Goal: Information Seeking & Learning: Learn about a topic

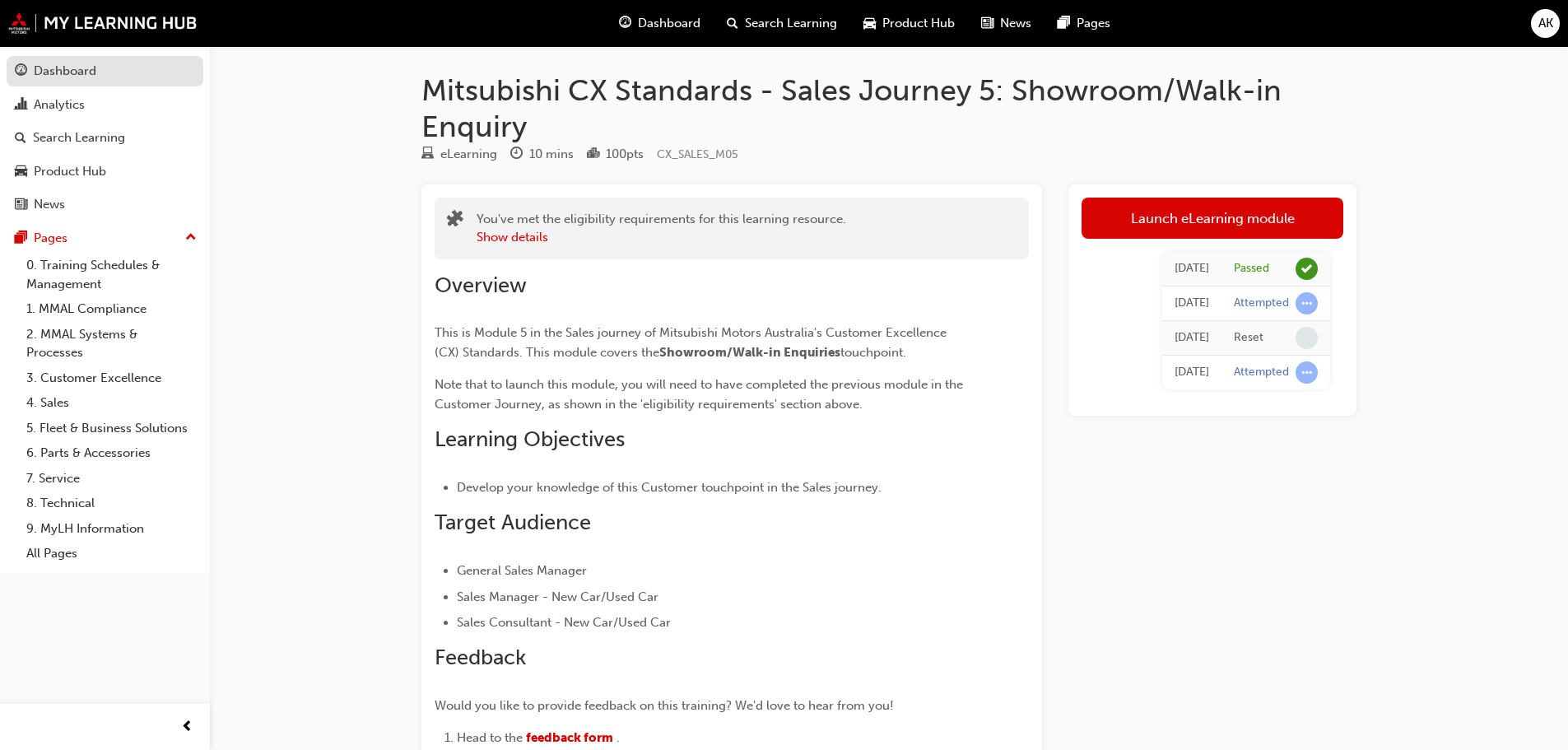
click at [85, 74] on div "Dashboard" at bounding box center [65, 71] width 63 height 19
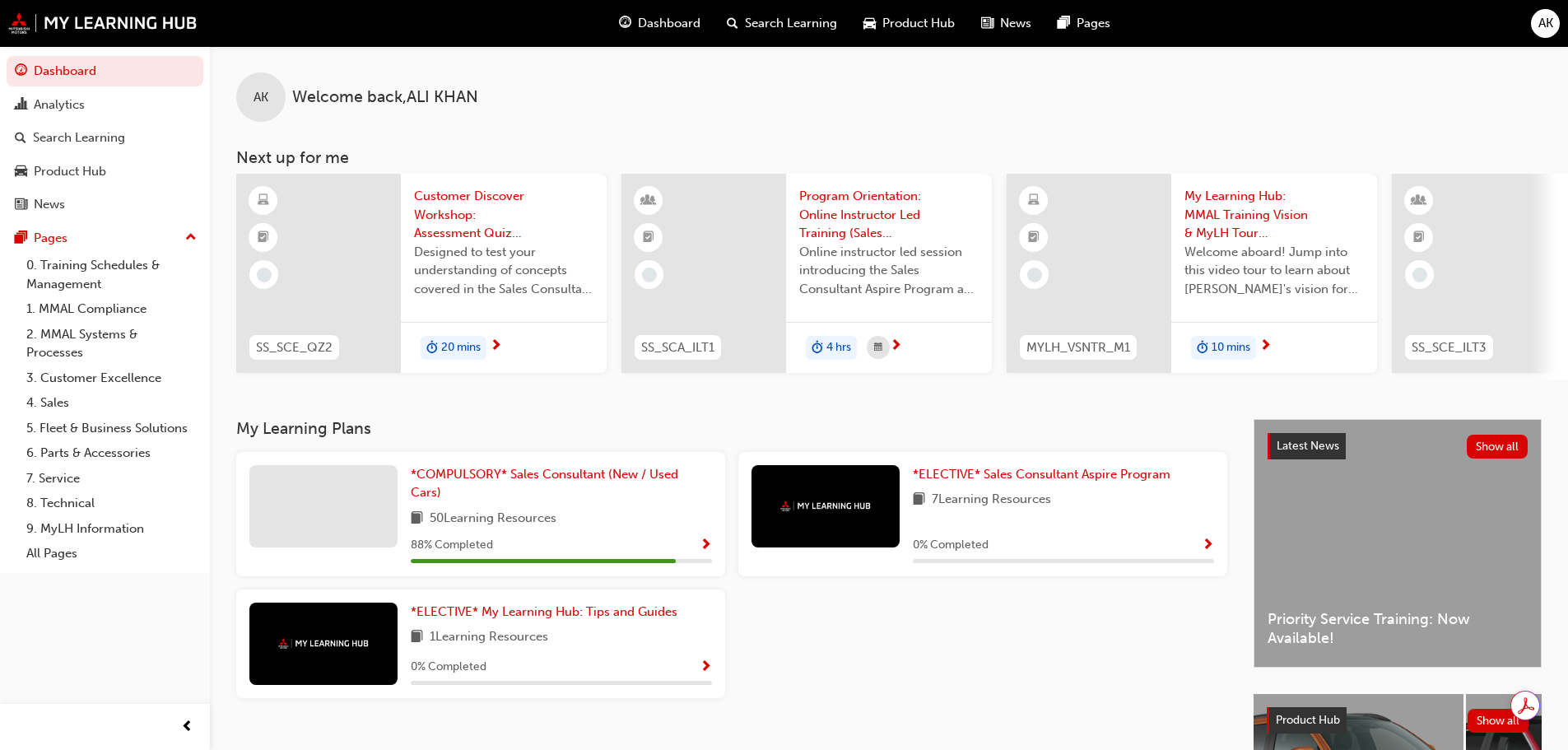
scroll to position [234, 0]
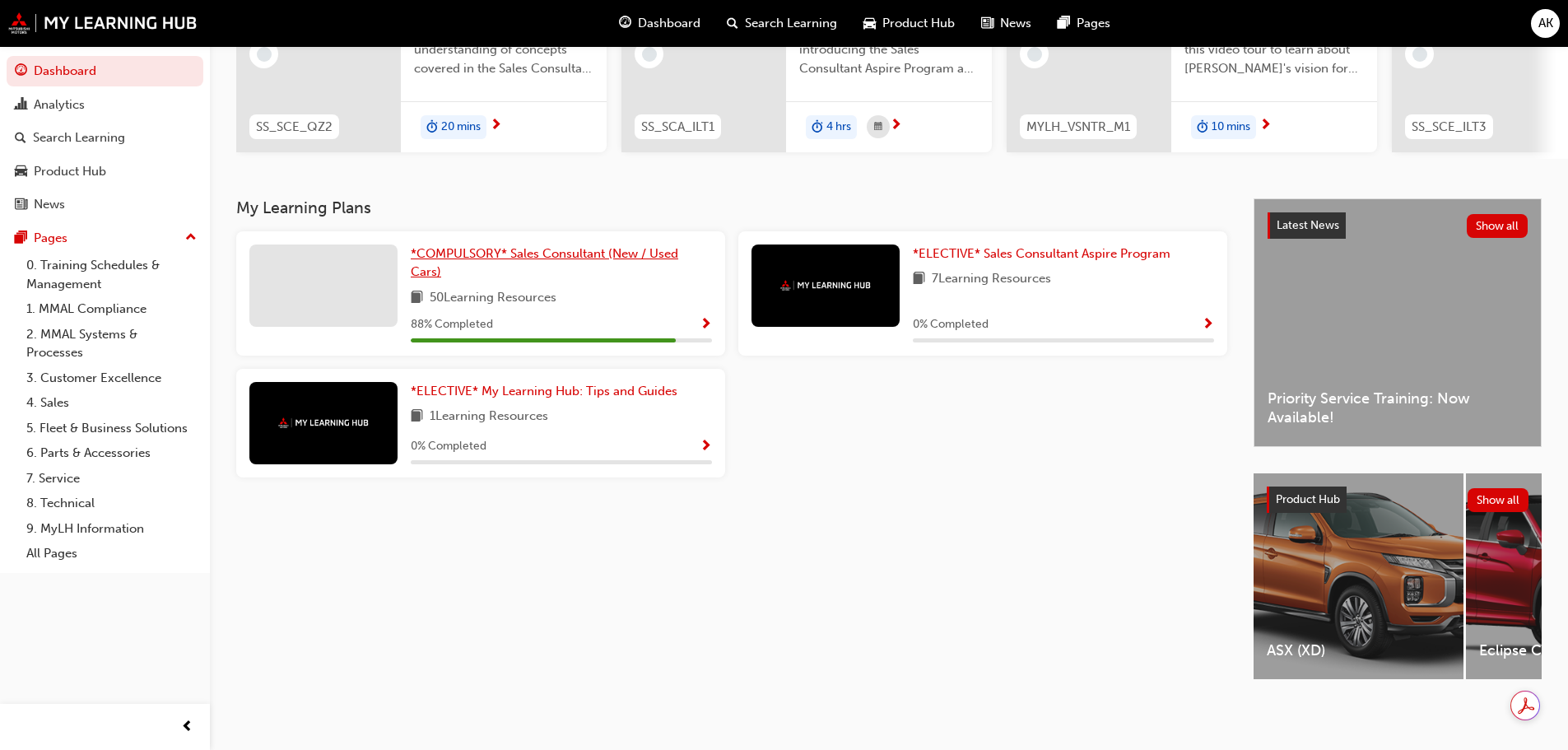
click at [617, 272] on link "*COMPULSORY* Sales Consultant (New / Used Cars)" at bounding box center [561, 263] width 301 height 37
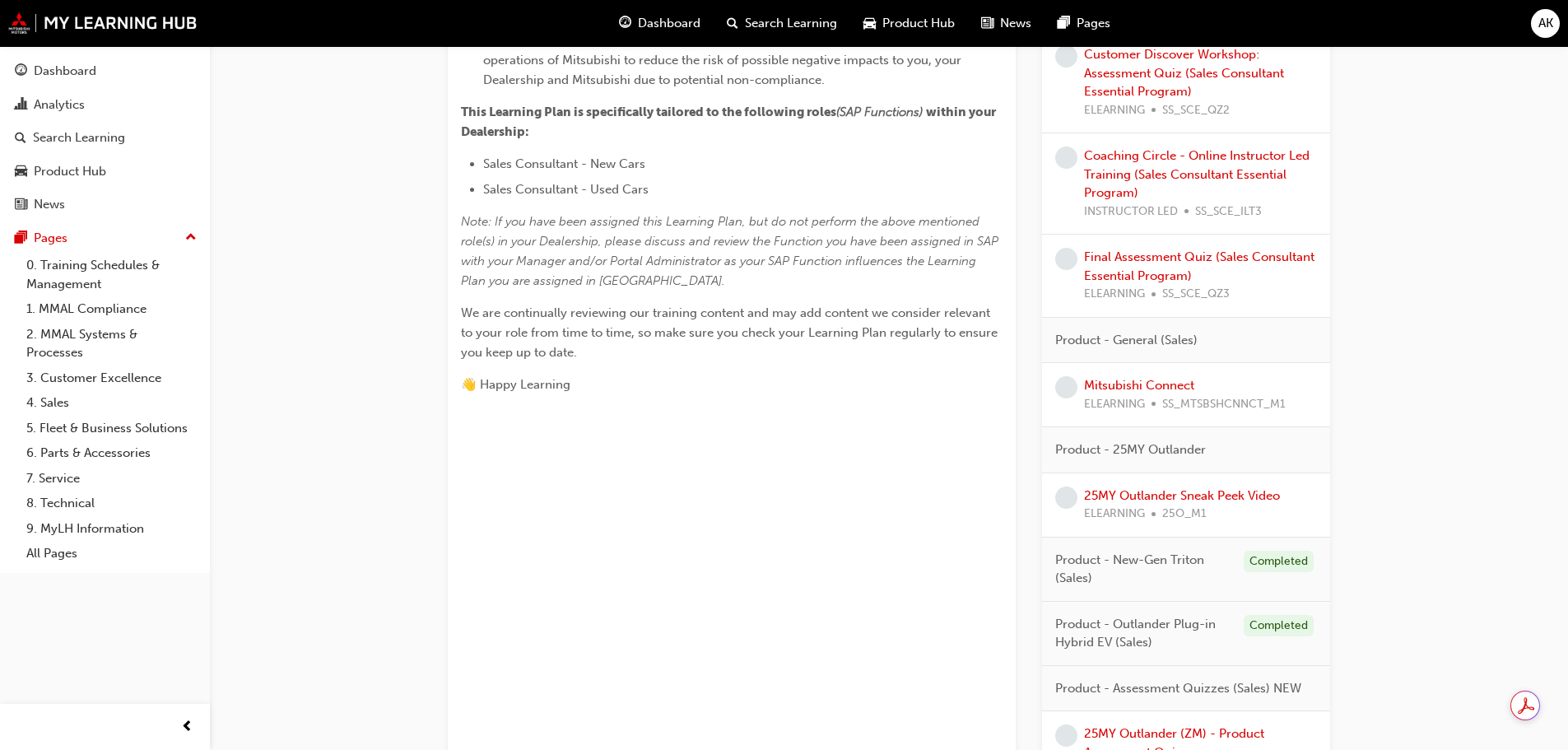
scroll to position [527, 0]
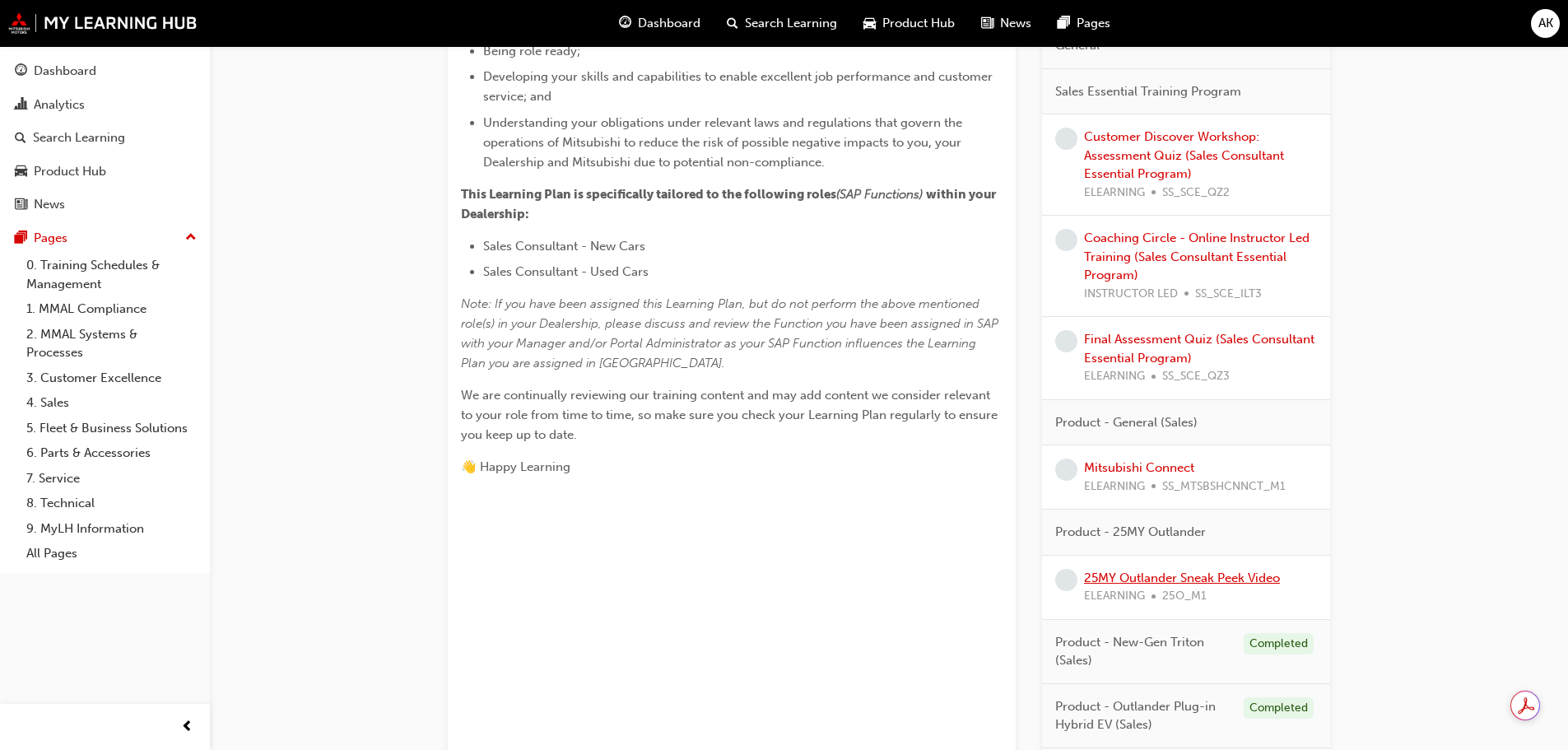
click at [1155, 578] on link "25MY Outlander Sneak Peek Video" at bounding box center [1182, 578] width 196 height 15
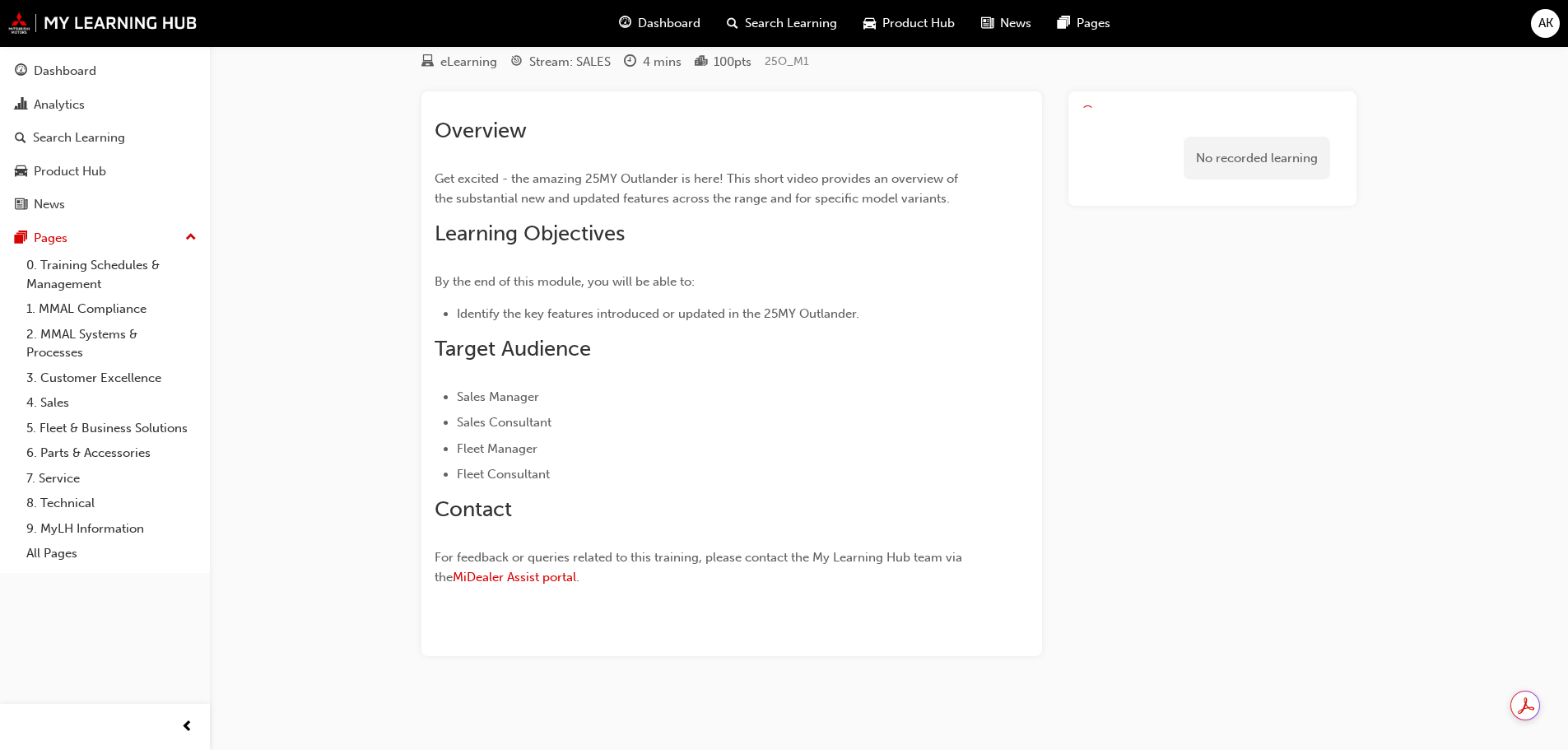
scroll to position [57, 0]
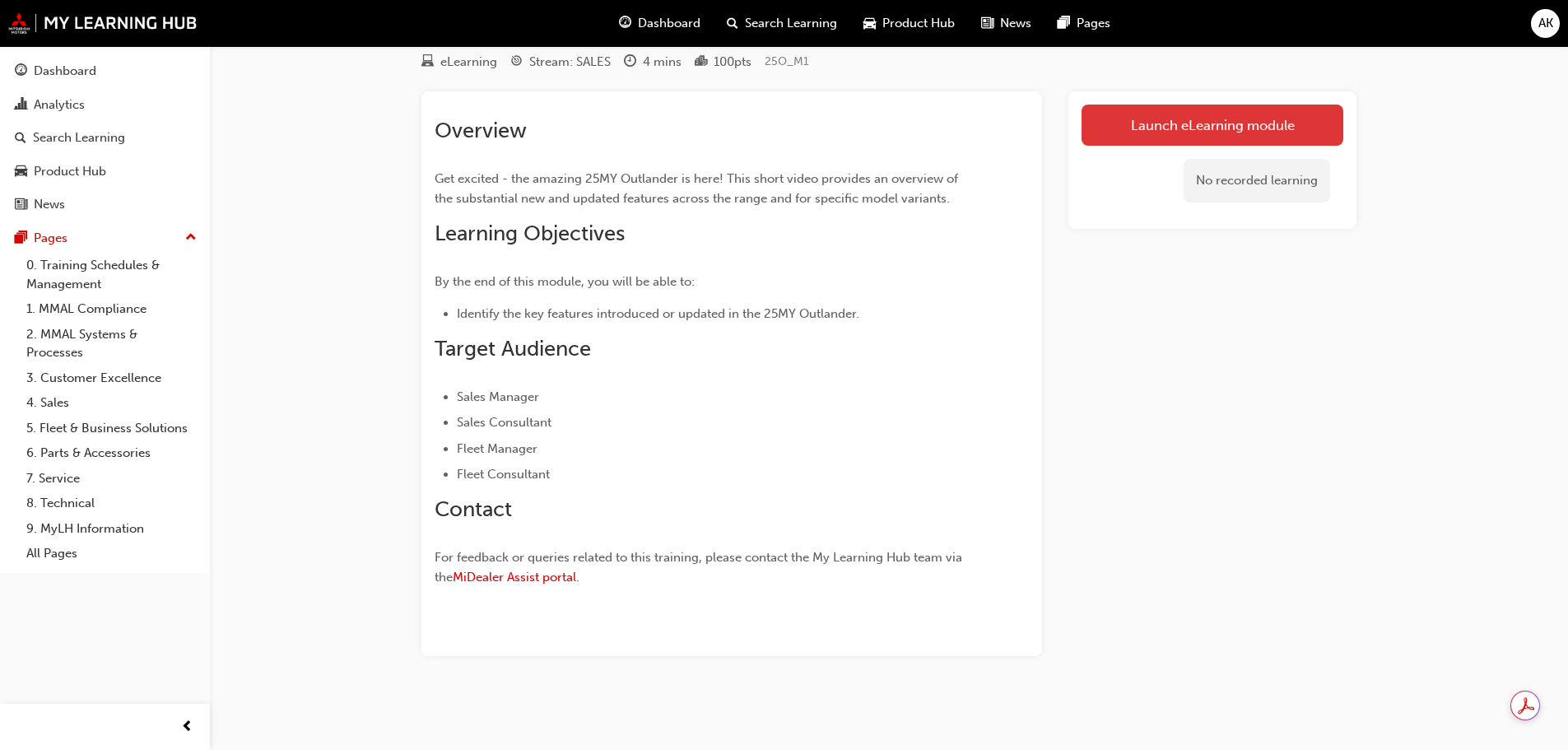
click at [1172, 117] on link "Launch eLearning module" at bounding box center [1212, 125] width 262 height 41
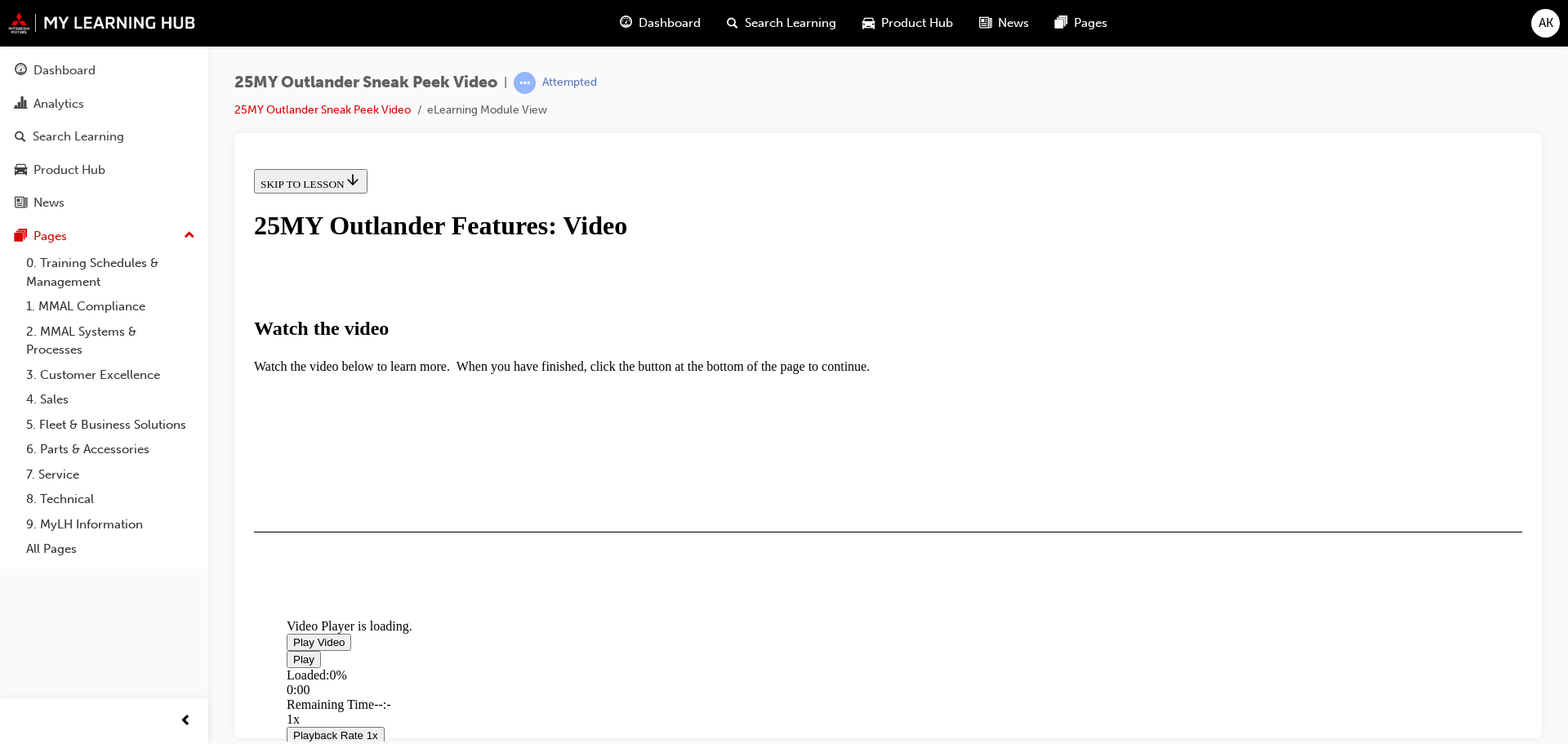
click at [293, 635] on span "Video player" at bounding box center [293, 642] width 0 height 13
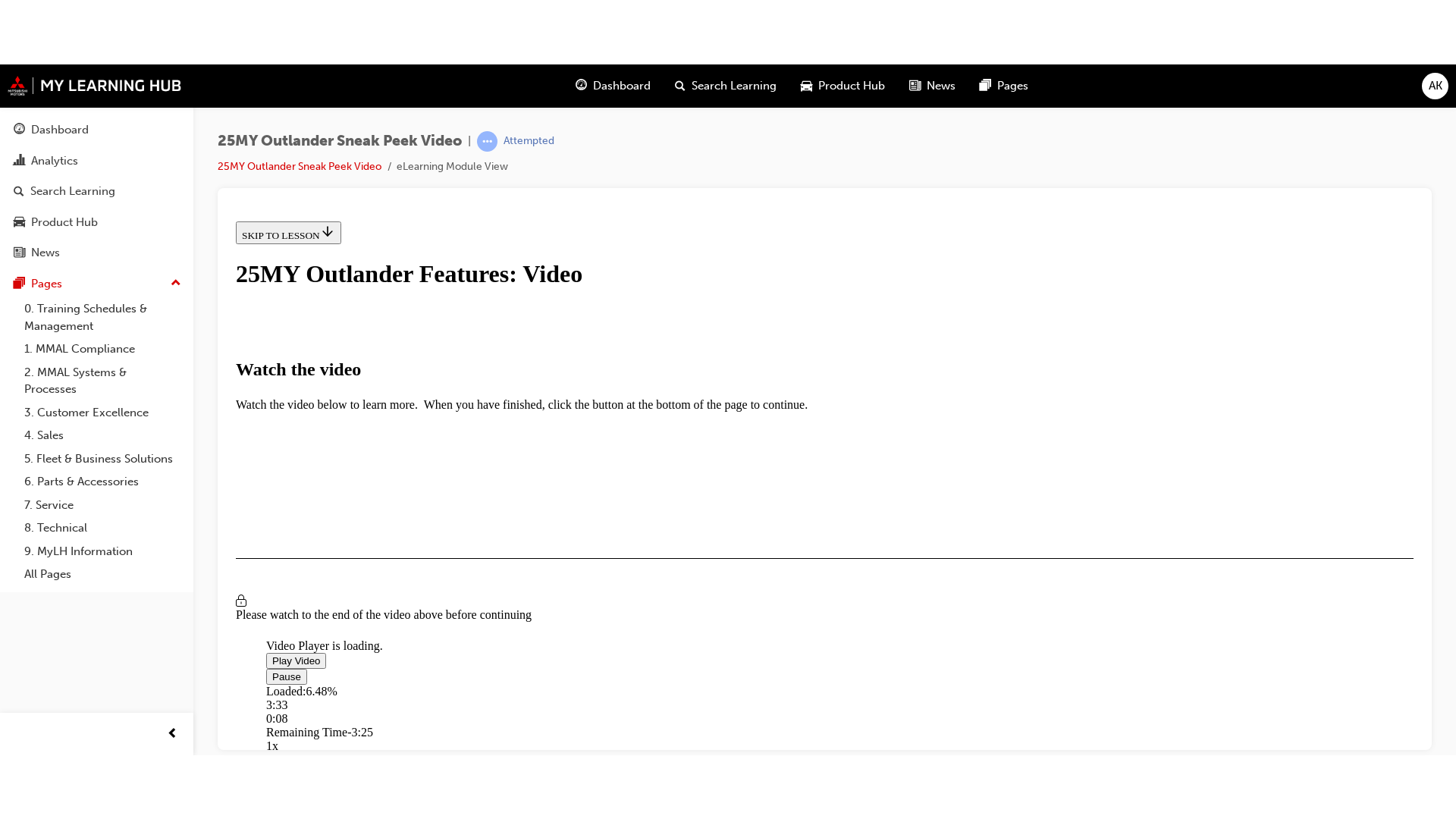
scroll to position [77, 0]
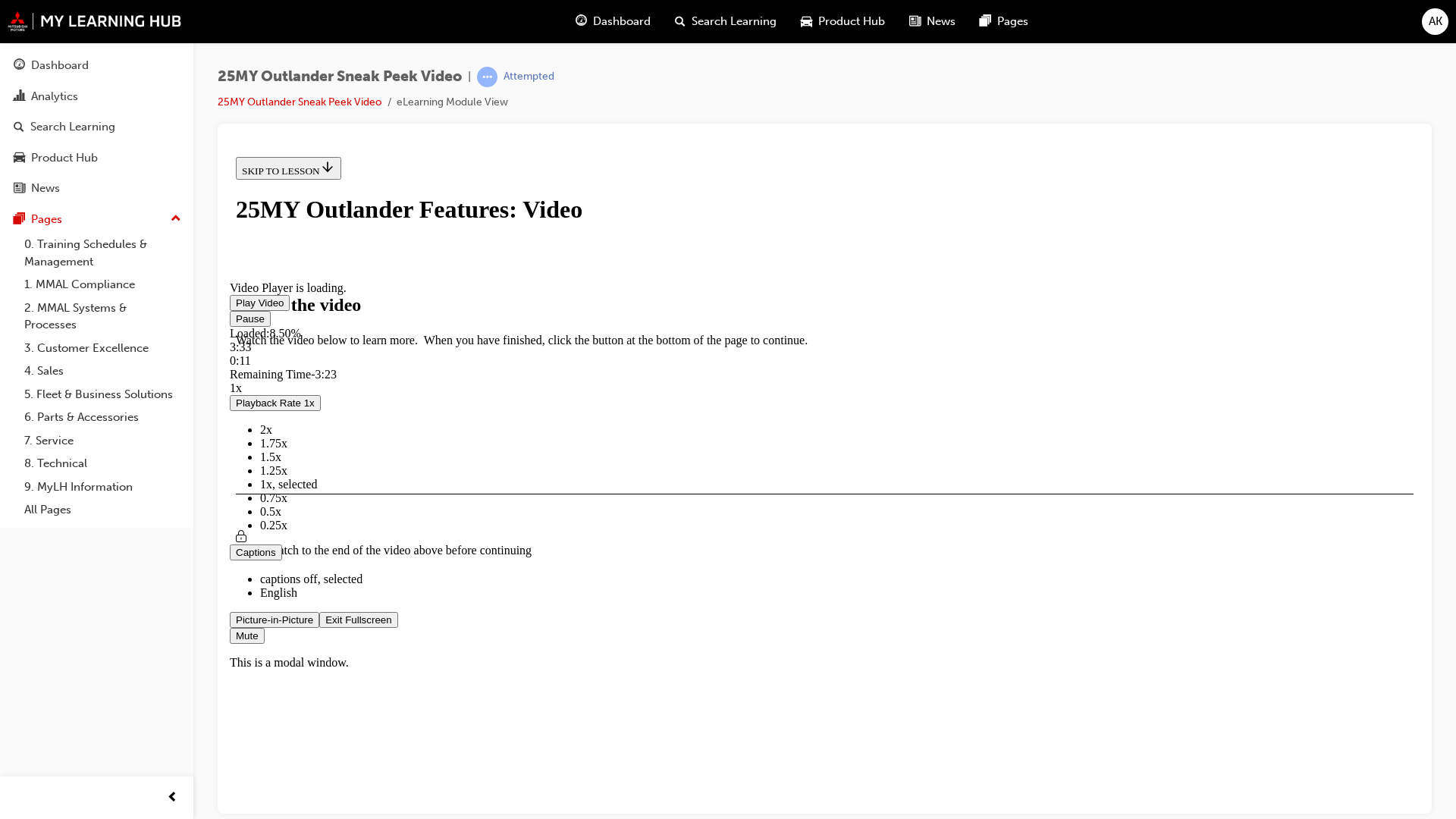
click at [298, 599] on span "English" at bounding box center [278, 591] width 37 height 13
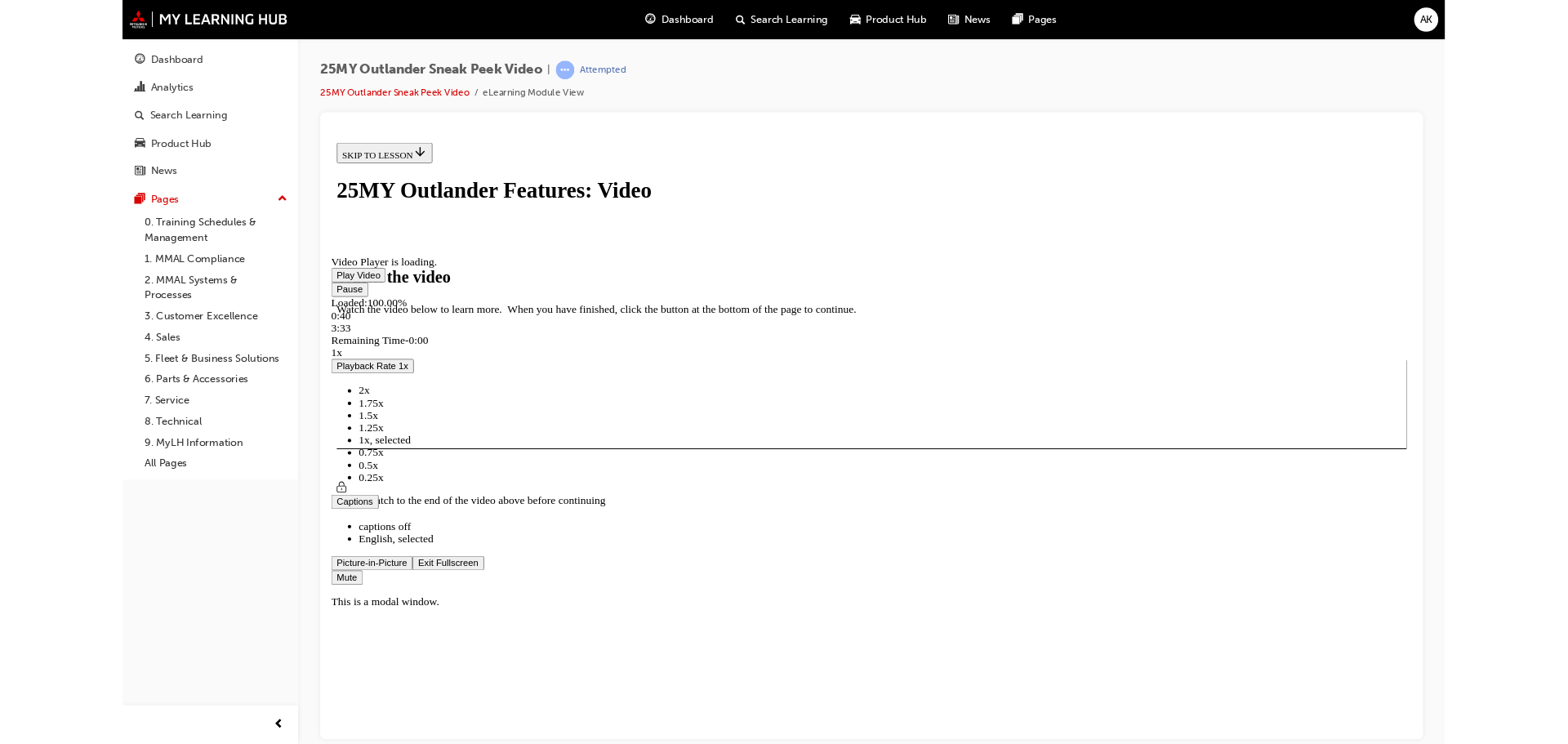
scroll to position [81, 0]
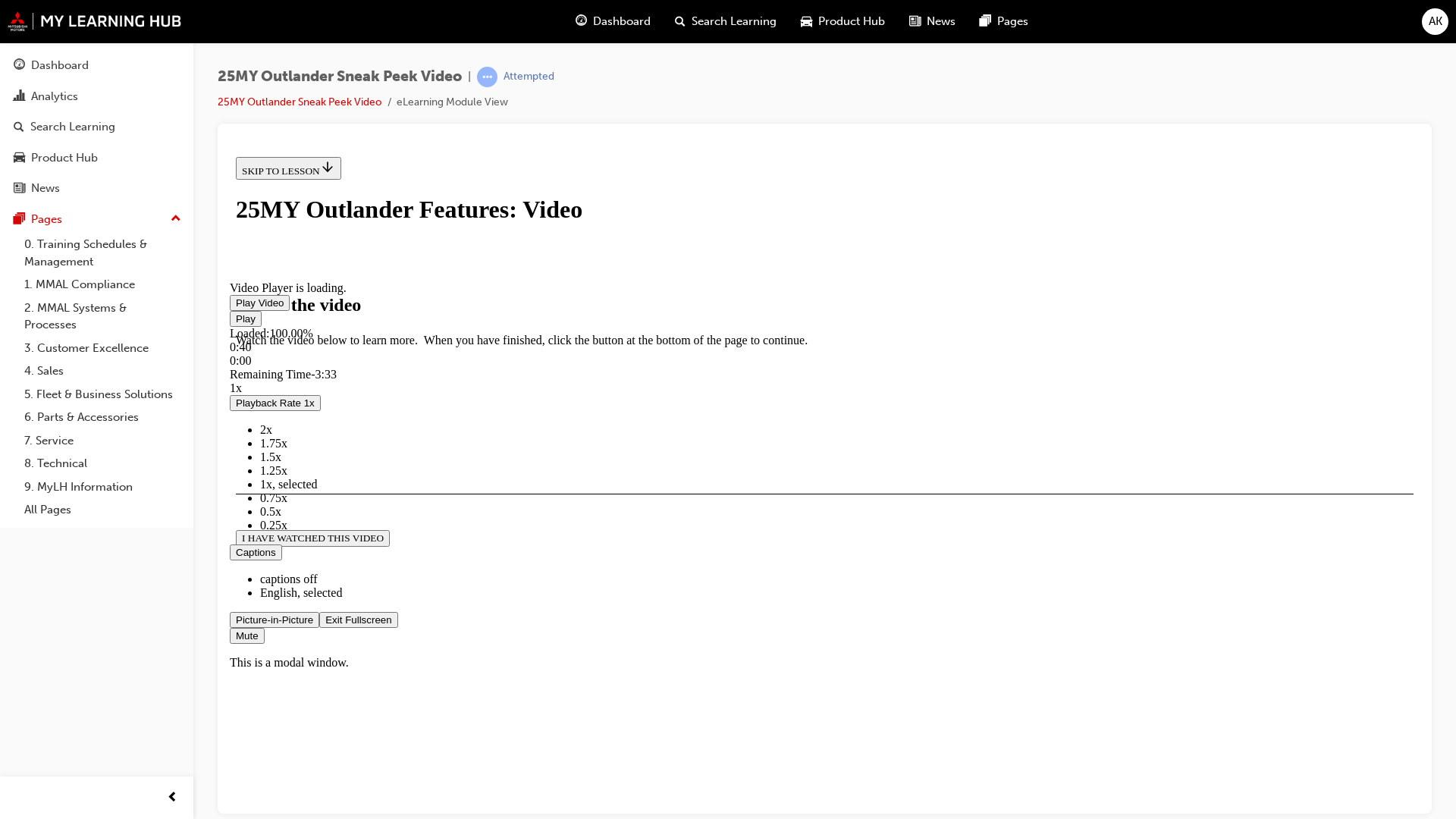
click at [325, 625] on span "Video player" at bounding box center [325, 620] width 0 height 12
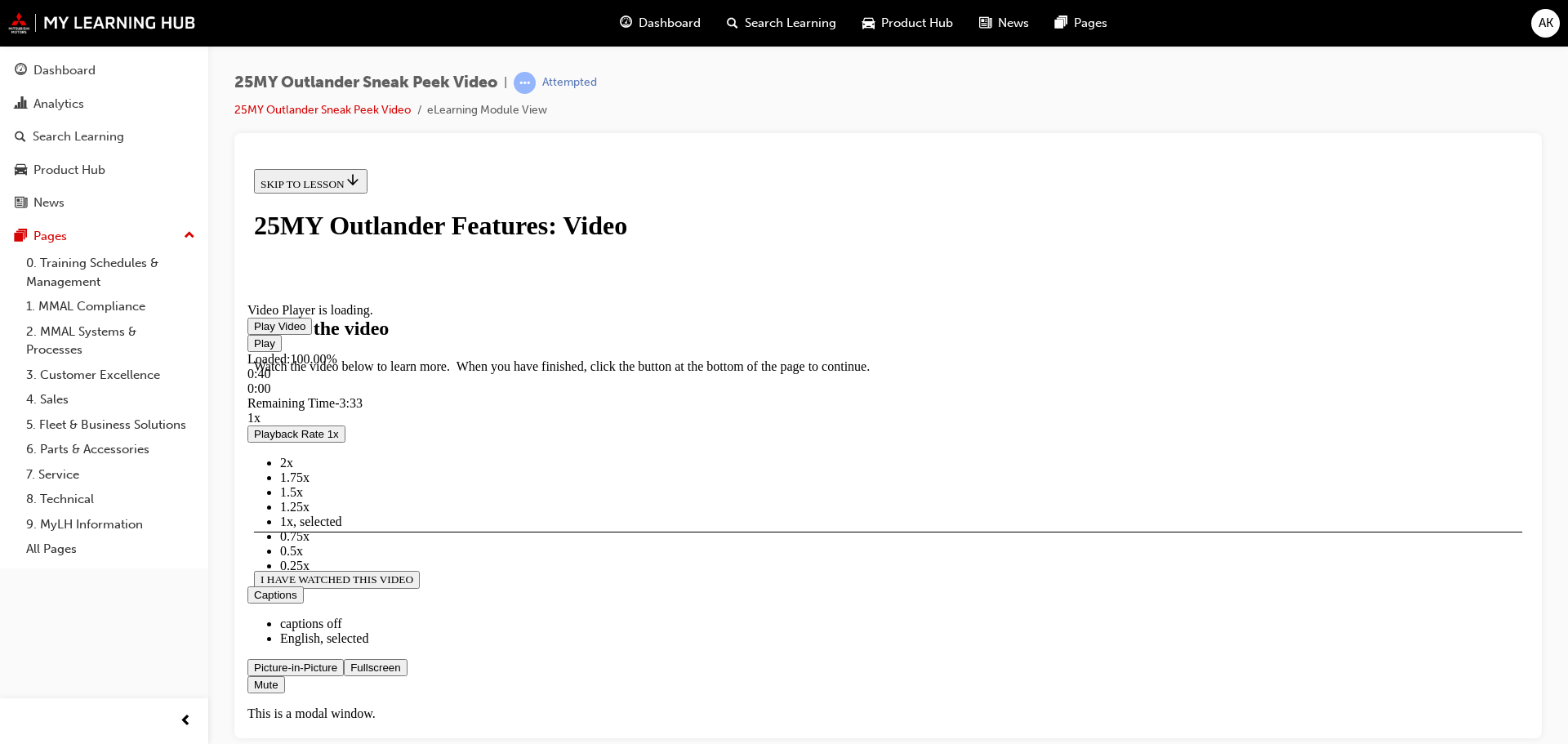
scroll to position [384, 0]
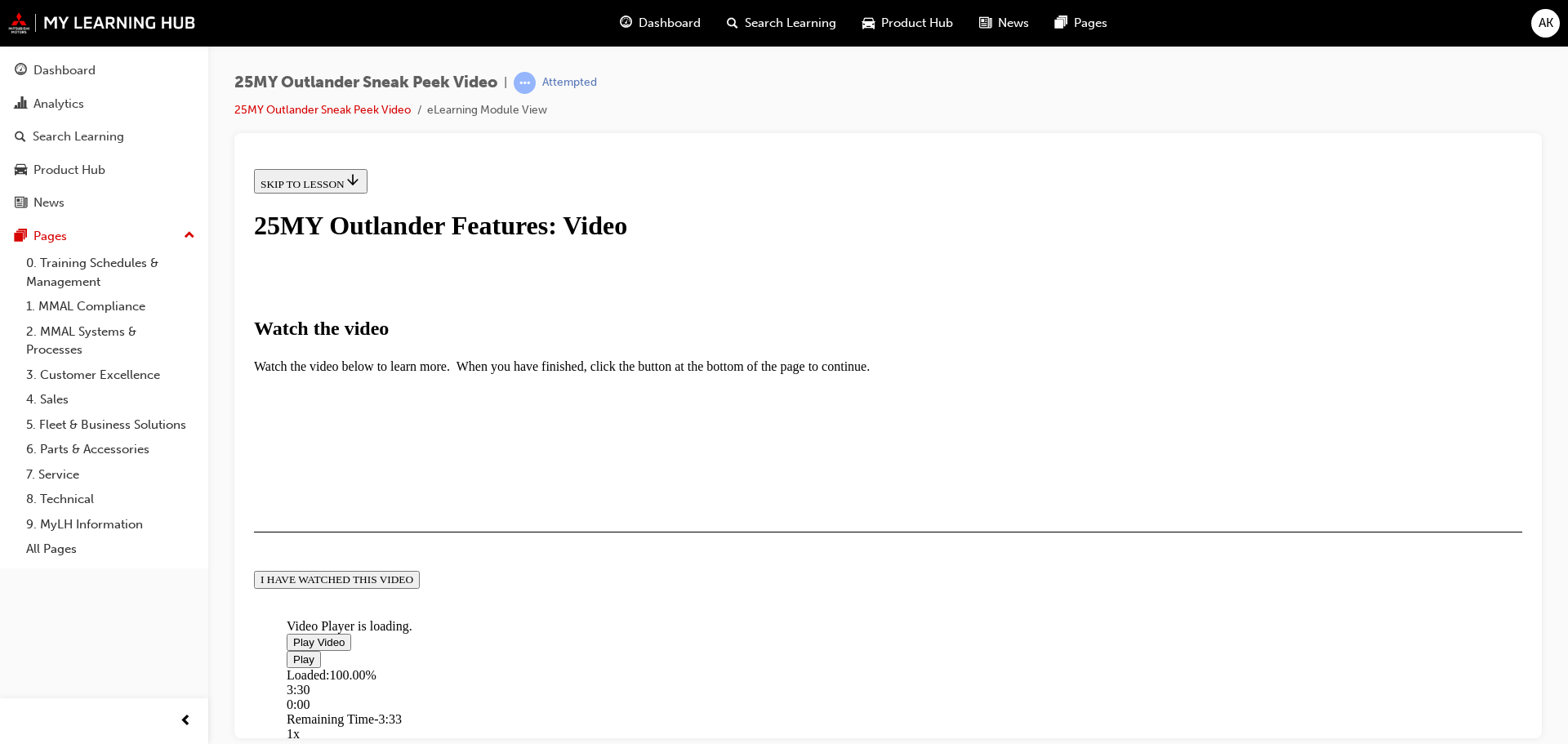
click at [420, 587] on button "I HAVE WATCHED THIS VIDEO" at bounding box center [337, 579] width 166 height 18
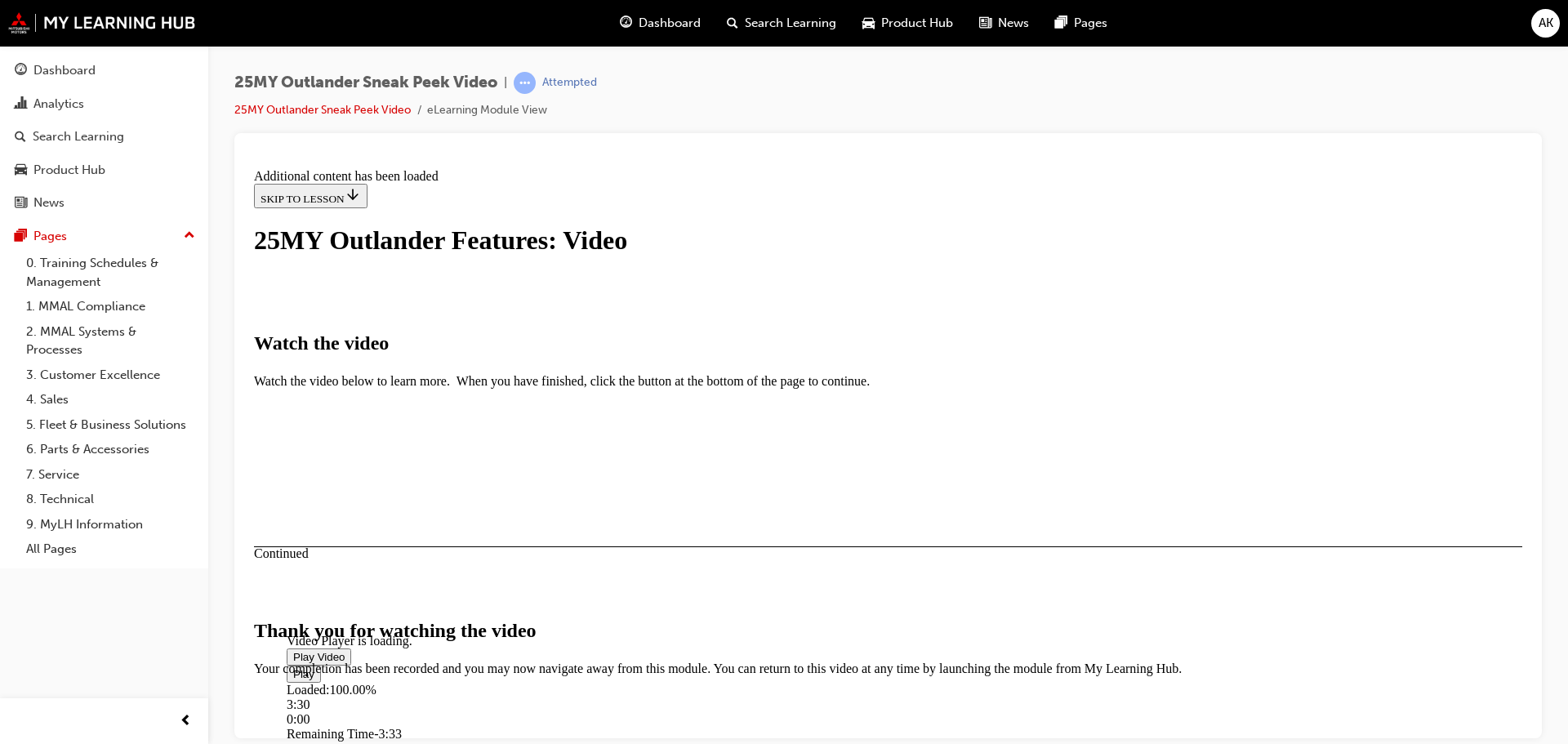
scroll to position [519, 0]
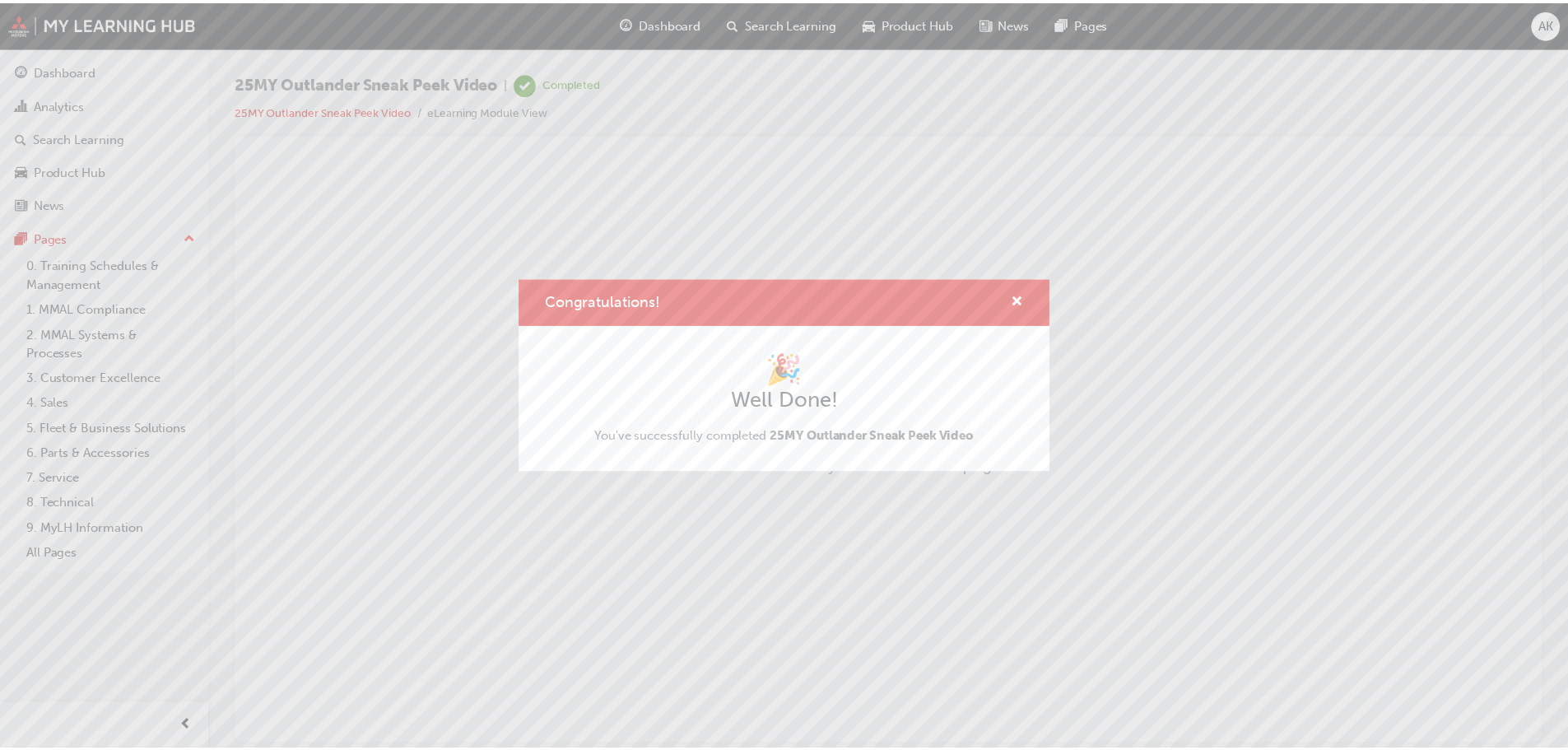
scroll to position [0, 0]
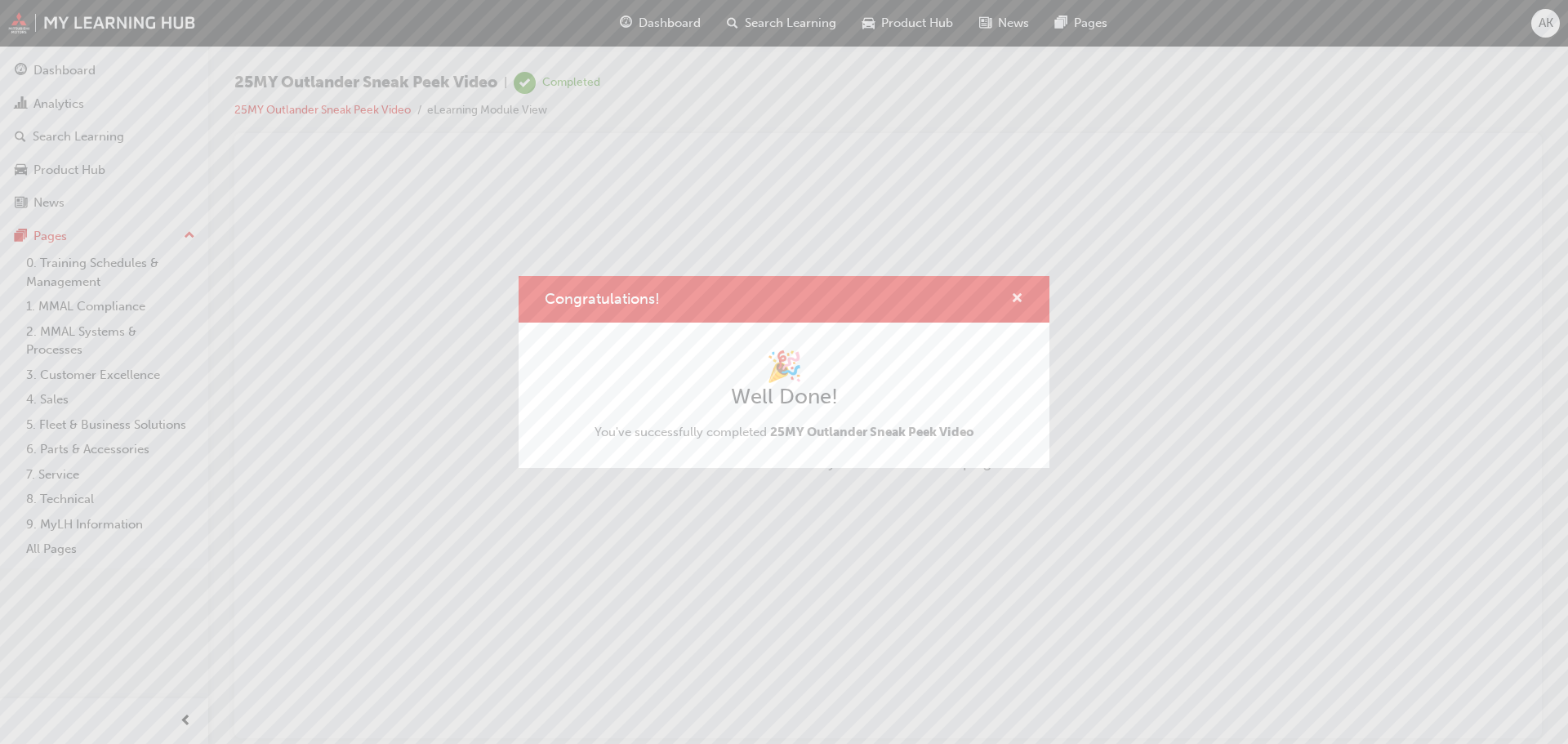
click at [1013, 298] on span "cross-icon" at bounding box center [1018, 300] width 13 height 14
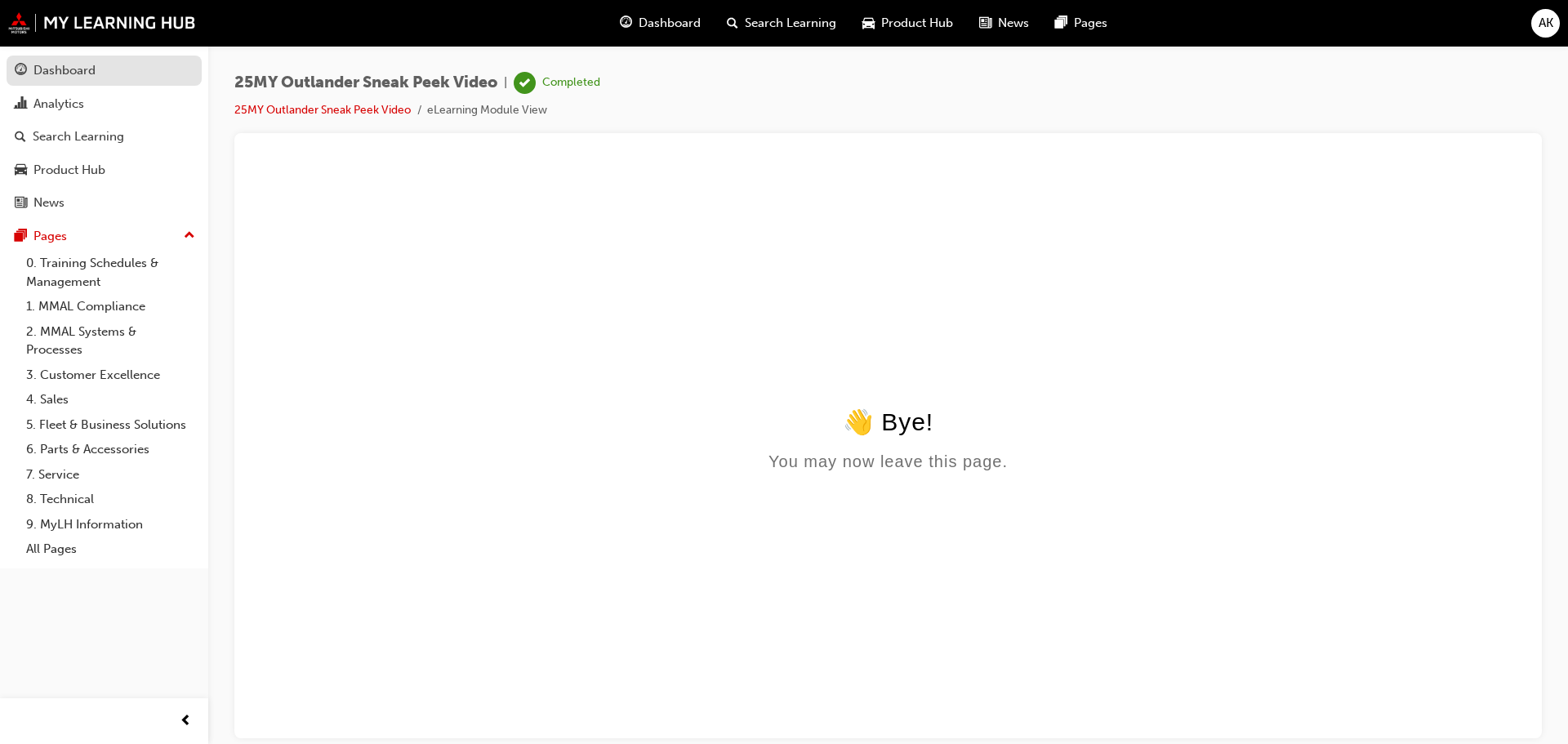
click at [99, 77] on div "Dashboard" at bounding box center [104, 71] width 179 height 21
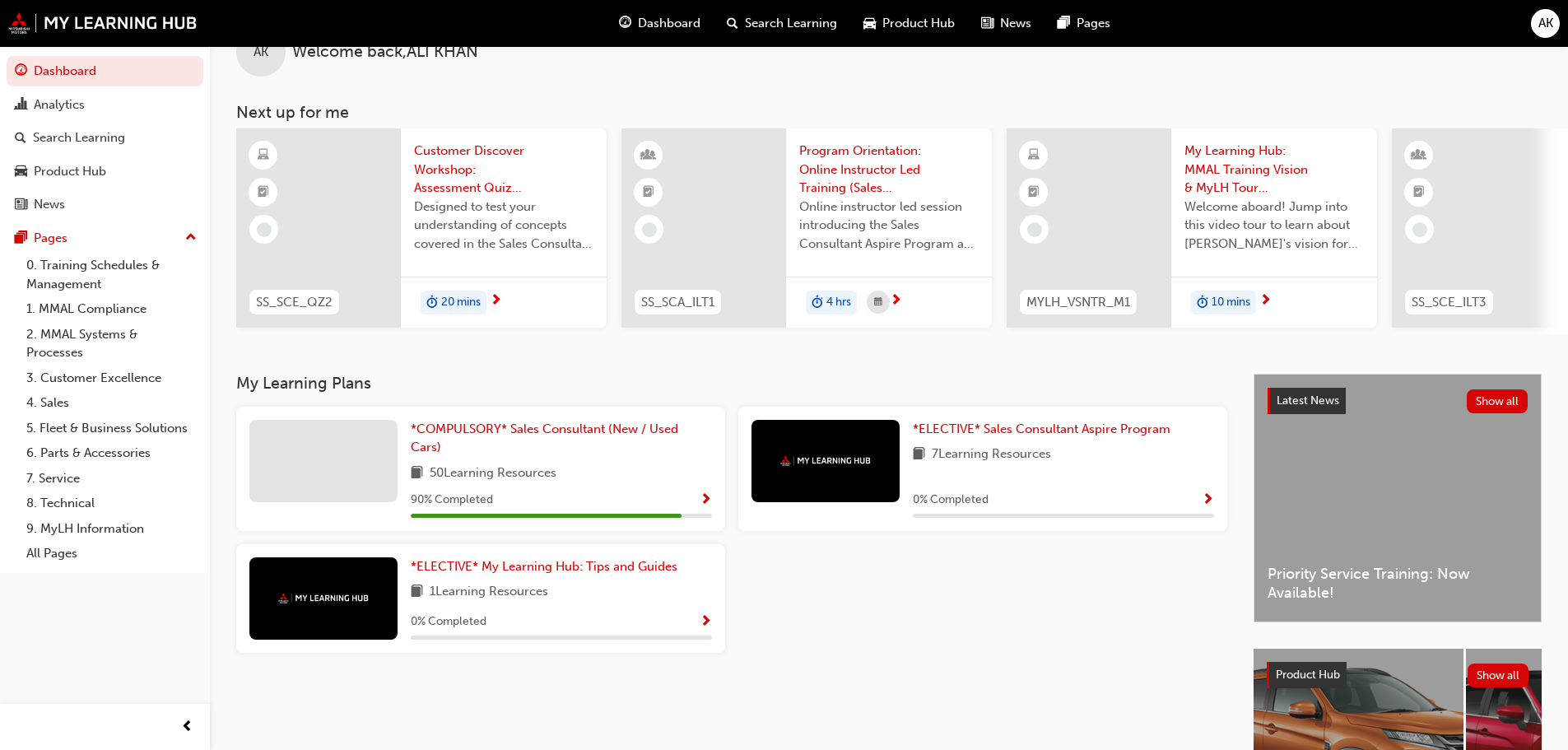
scroll to position [82, 0]
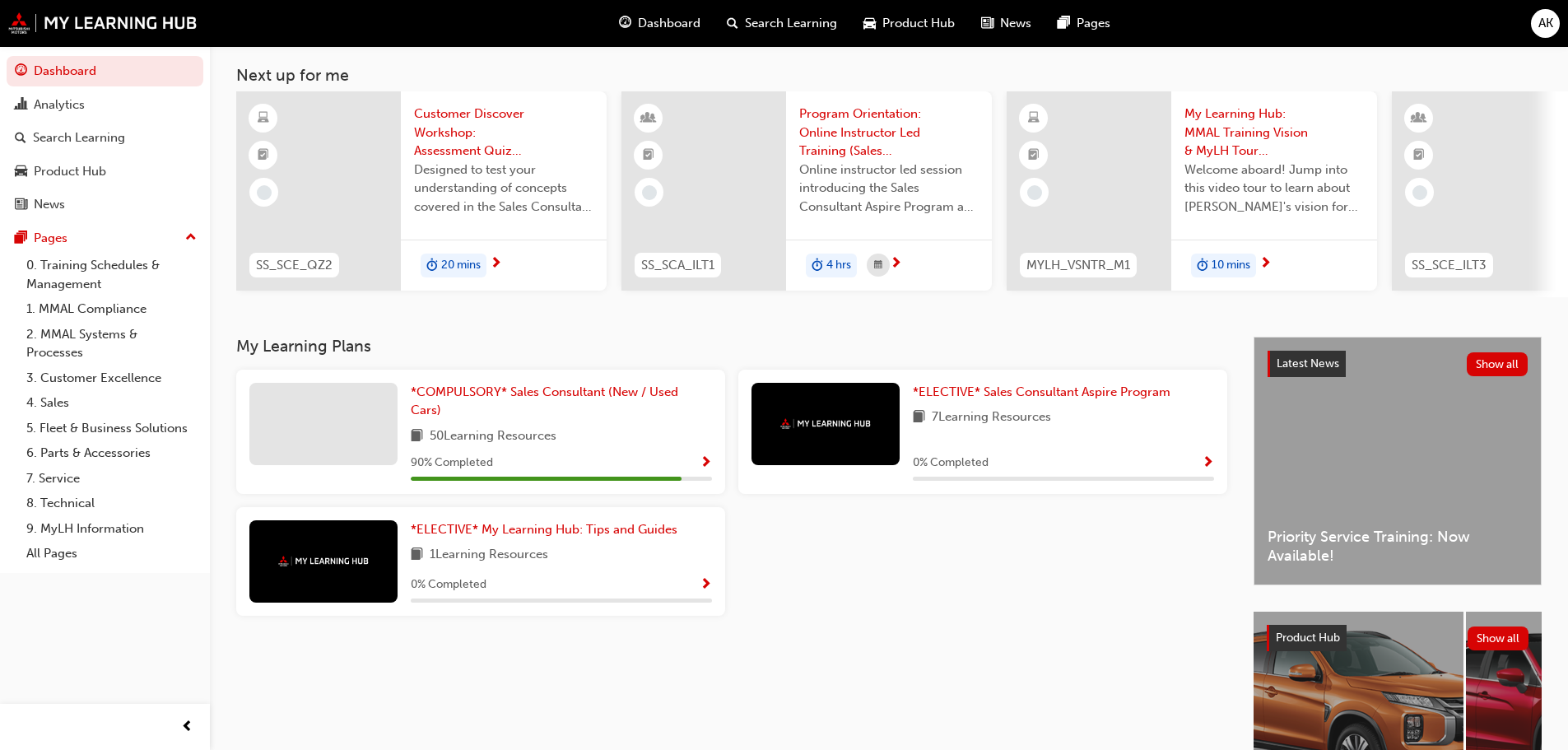
click at [622, 427] on div "*COMPULSORY* Sales Consultant (New / Used Cars) 50 Learning Resources 90 % Comp…" at bounding box center [561, 431] width 301 height 98
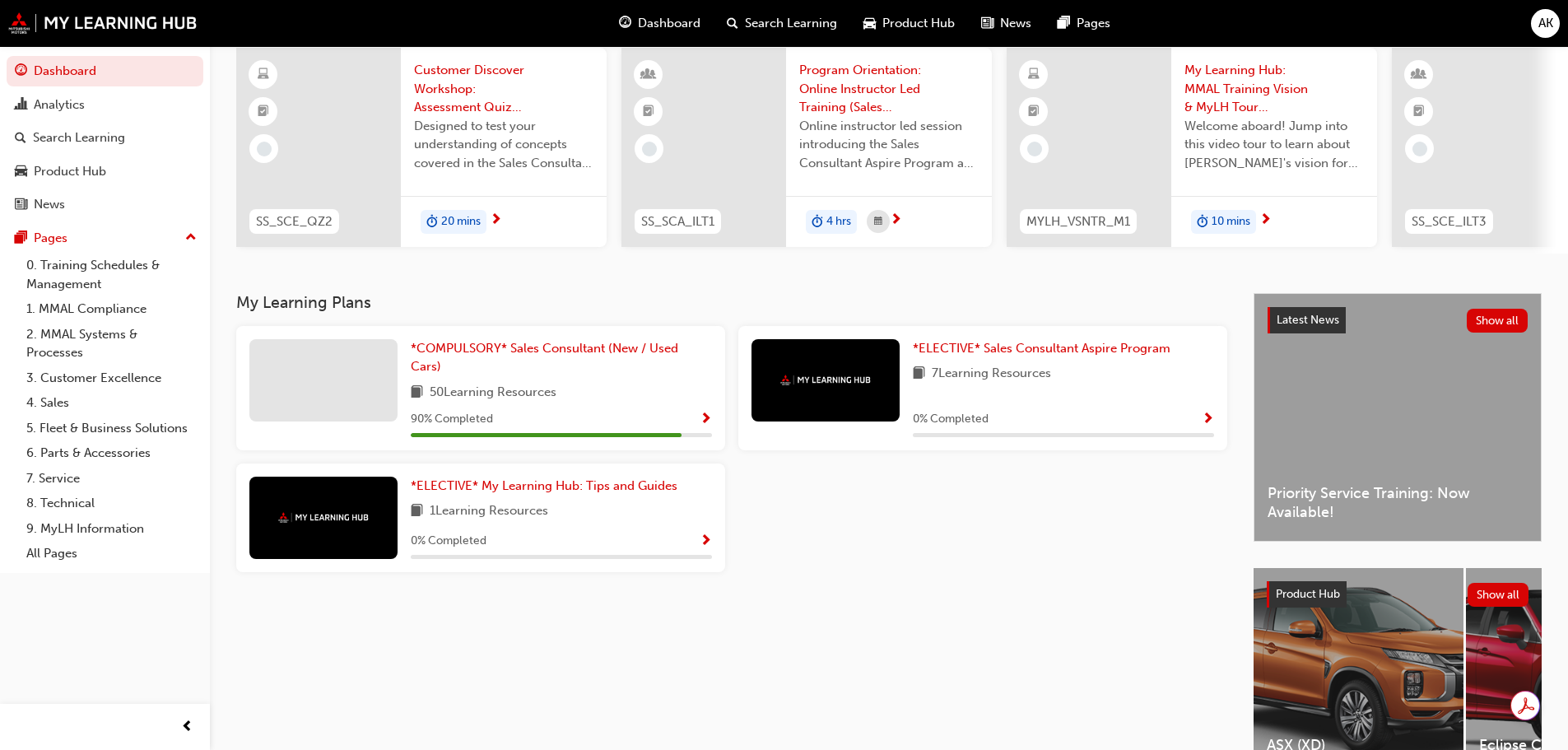
scroll to position [0, 0]
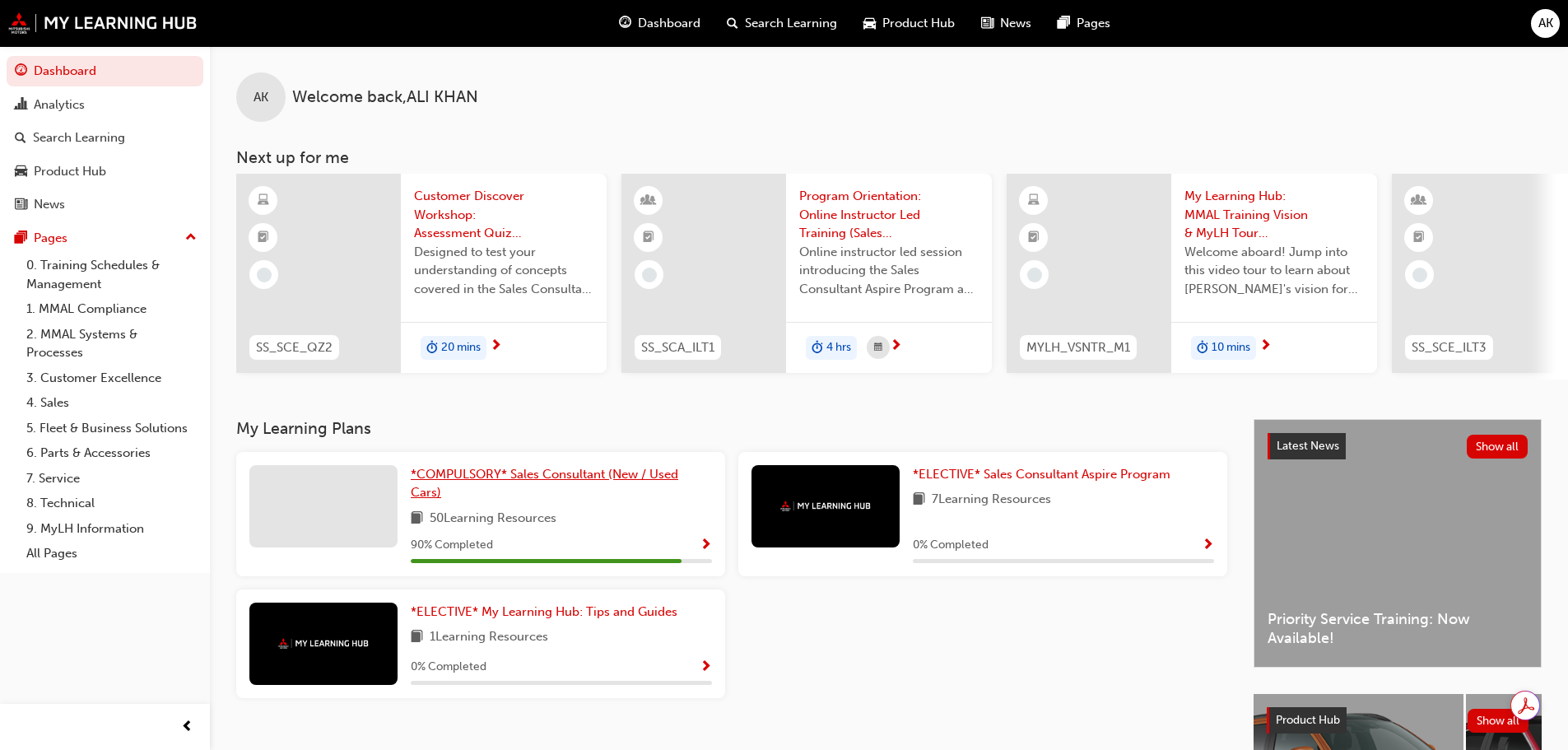
click at [483, 485] on span "*COMPULSORY* Sales Consultant (New / Used Cars)" at bounding box center [544, 483] width 267 height 34
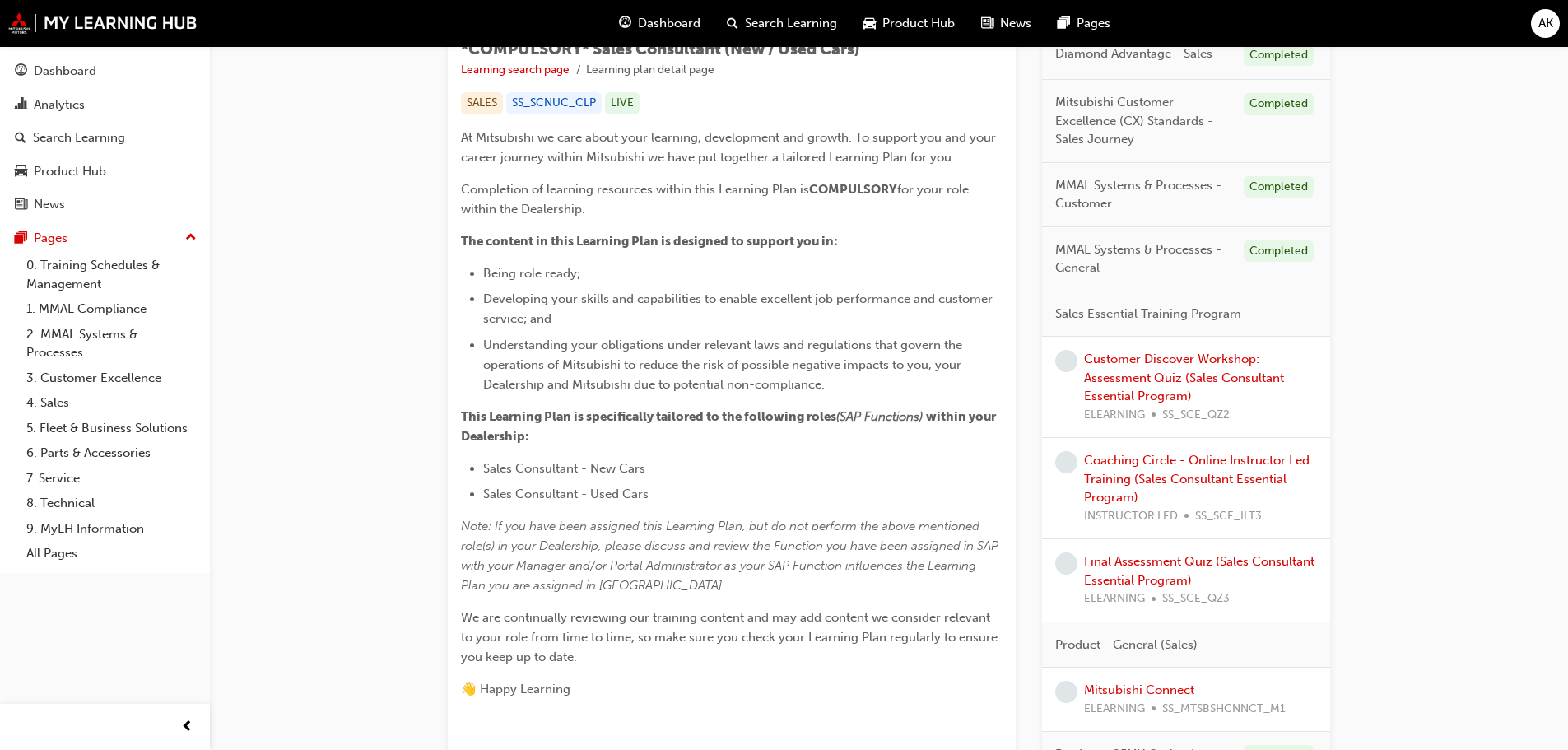
scroll to position [302, 0]
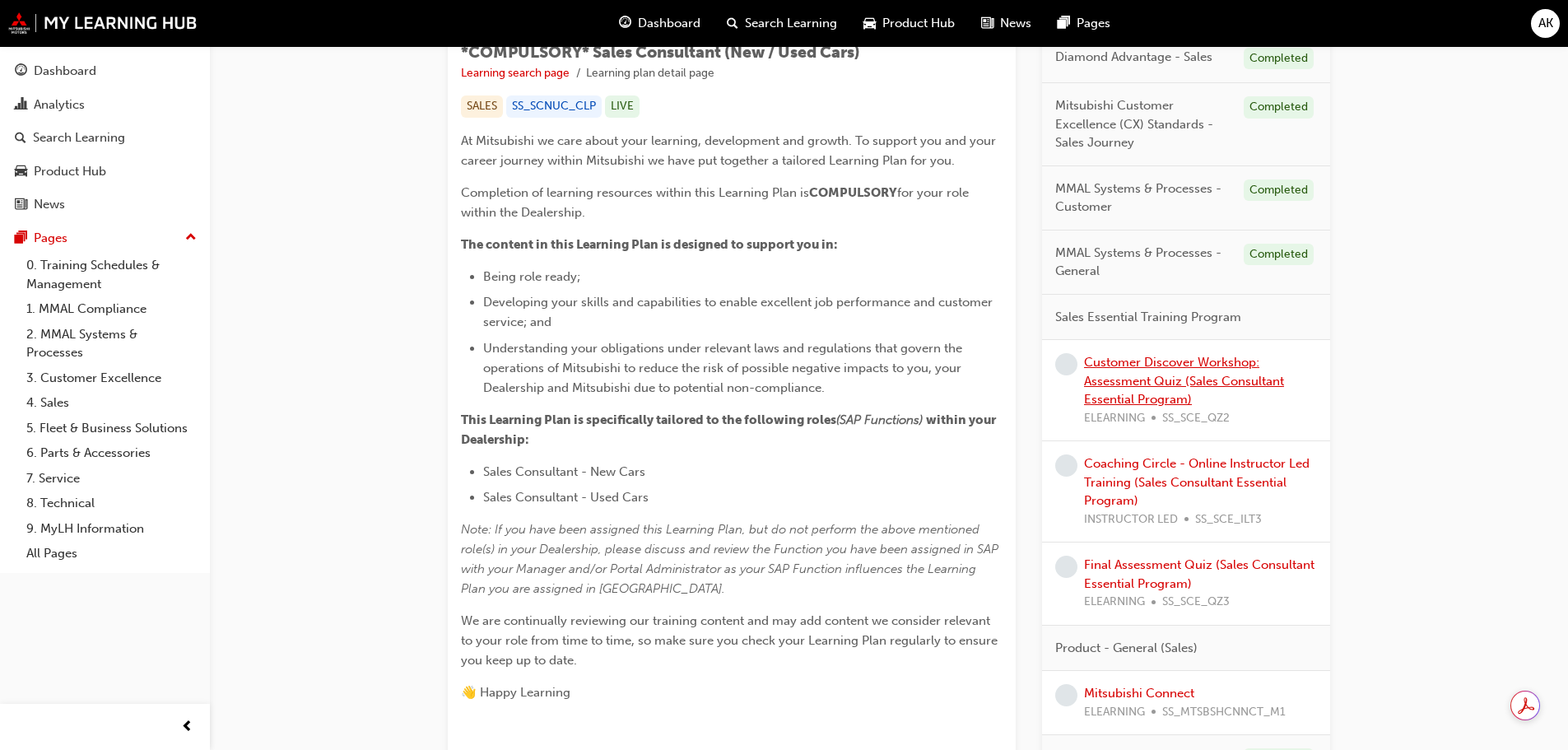
click at [1171, 388] on link "Customer Discover Workshop: Assessment Quiz (Sales Consultant Essential Program)" at bounding box center [1184, 380] width 200 height 52
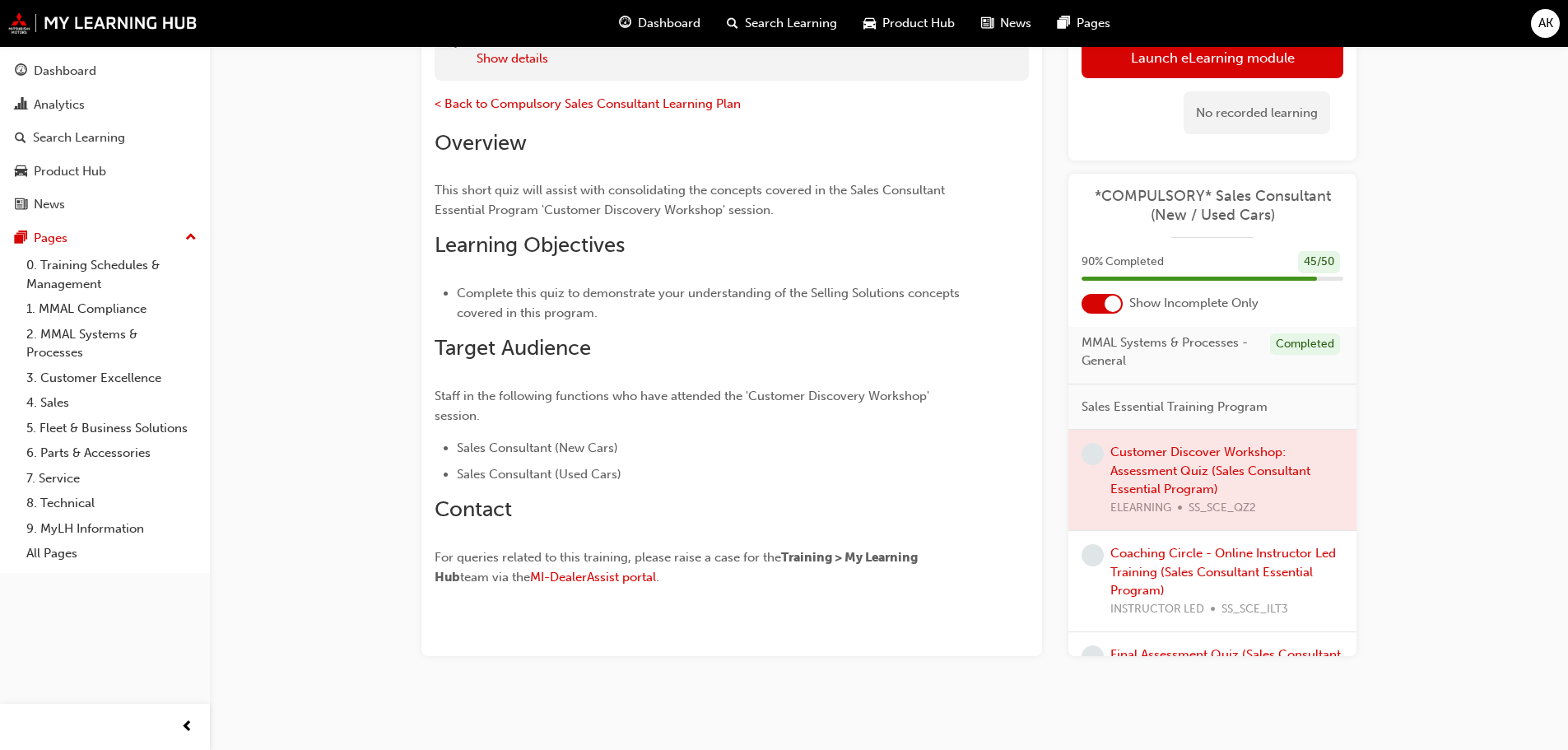
scroll to position [329, 0]
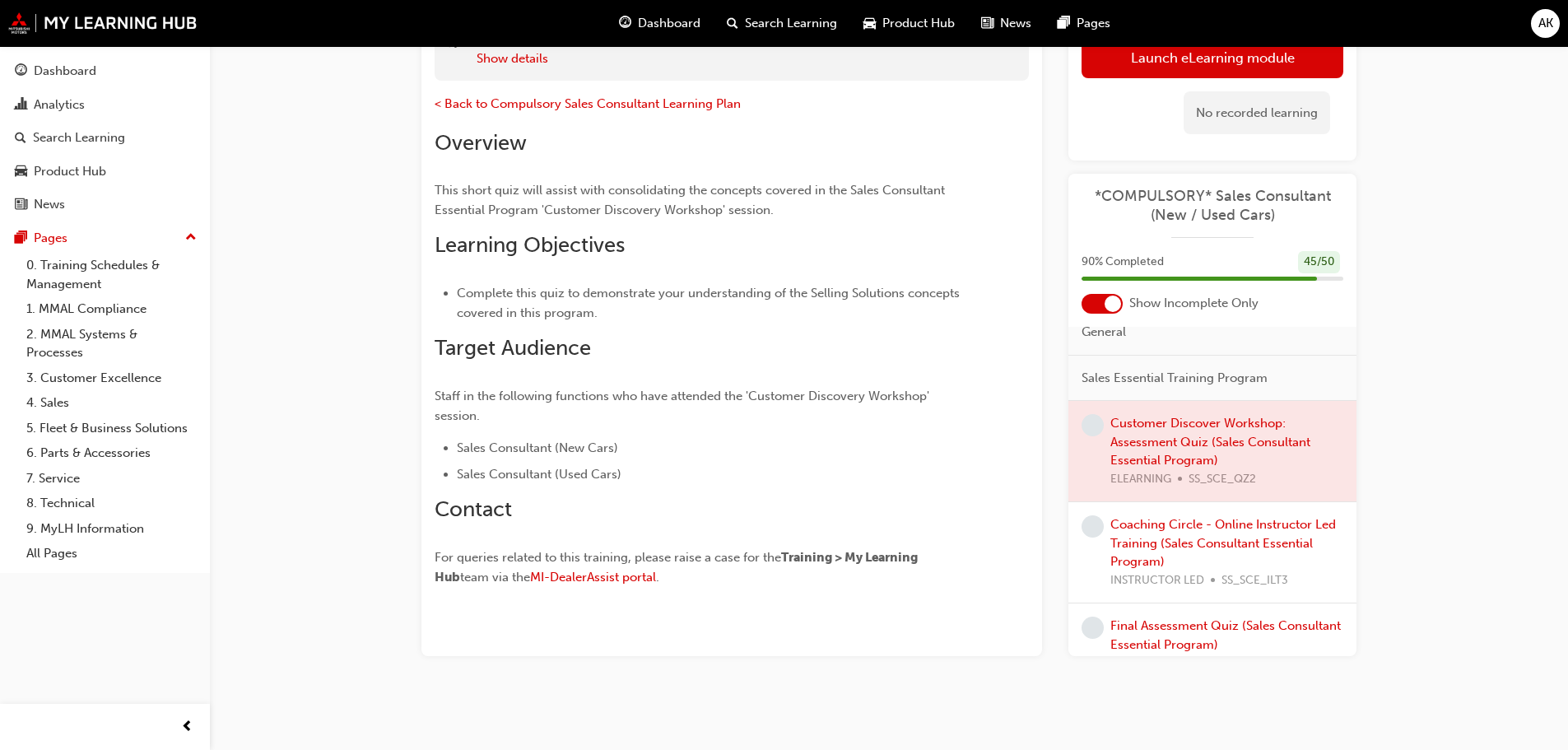
click at [1186, 447] on div at bounding box center [1213, 451] width 288 height 100
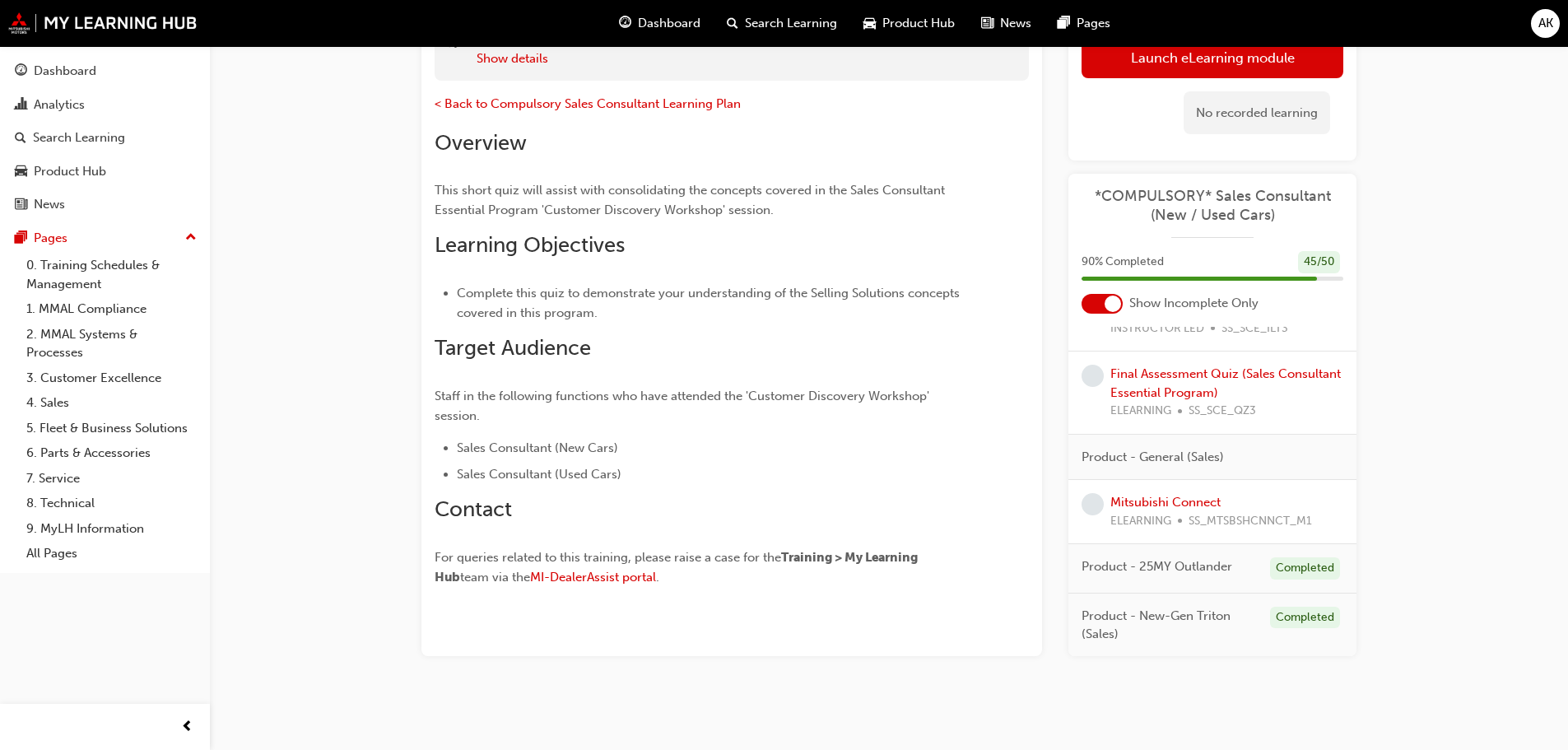
scroll to position [299, 0]
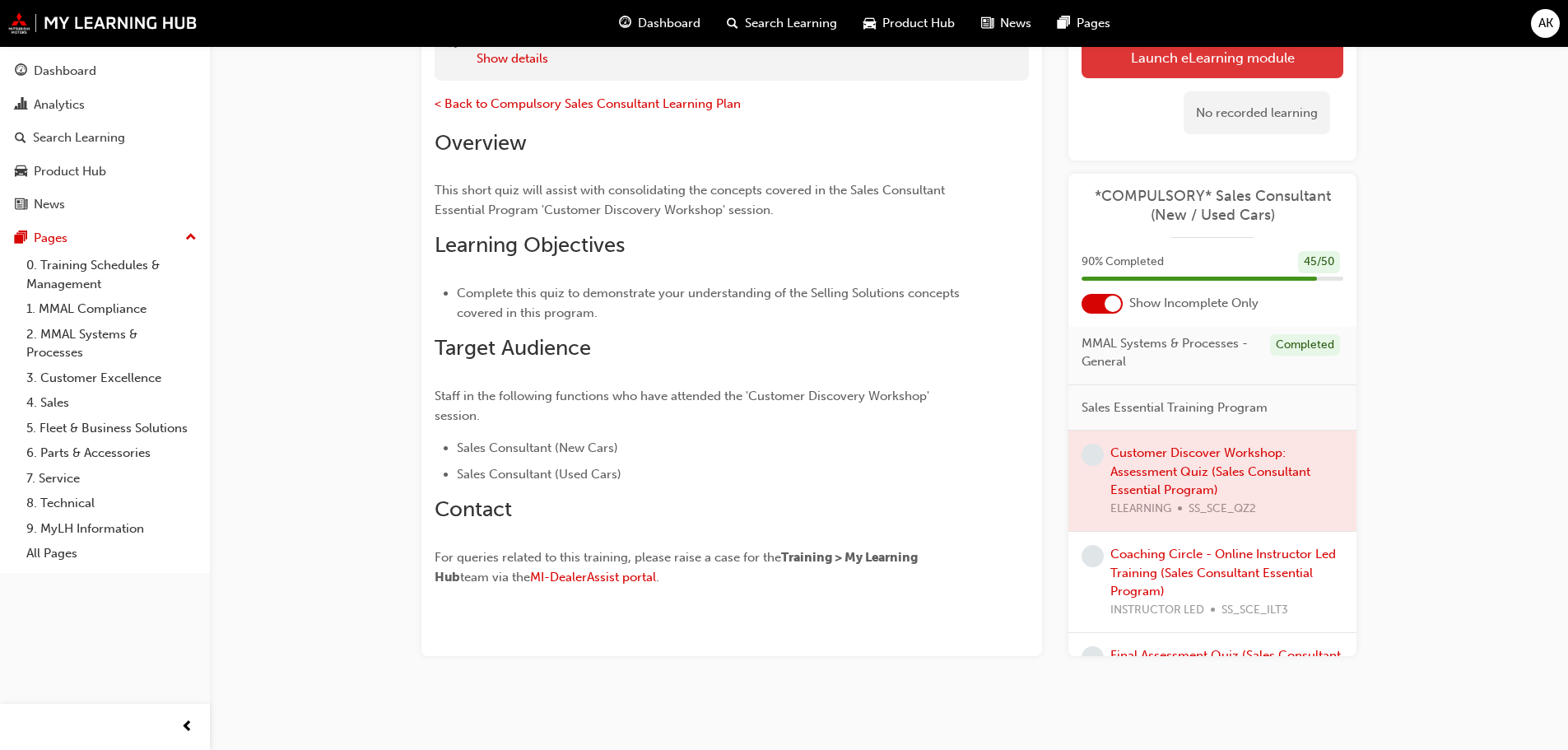
click at [1237, 61] on link "Launch eLearning module" at bounding box center [1212, 57] width 262 height 41
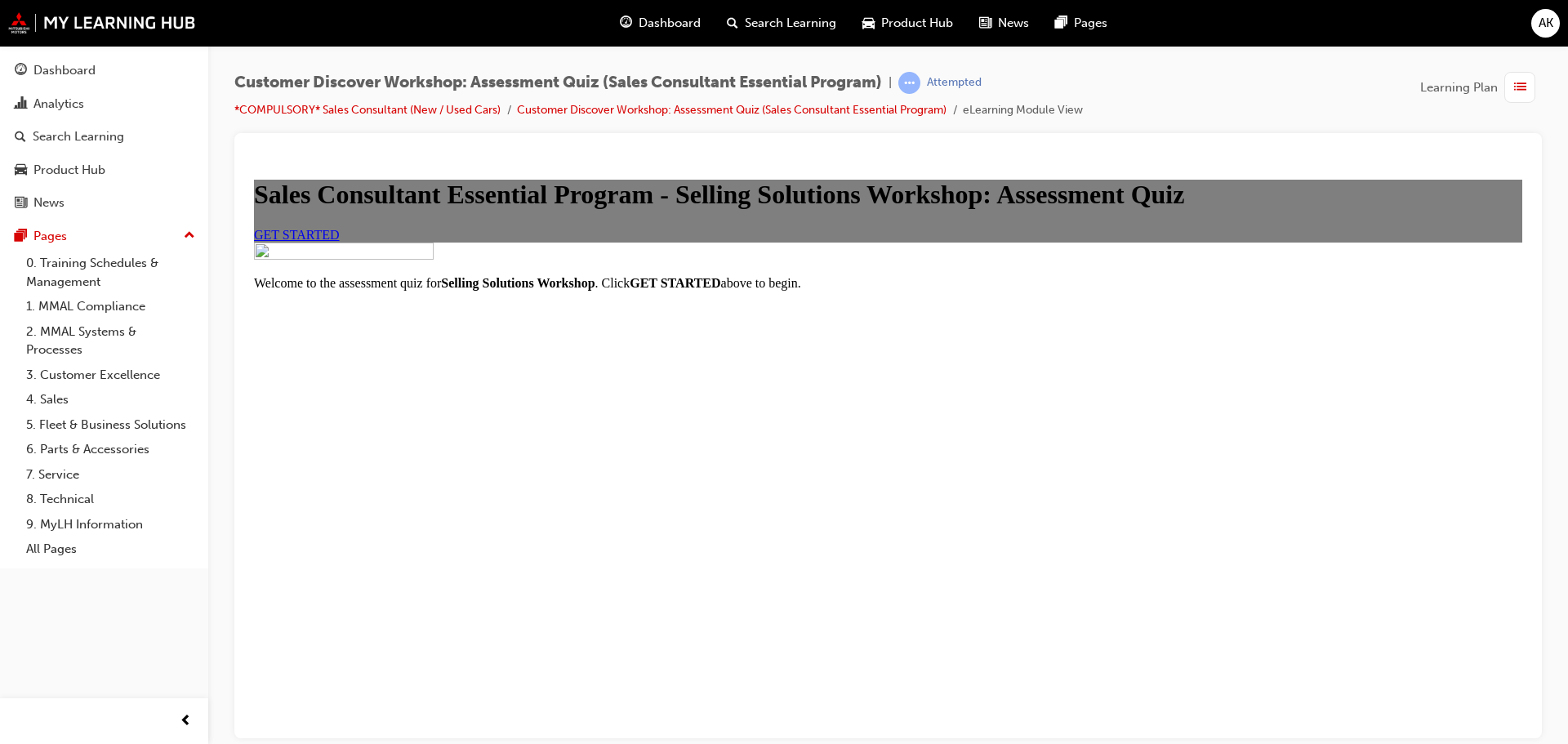
scroll to position [81, 0]
click at [339, 241] on span "GET STARTED" at bounding box center [297, 234] width 86 height 14
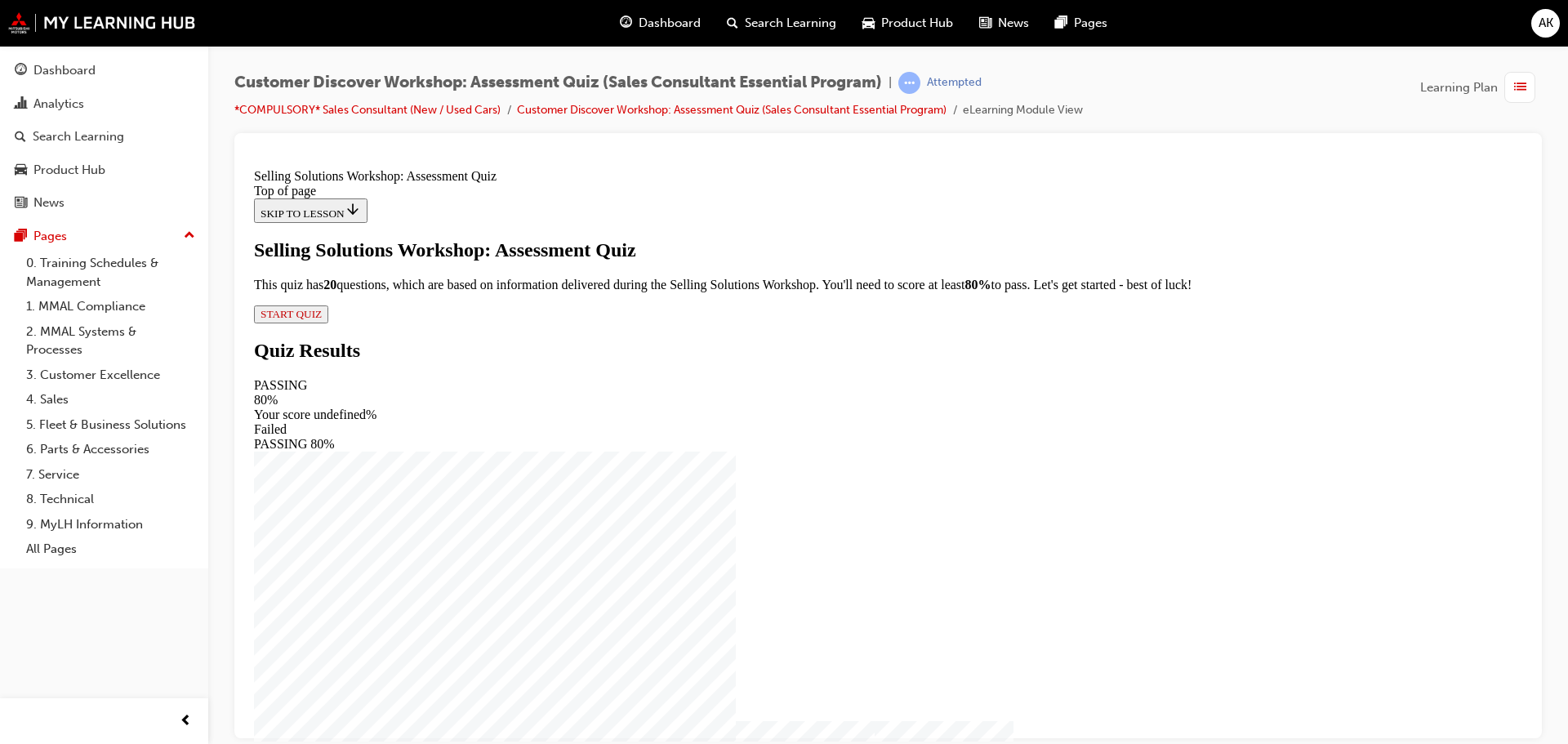
scroll to position [2, 0]
click at [321, 320] on span "START QUIZ" at bounding box center [292, 313] width 62 height 13
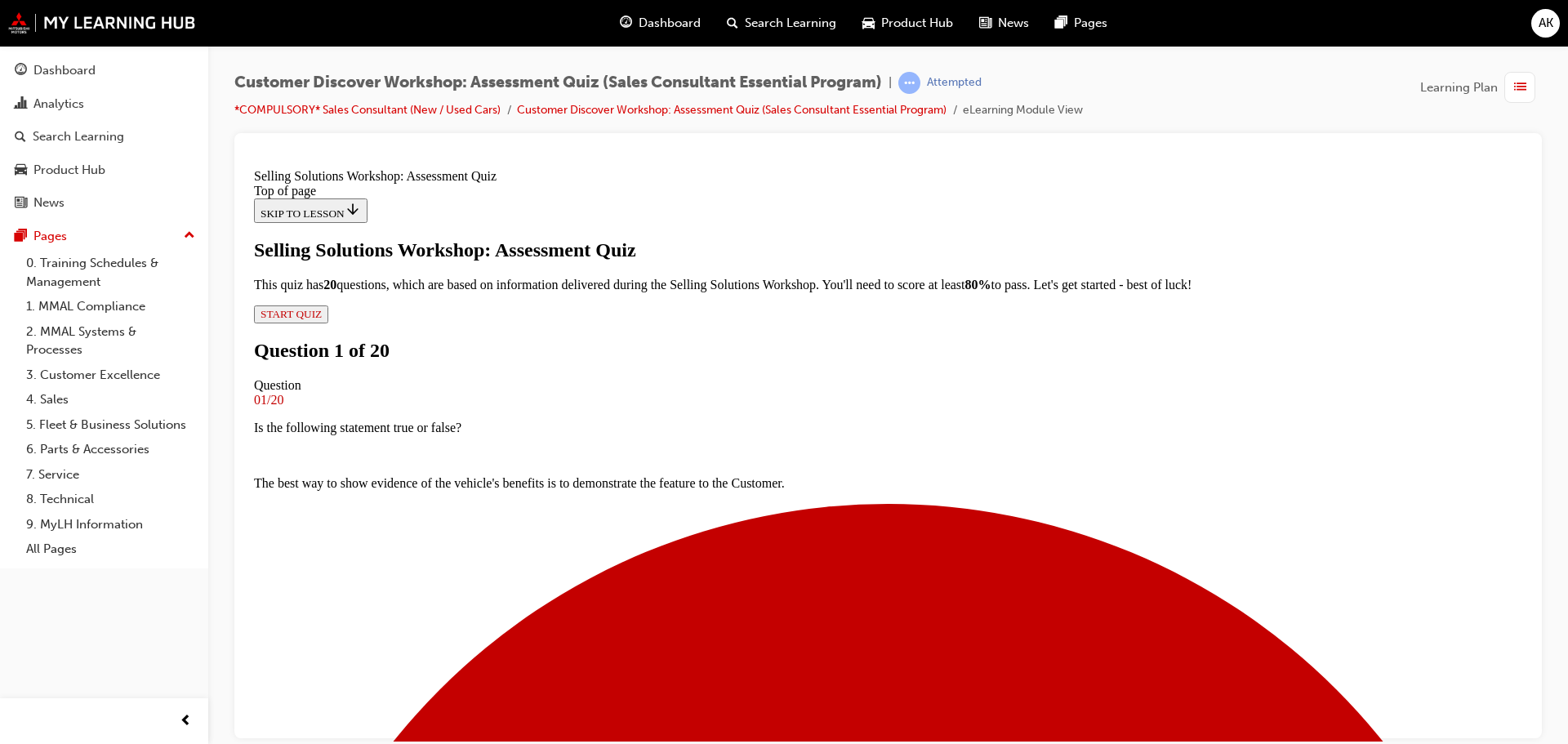
scroll to position [83, 0]
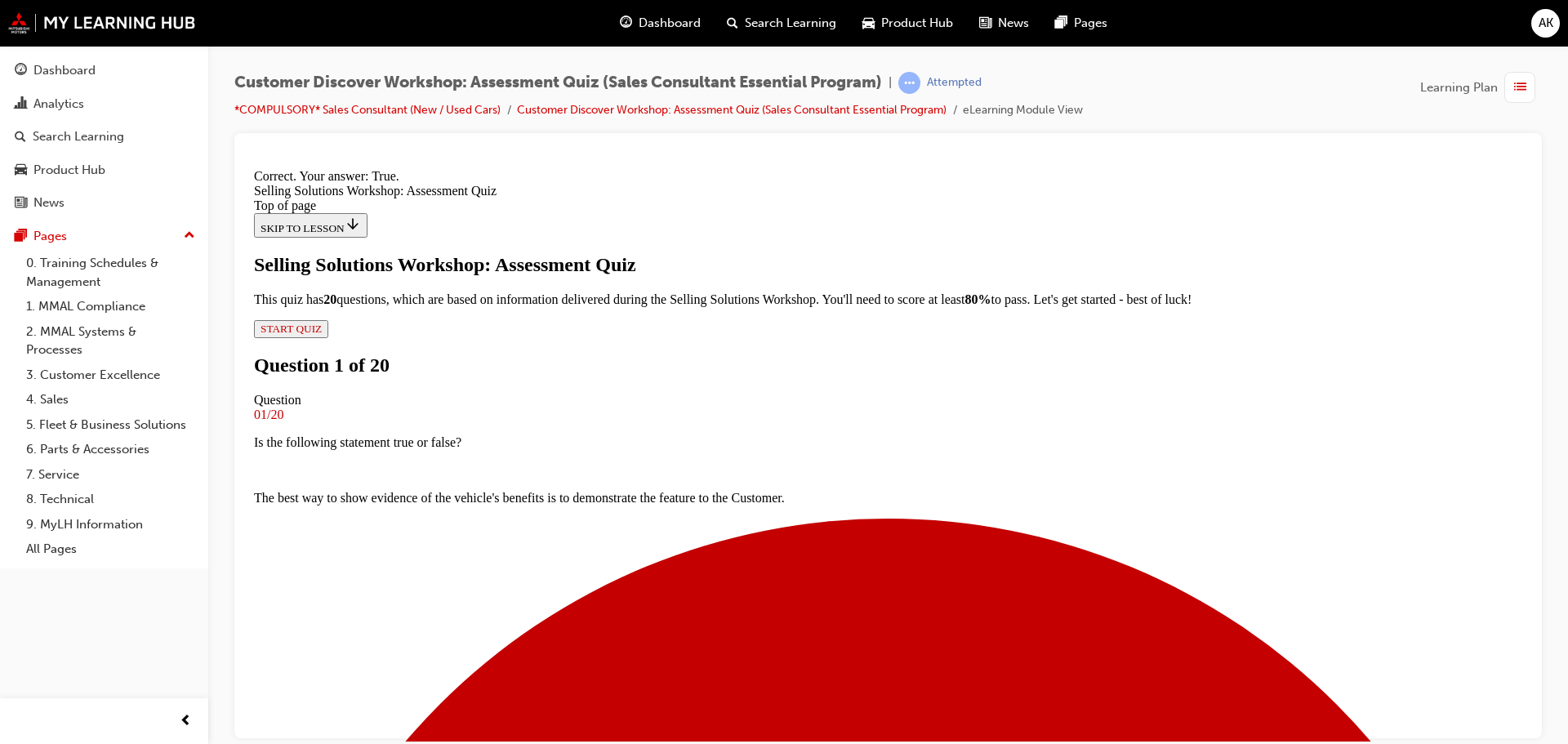
scroll to position [204, 0]
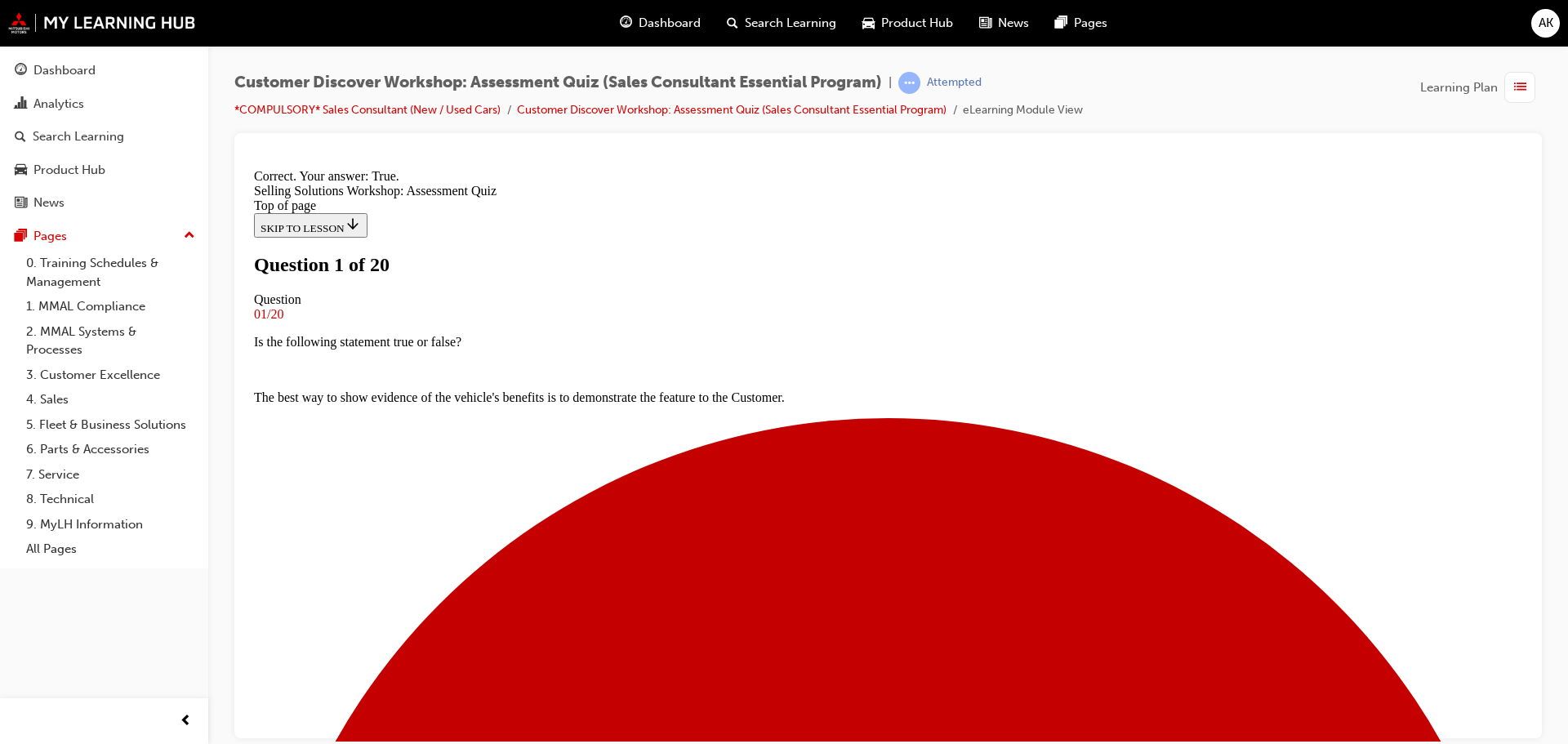
scroll to position [81, 0]
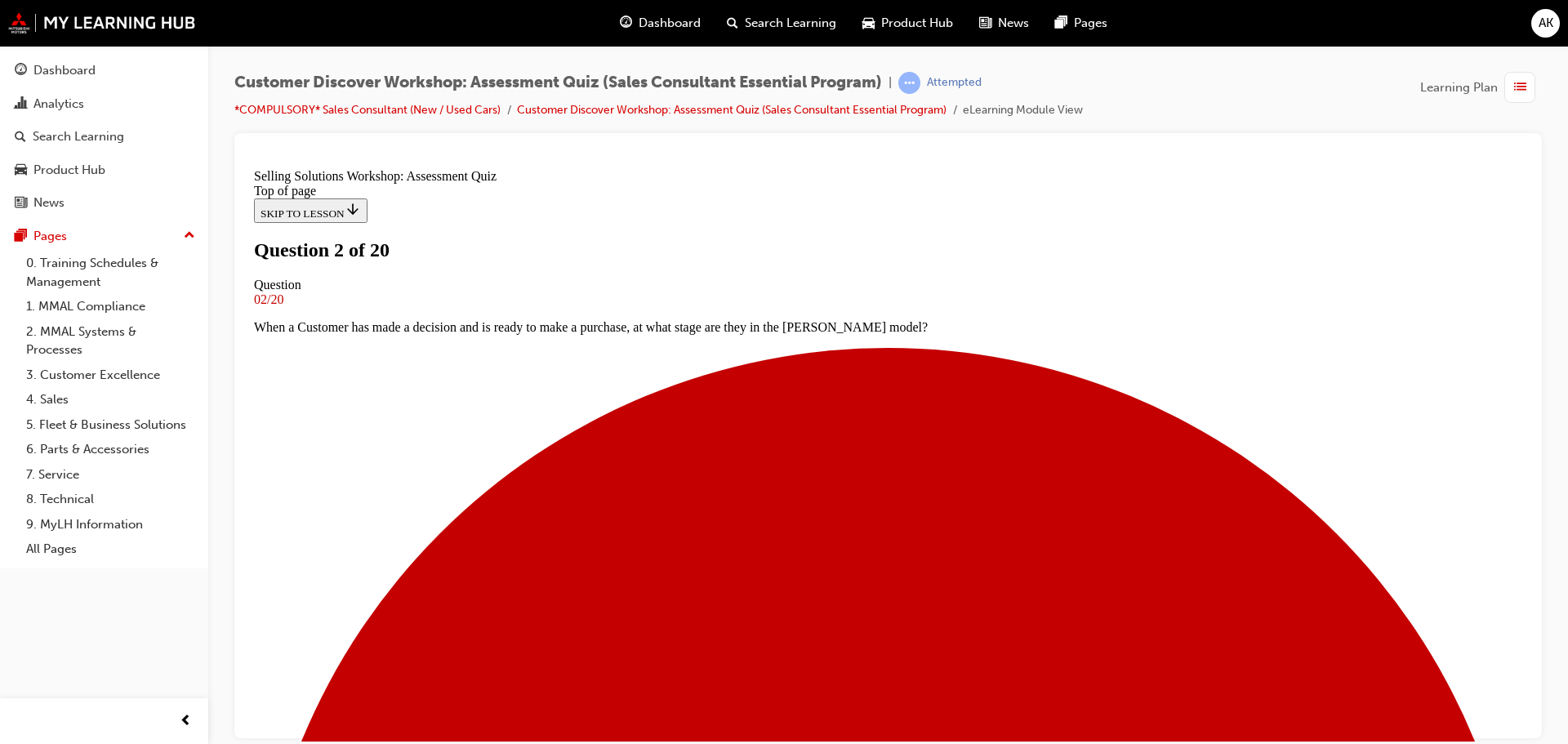
scroll to position [81, 0]
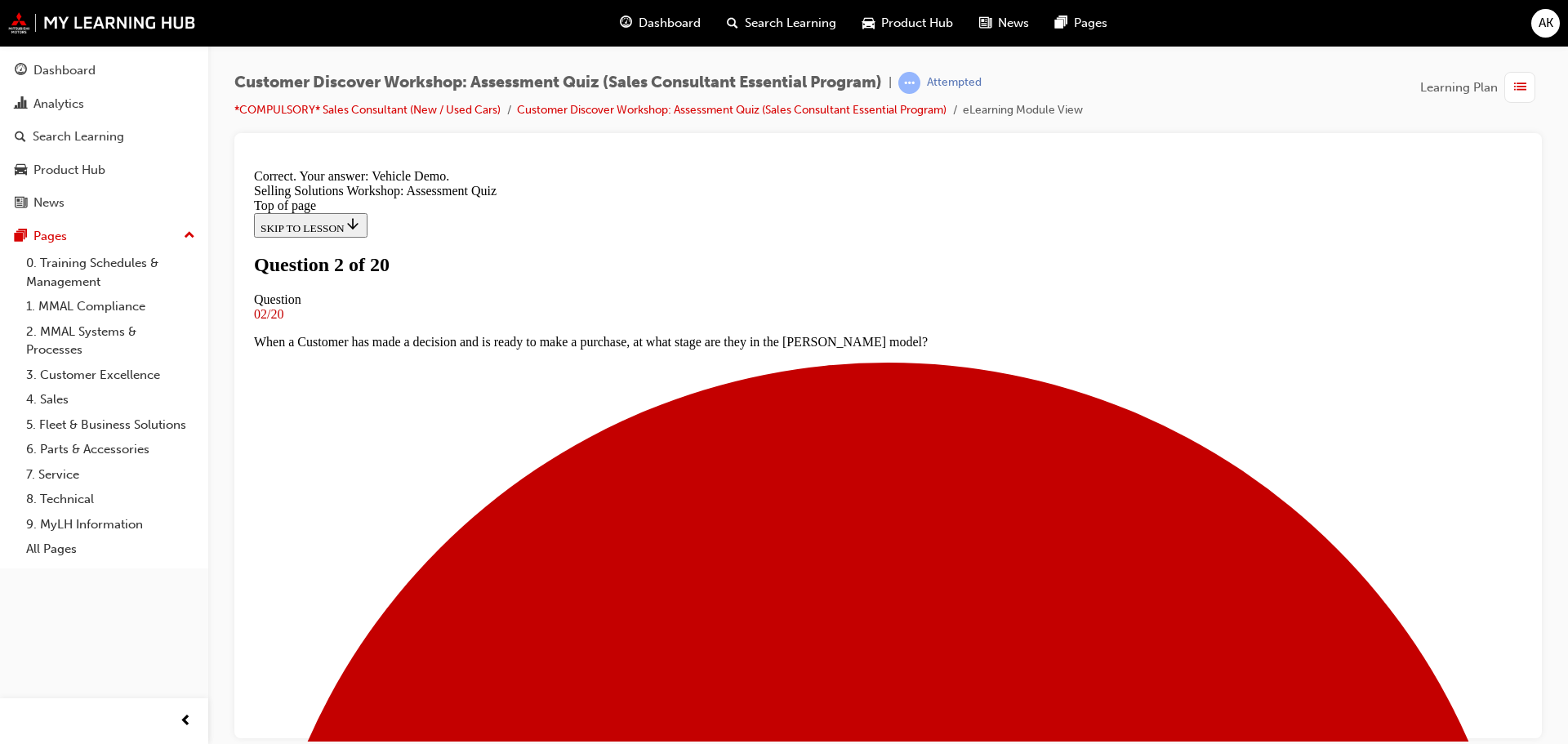
scroll to position [279, 0]
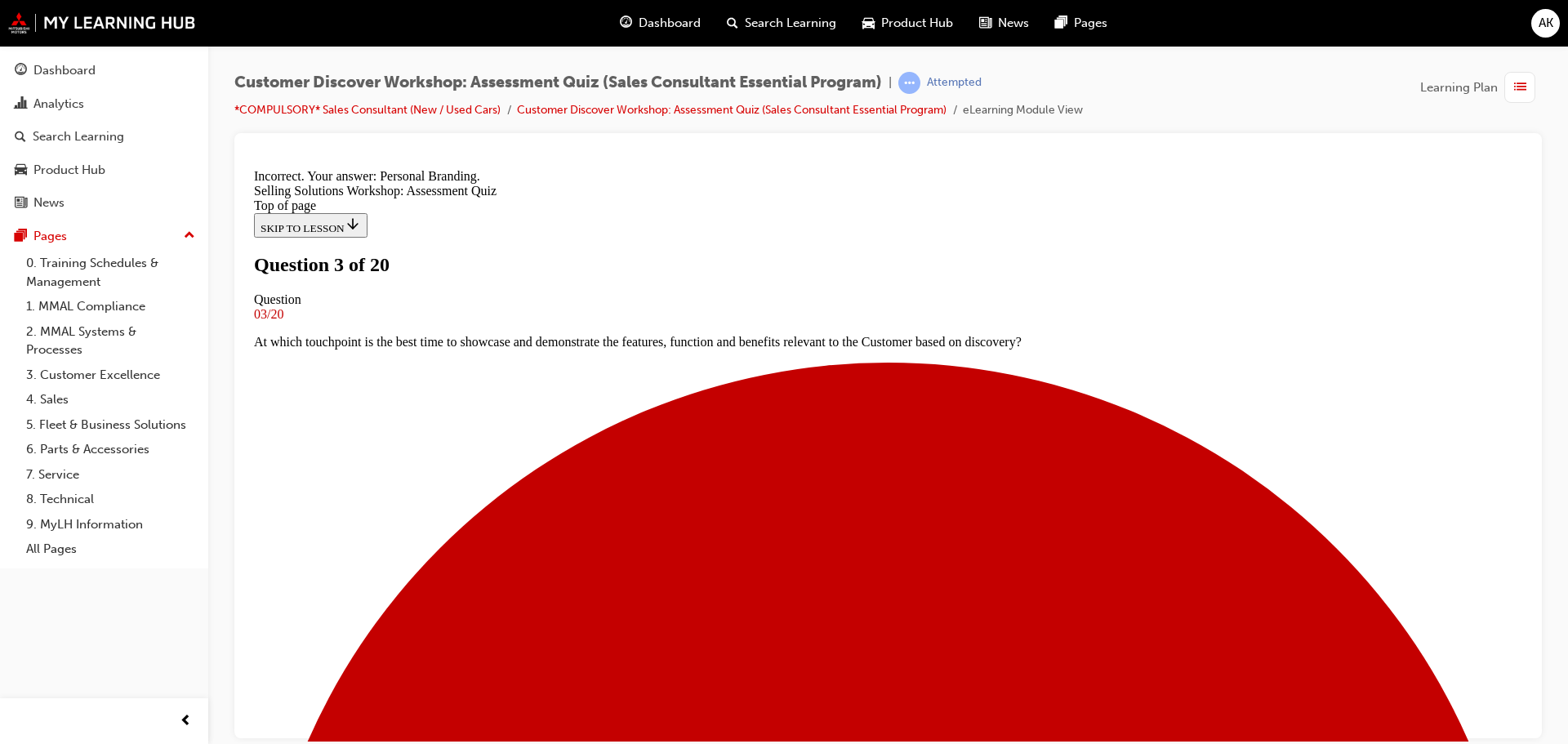
scroll to position [252, 0]
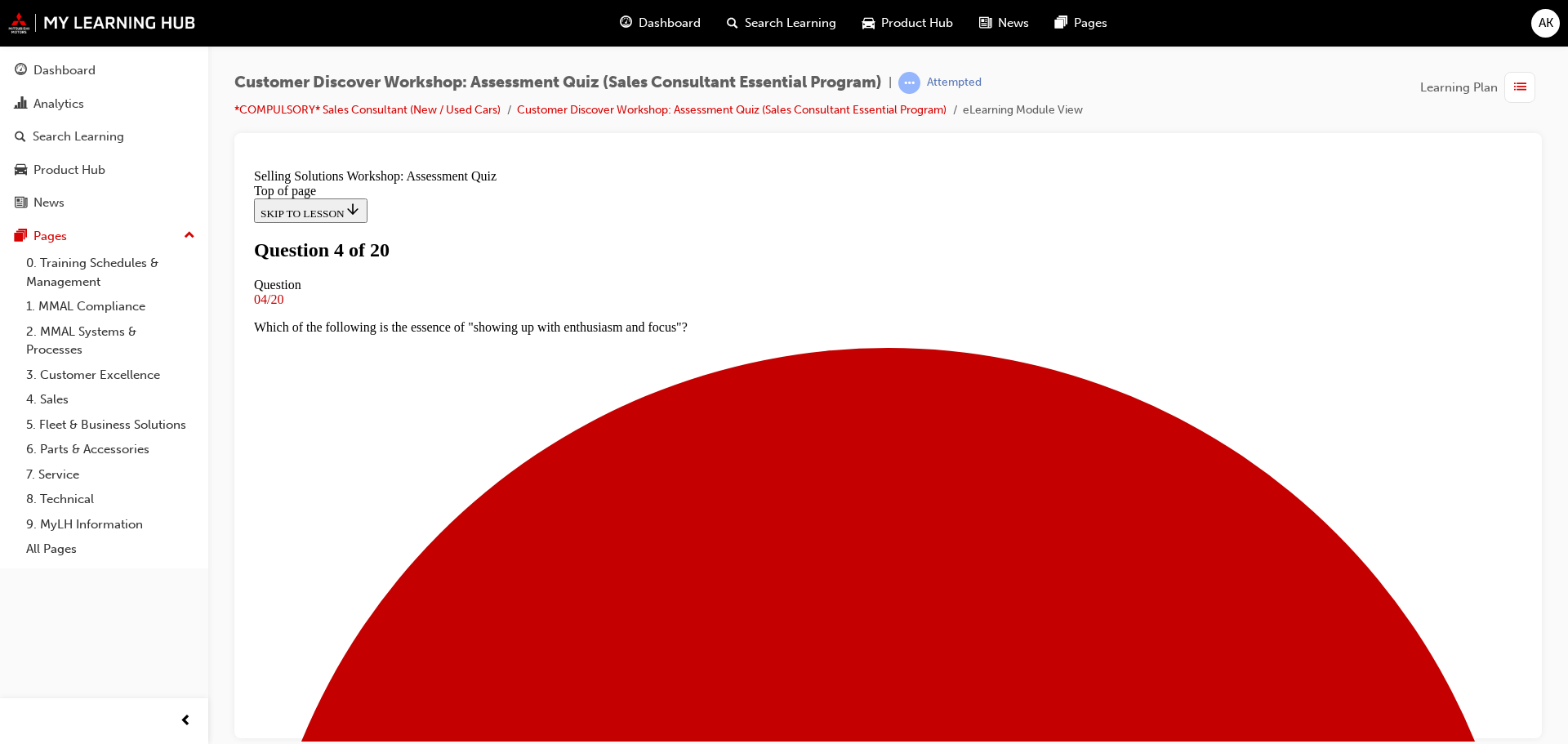
scroll to position [163, 0]
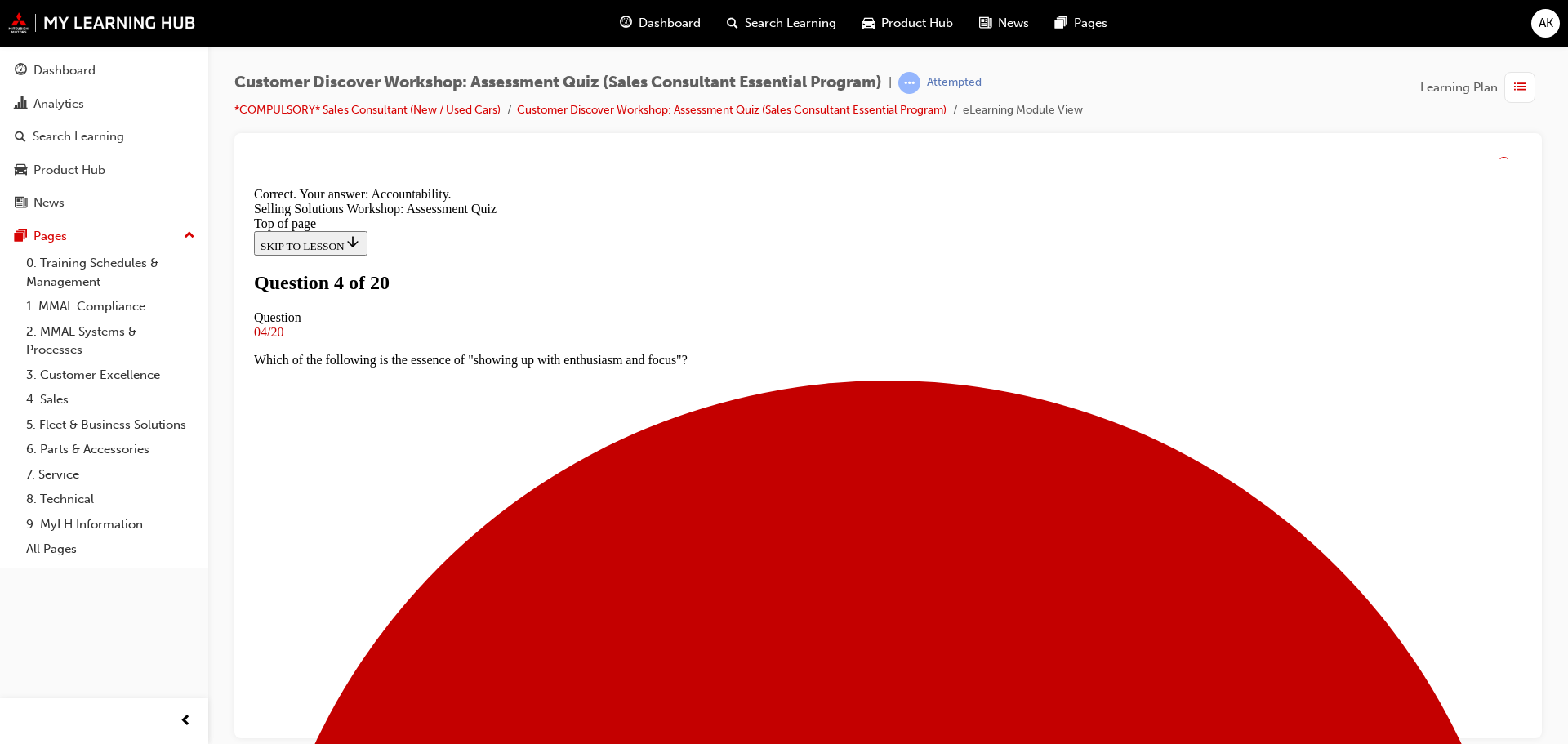
scroll to position [279, 0]
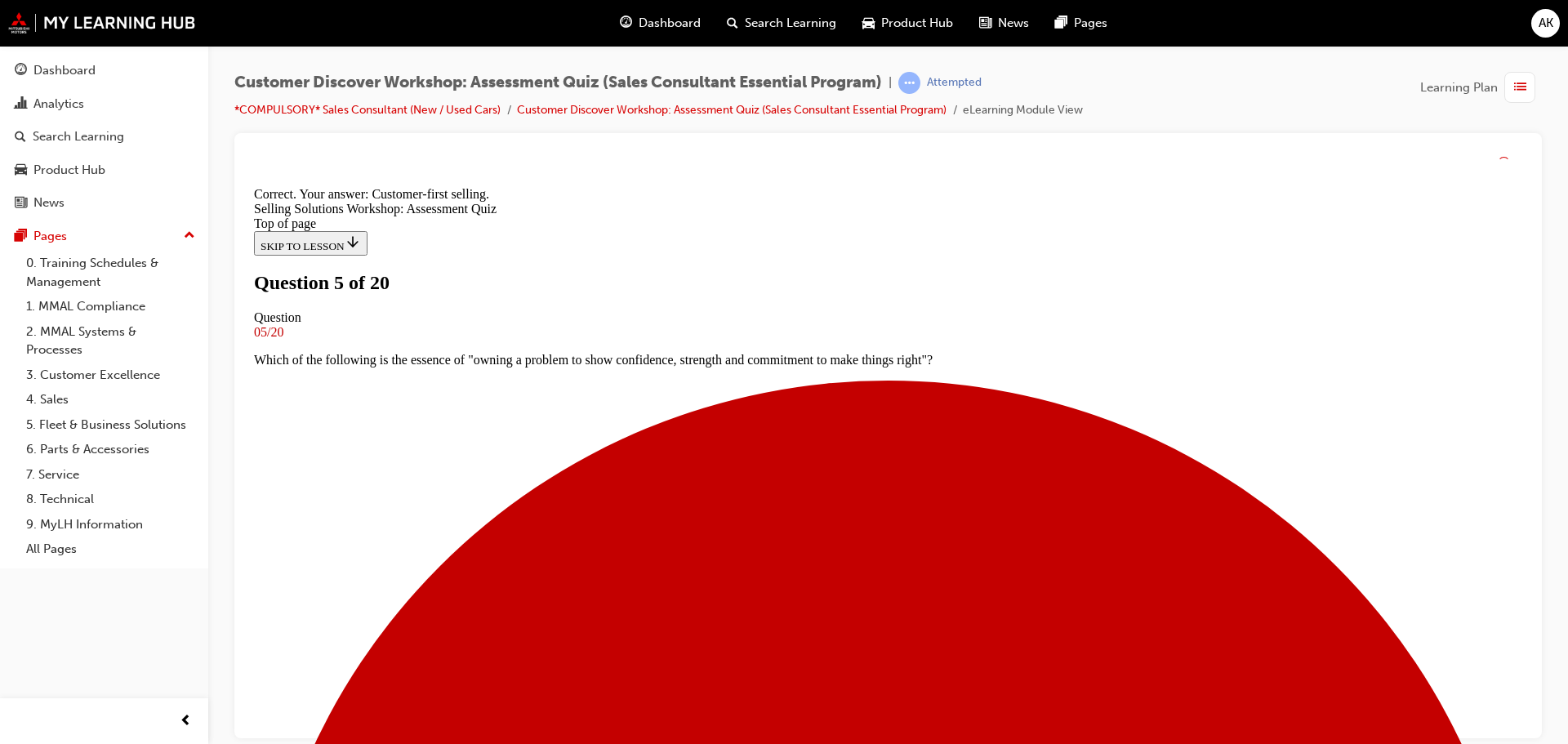
scroll to position [279, 0]
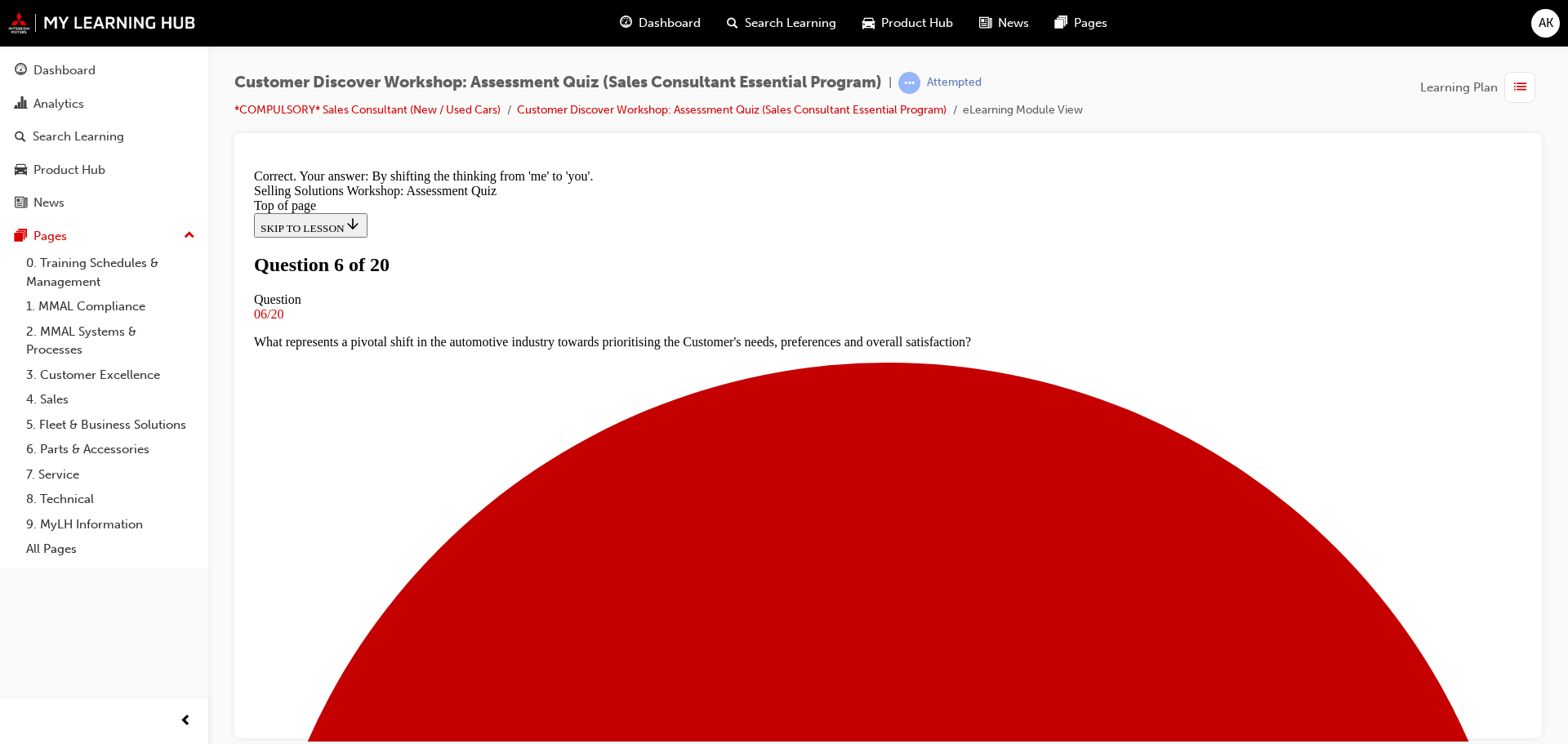
scroll to position [252, 0]
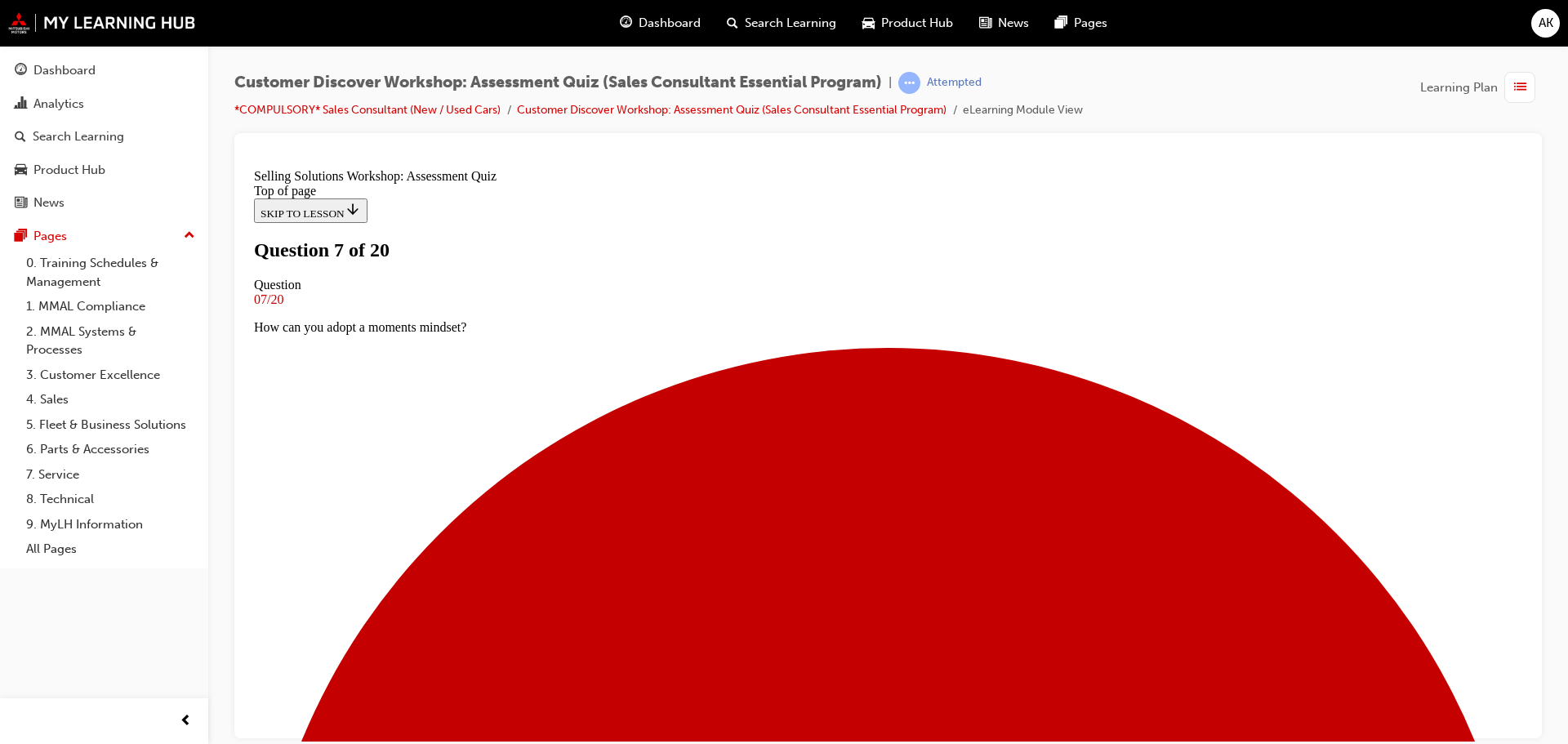
scroll to position [0, 0]
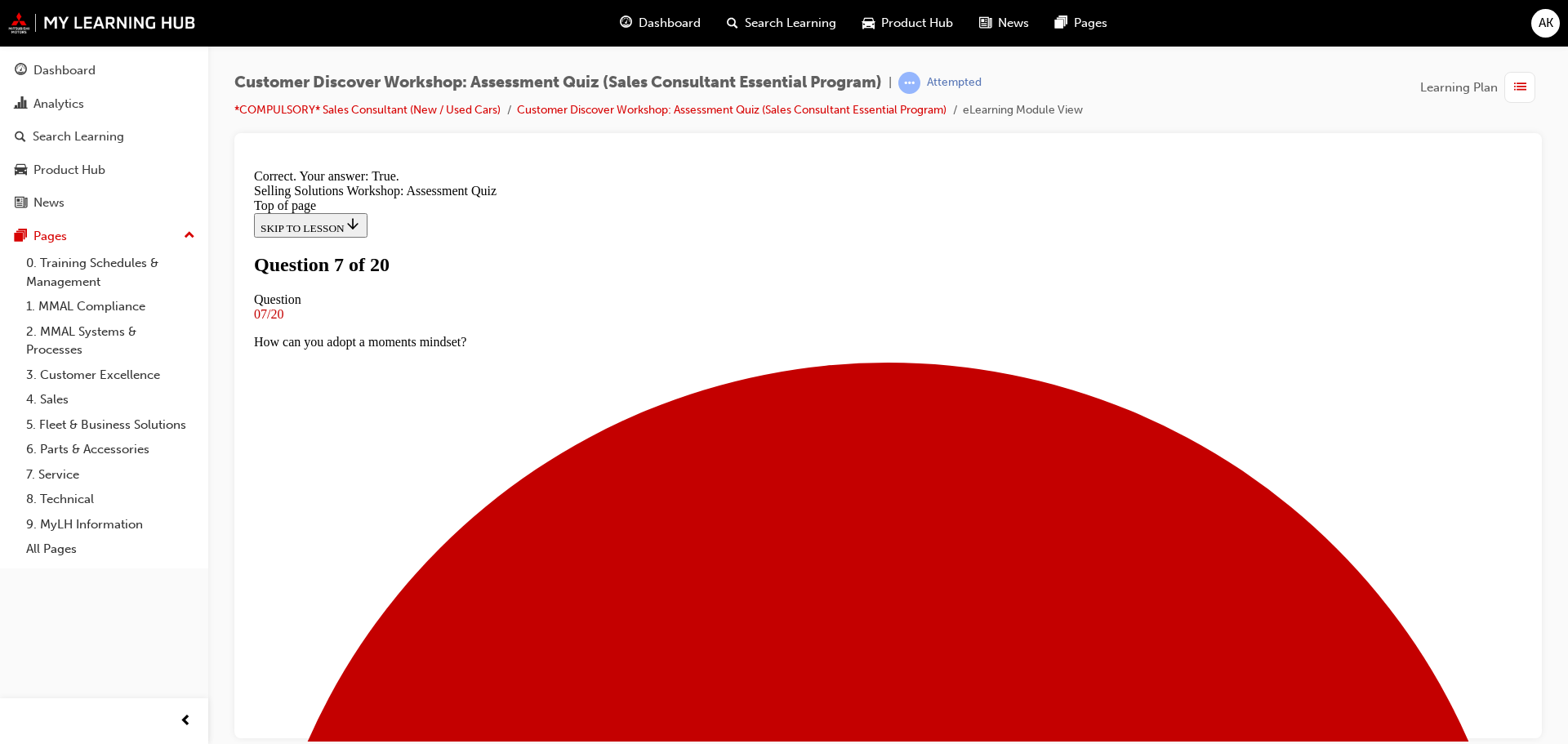
scroll to position [204, 0]
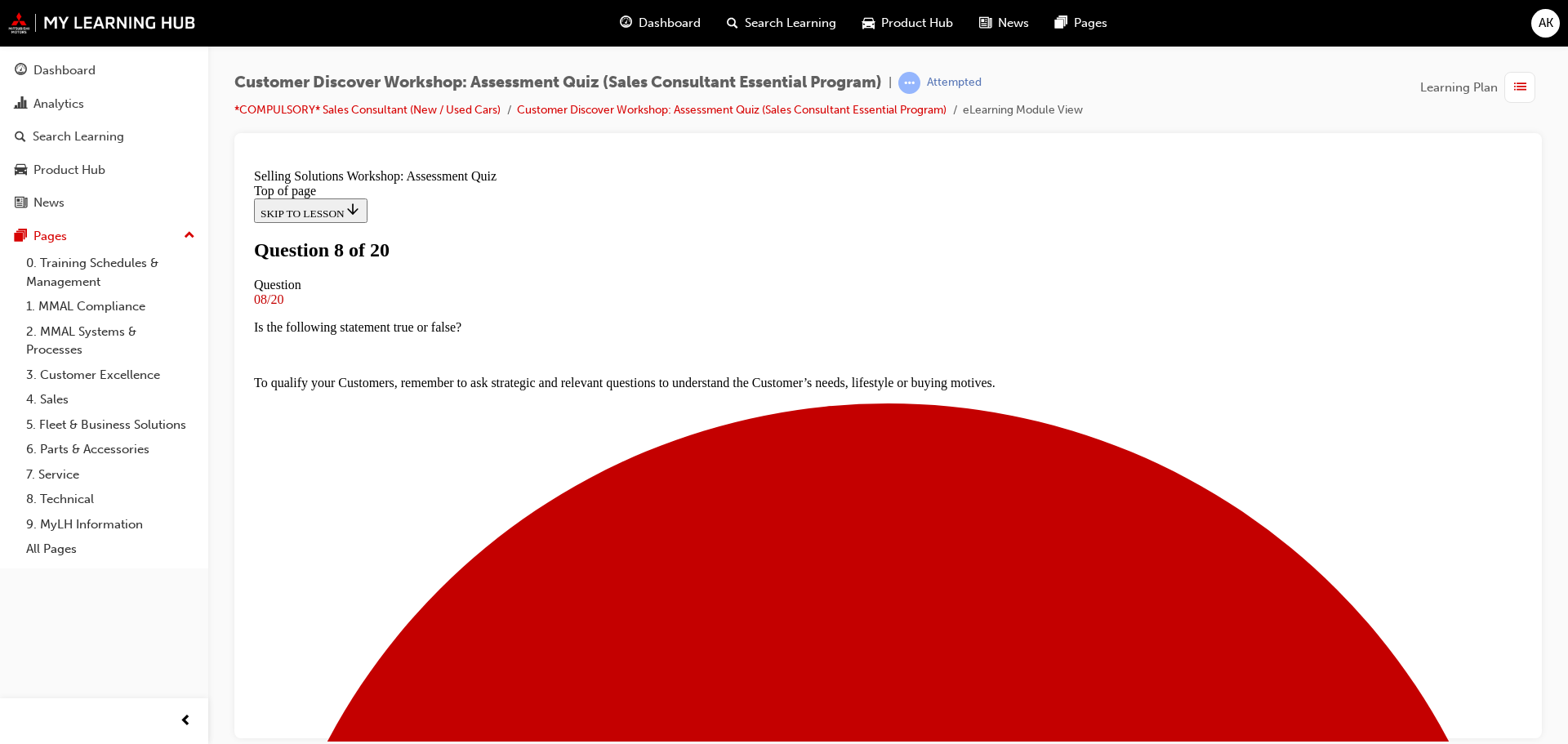
scroll to position [81, 0]
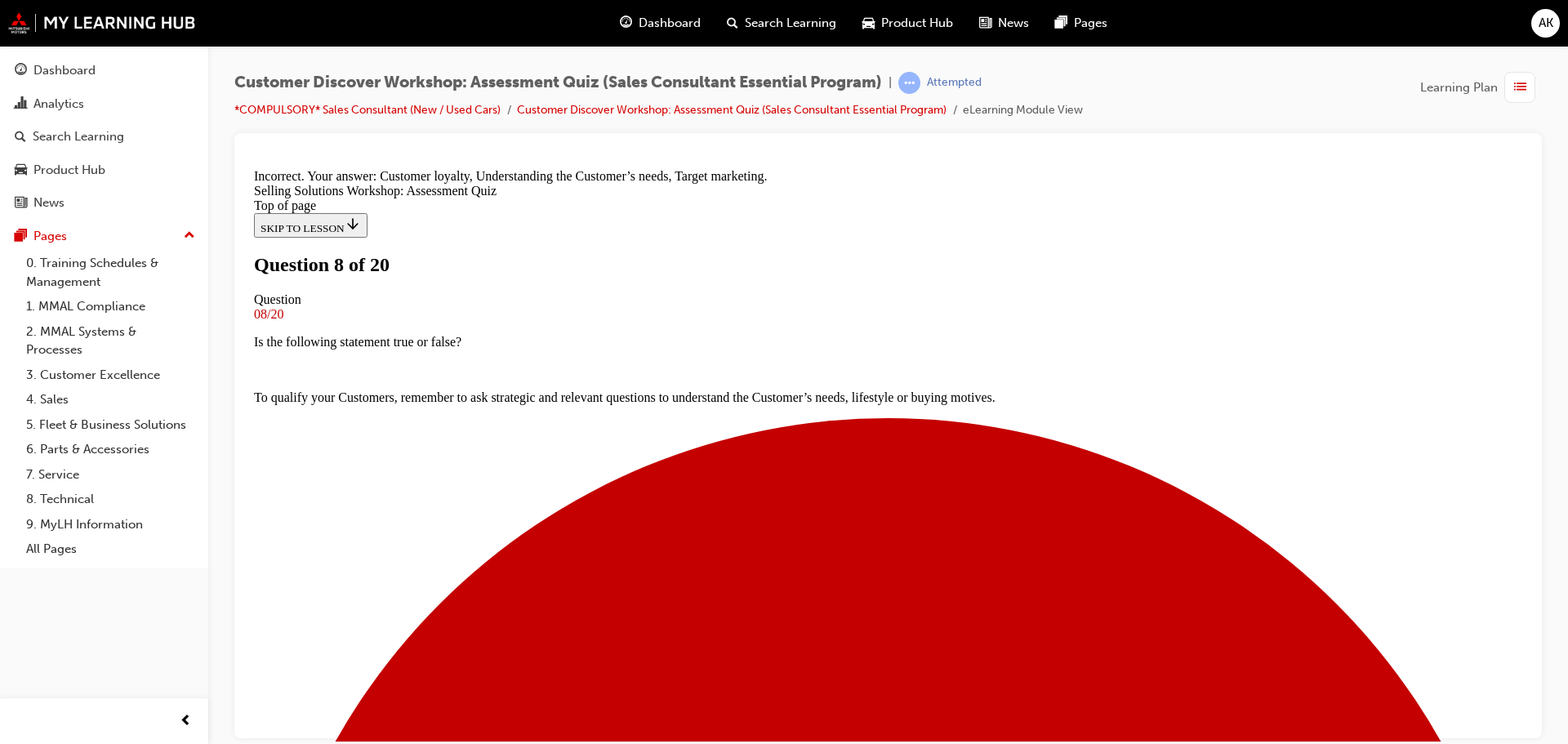
scroll to position [307, 0]
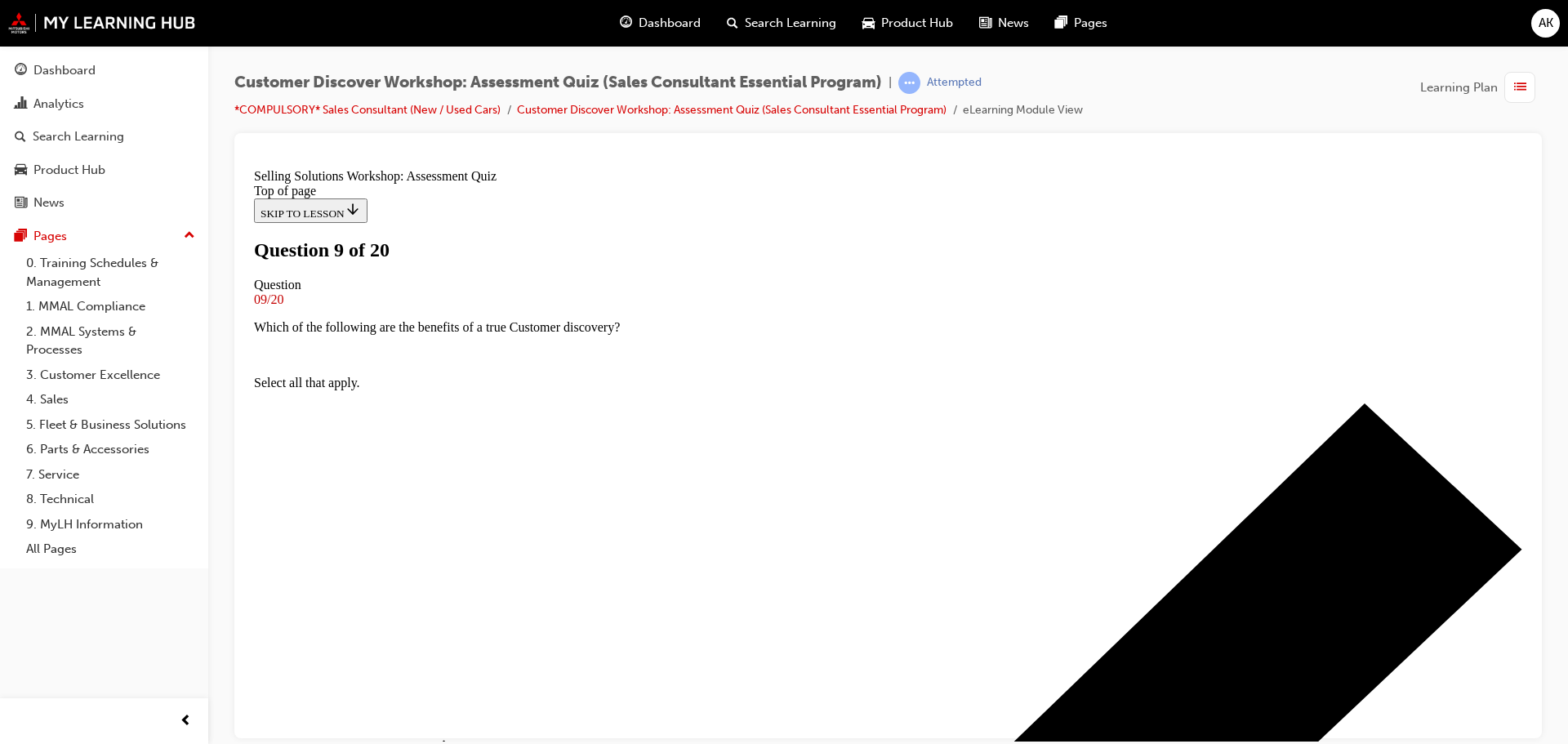
scroll to position [163, 0]
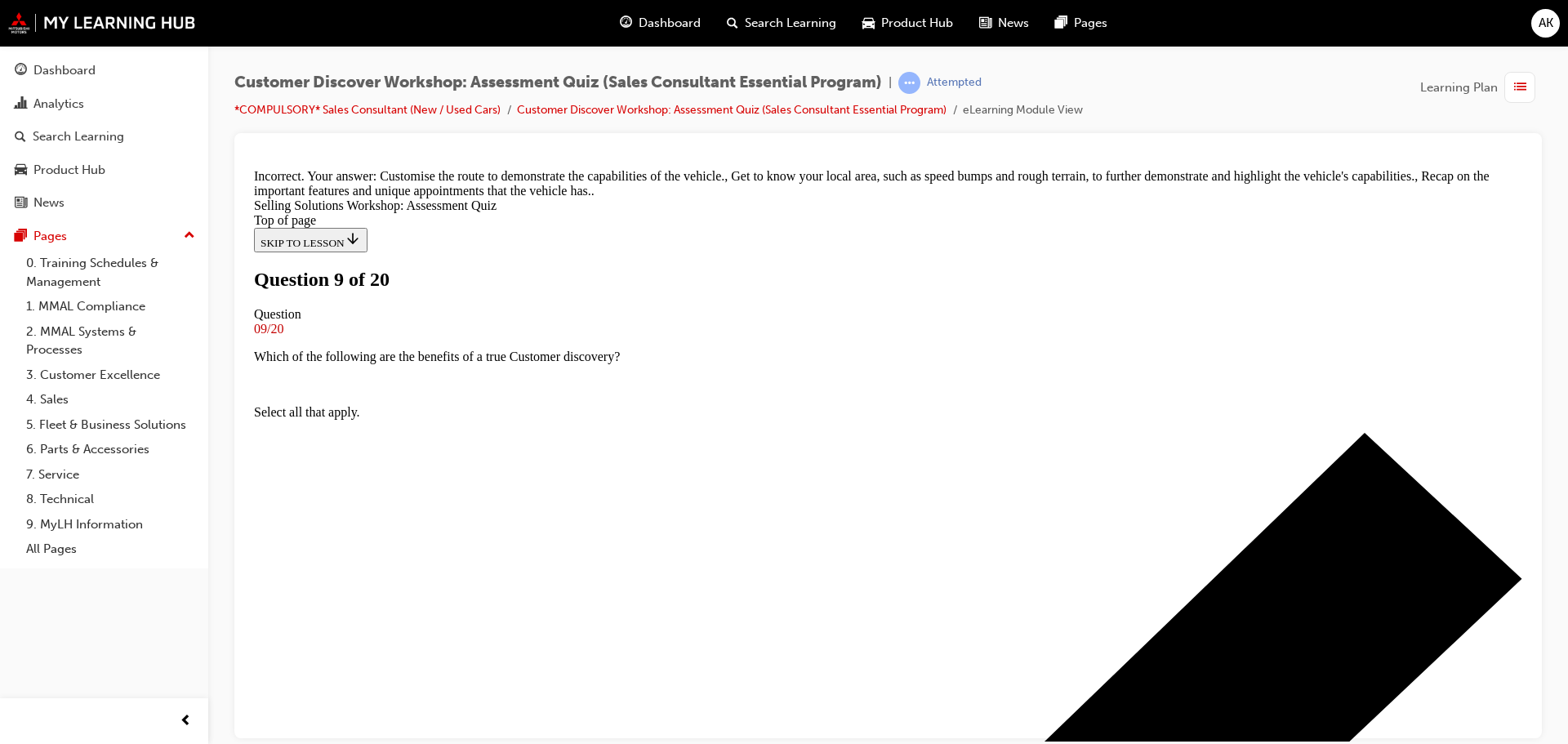
scroll to position [400, 0]
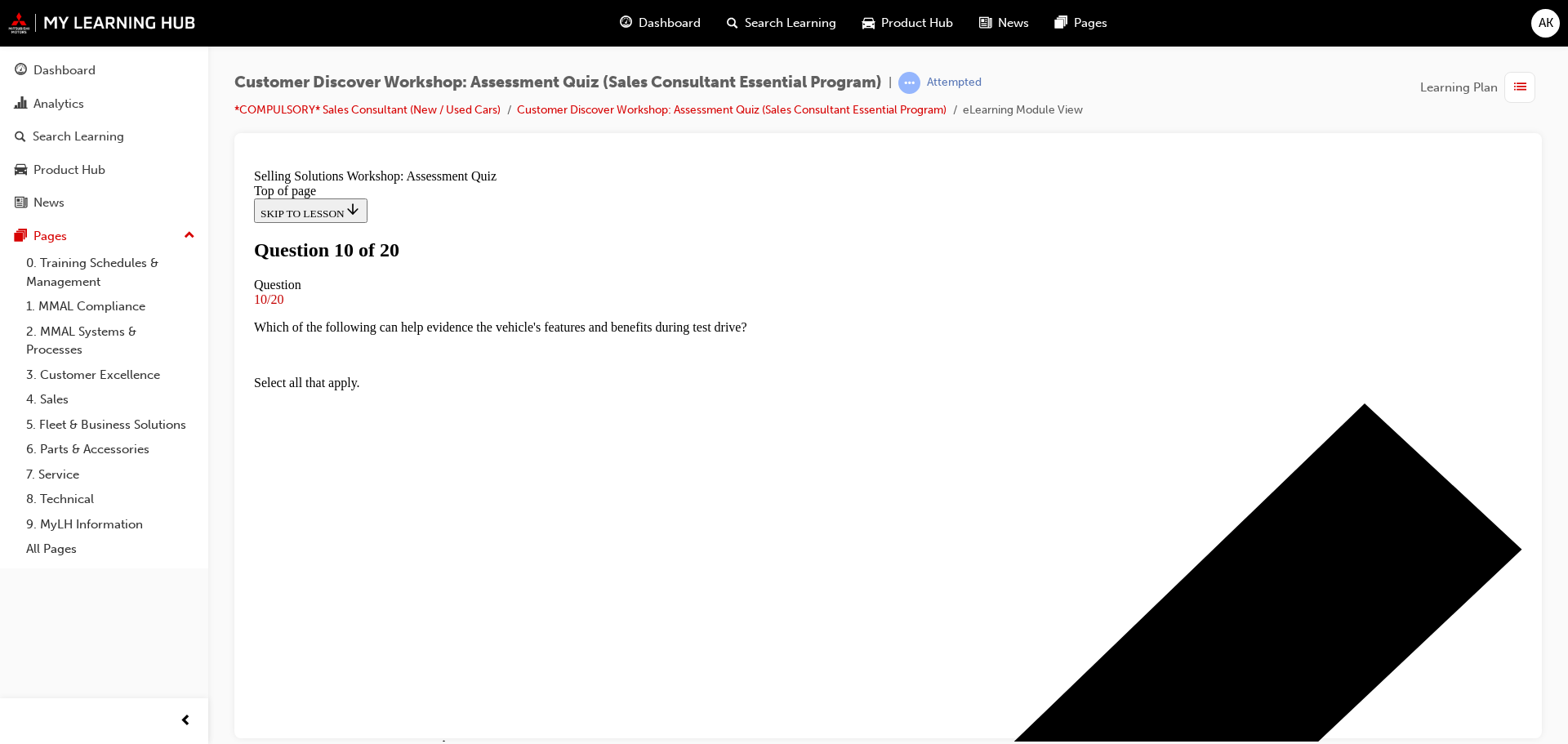
scroll to position [81, 0]
drag, startPoint x: 868, startPoint y: 377, endPoint x: 608, endPoint y: 329, distance: 264.4
copy p "At which touchpoint can Sales Consultants harness their product knowledge to id…"
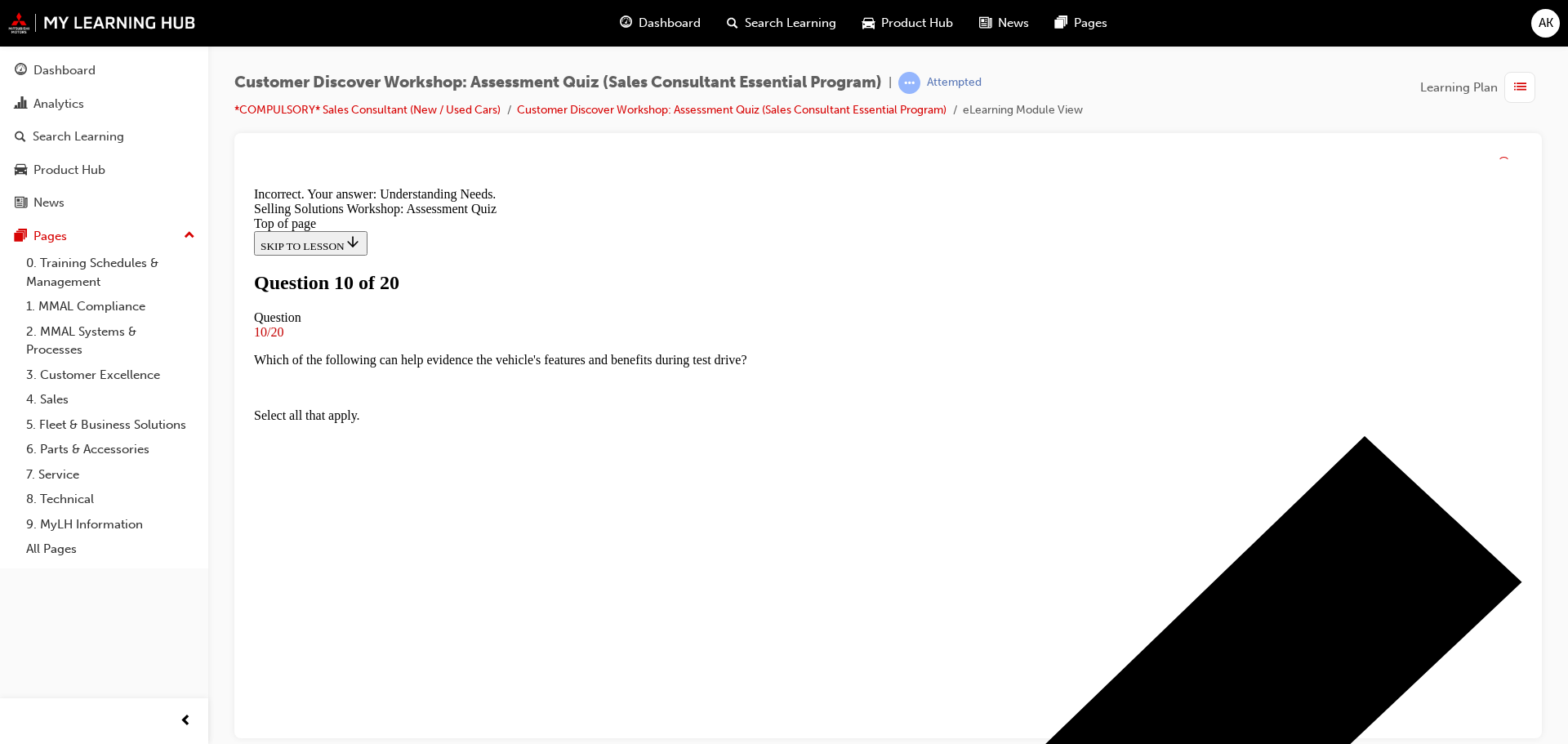
scroll to position [307, 0]
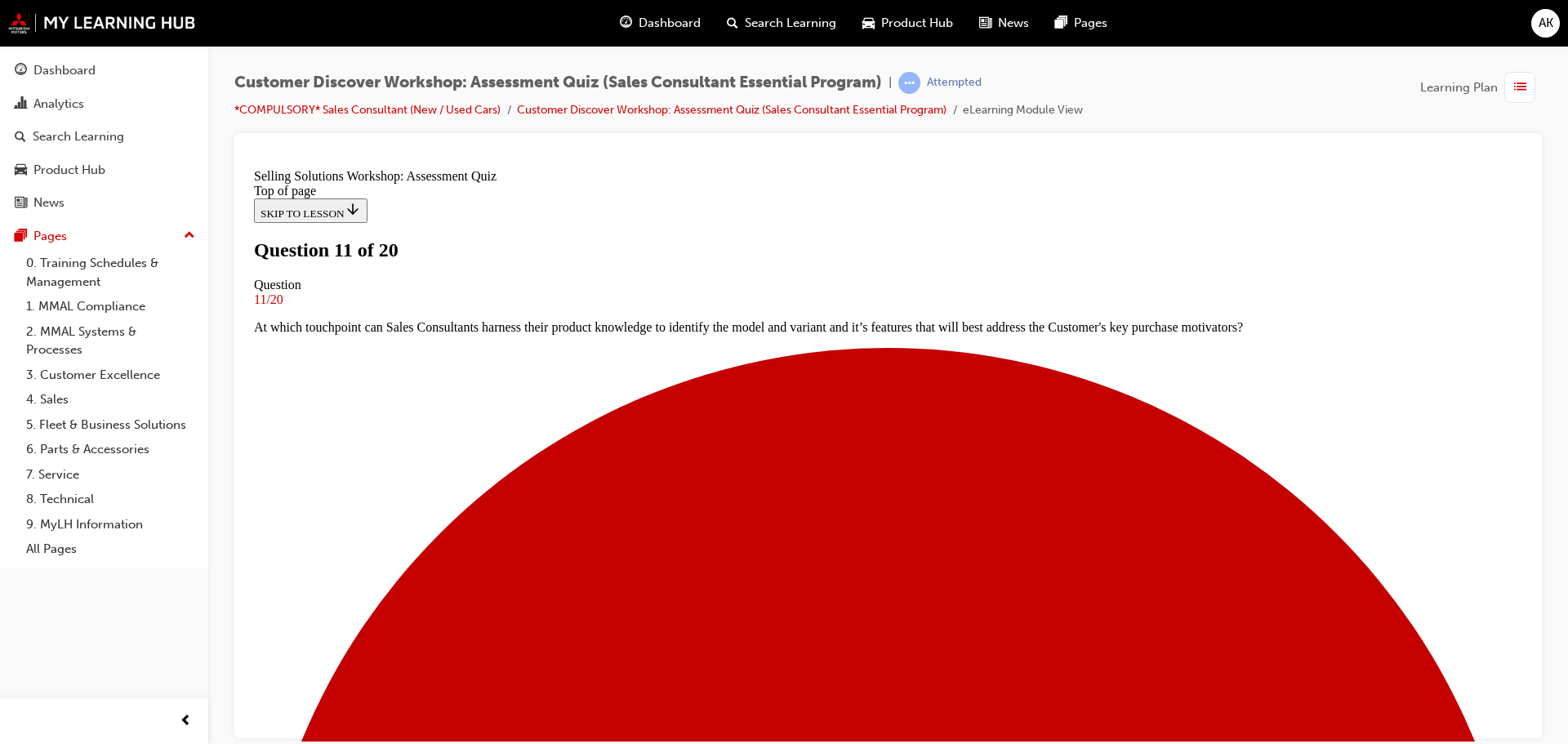
scroll to position [0, 0]
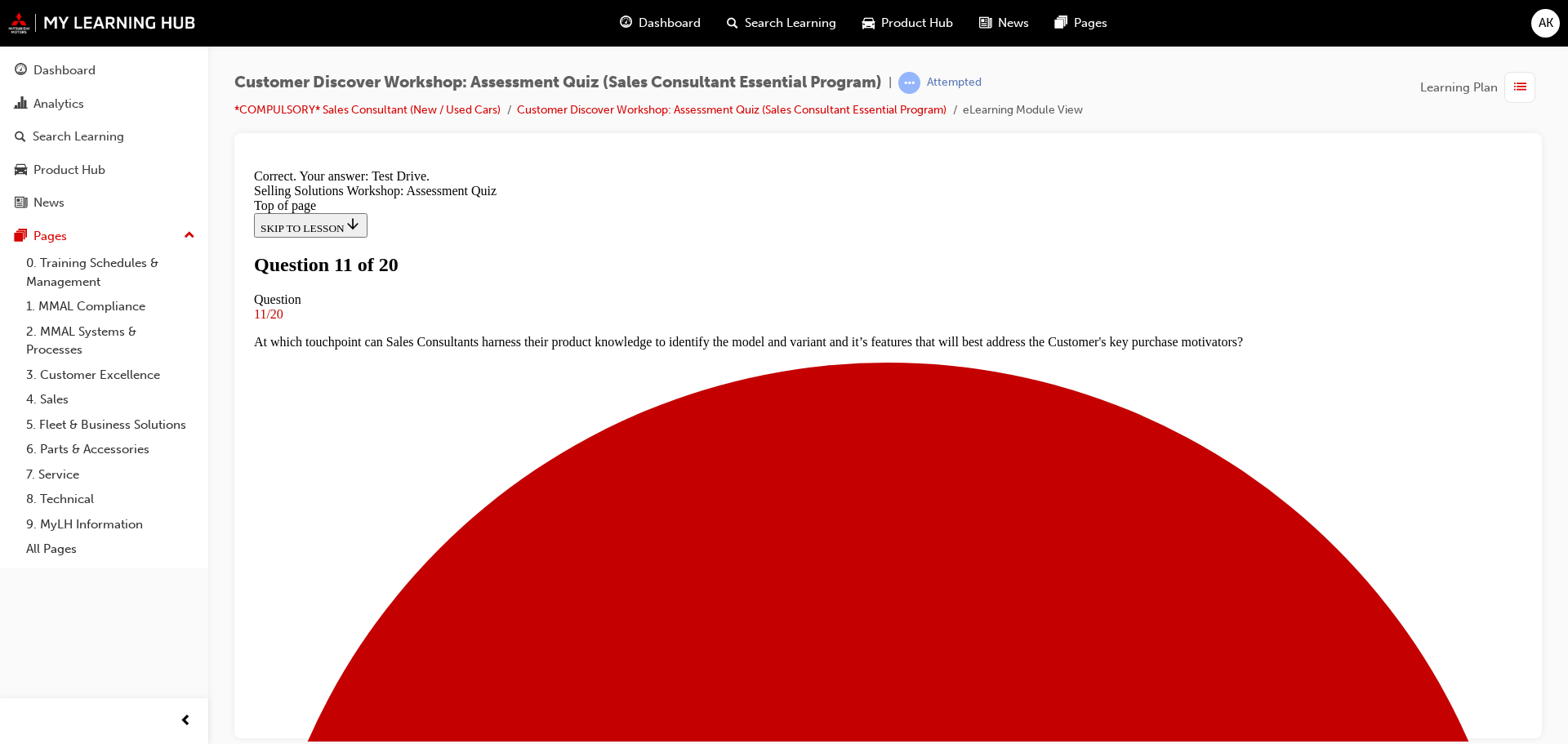
scroll to position [279, 0]
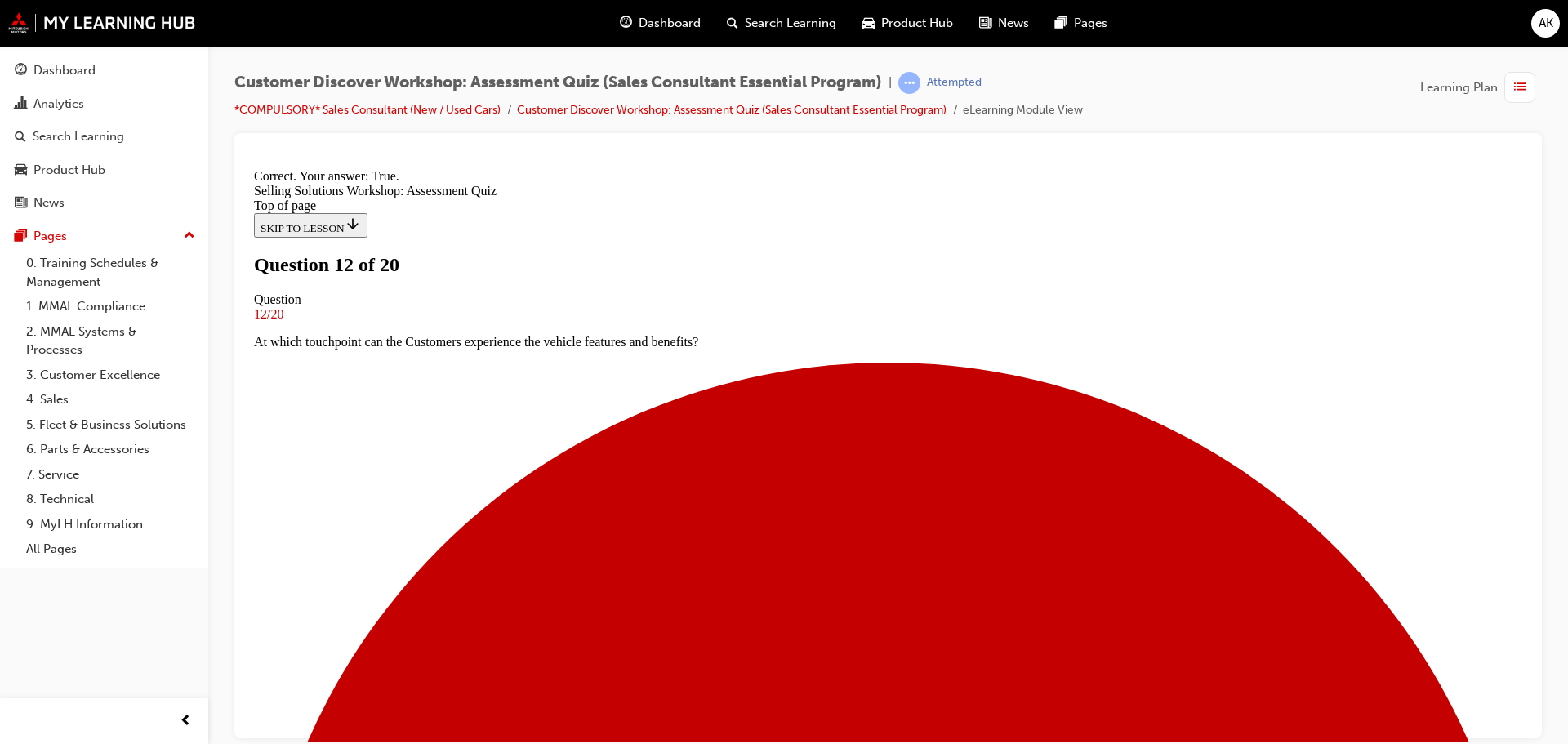
scroll to position [204, 0]
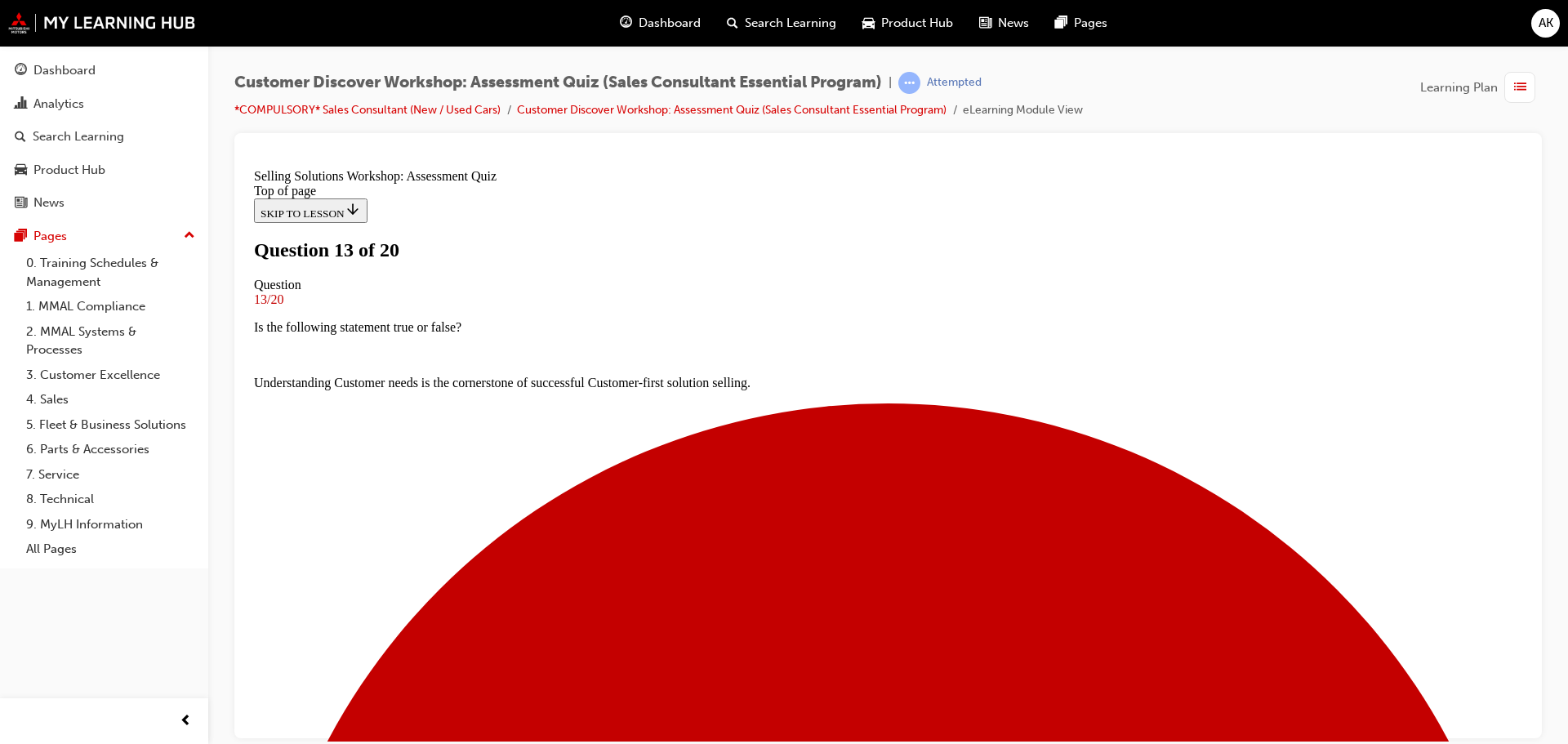
scroll to position [163, 0]
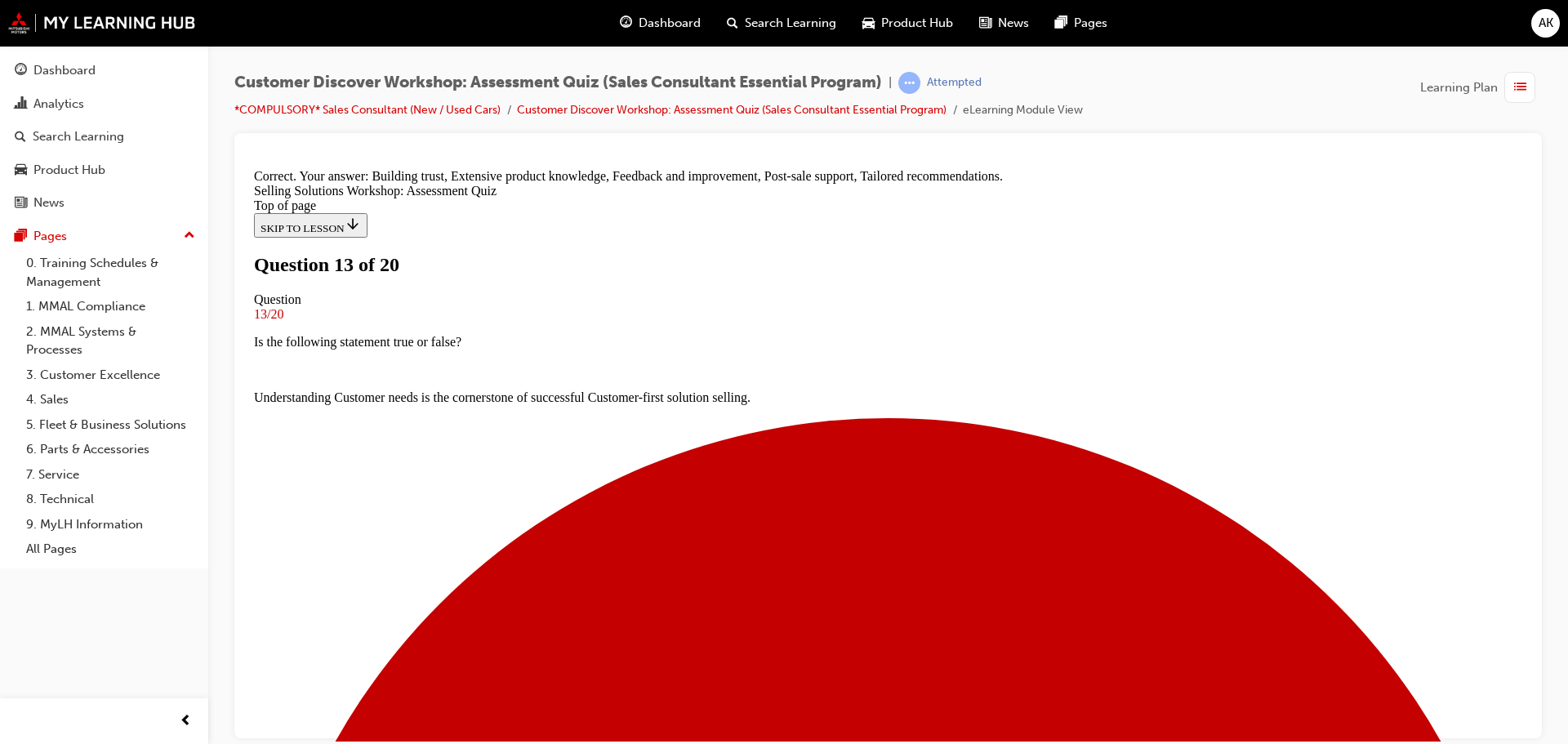
scroll to position [400, 0]
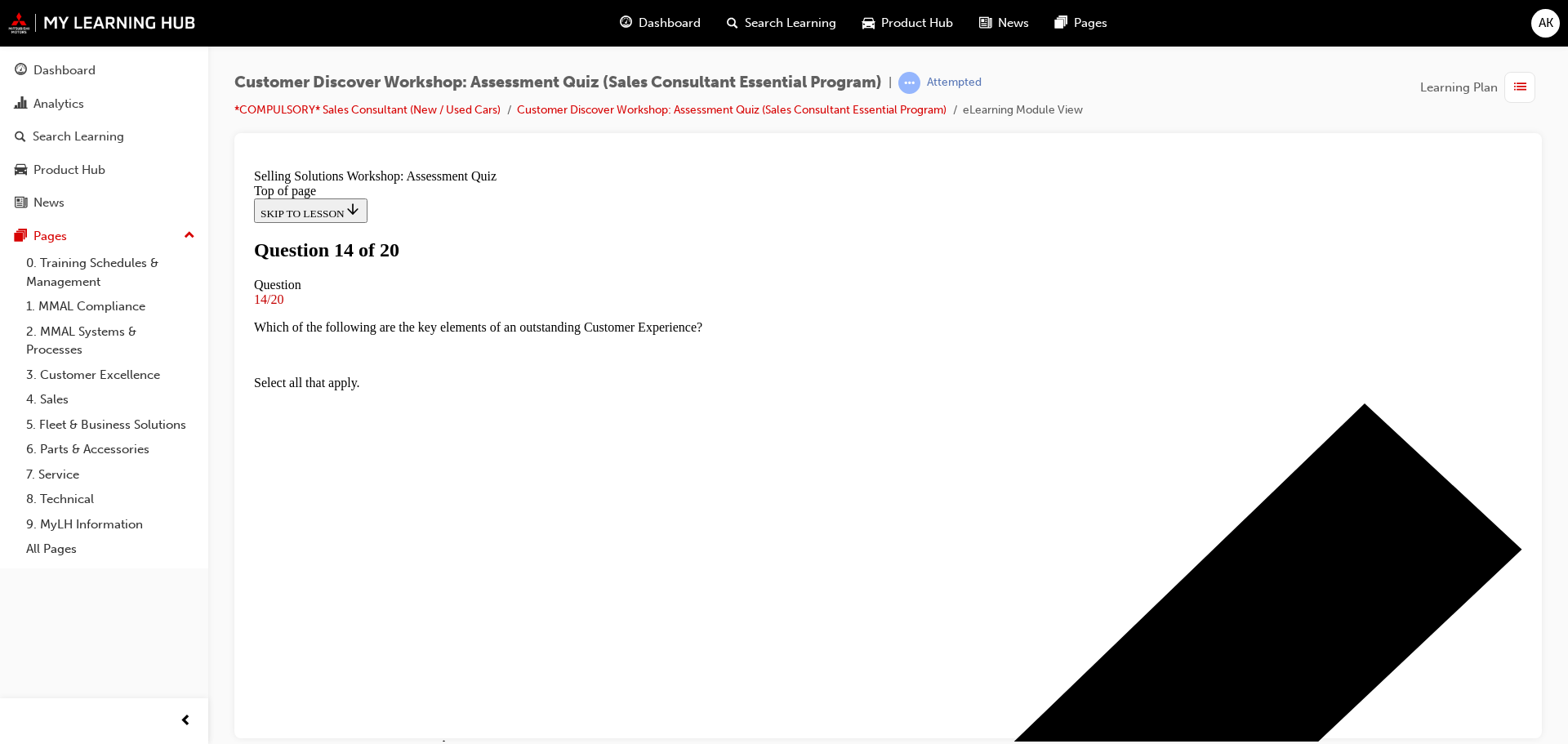
scroll to position [0, 0]
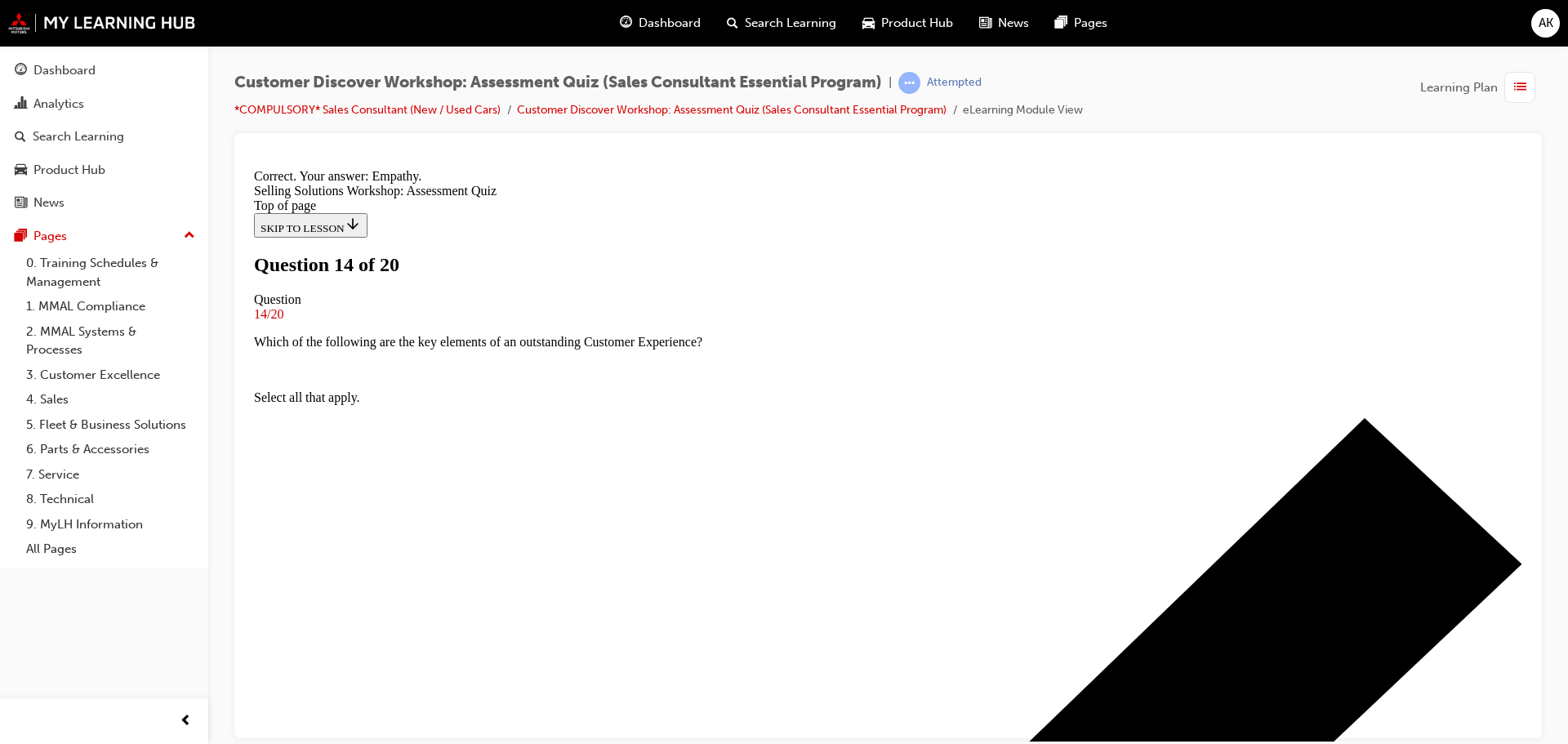
scroll to position [252, 0]
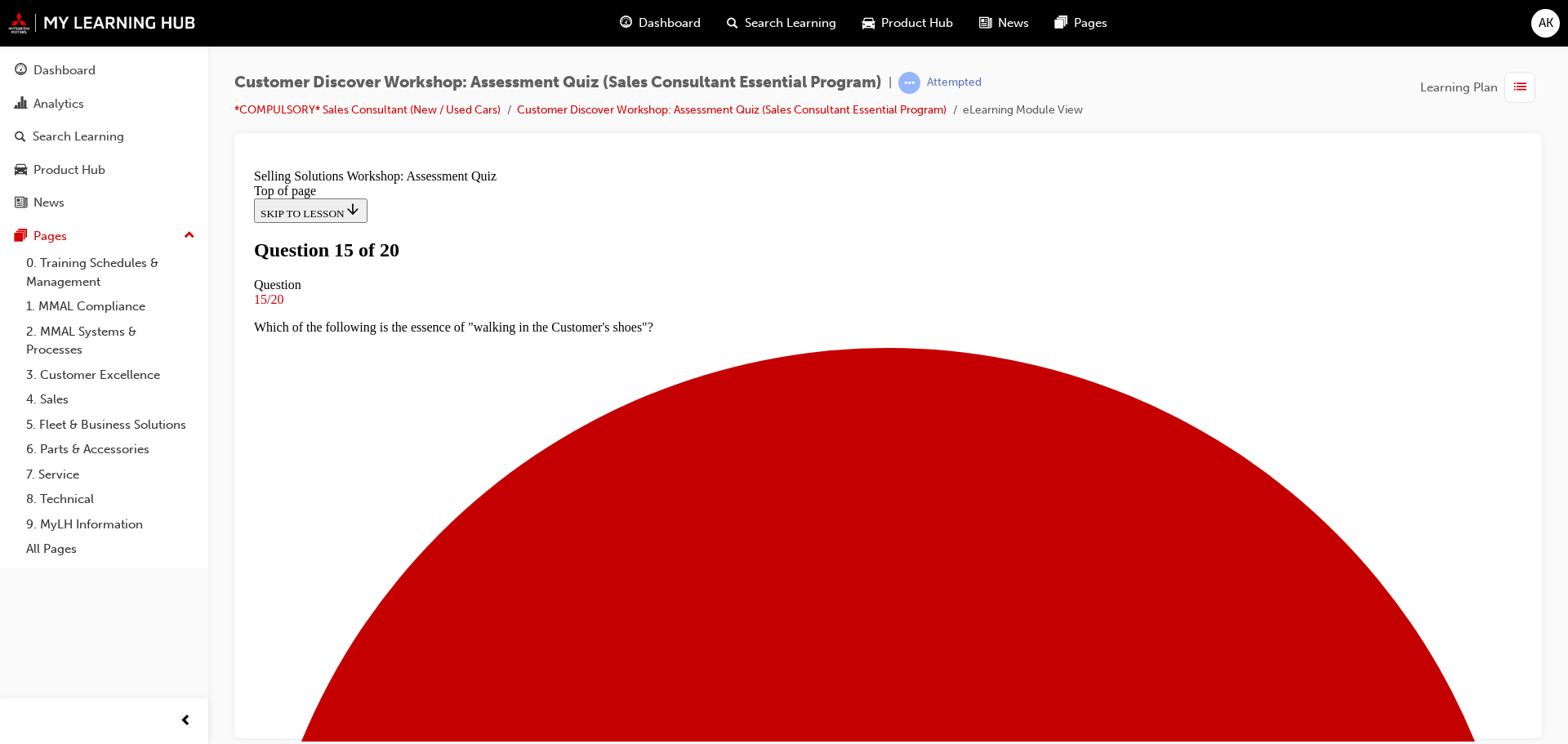
scroll to position [81, 0]
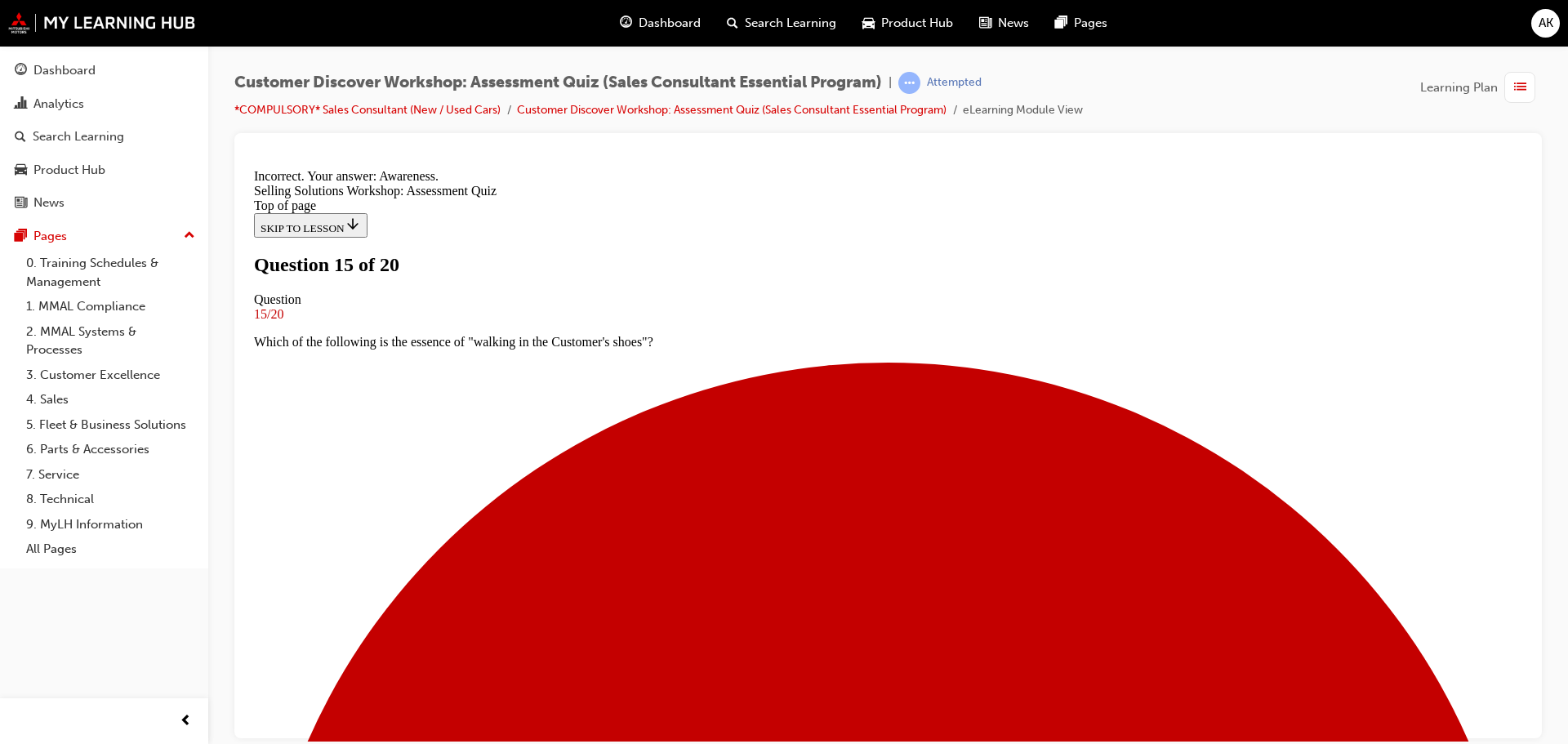
scroll to position [279, 0]
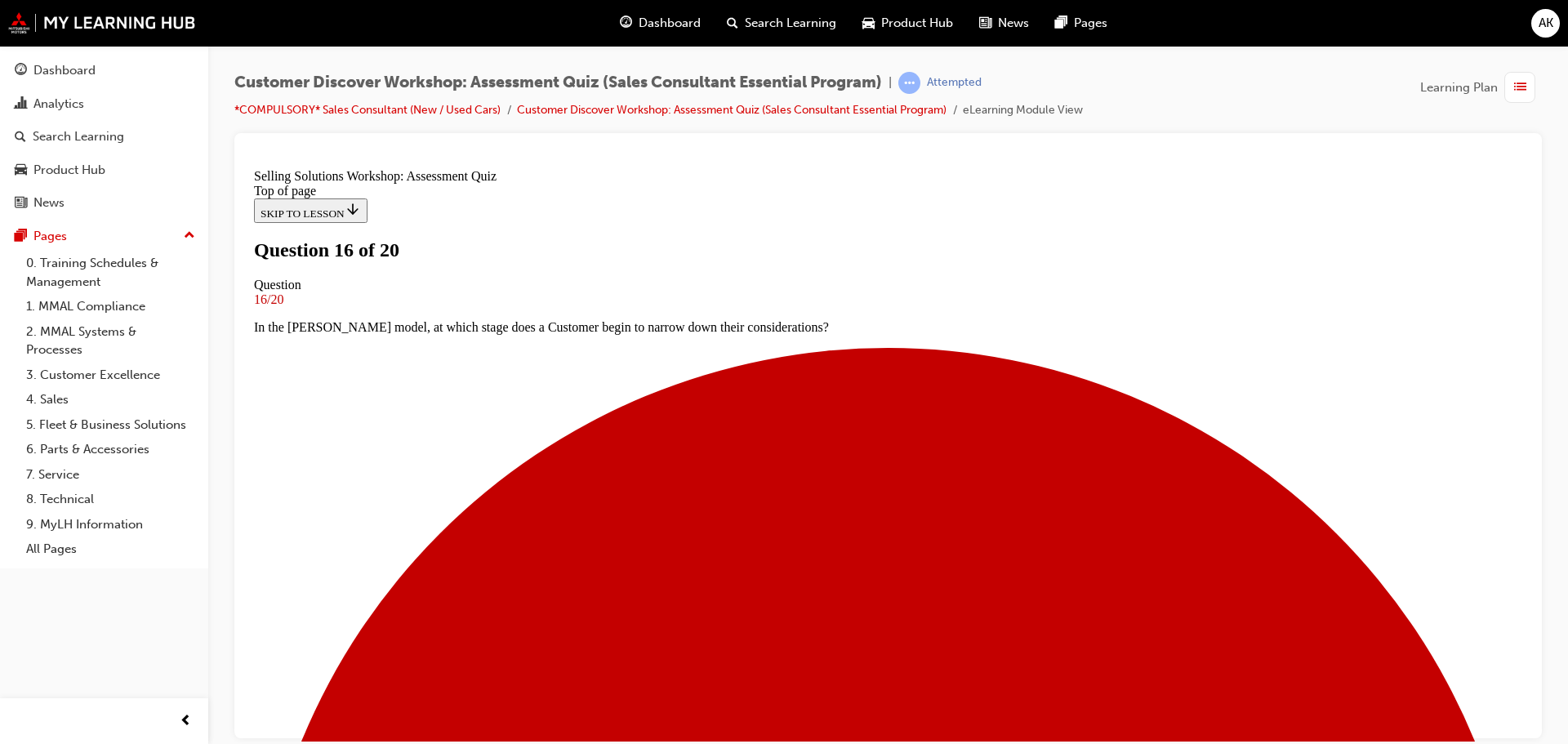
scroll to position [0, 0]
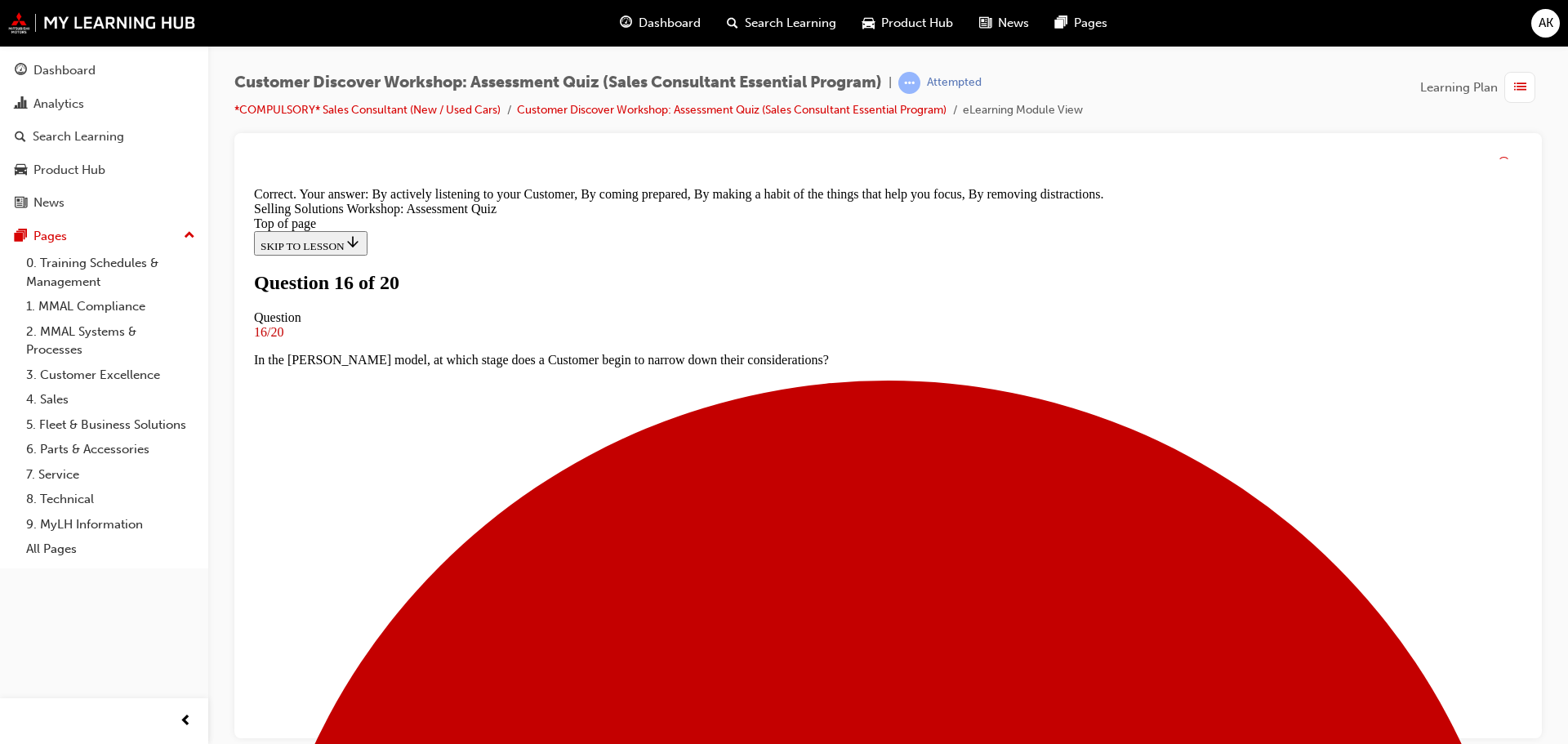
scroll to position [307, 0]
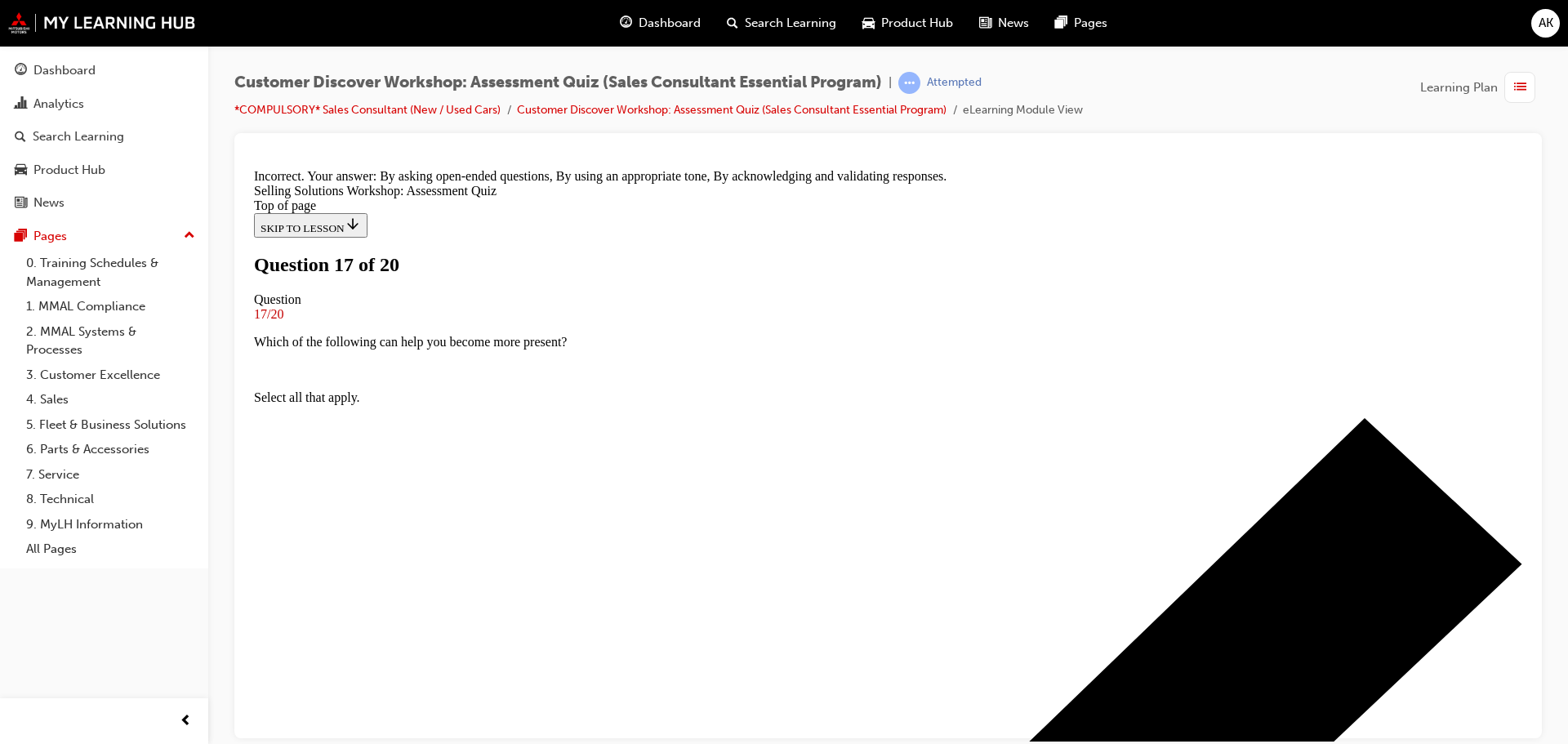
scroll to position [307, 0]
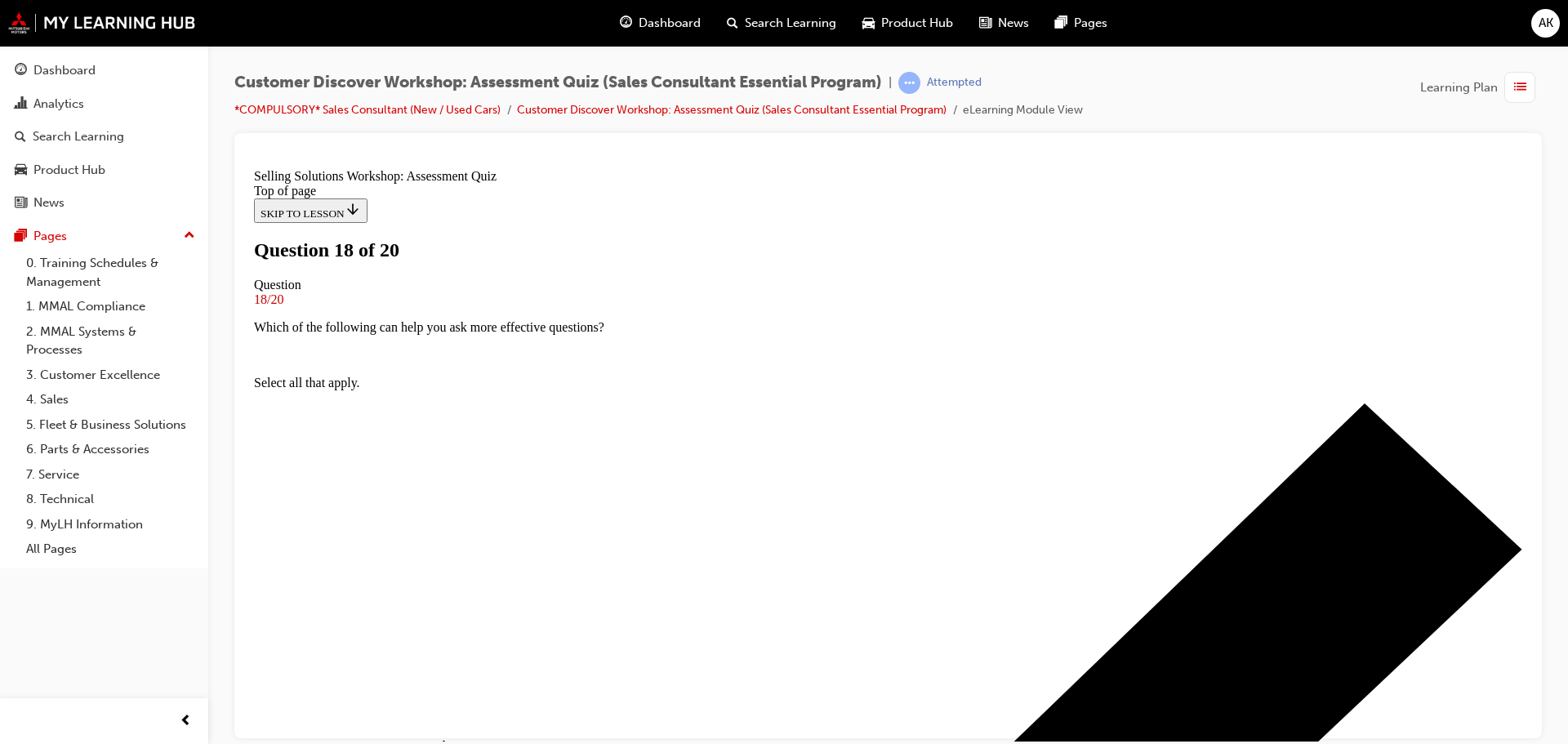
scroll to position [81, 0]
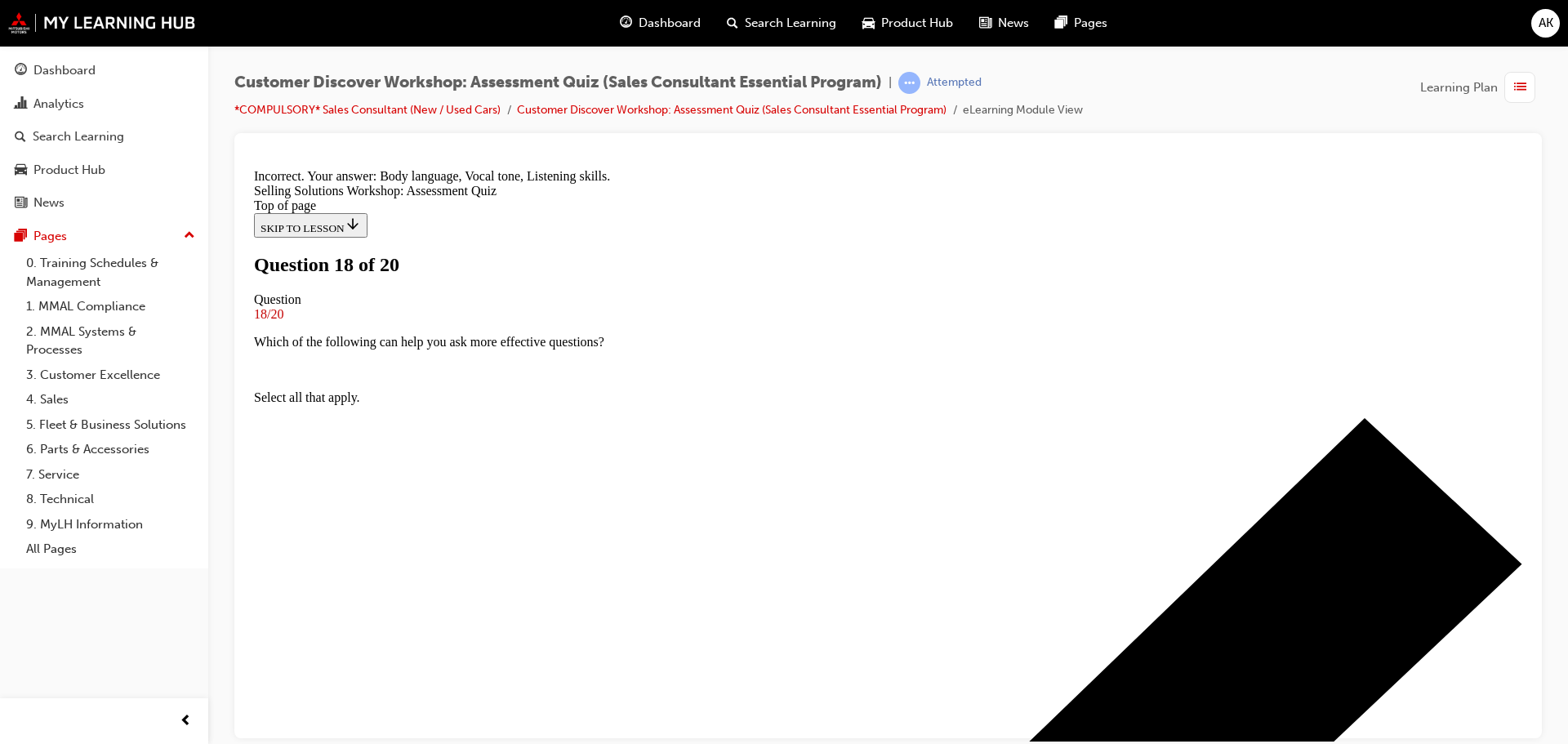
scroll to position [307, 0]
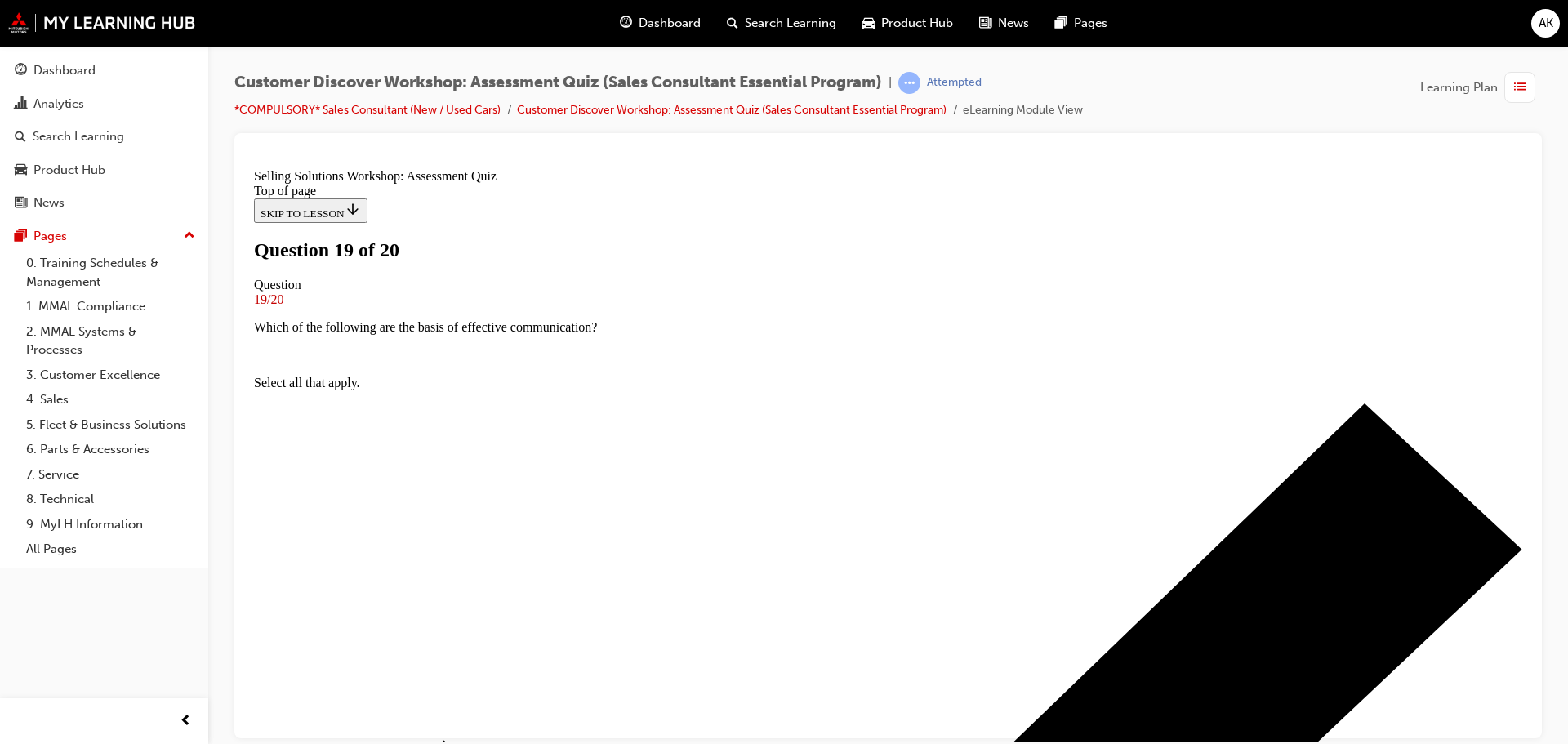
scroll to position [0, 0]
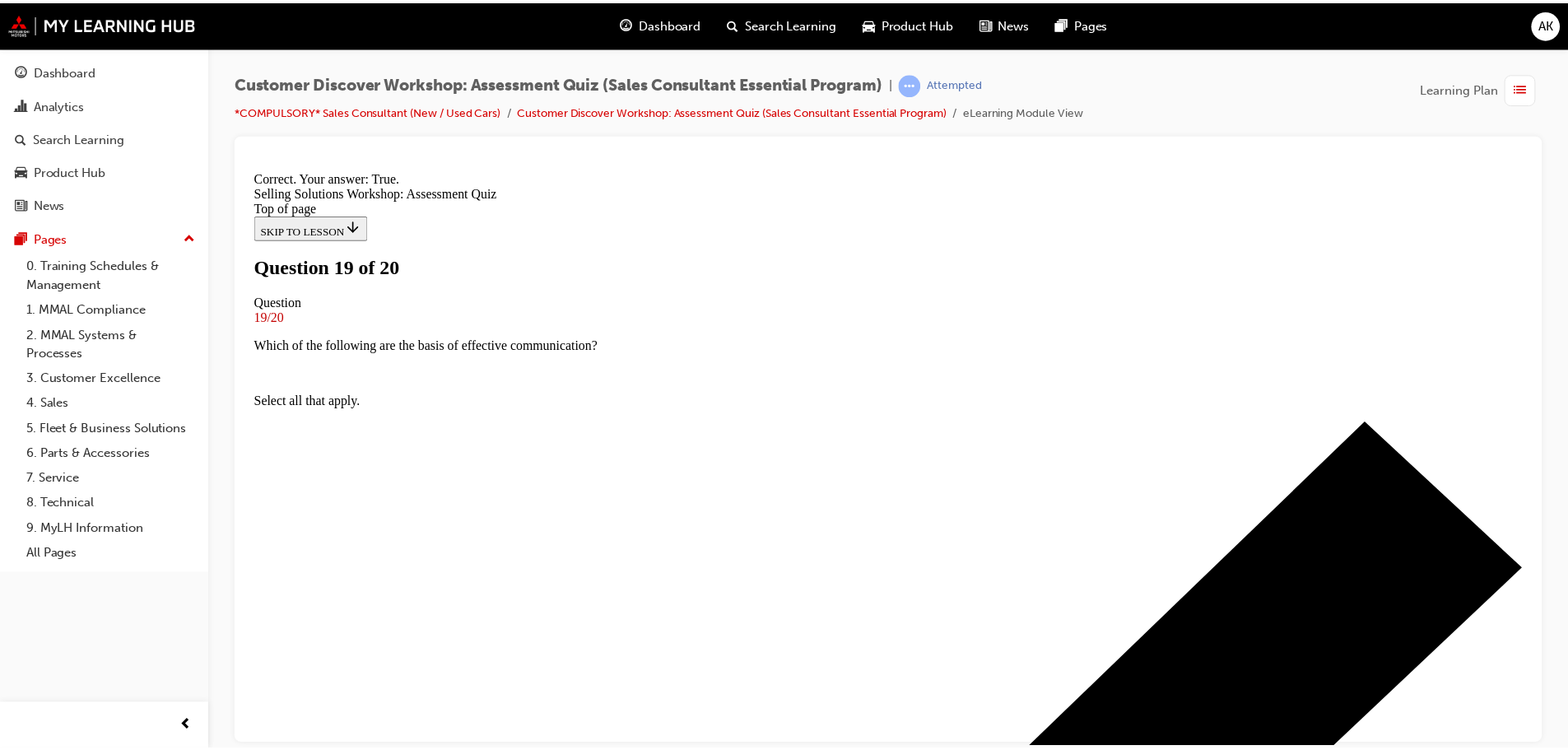
scroll to position [205, 0]
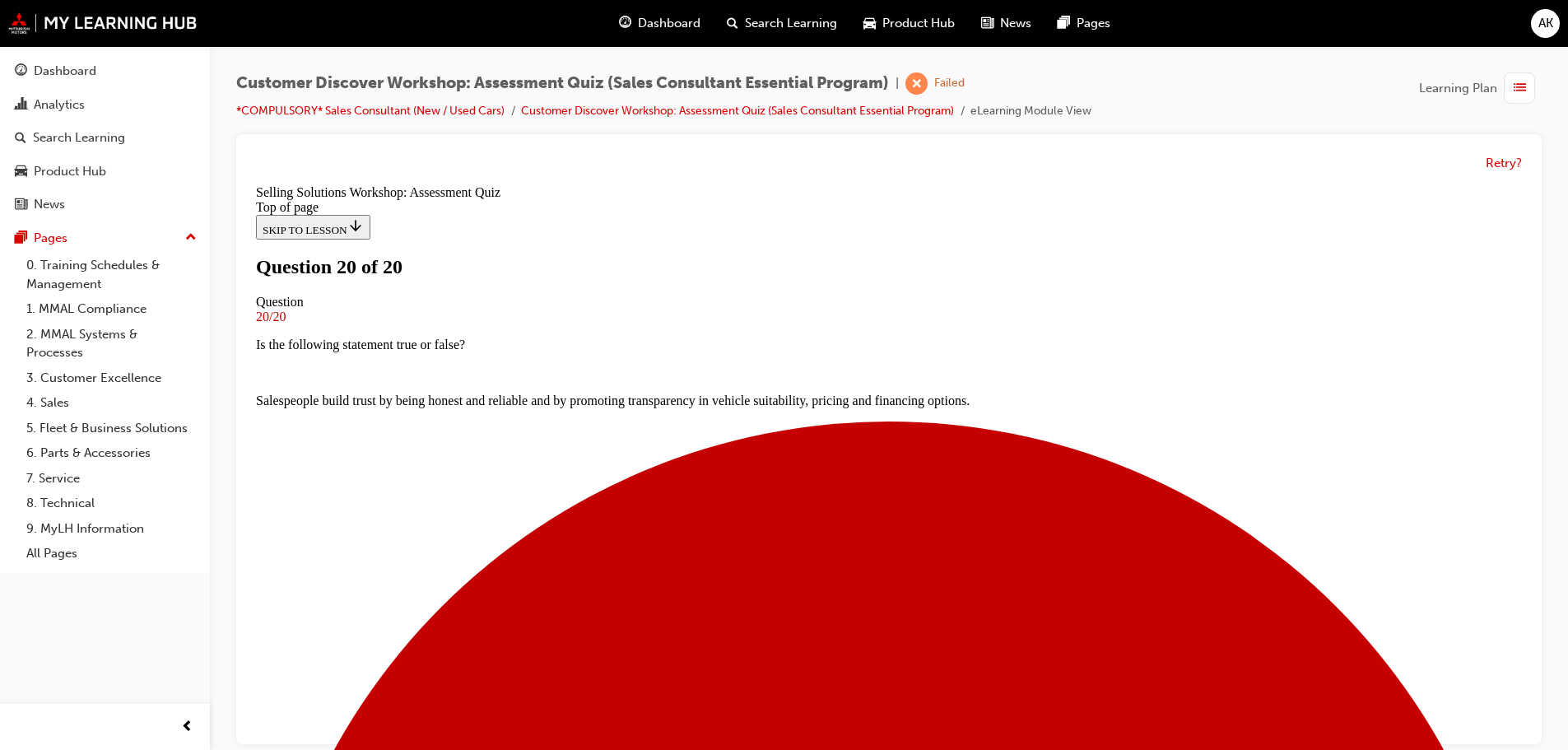
scroll to position [247, 0]
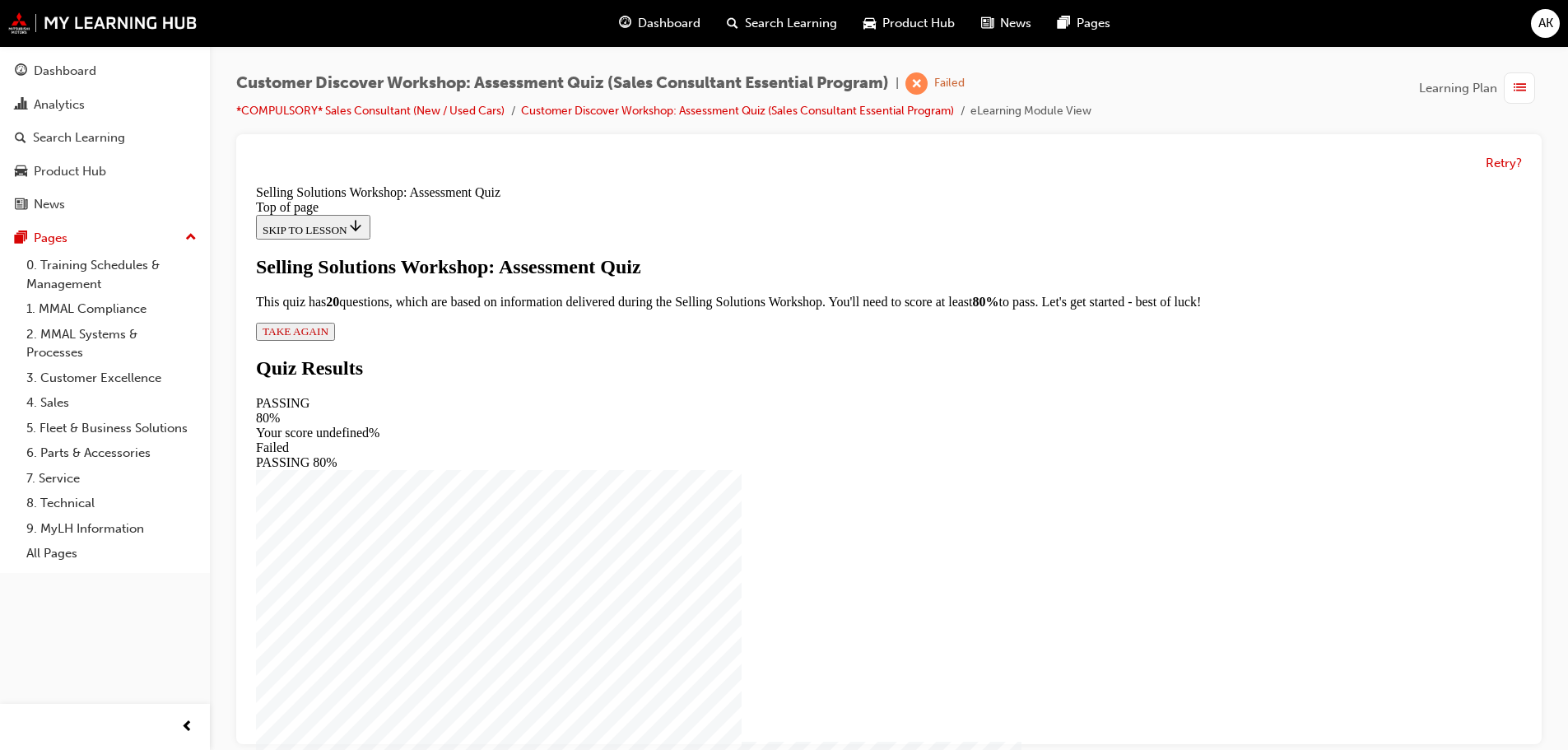
click at [329, 338] on span "TAKE AGAIN" at bounding box center [296, 331] width 66 height 13
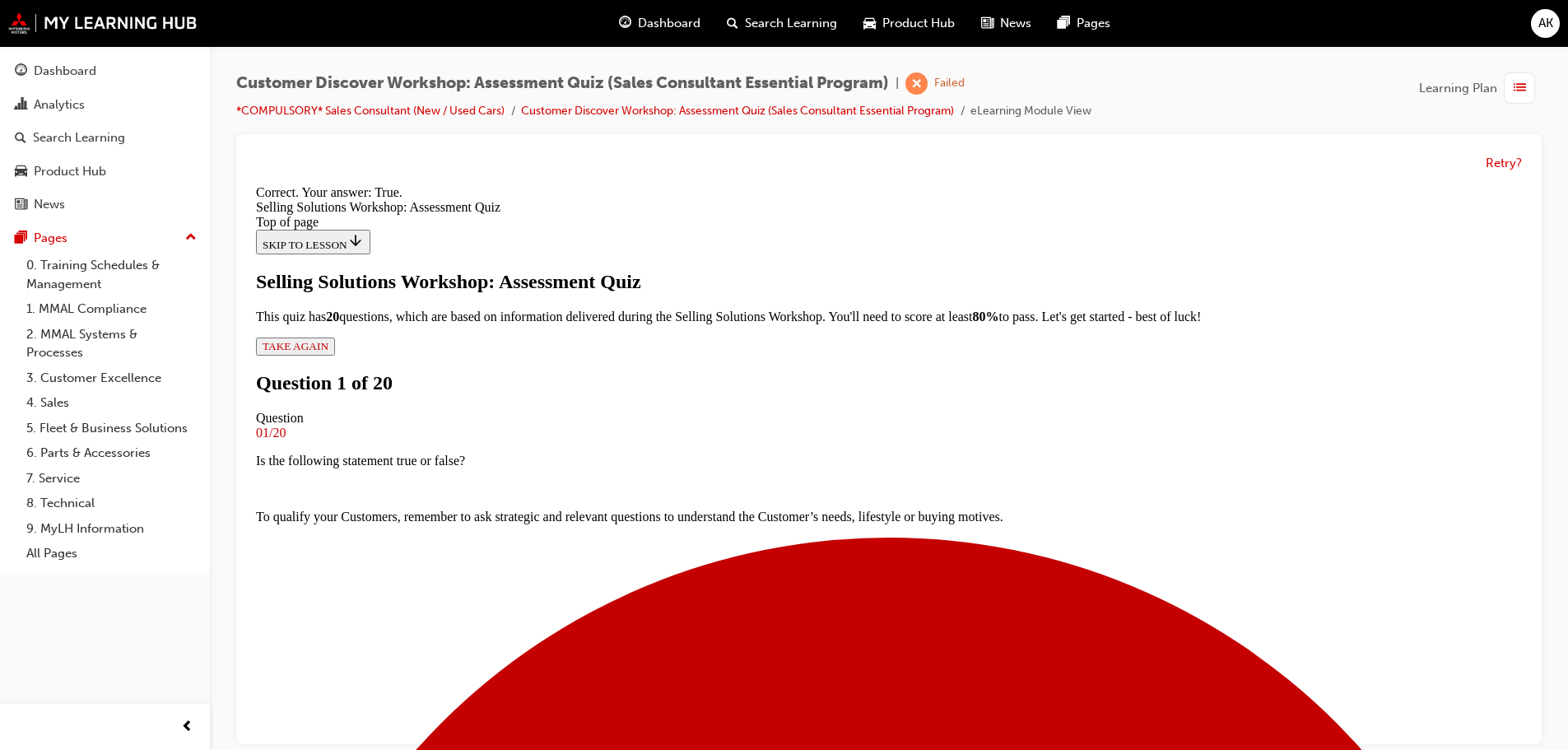
scroll to position [205, 0]
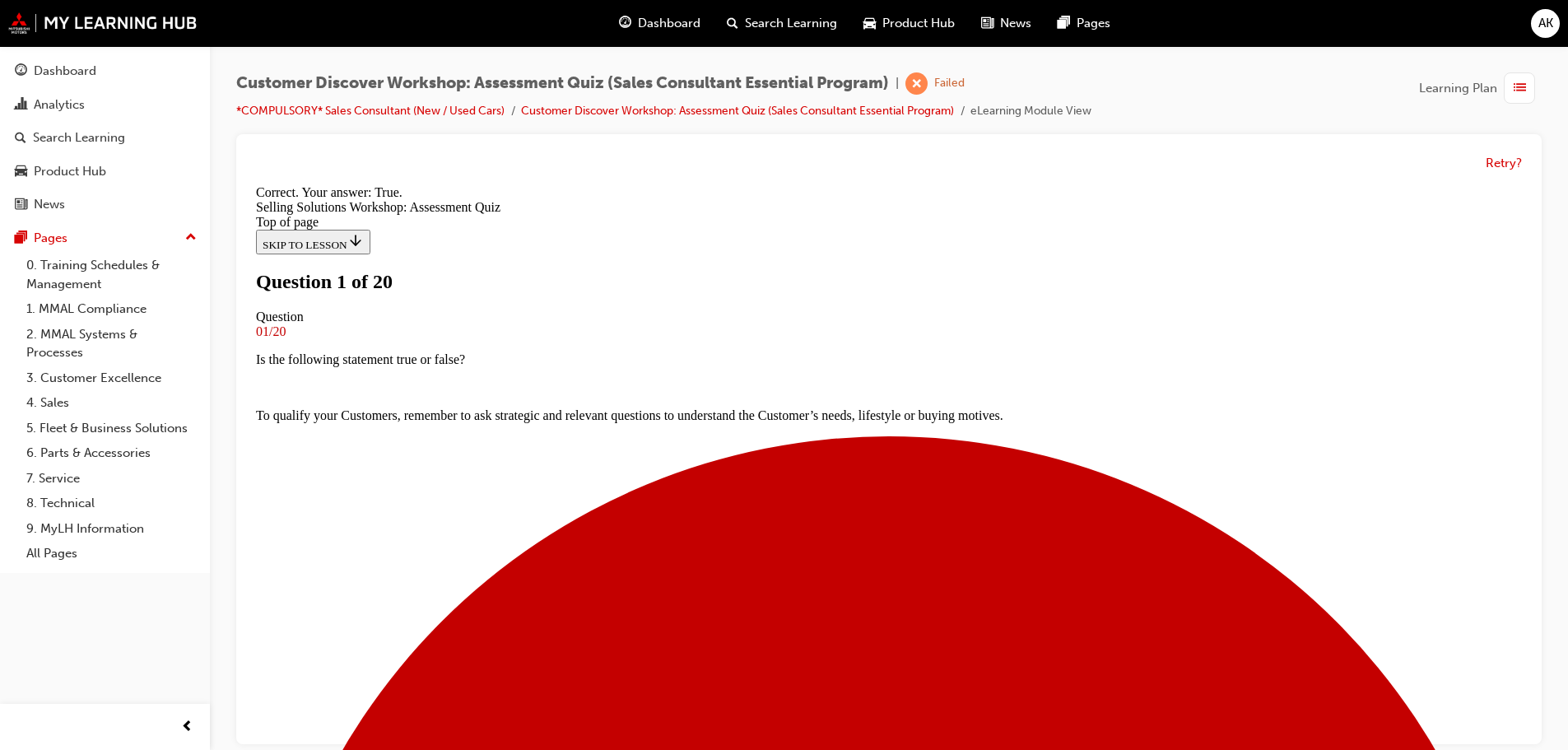
scroll to position [82, 0]
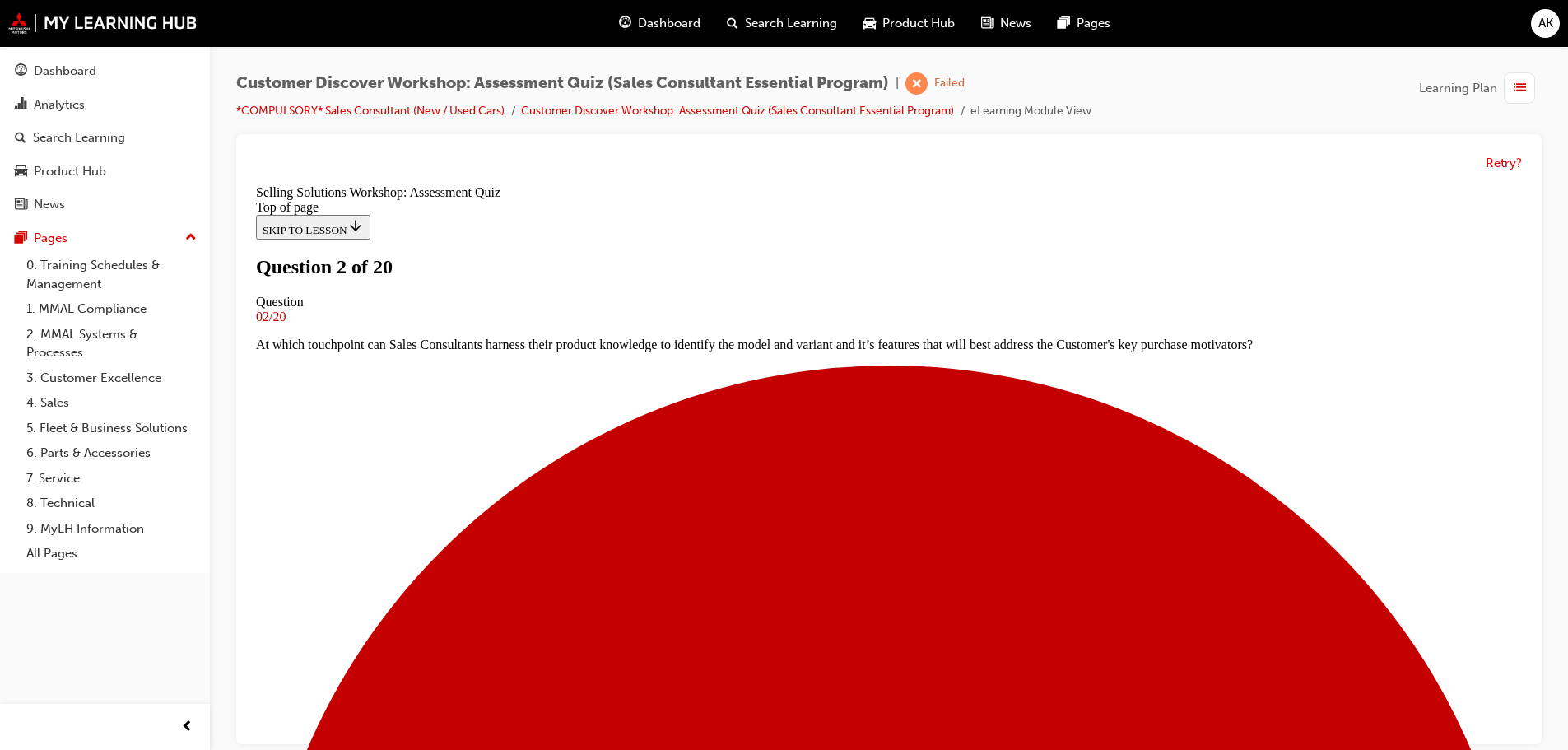
scroll to position [0, 0]
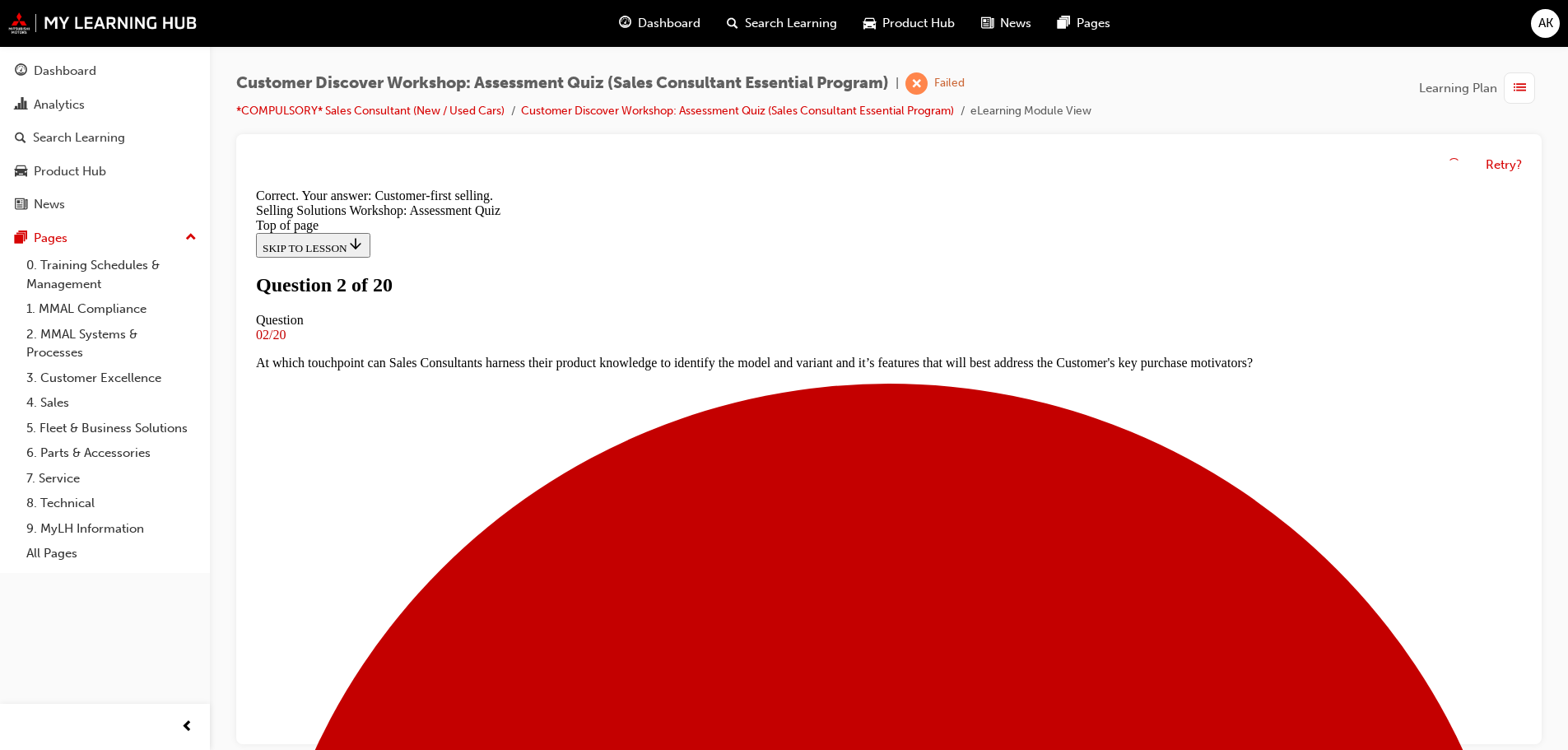
scroll to position [281, 0]
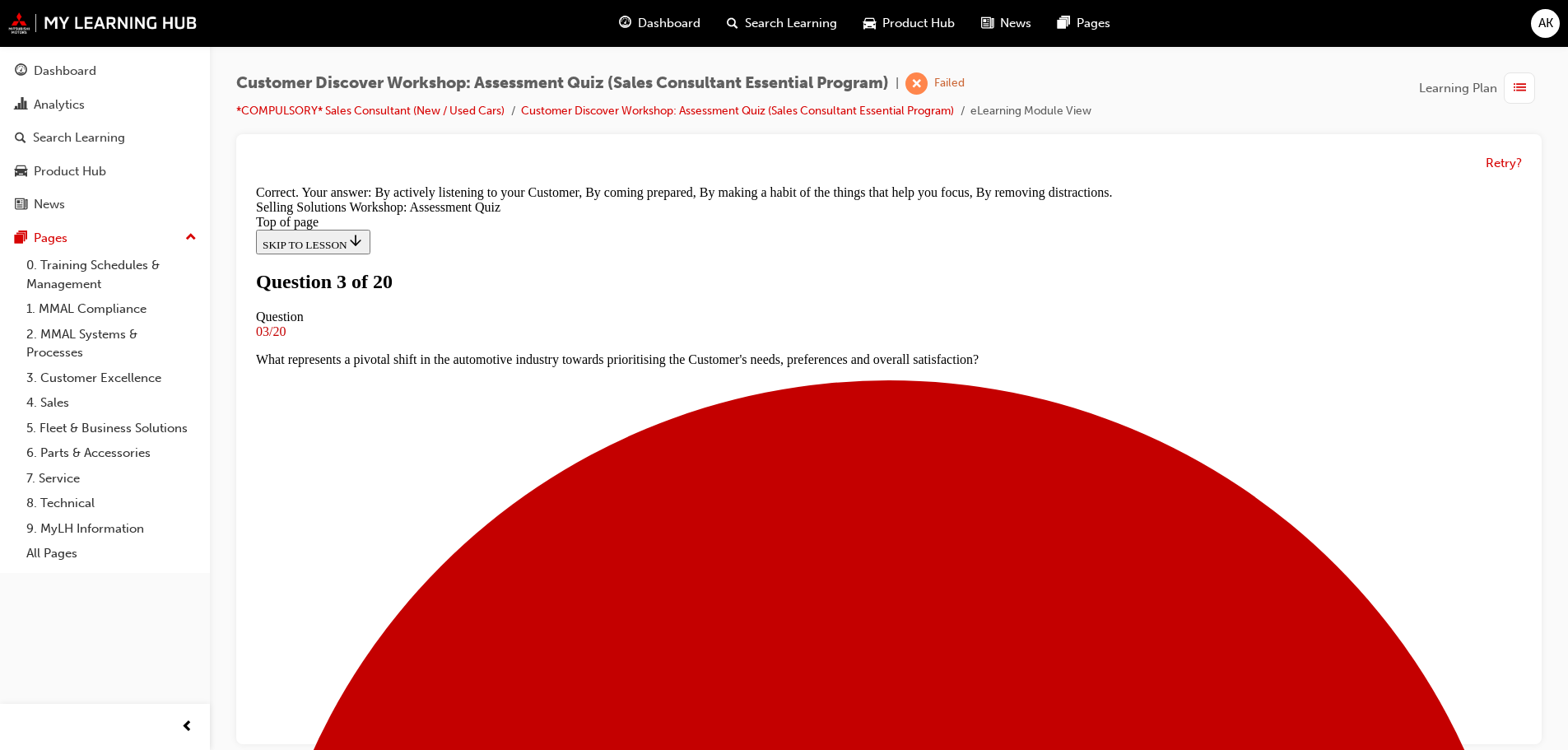
scroll to position [309, 0]
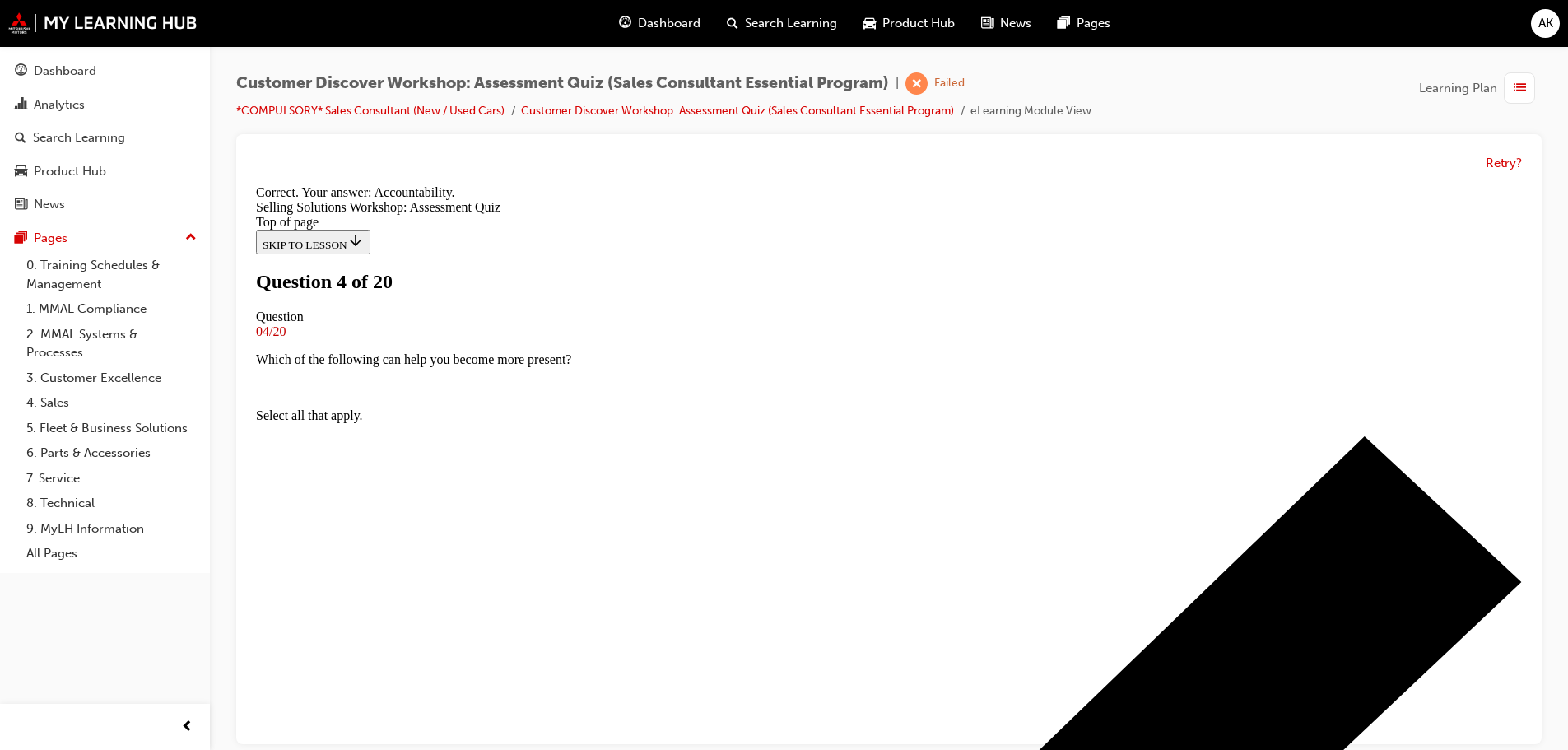
scroll to position [281, 0]
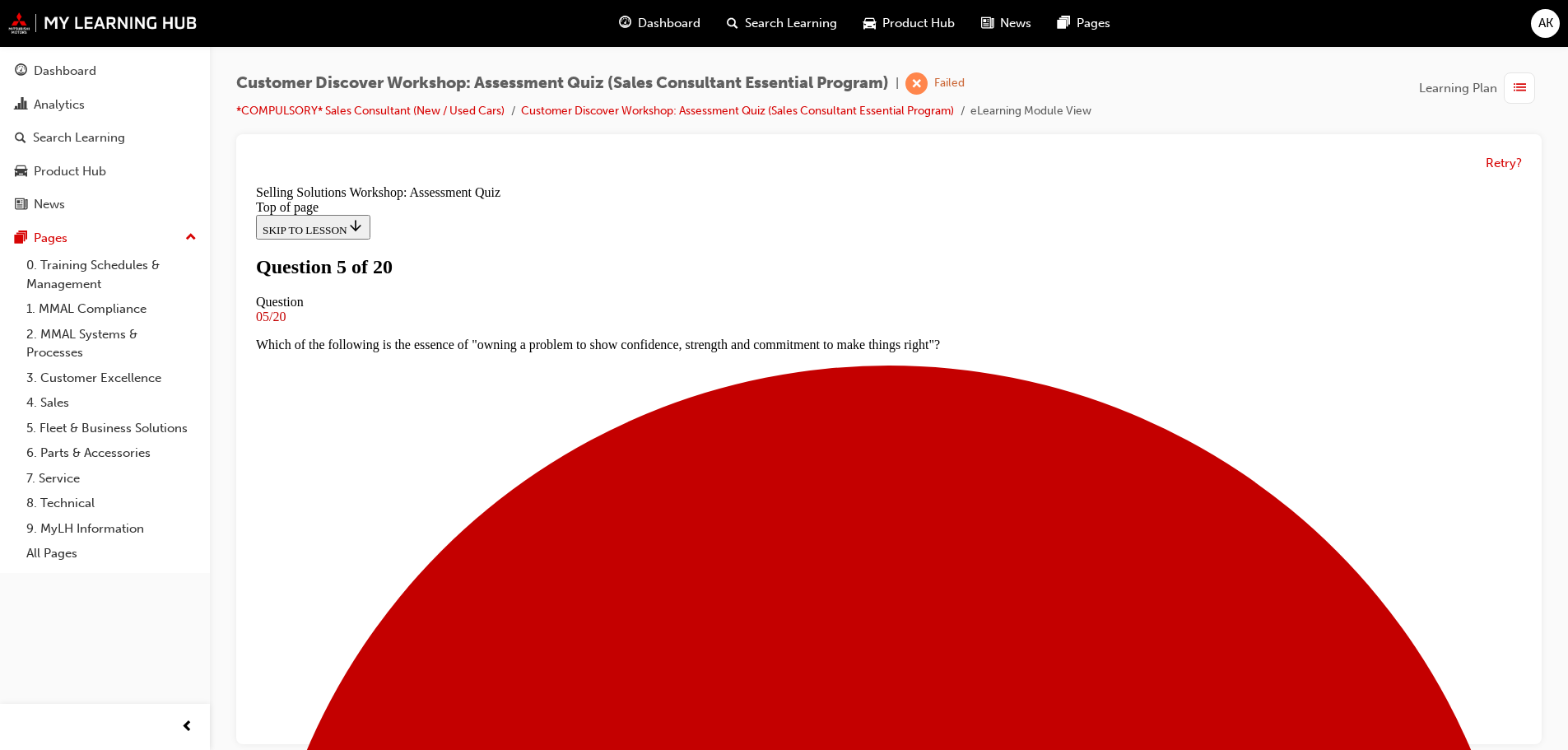
scroll to position [0, 0]
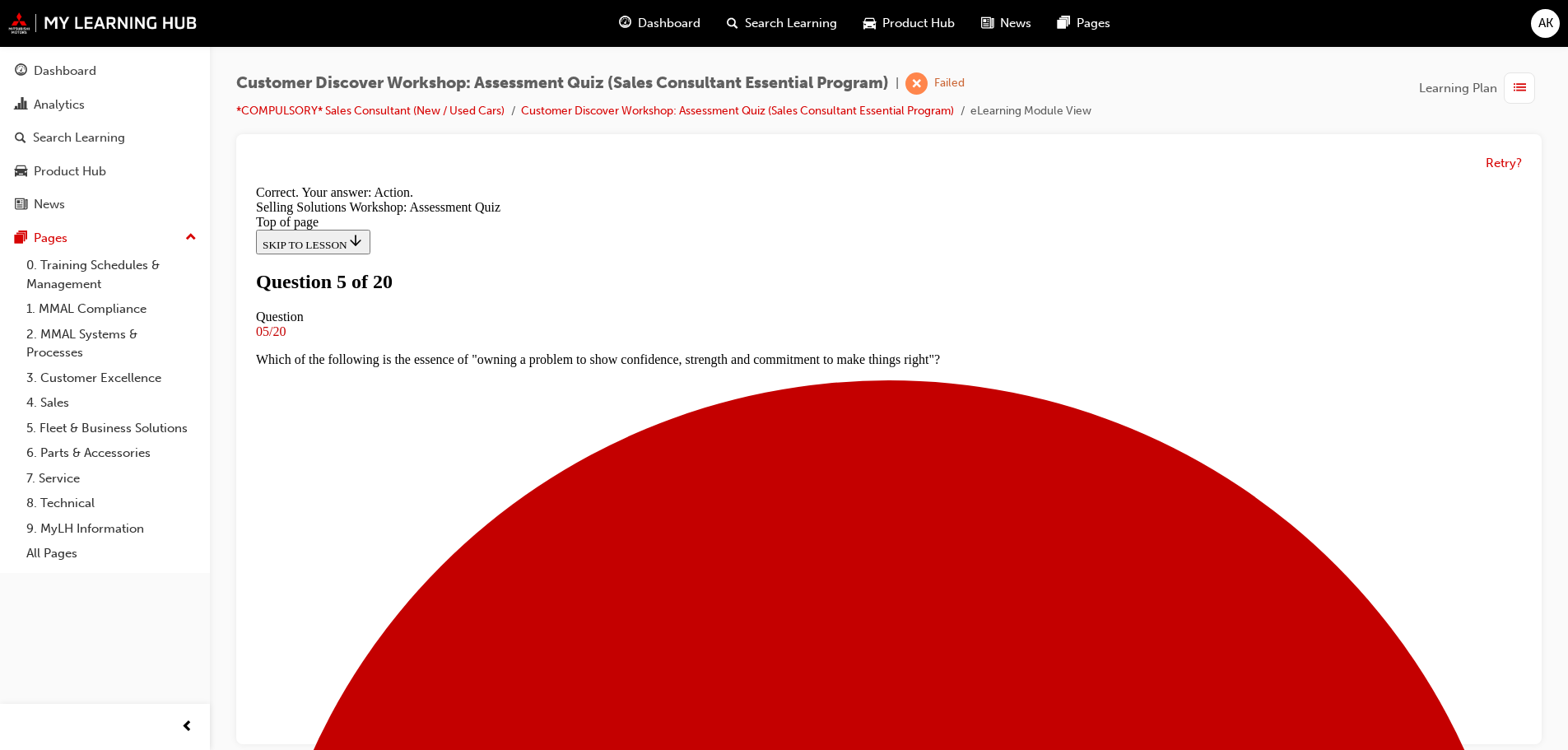
scroll to position [281, 0]
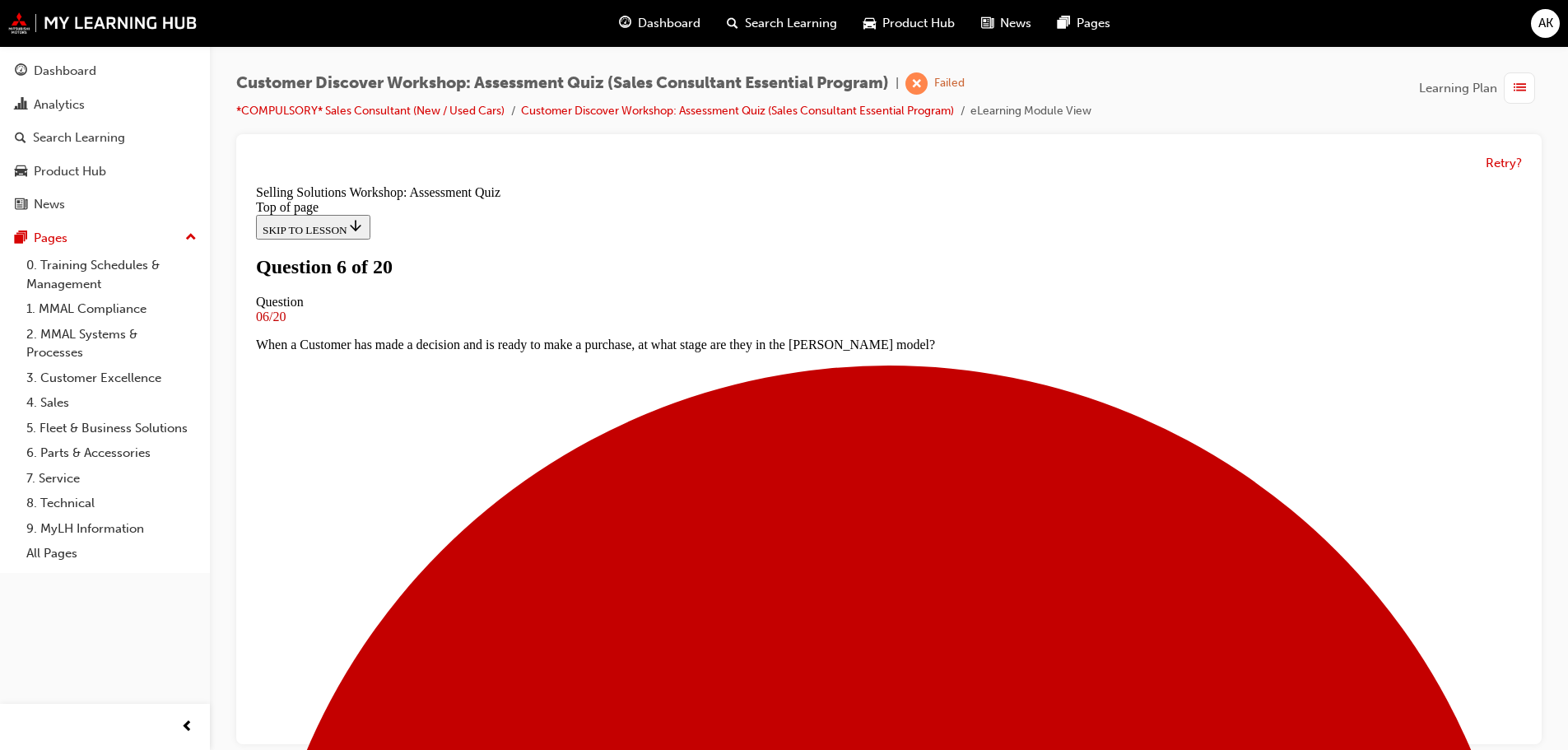
scroll to position [0, 0]
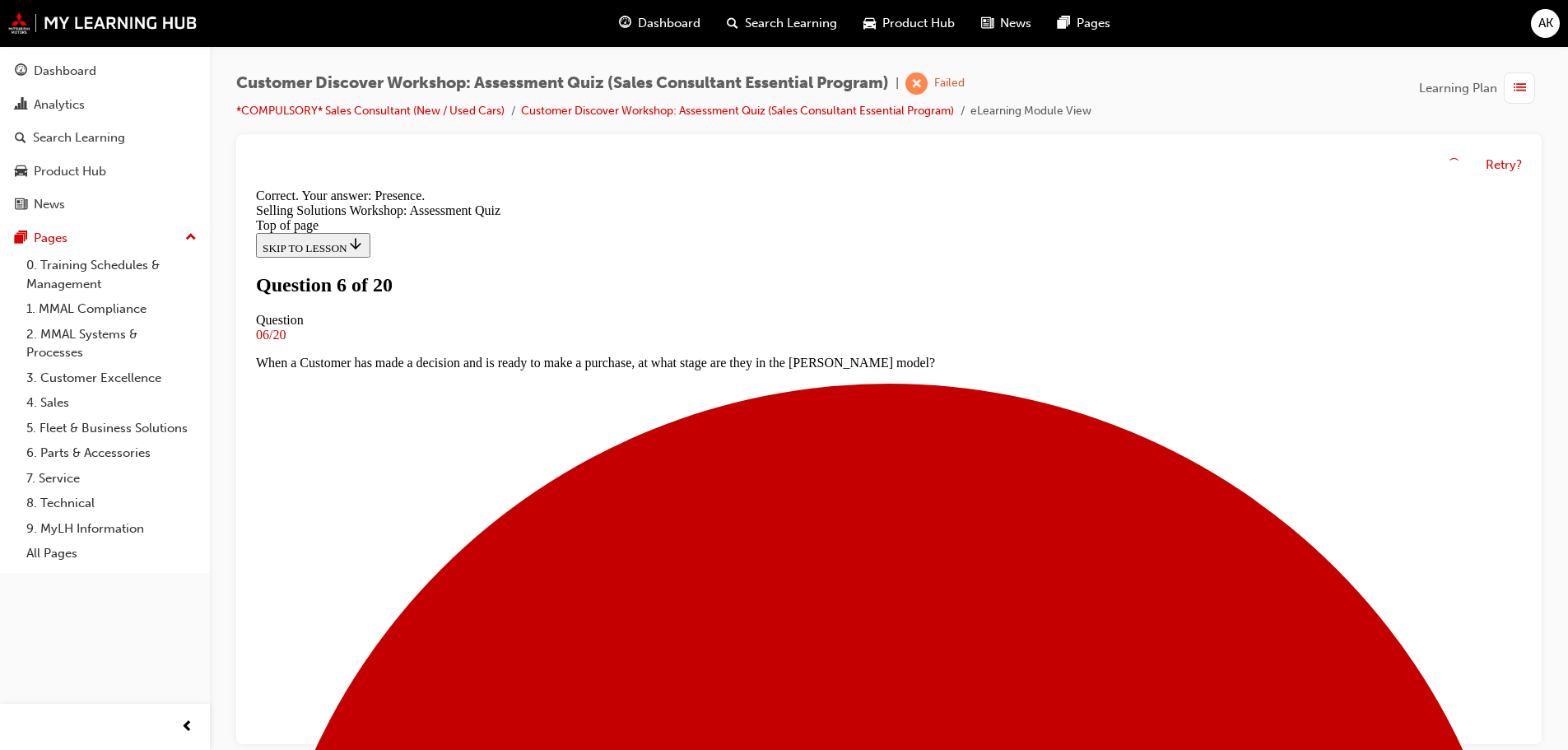
scroll to position [254, 0]
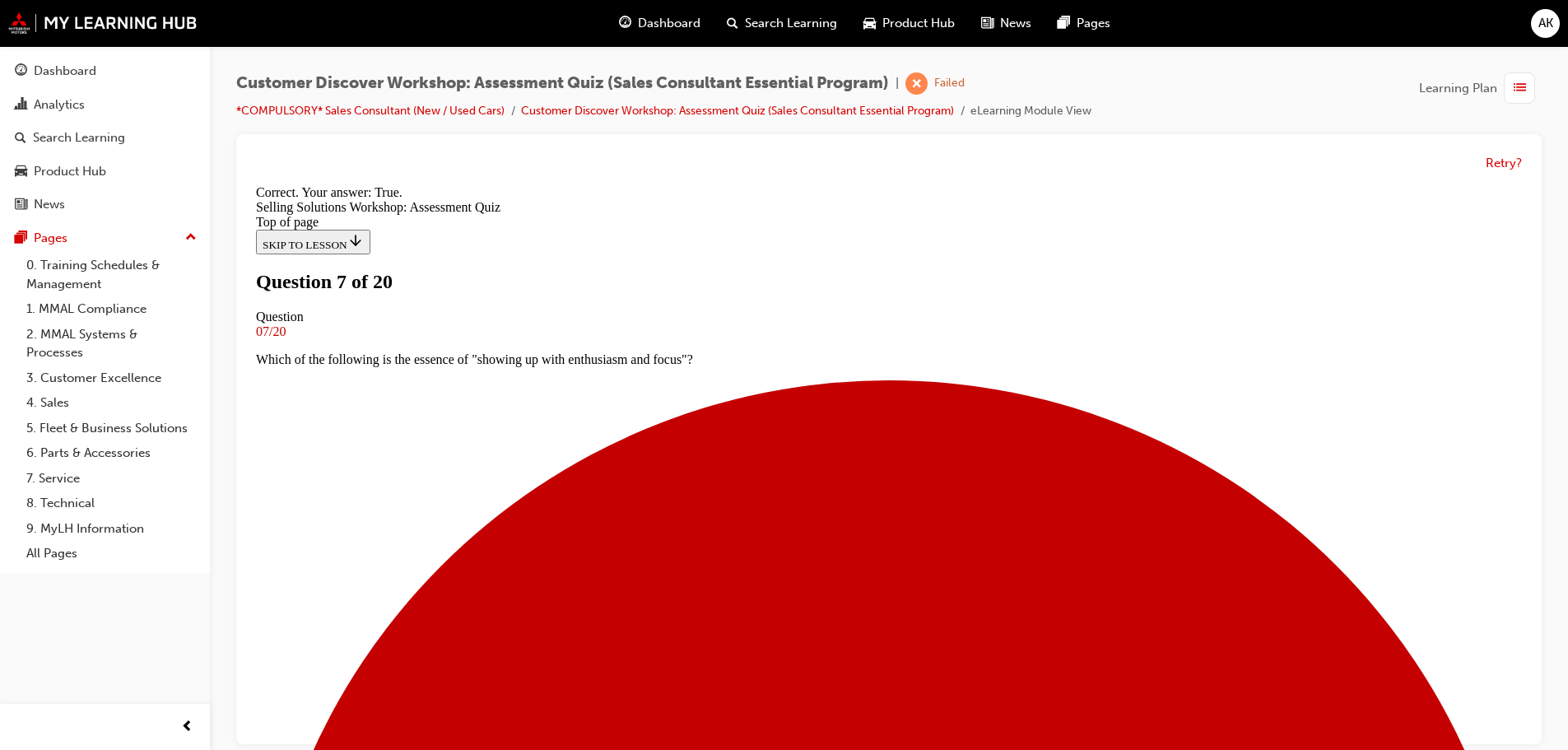
scroll to position [205, 0]
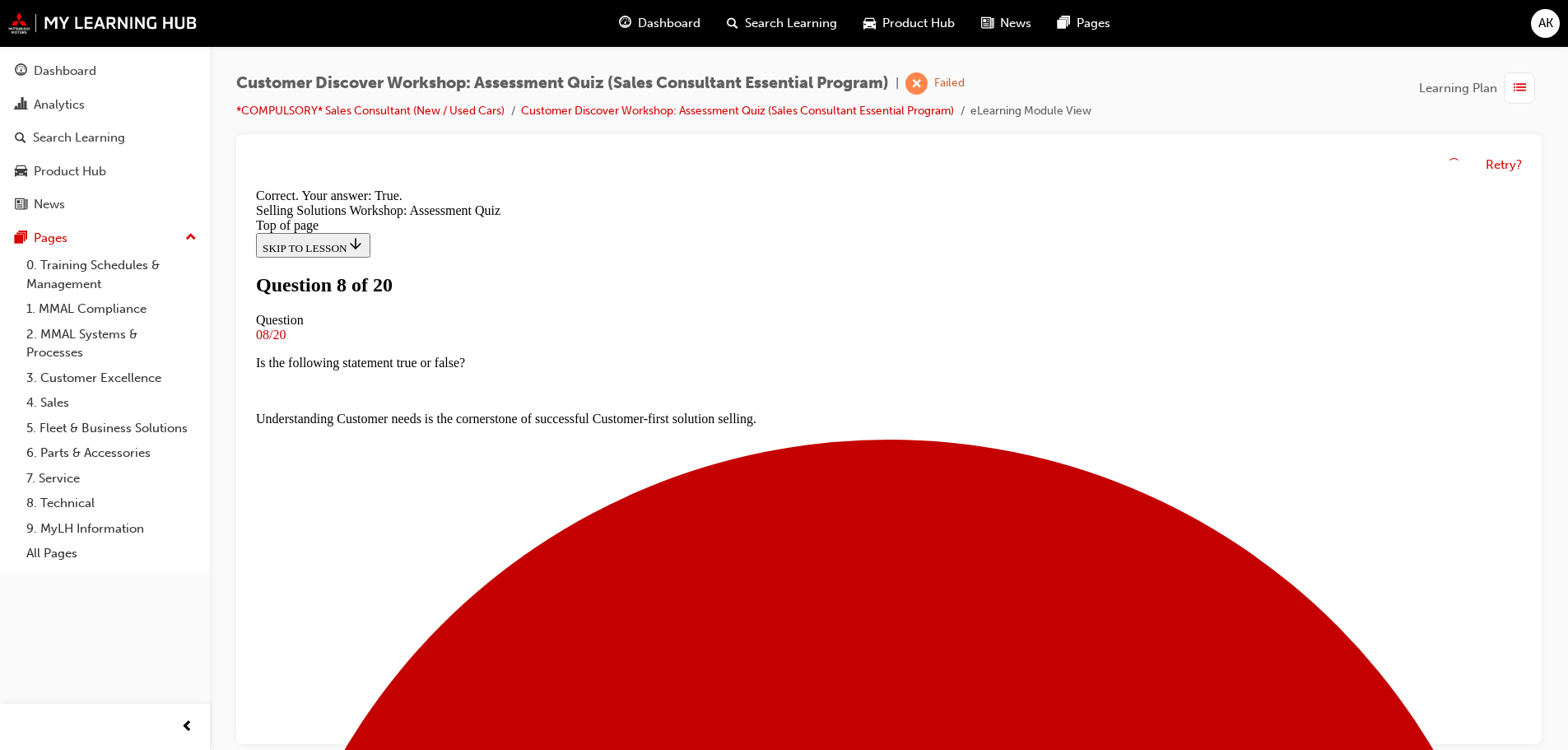
scroll to position [205, 0]
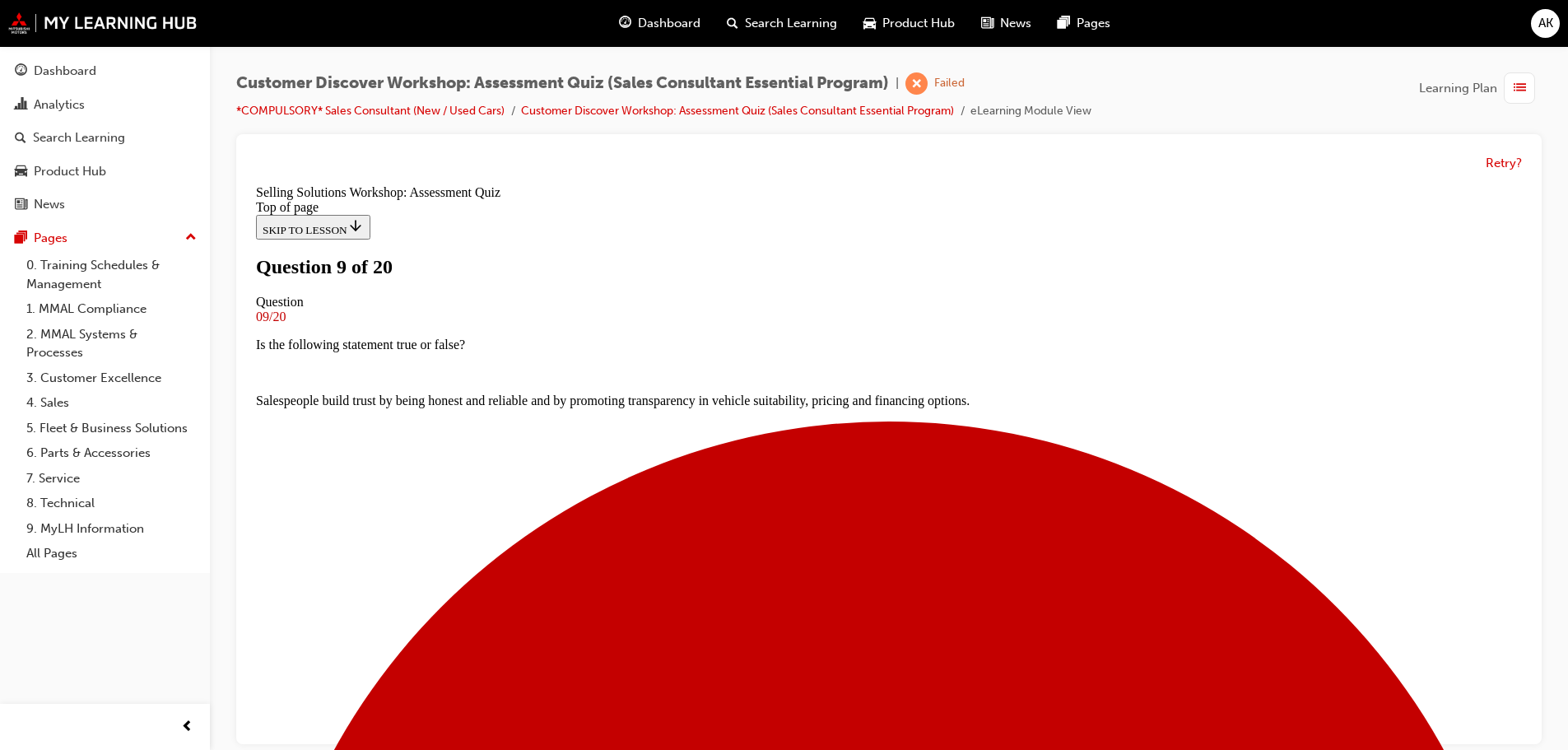
scroll to position [82, 0]
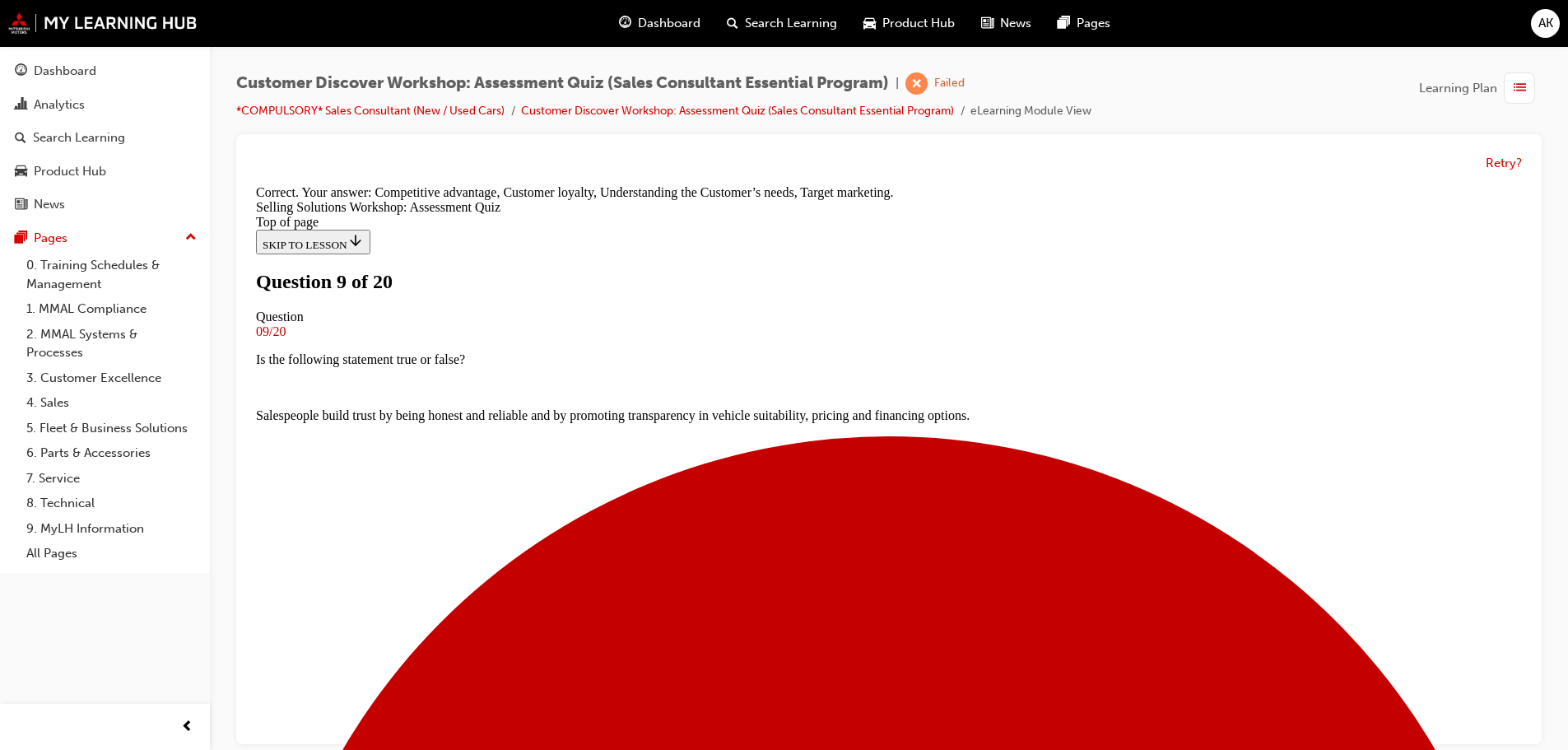
scroll to position [309, 0]
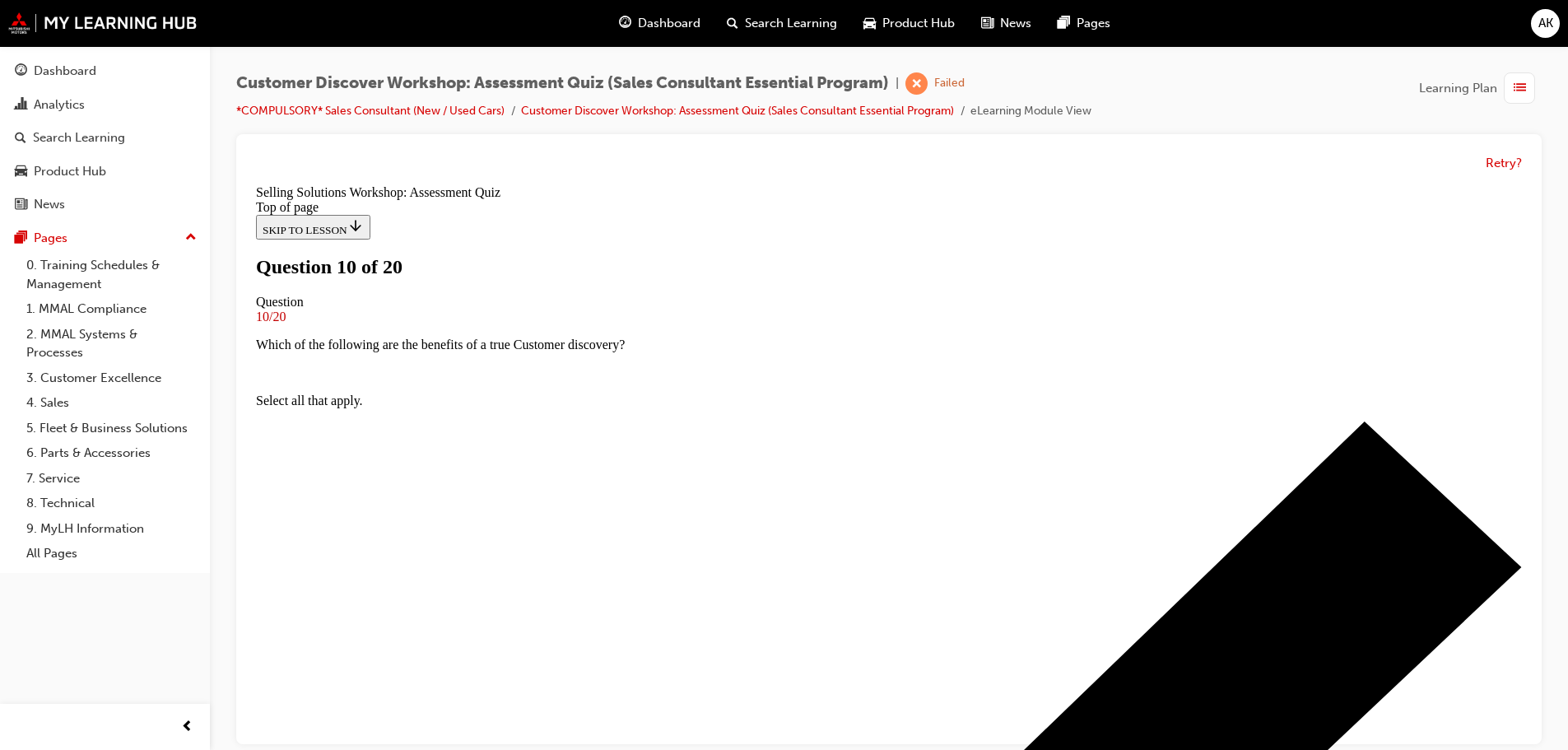
scroll to position [0, 0]
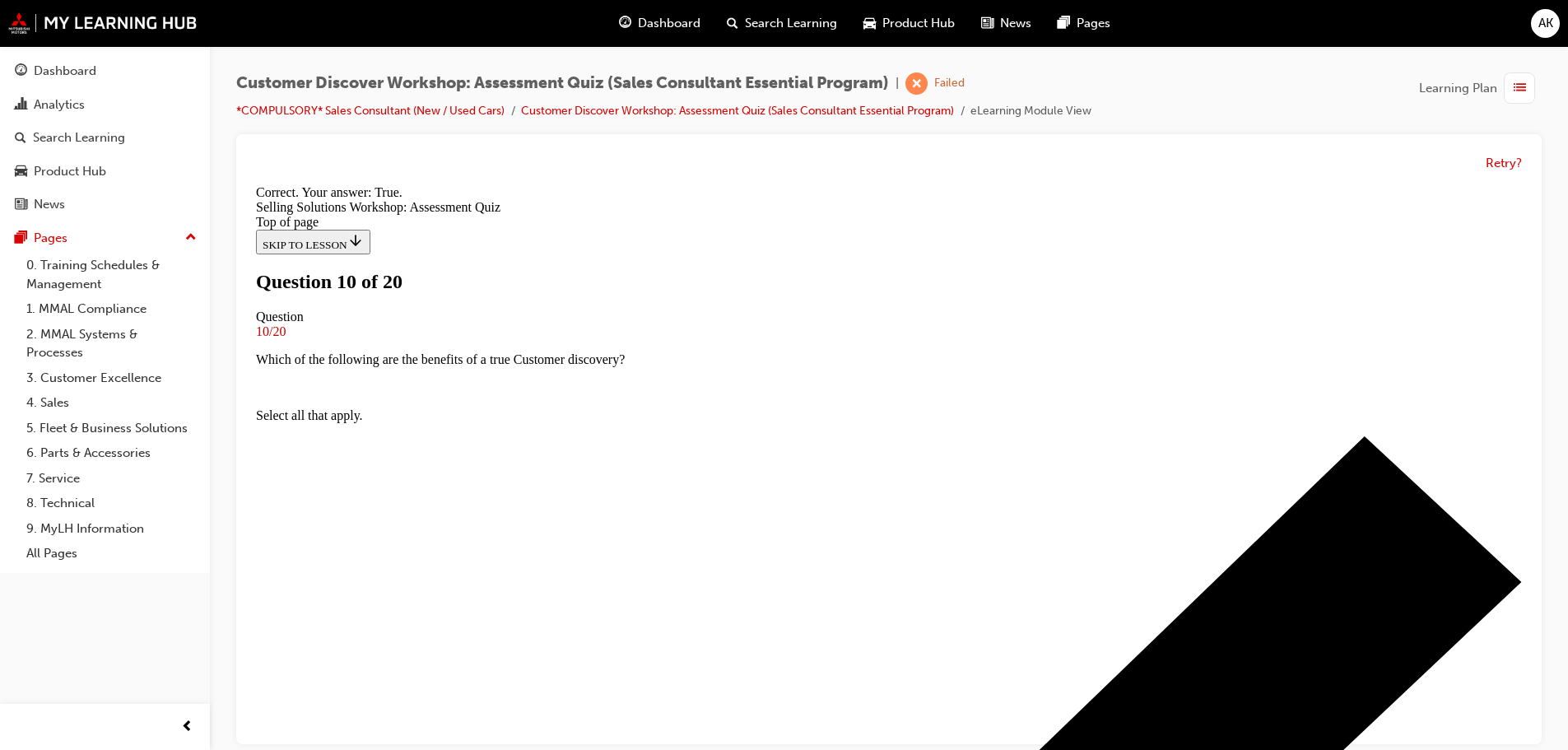
scroll to position [205, 0]
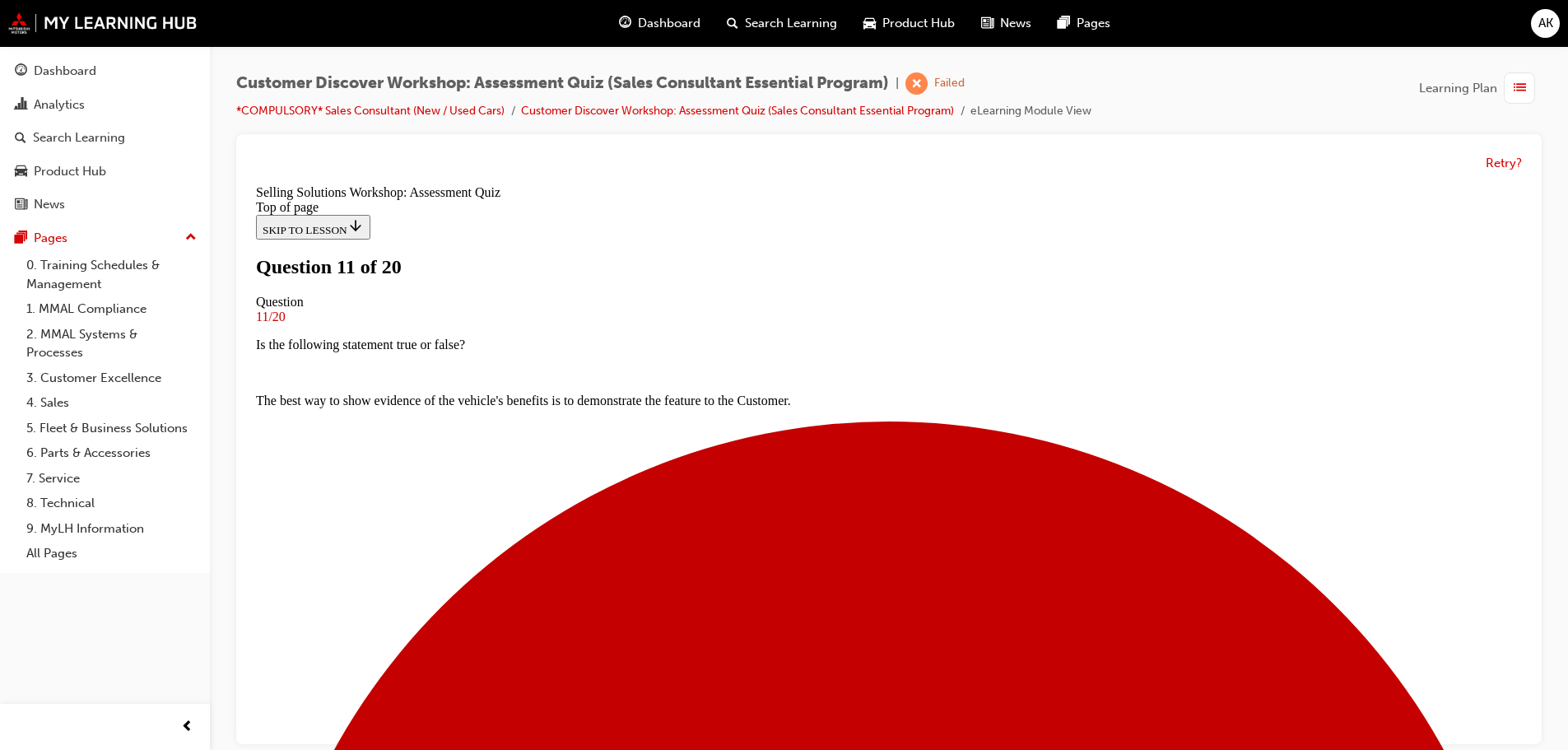
scroll to position [82, 0]
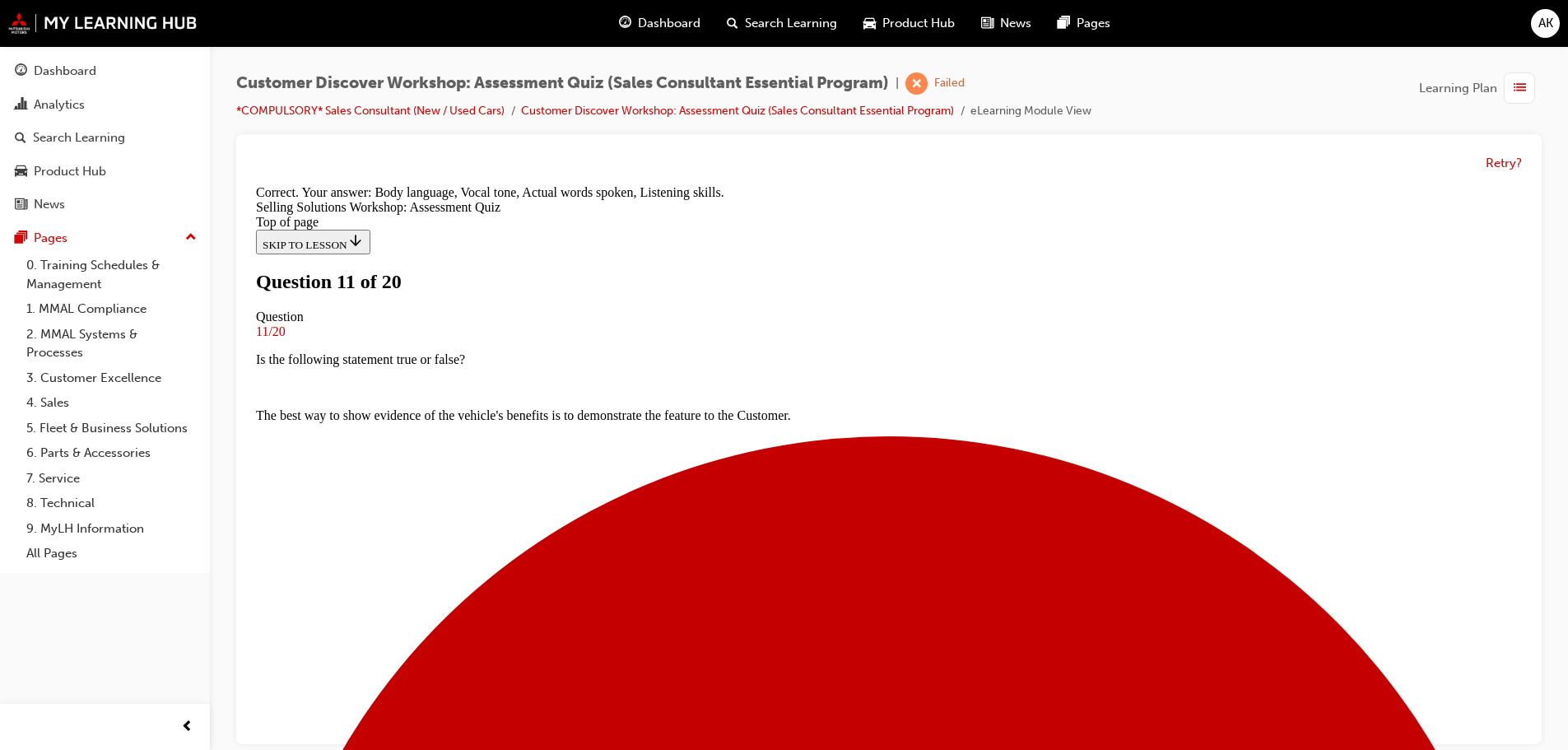
scroll to position [309, 0]
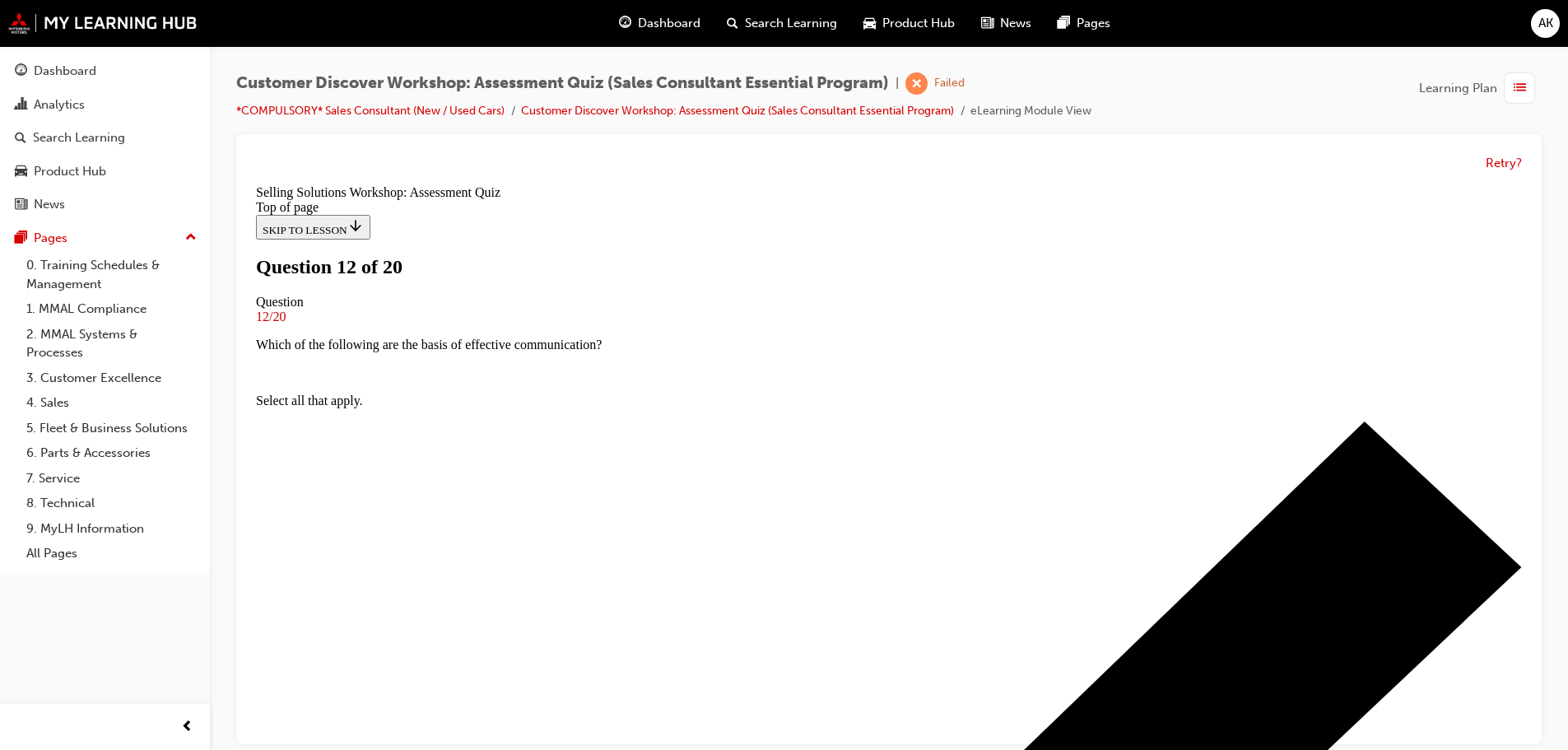
scroll to position [82, 0]
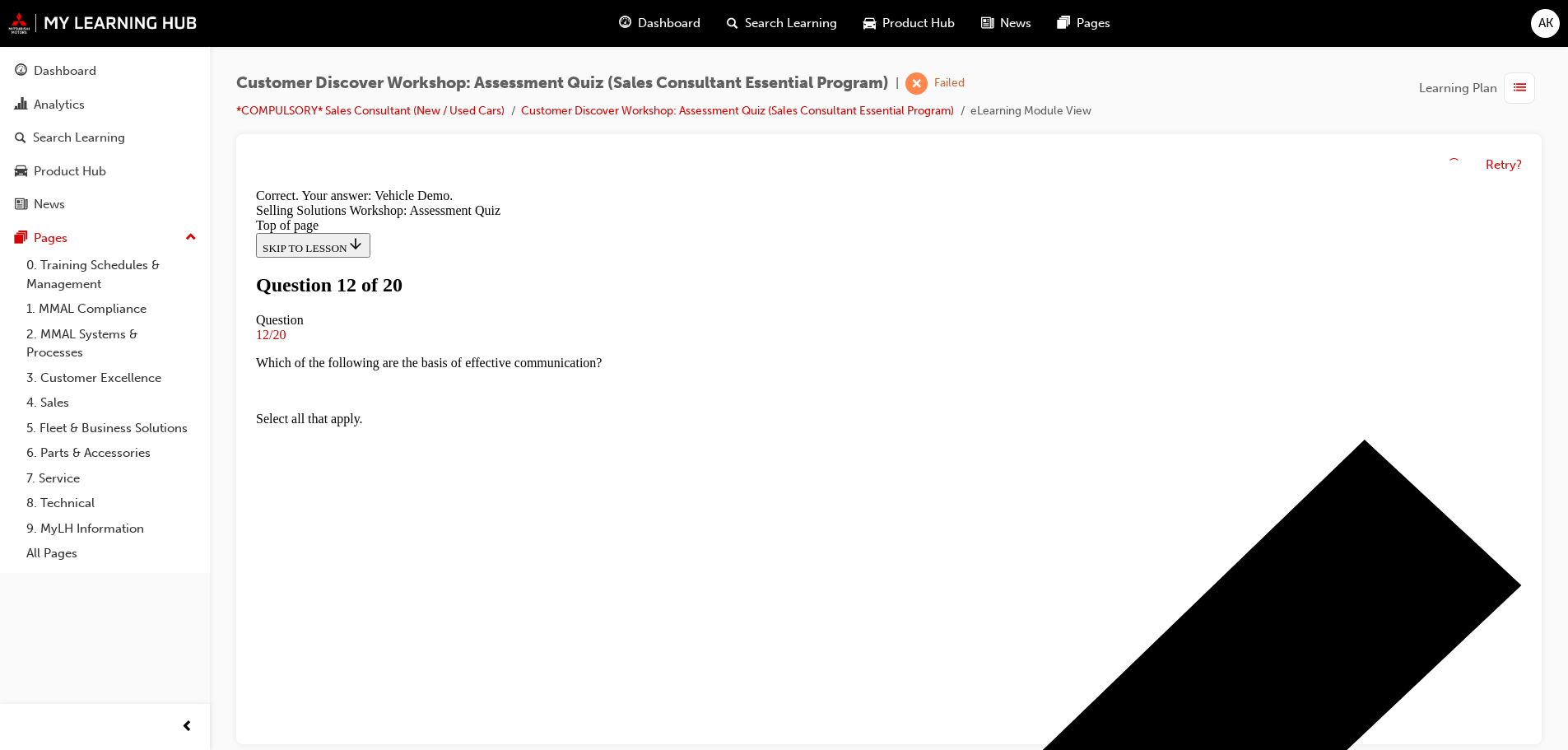
scroll to position [281, 0]
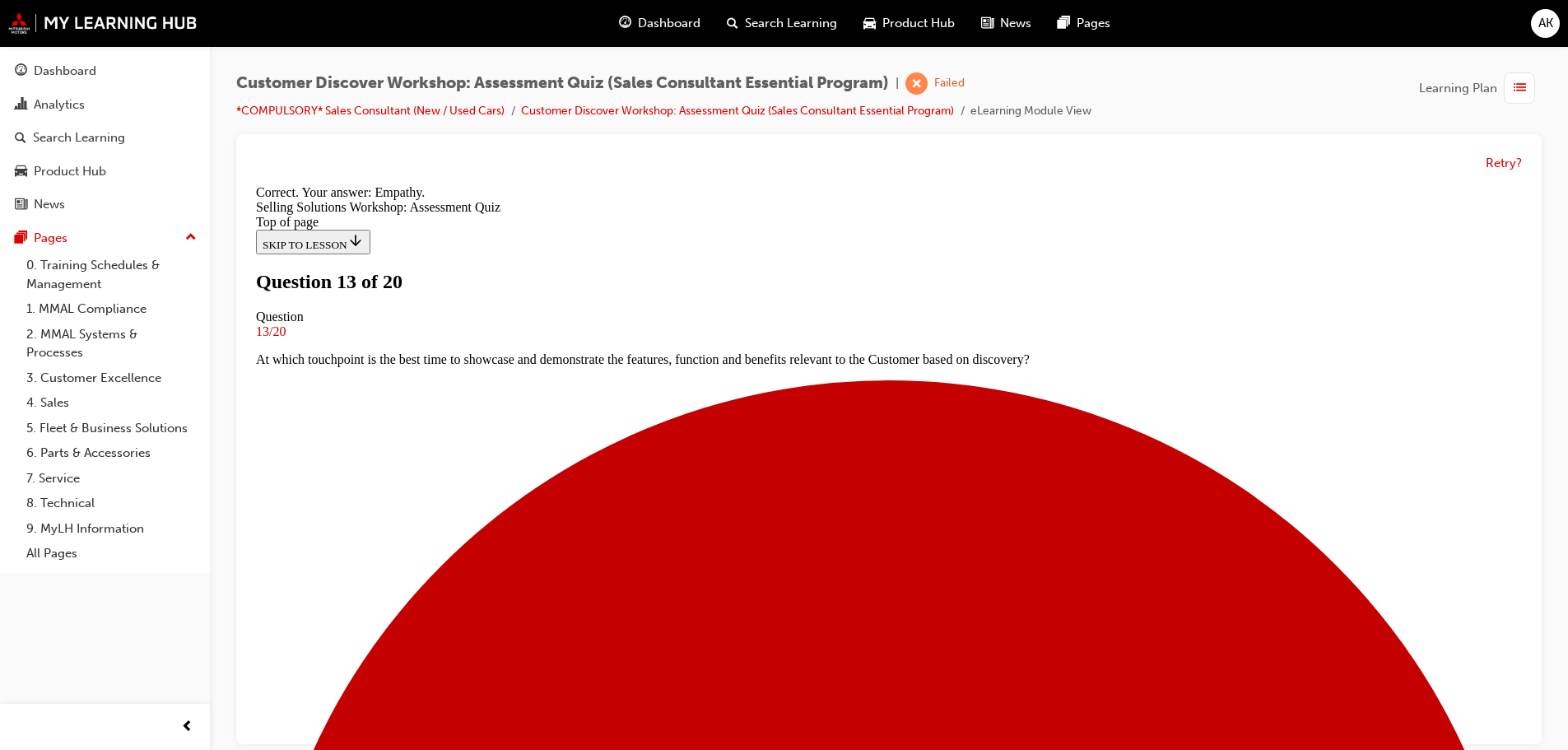
scroll to position [254, 0]
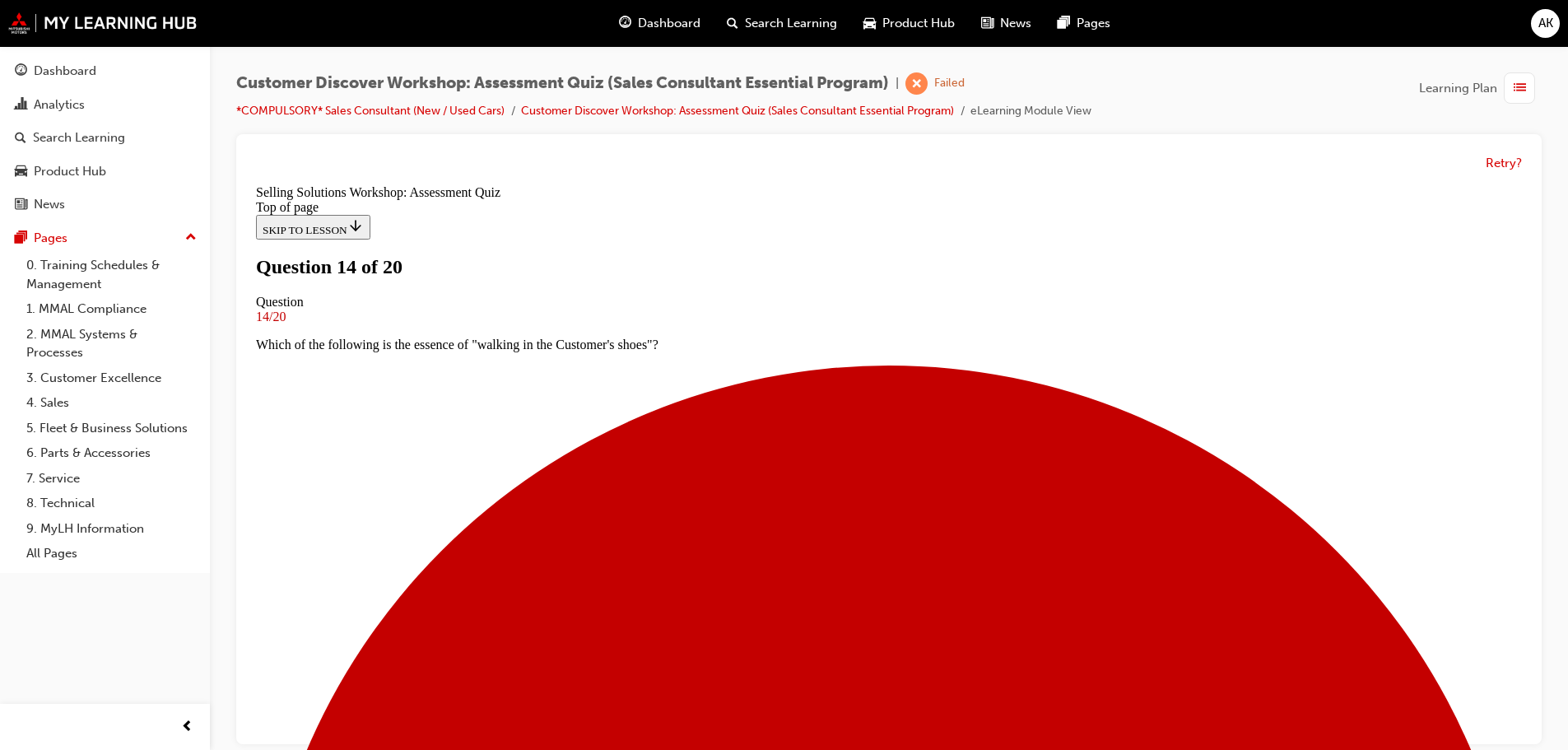
scroll to position [82, 0]
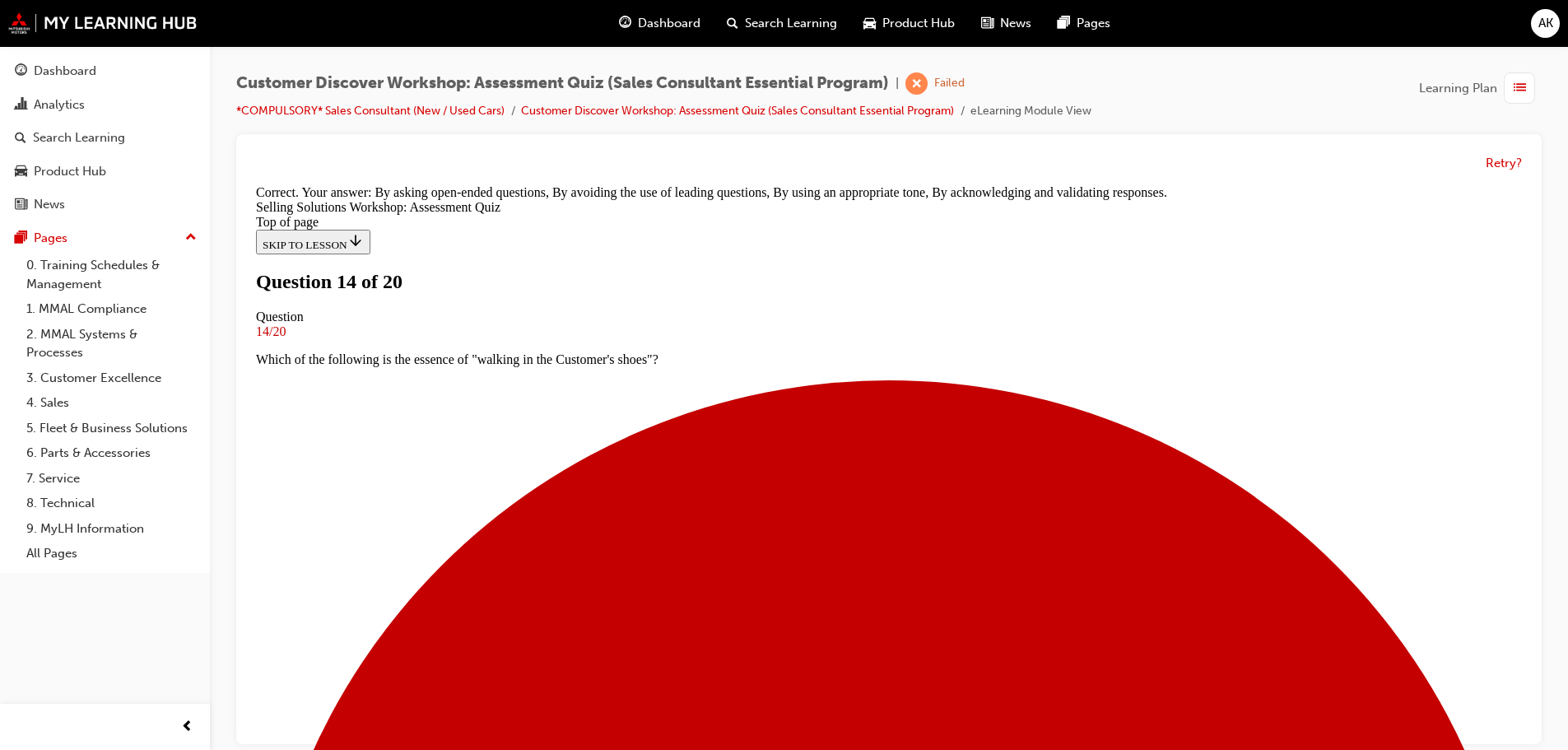
scroll to position [309, 0]
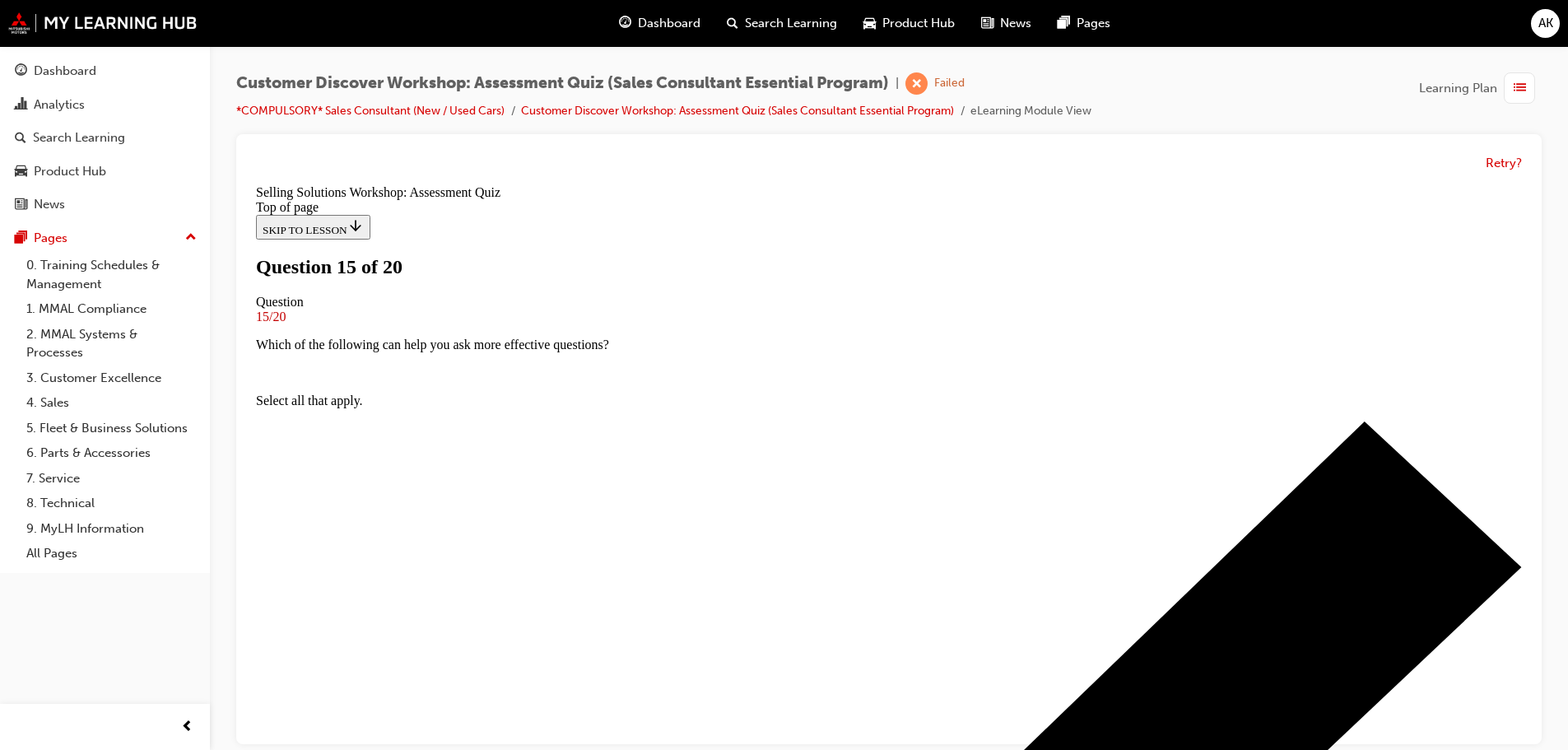
scroll to position [164, 0]
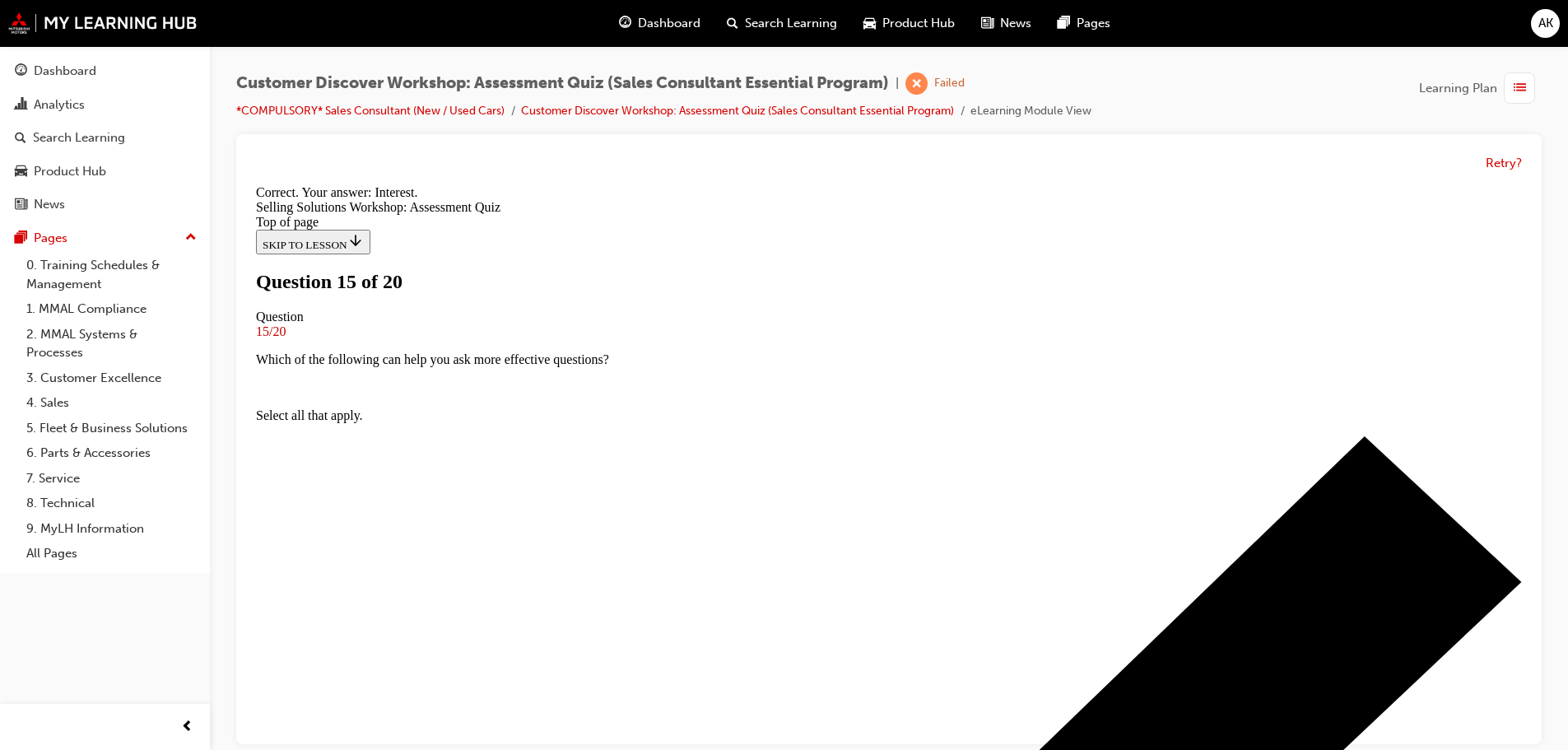
scroll to position [281, 0]
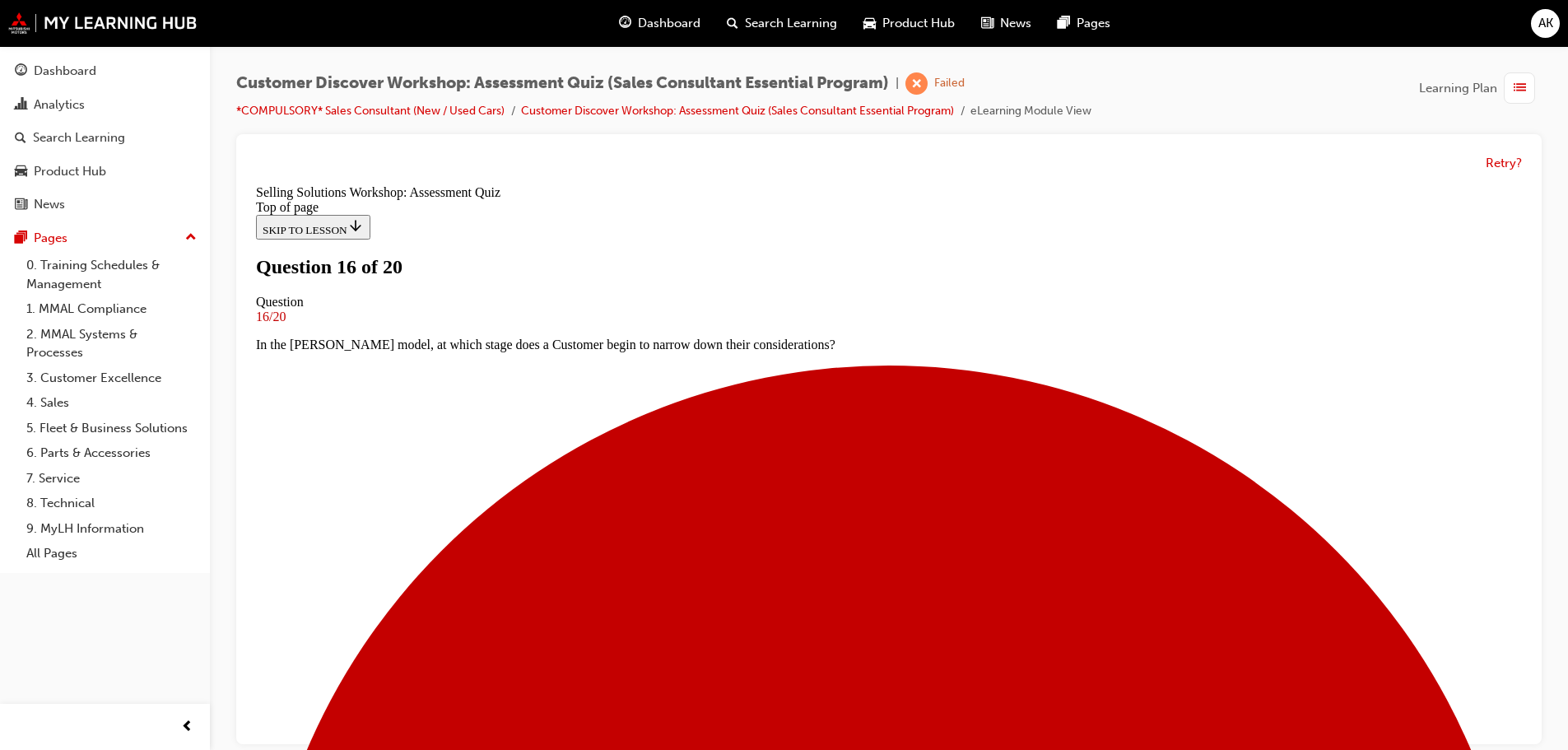
scroll to position [82, 0]
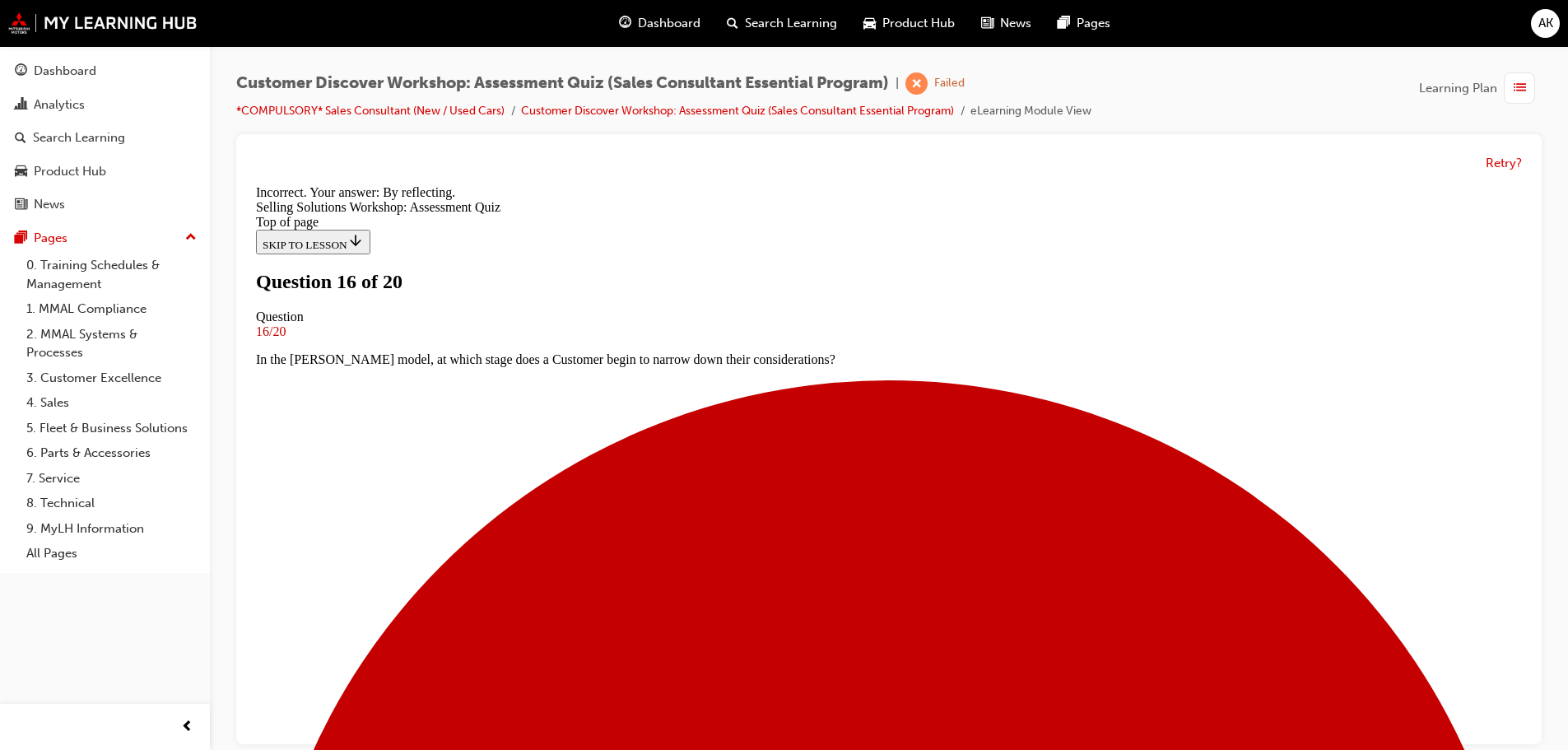
scroll to position [254, 0]
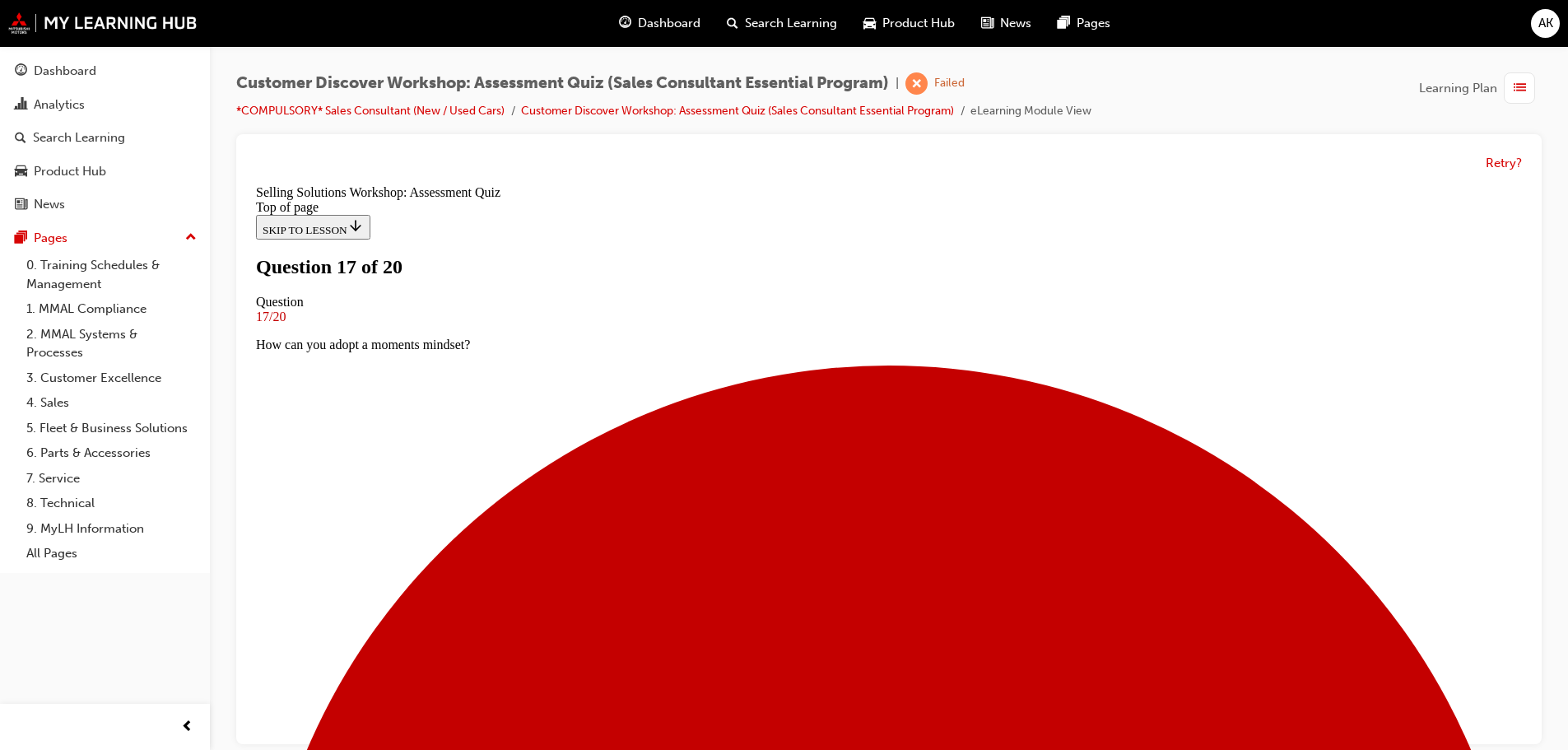
scroll to position [82, 0]
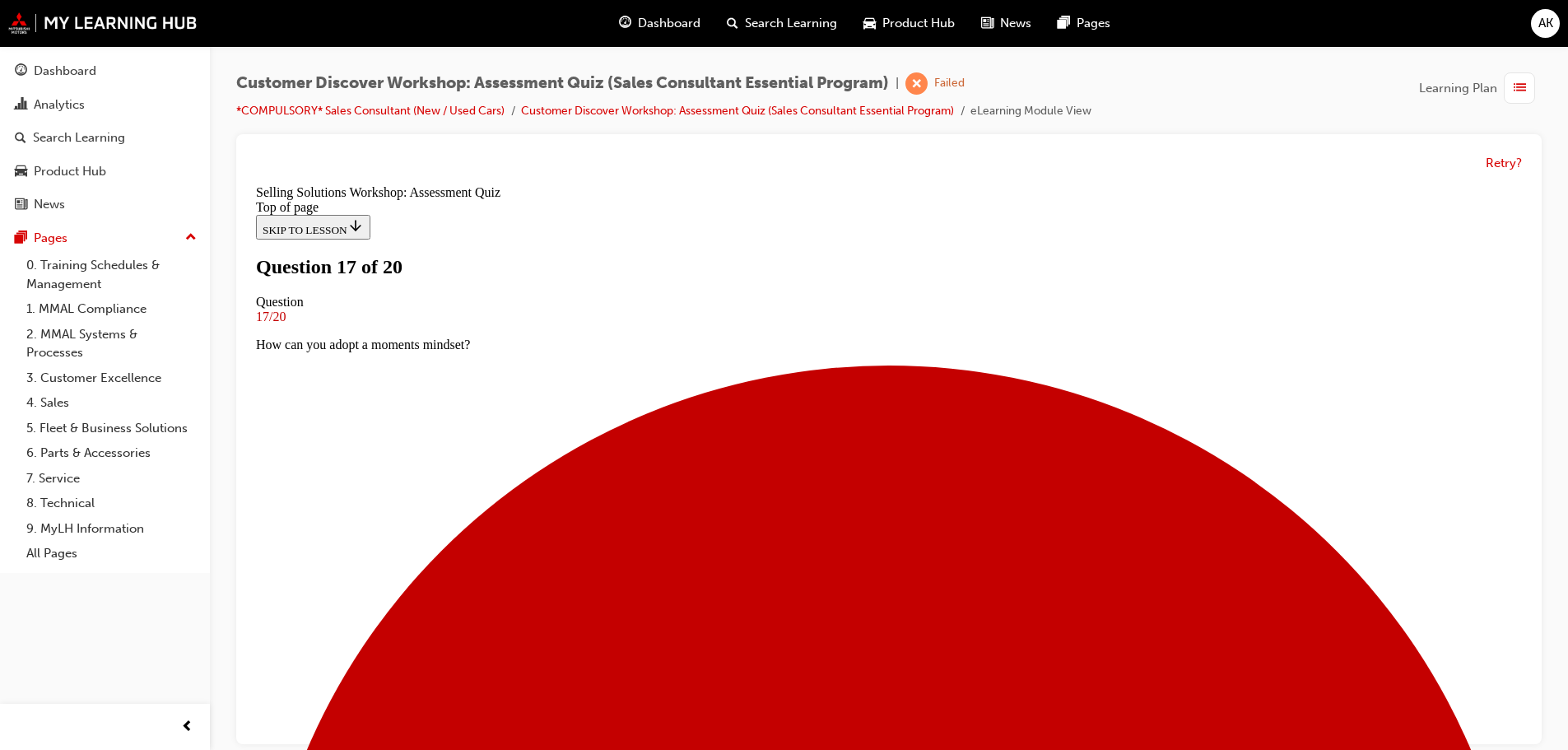
scroll to position [247, 0]
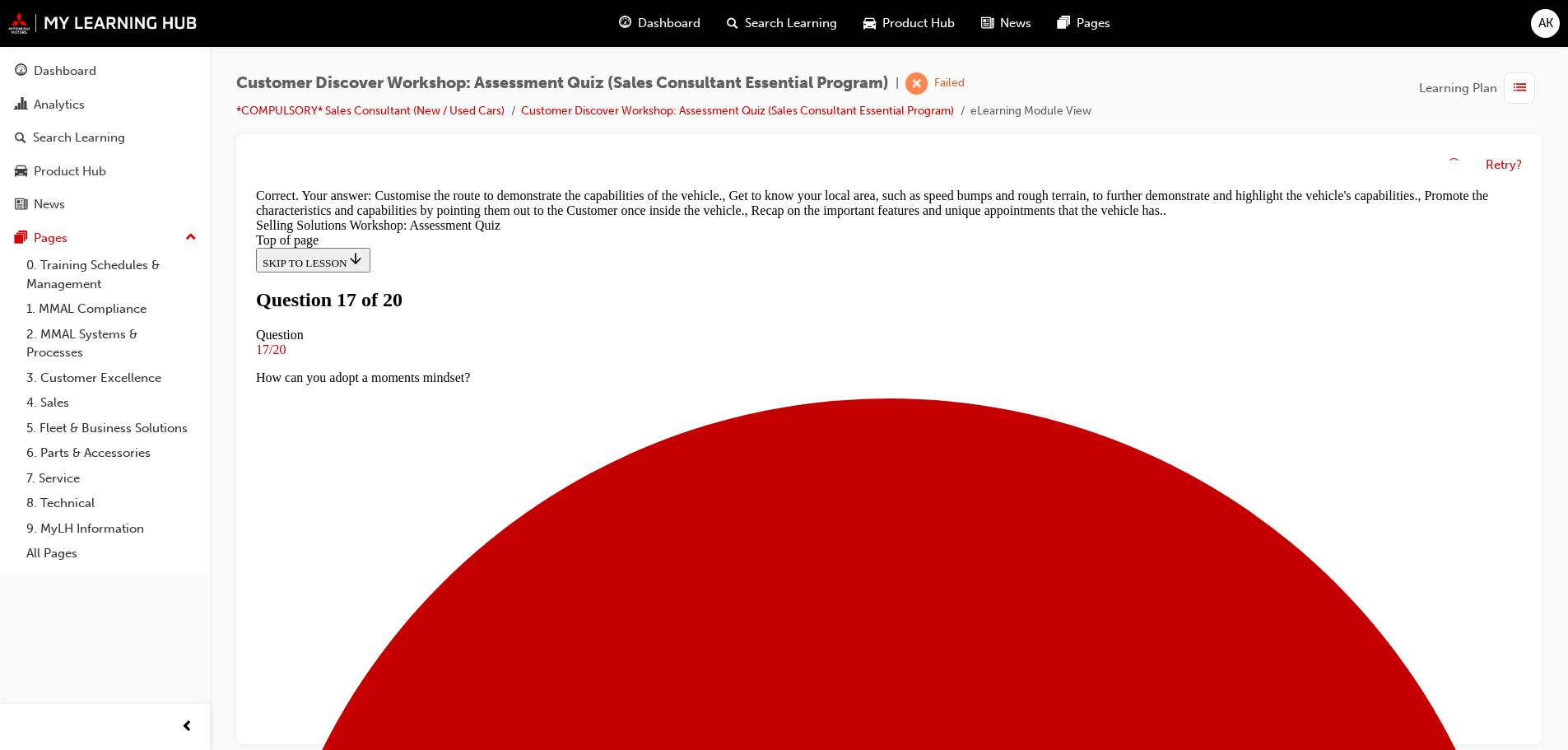
scroll to position [403, 0]
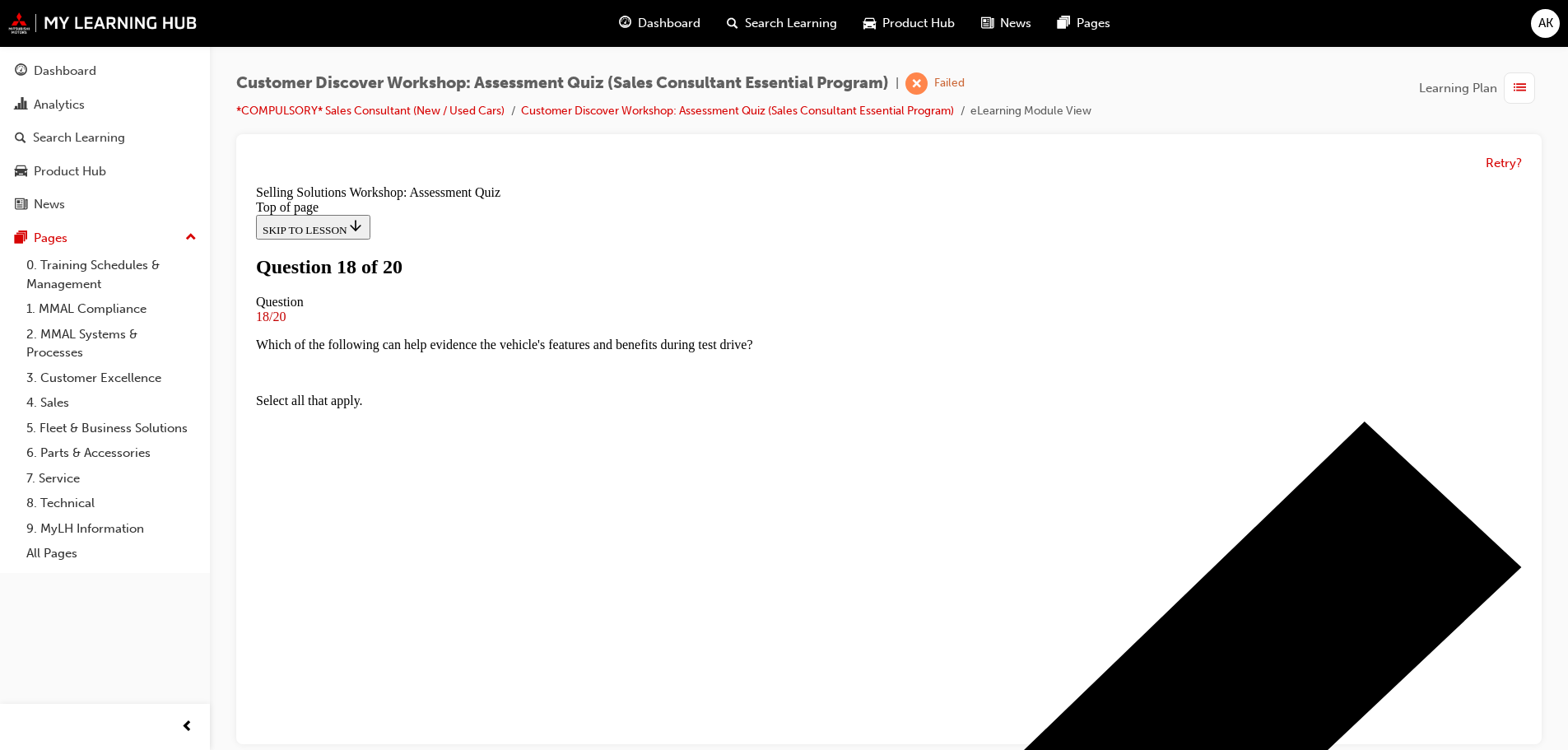
scroll to position [0, 0]
drag, startPoint x: 631, startPoint y: 481, endPoint x: 628, endPoint y: 499, distance: 18.2
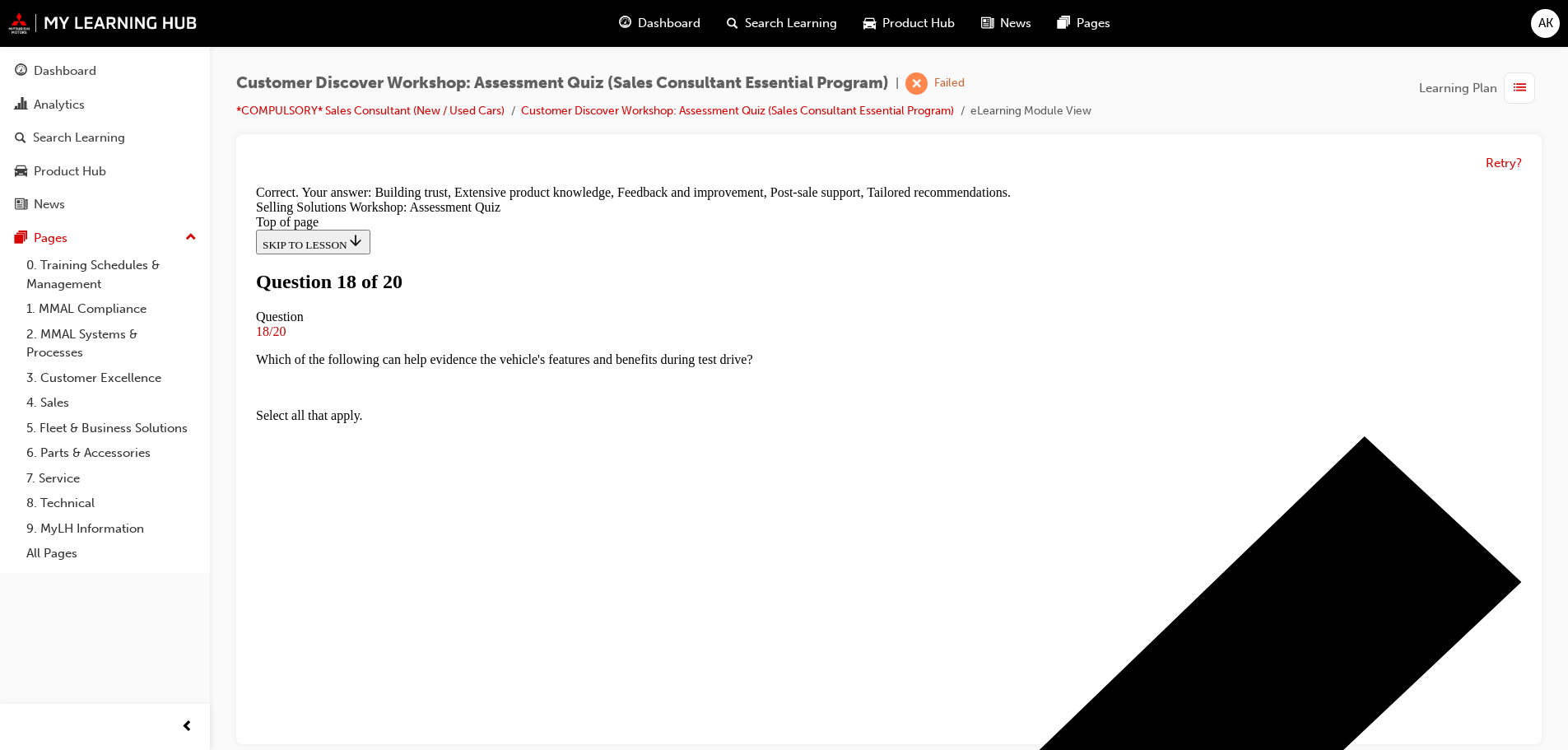
scroll to position [403, 0]
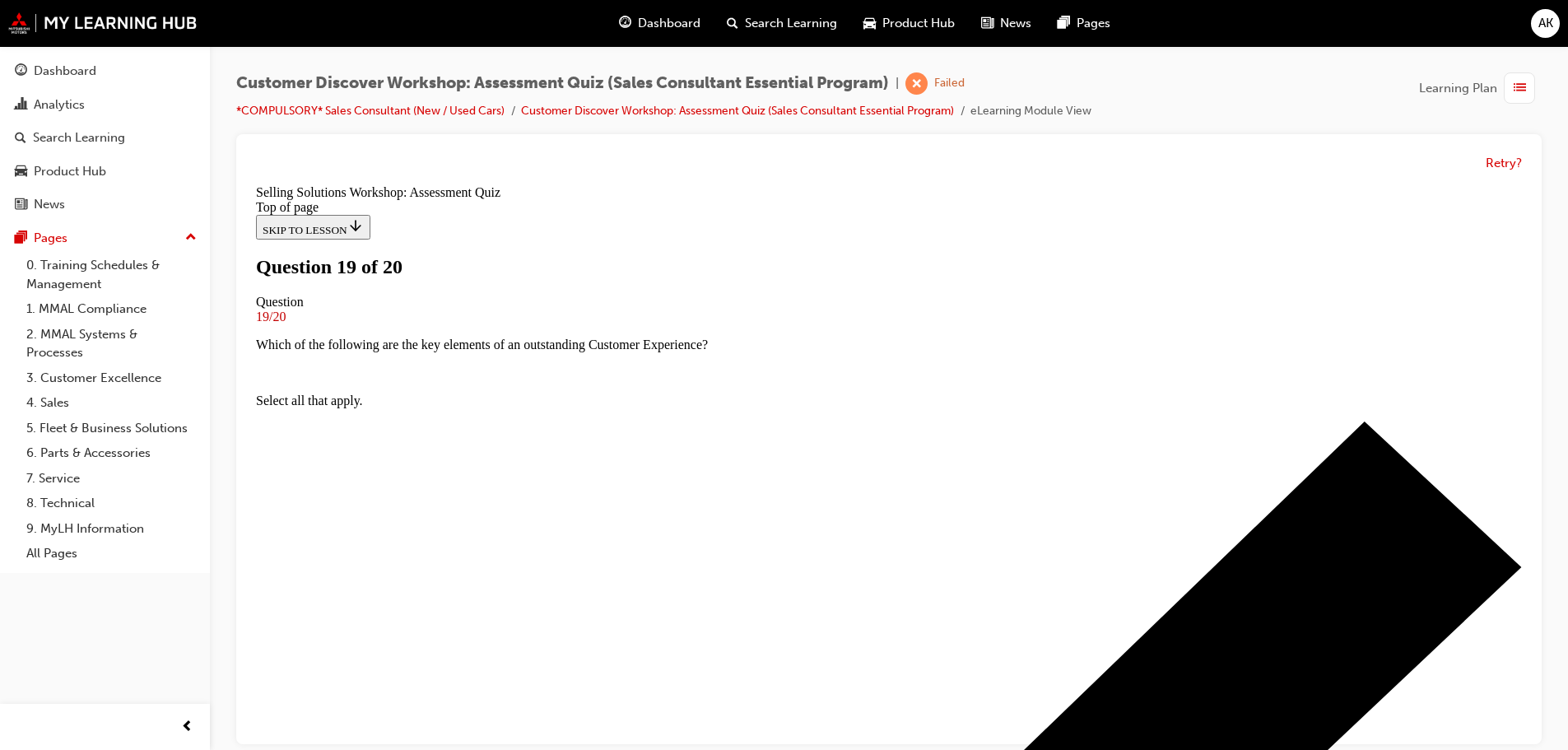
scroll to position [82, 0]
drag, startPoint x: 717, startPoint y: 634, endPoint x: 762, endPoint y: 649, distance: 47.4
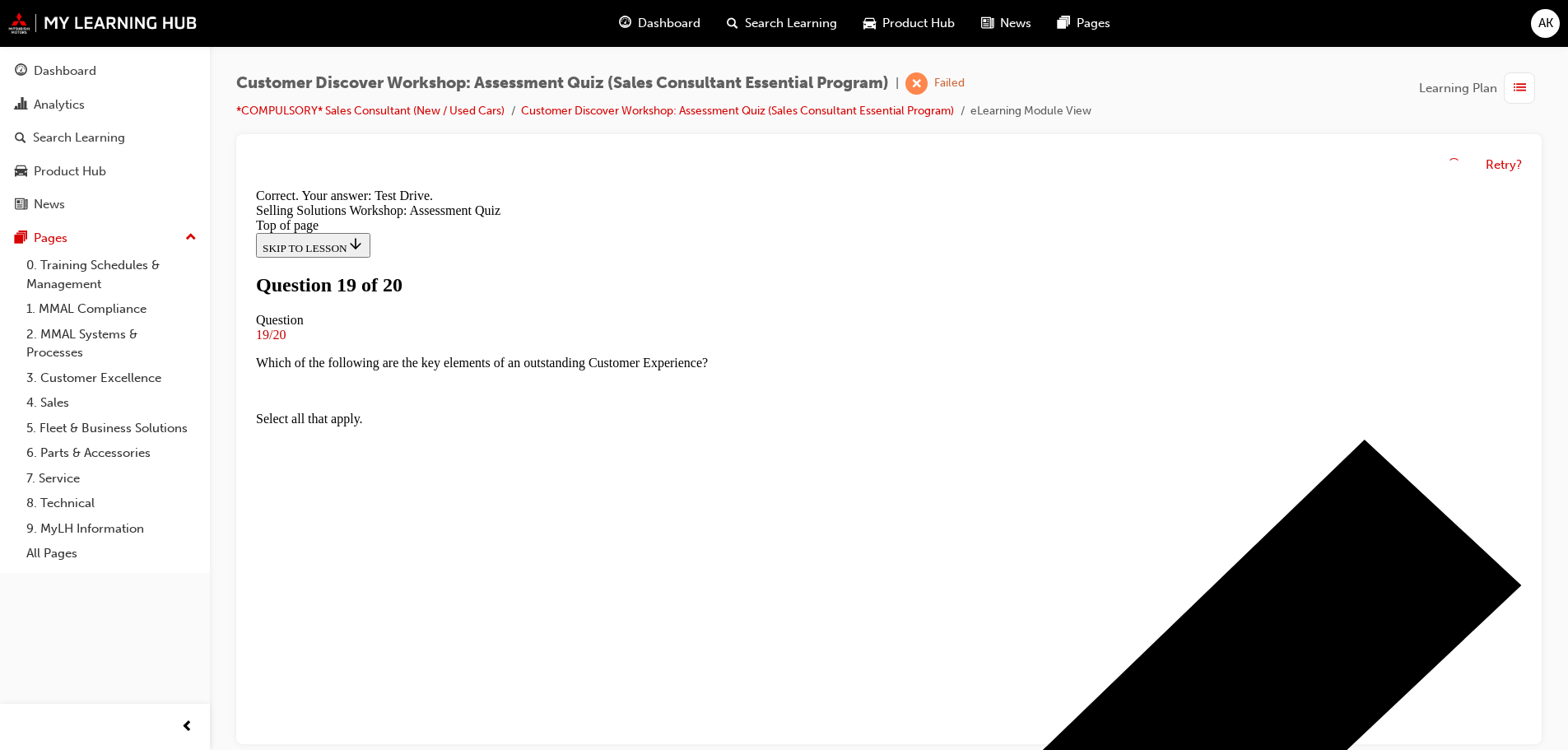
scroll to position [281, 0]
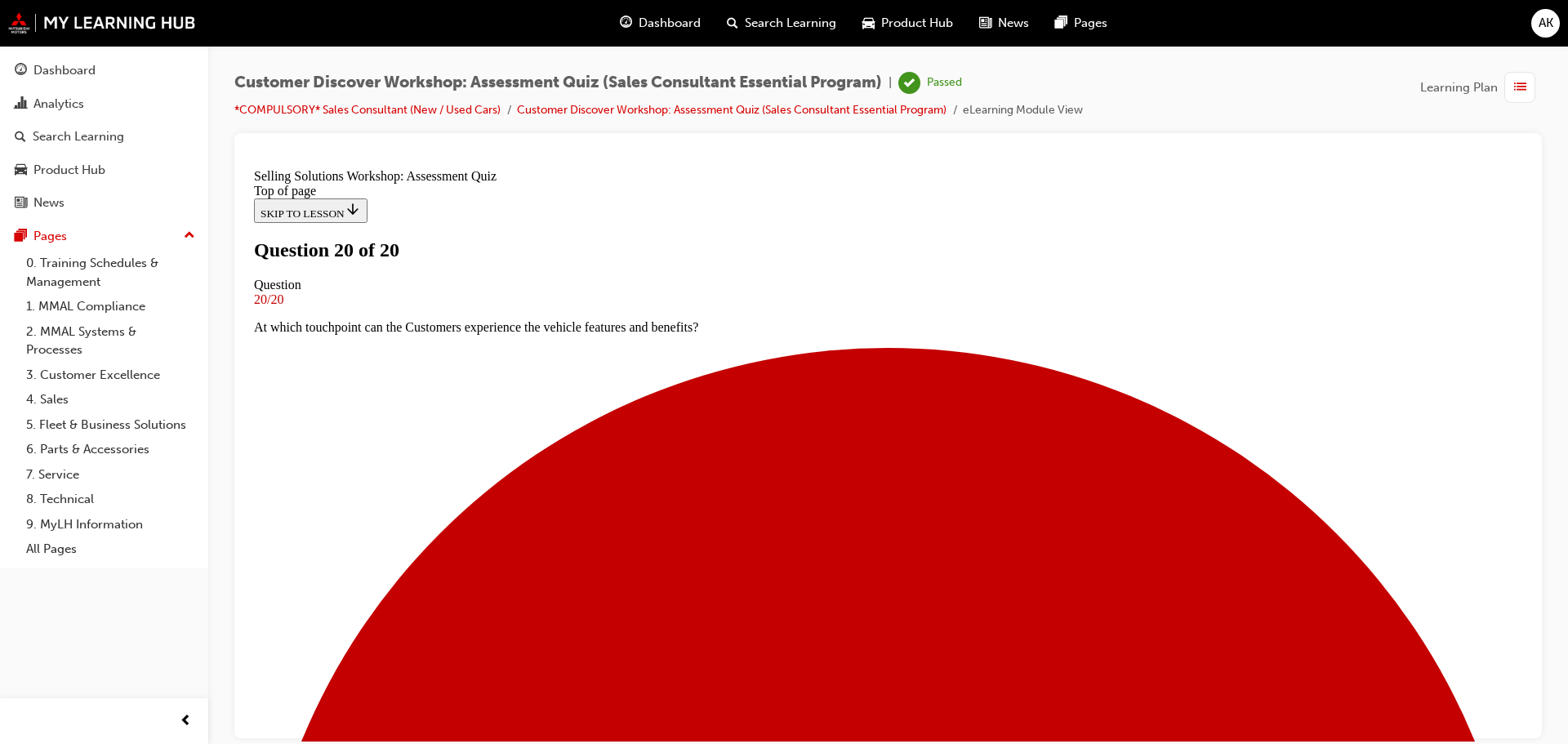
scroll to position [245, 0]
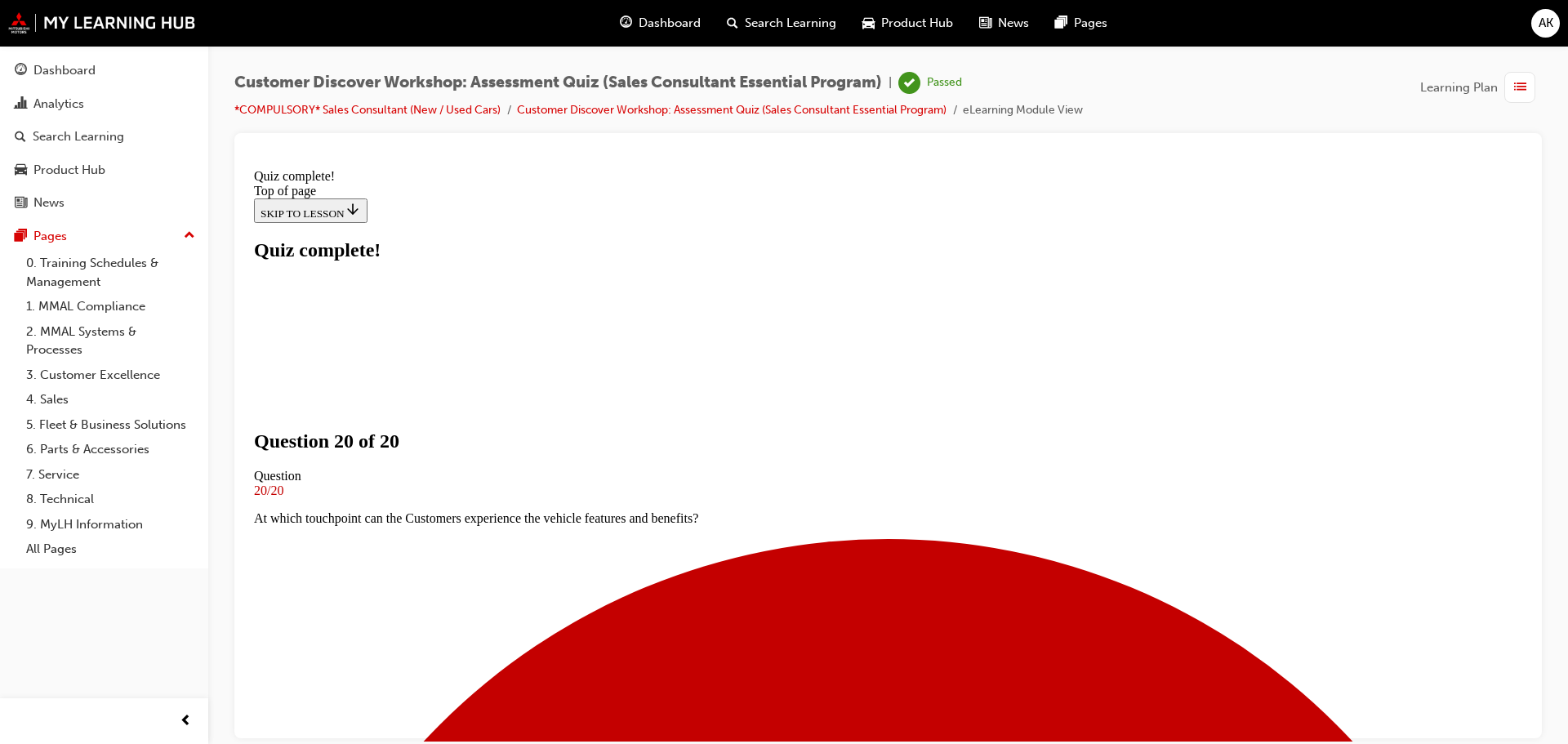
scroll to position [254, 0]
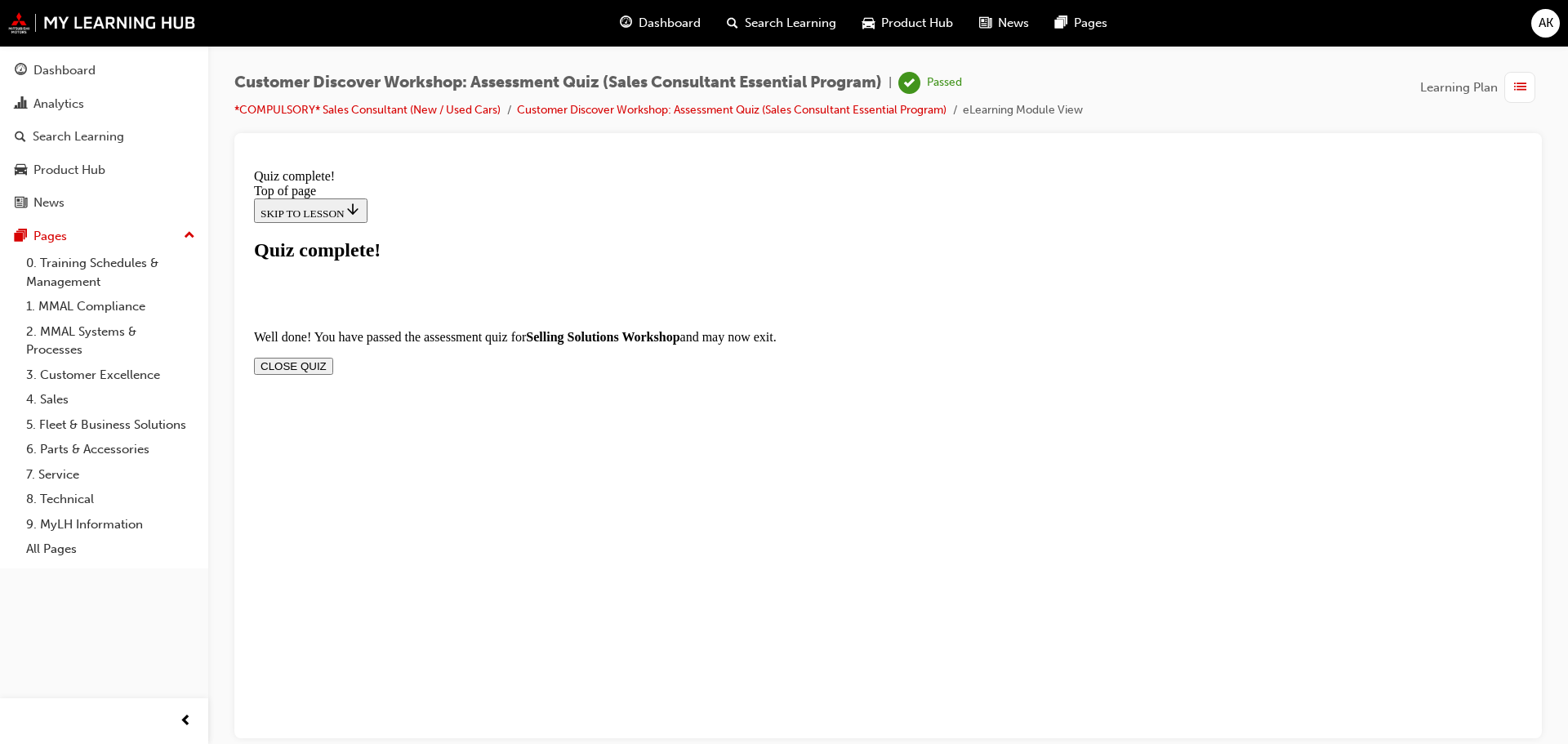
click at [333, 357] on button "CLOSE QUIZ" at bounding box center [293, 365] width 79 height 17
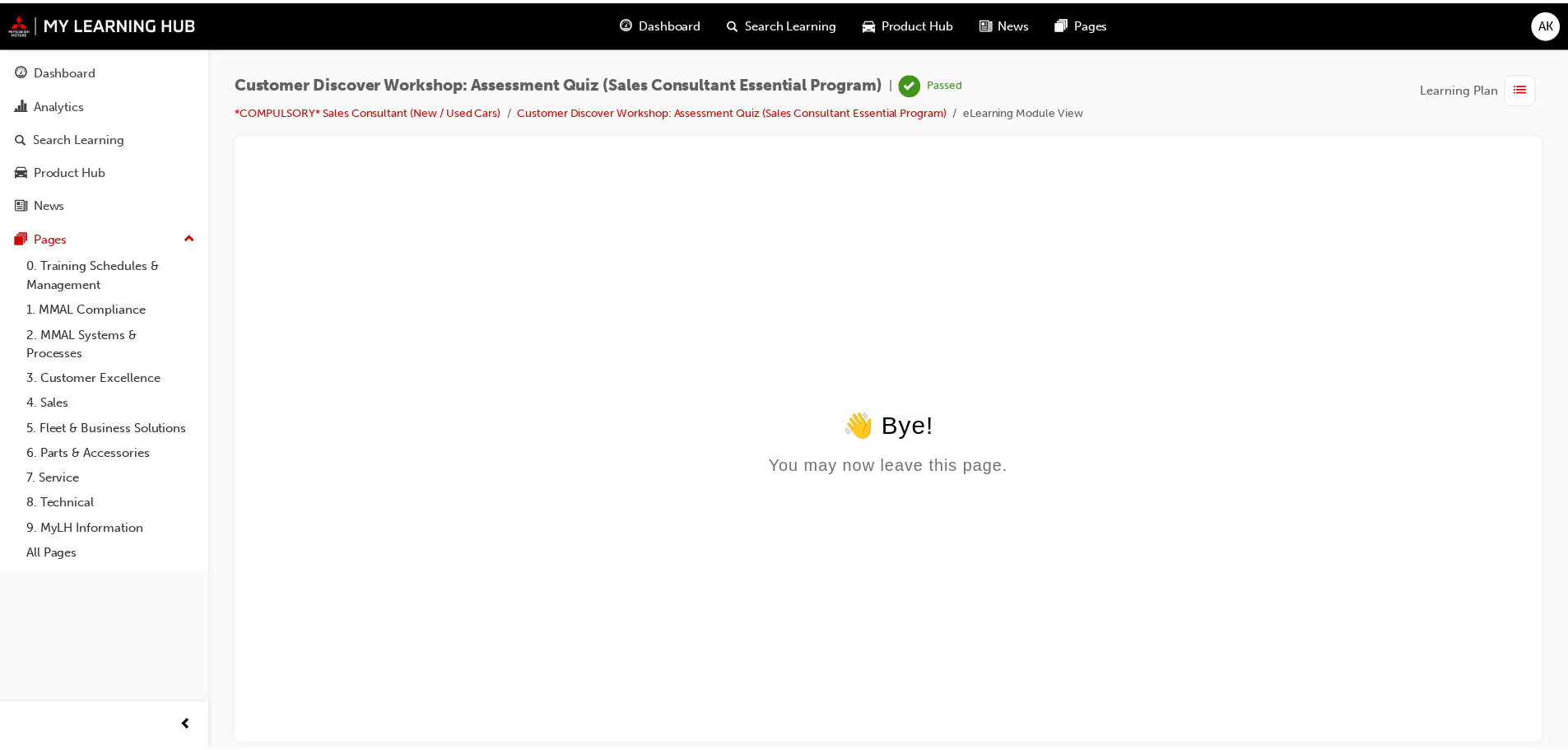
scroll to position [0, 0]
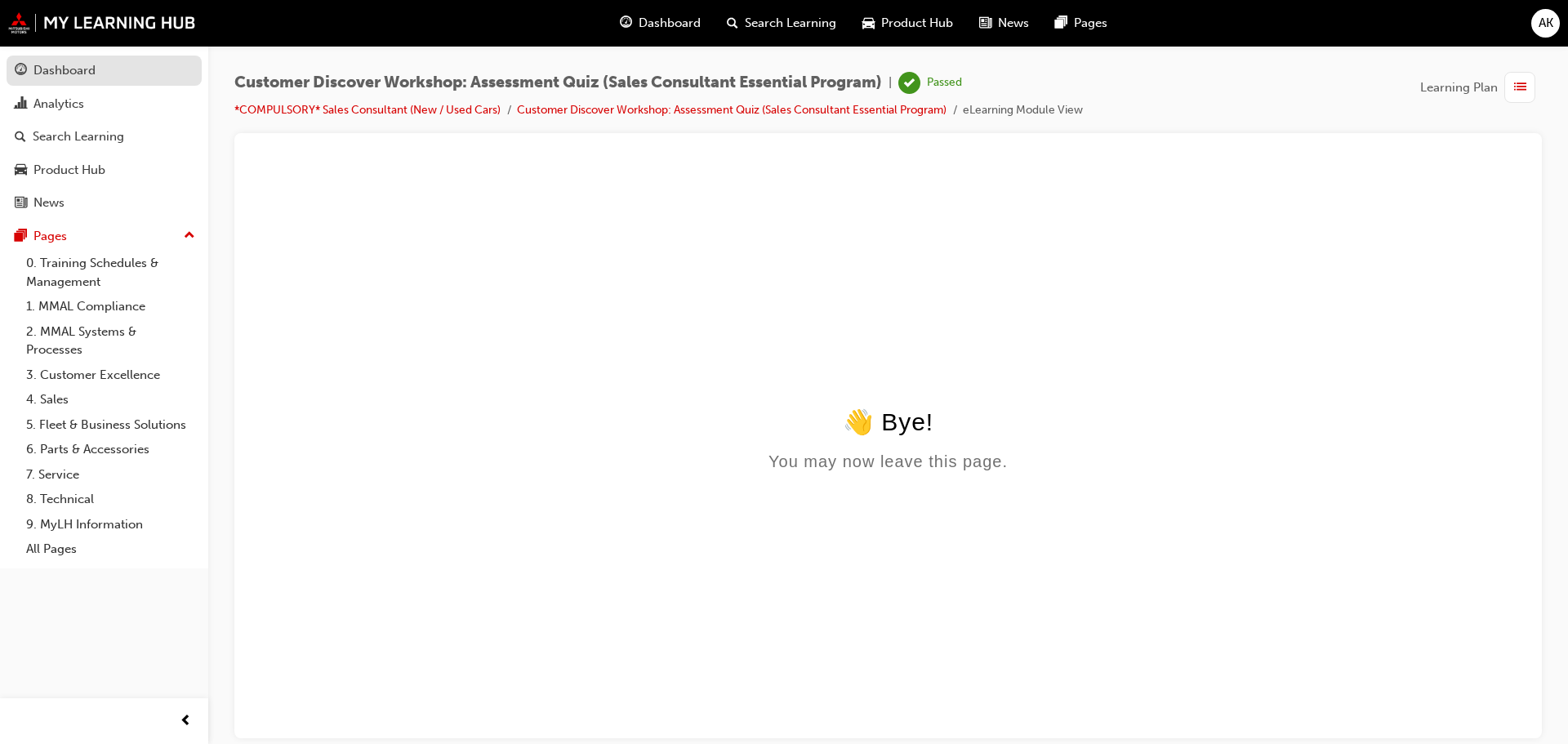
click at [70, 79] on div "Dashboard" at bounding box center [64, 71] width 62 height 19
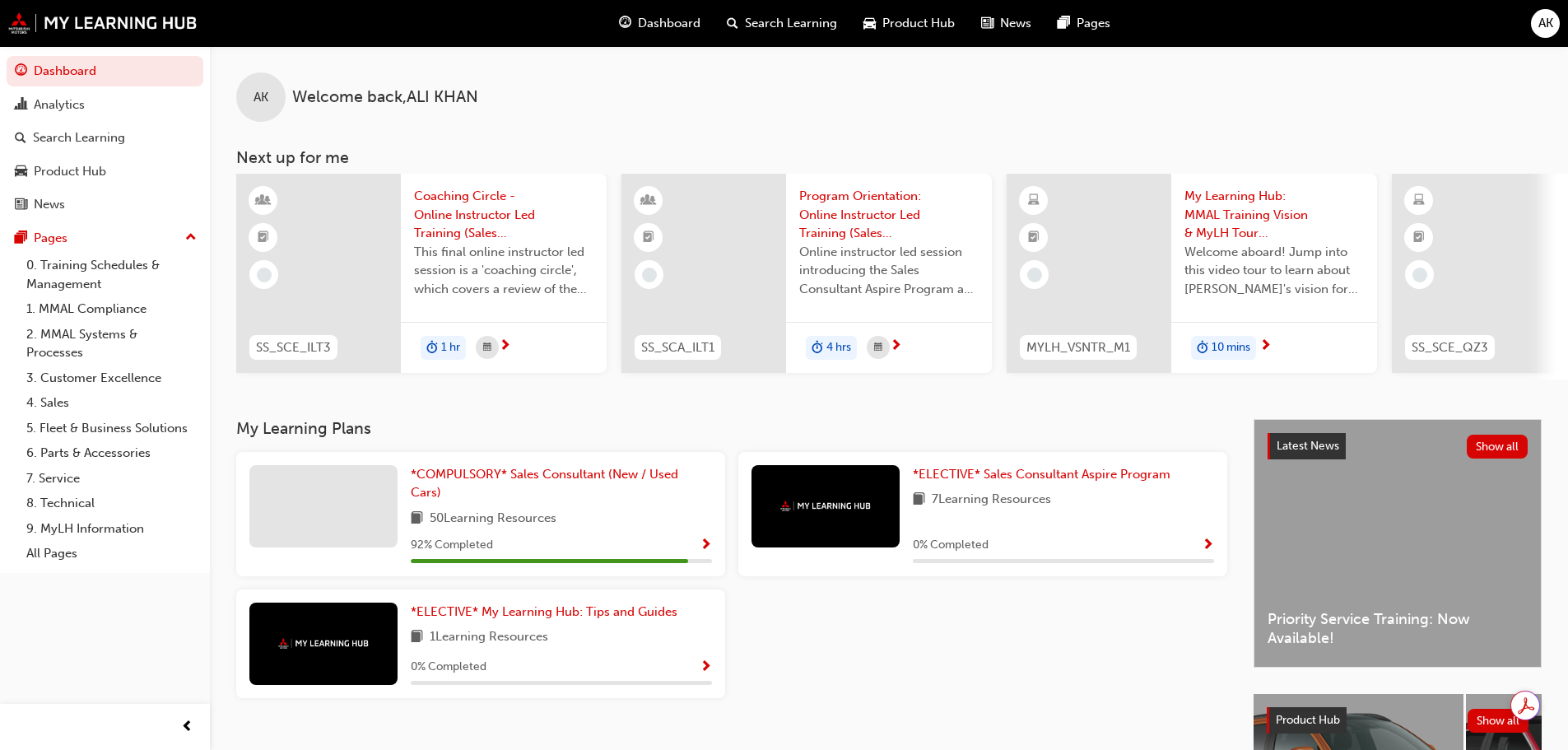
click at [704, 551] on span "Show Progress" at bounding box center [706, 546] width 13 height 15
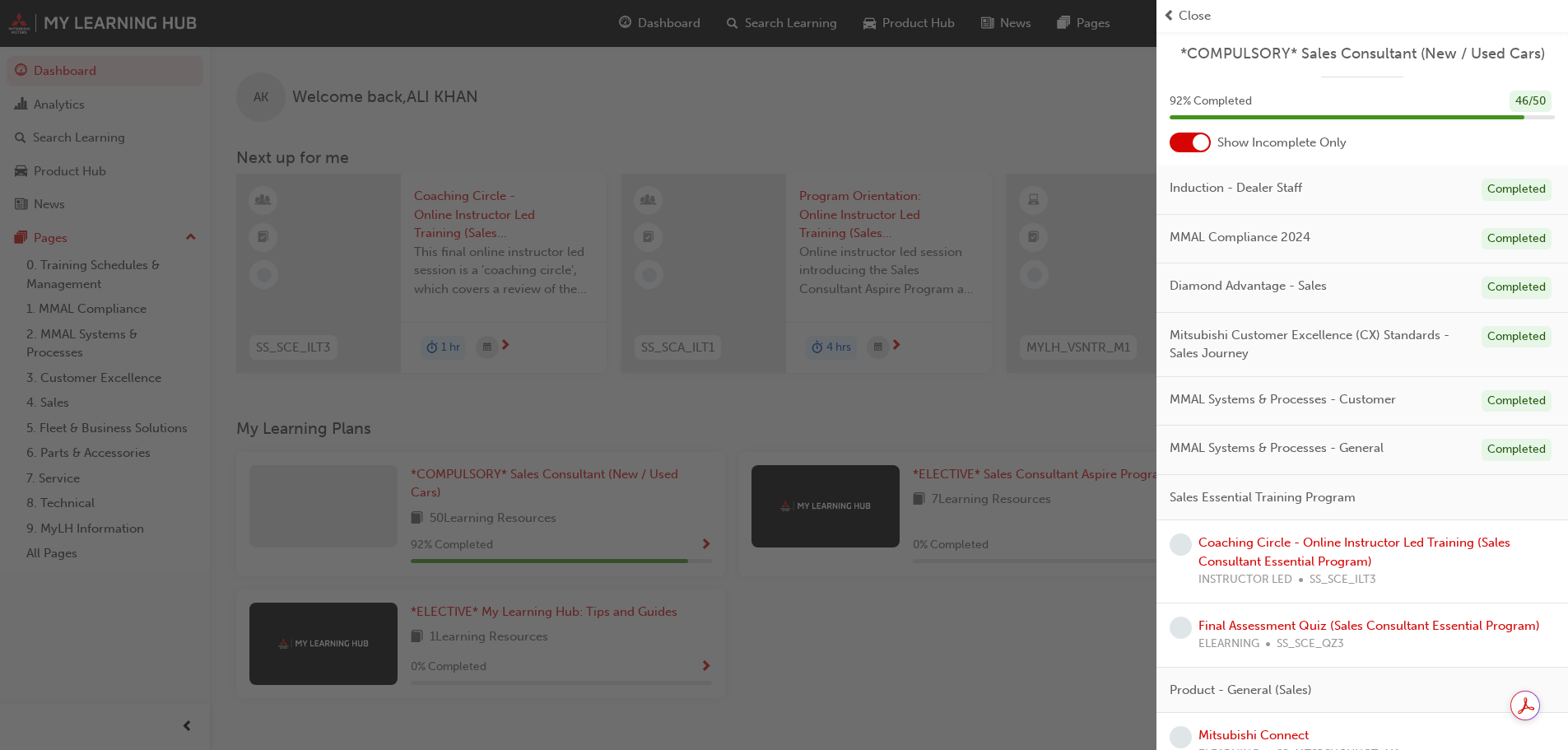
scroll to position [164, 0]
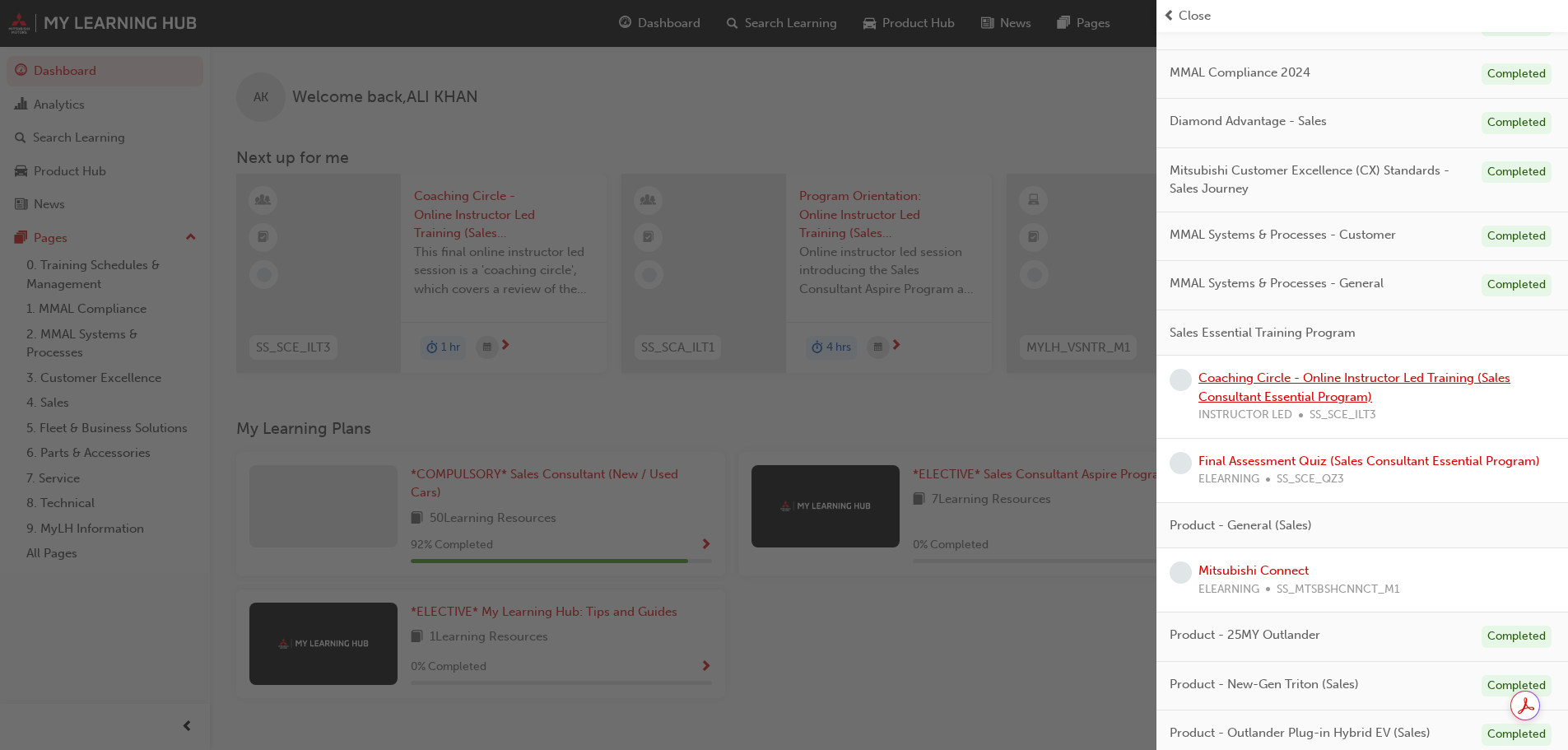
click at [1340, 391] on link "Coaching Circle - Online Instructor Led Training (Sales Consultant Essential Pr…" at bounding box center [1354, 387] width 312 height 34
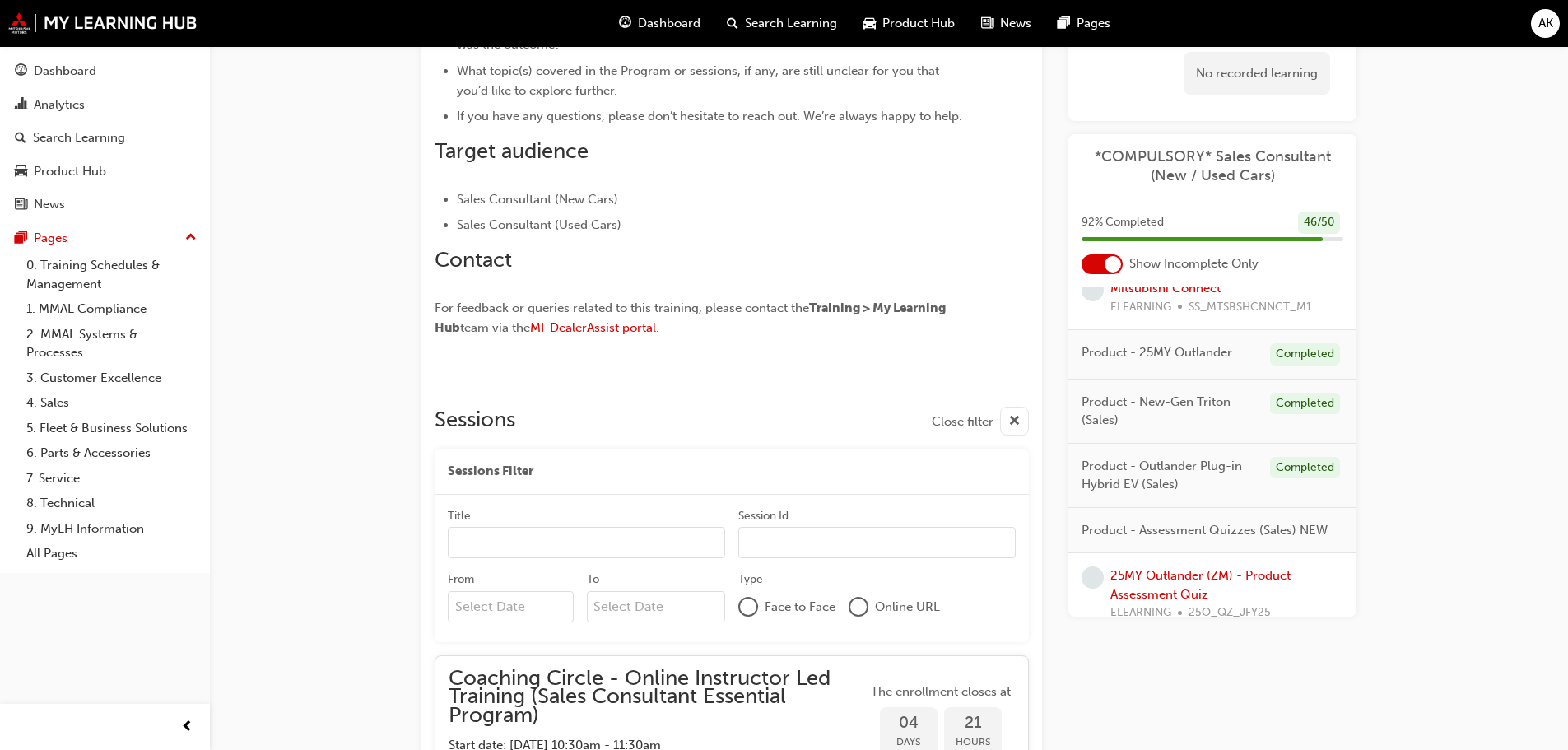
scroll to position [693, 0]
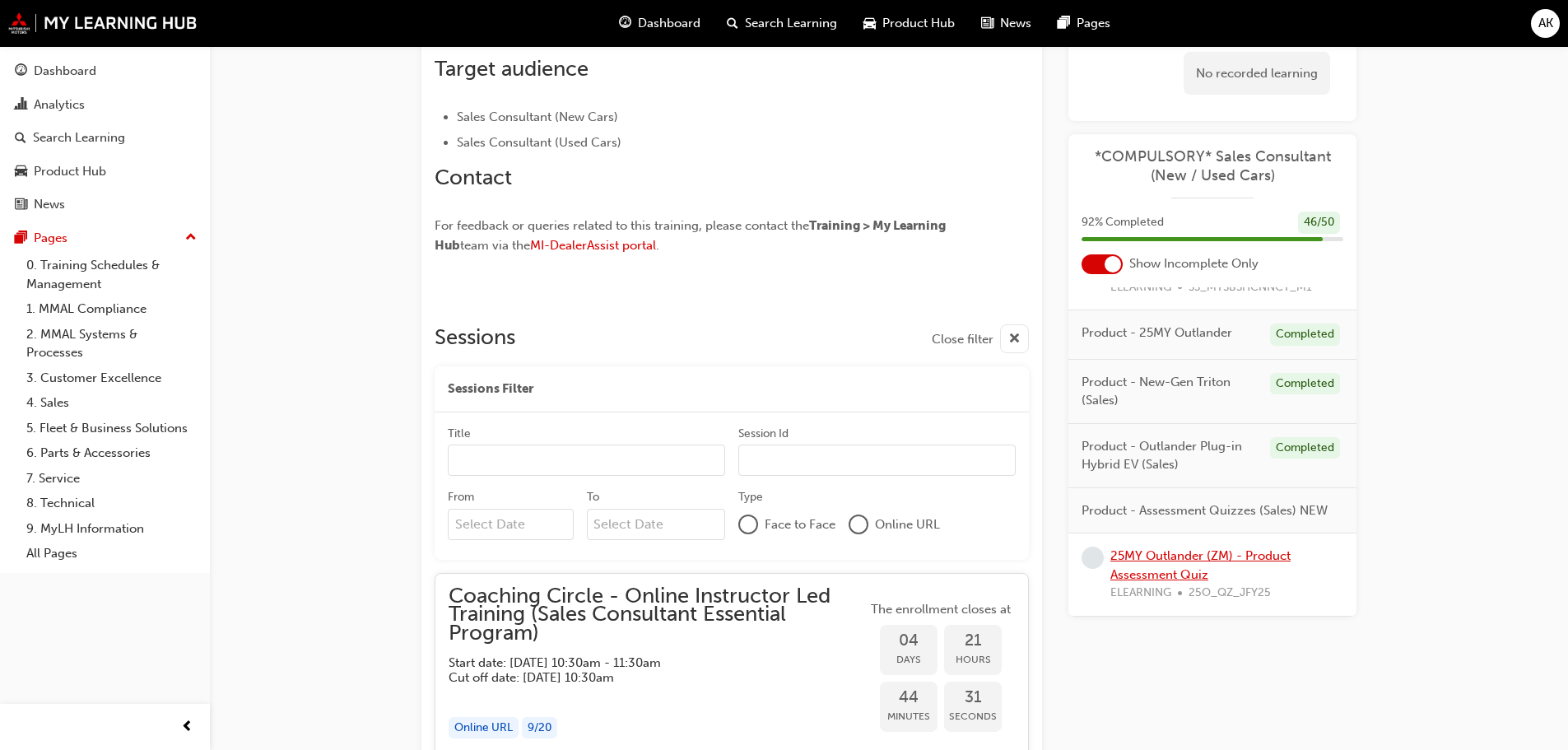
click at [1167, 555] on link "25MY Outlander (ZM) - Product Assessment Quiz" at bounding box center [1201, 565] width 181 height 34
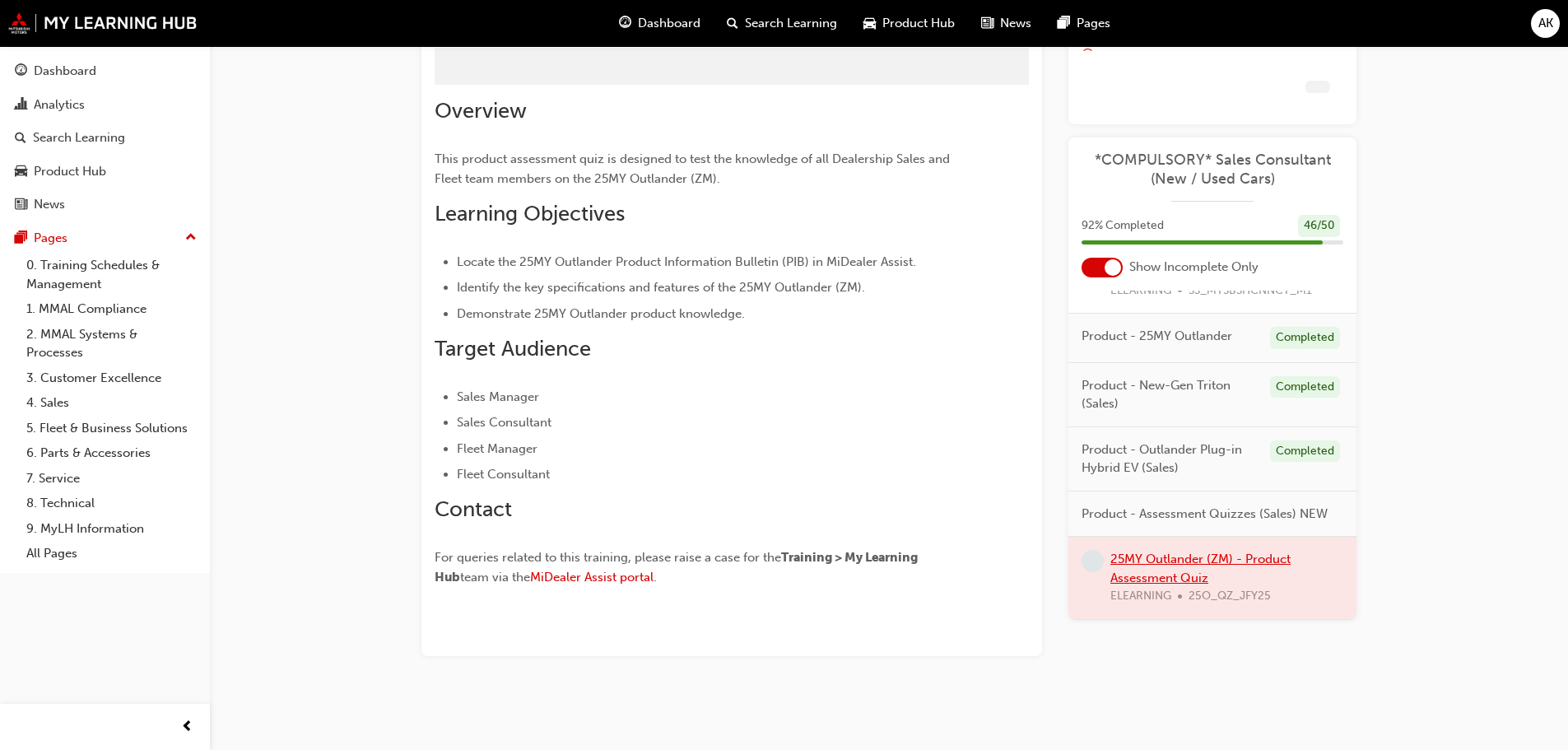
scroll to position [124, 0]
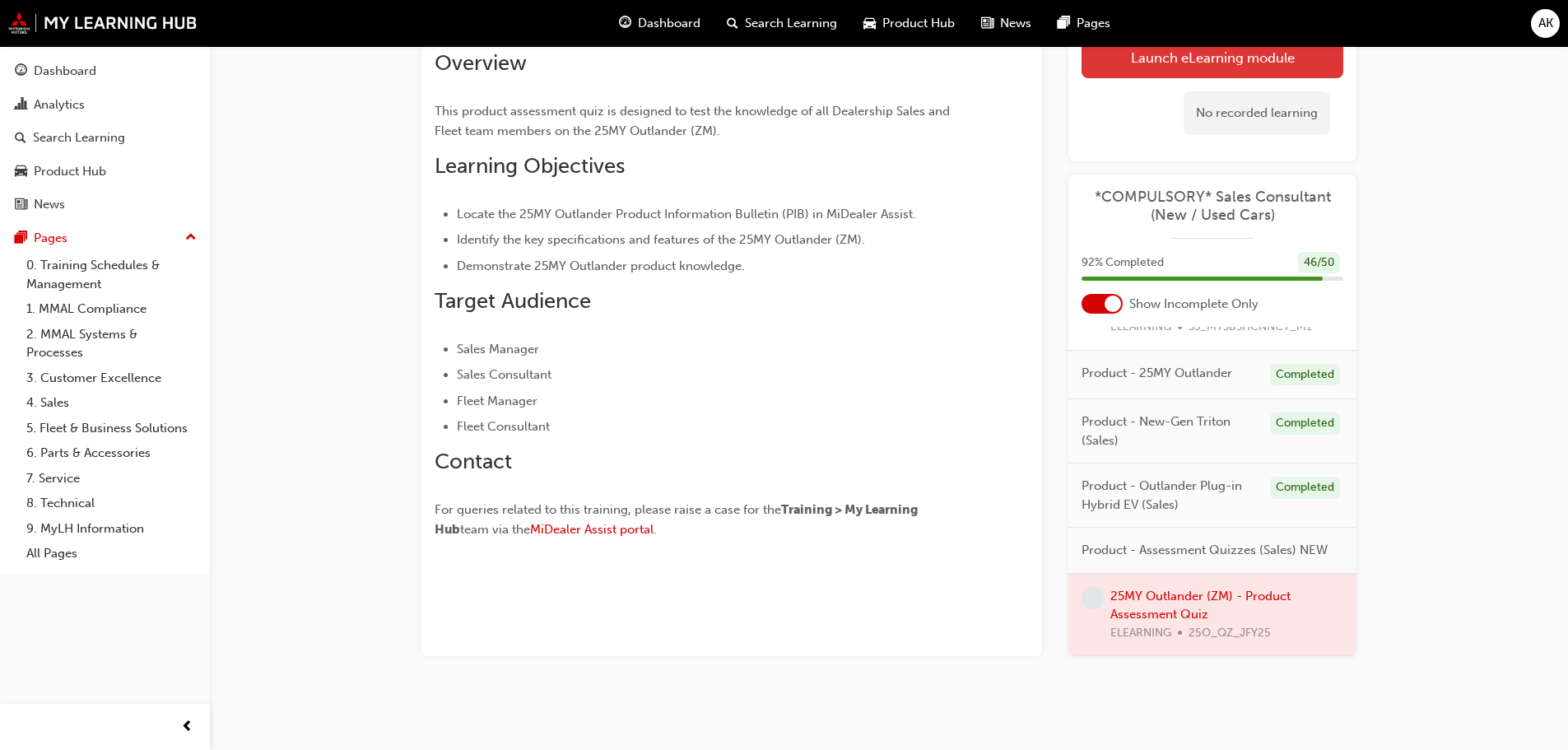
click at [1185, 69] on link "Launch eLearning module" at bounding box center [1212, 57] width 262 height 41
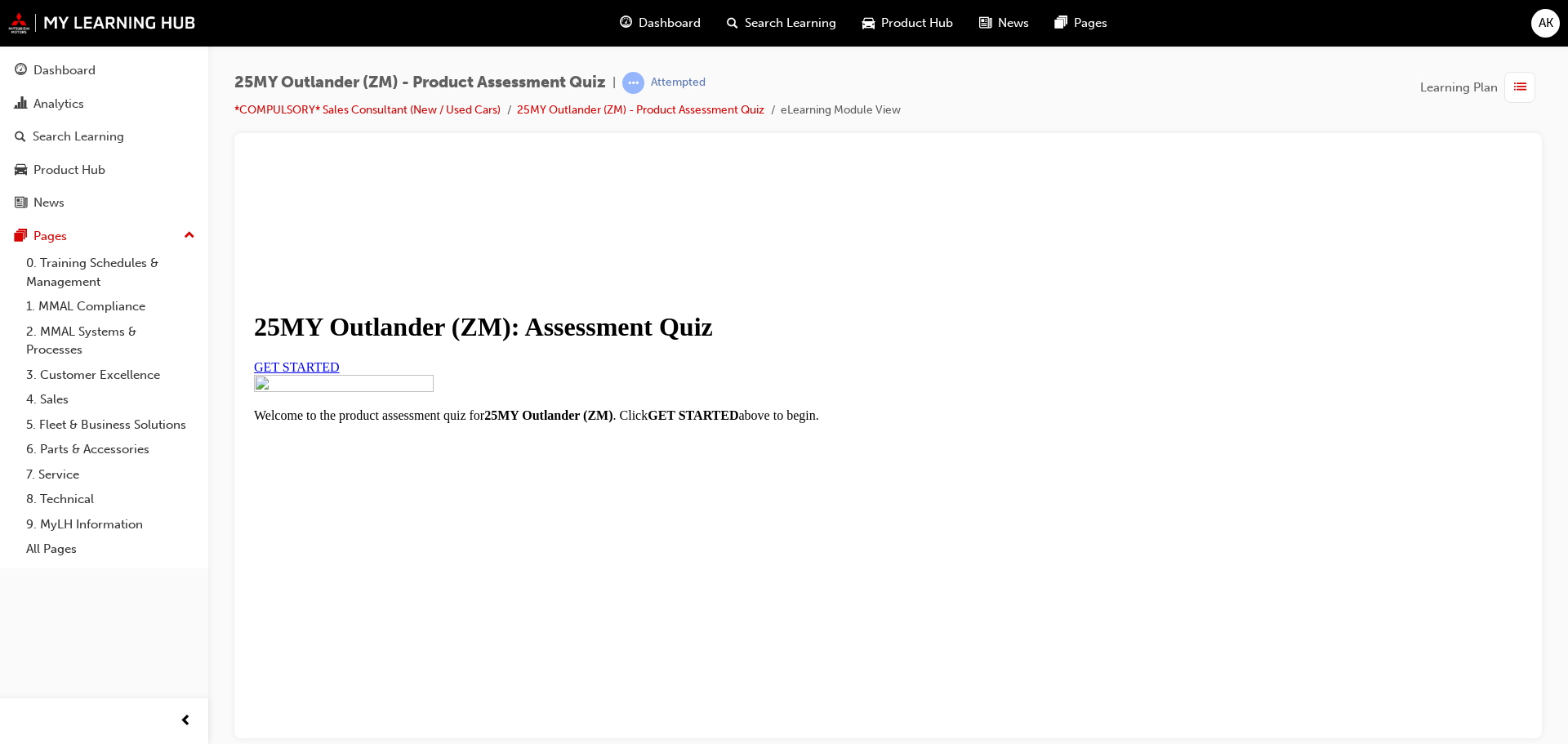
scroll to position [192, 0]
click at [339, 359] on span "GET STARTED" at bounding box center [297, 366] width 86 height 14
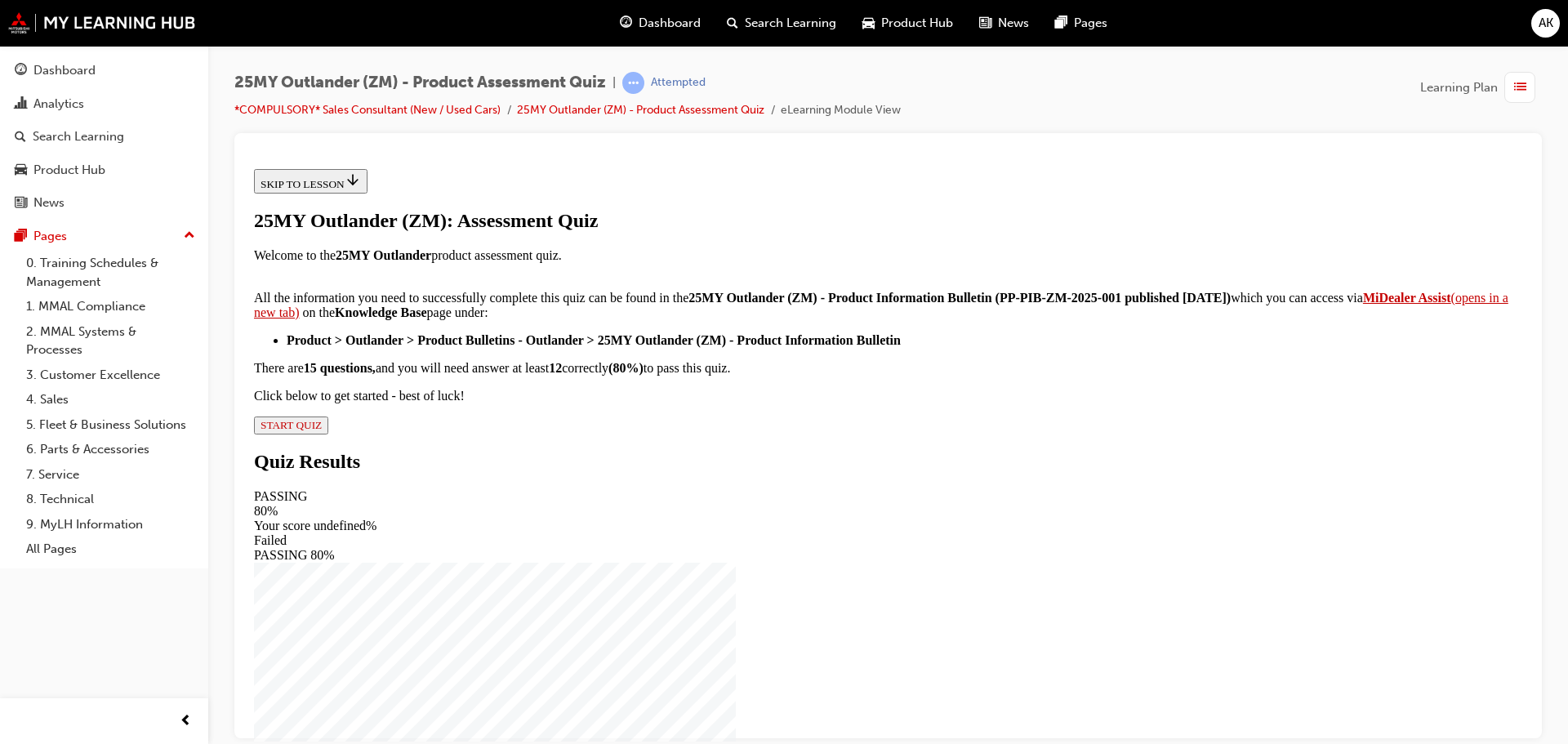
scroll to position [245, 0]
click at [321, 430] on span "START QUIZ" at bounding box center [292, 424] width 62 height 13
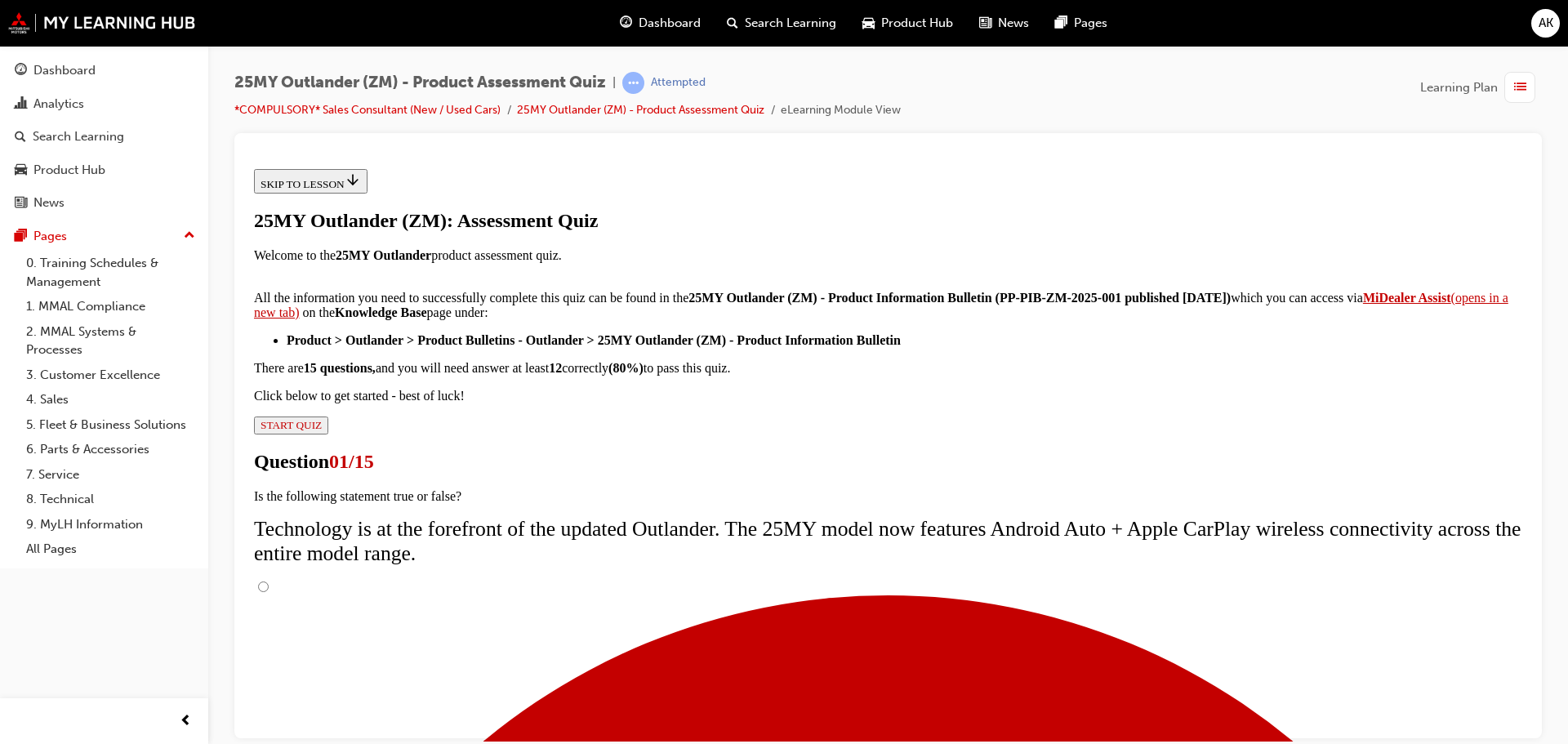
click at [269, 580] on input "True" at bounding box center [263, 586] width 11 height 11
radio input "true"
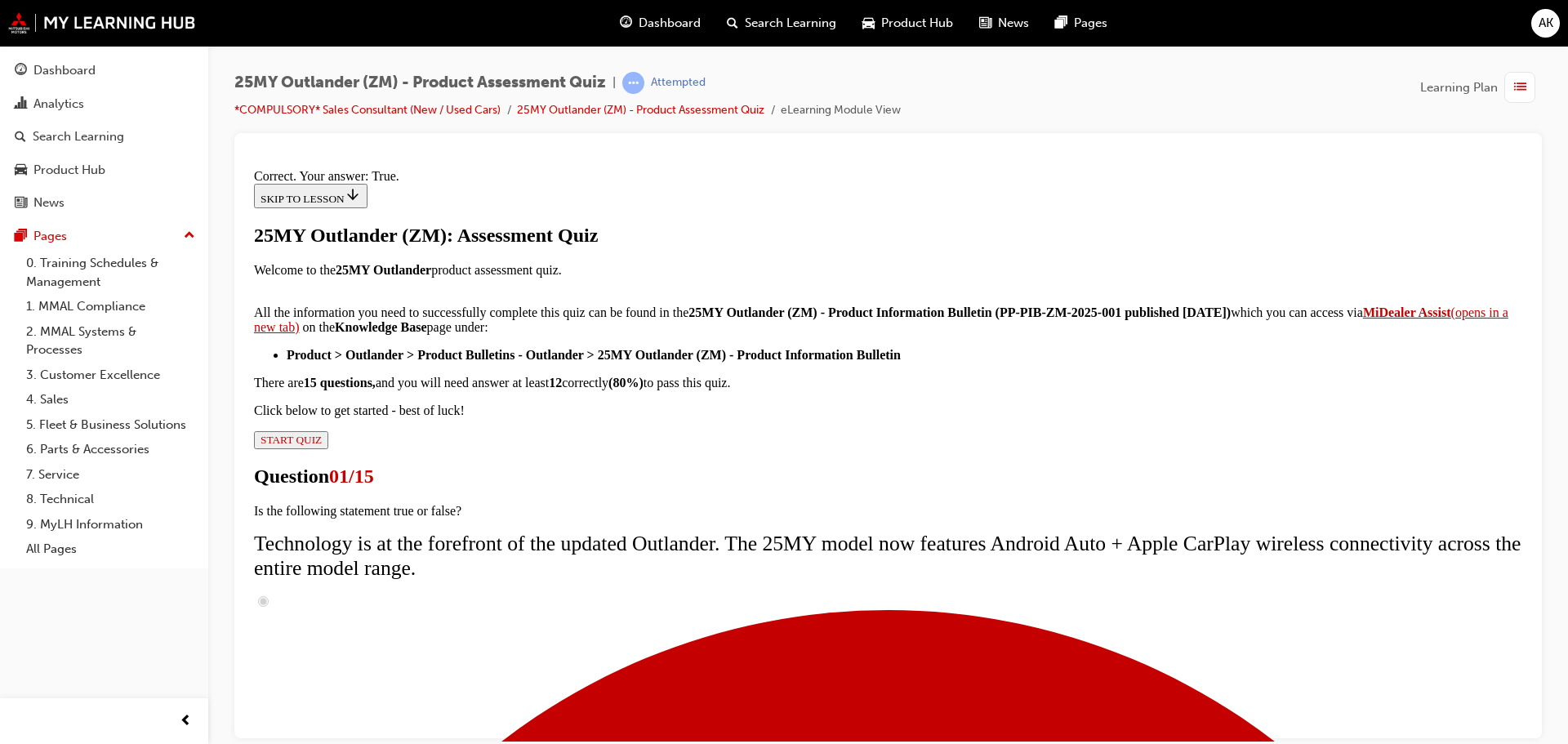
scroll to position [197, 0]
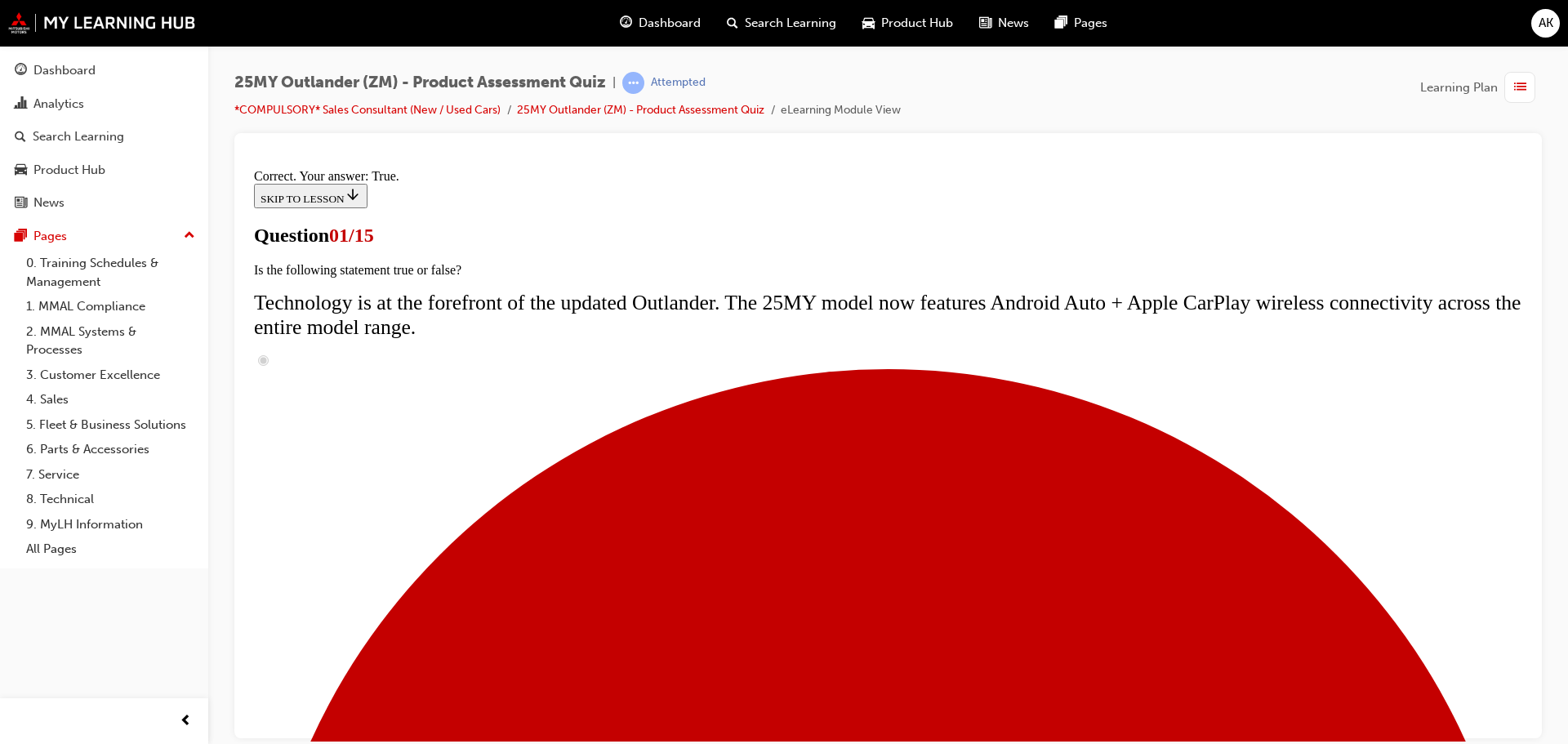
radio input "true"
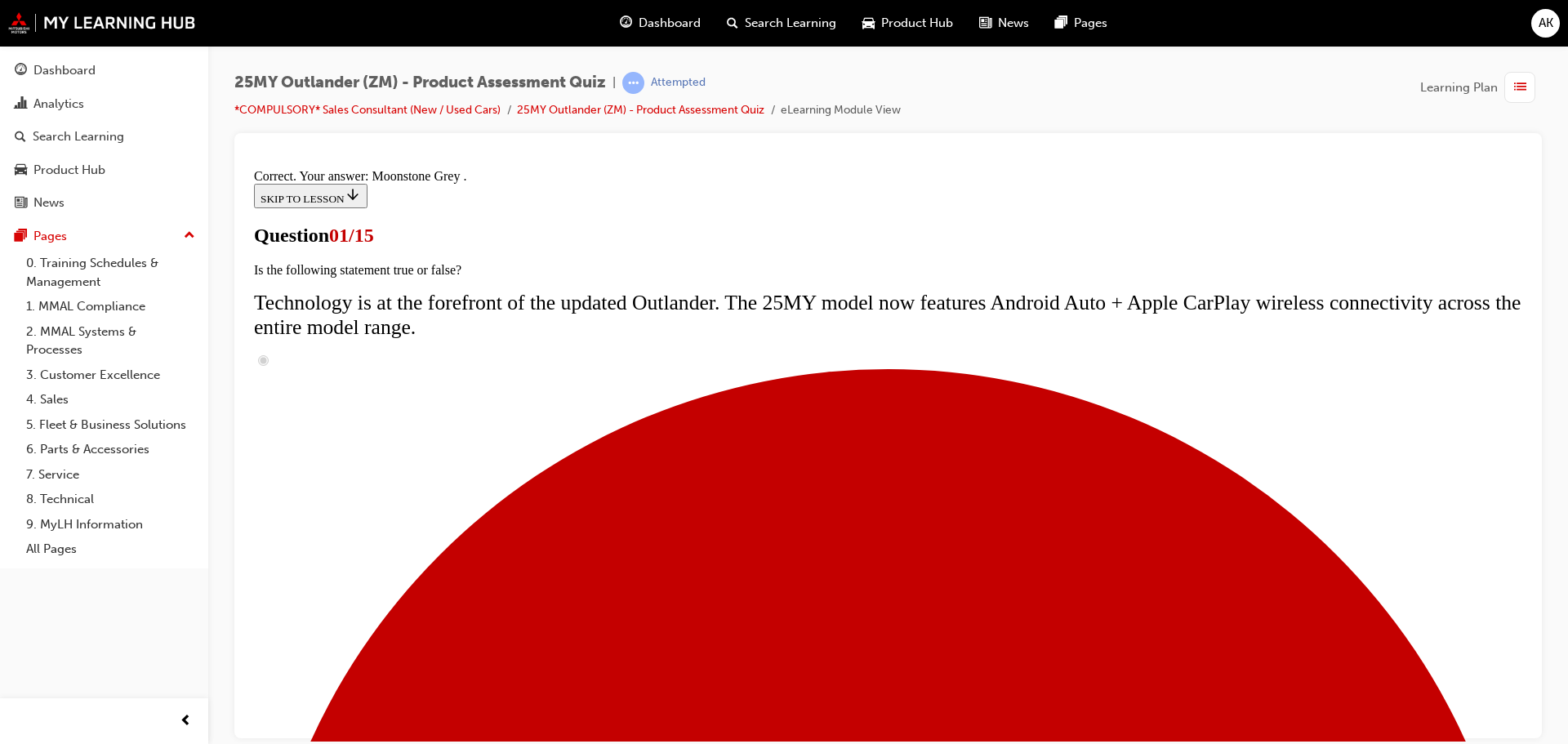
scroll to position [404, 0]
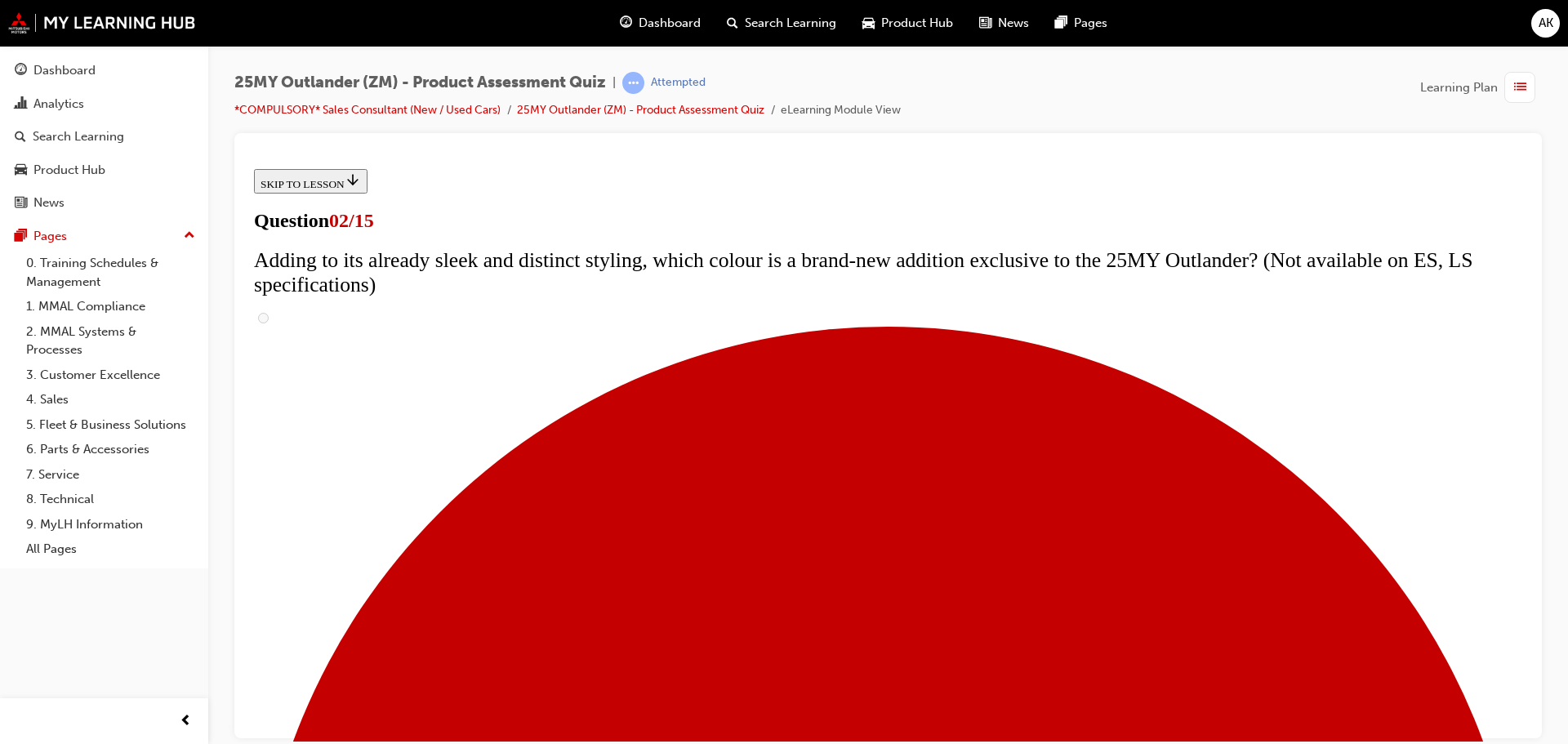
scroll to position [81, 0]
drag, startPoint x: 970, startPoint y: 344, endPoint x: 606, endPoint y: 319, distance: 364.9
copy span "The upgrades for the 25MY Outlander are not just superficial. Which mechanical …"
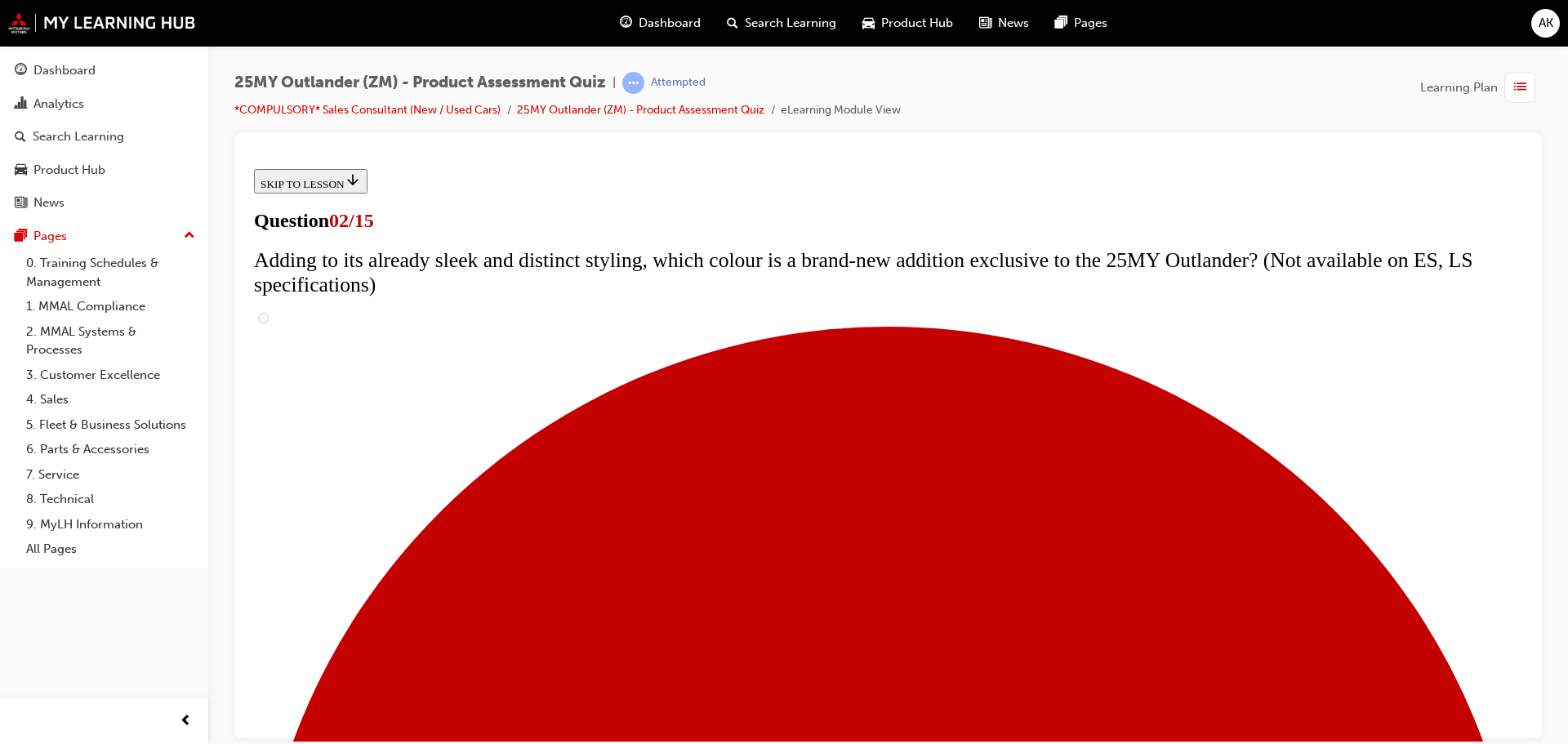
checkbox input "true"
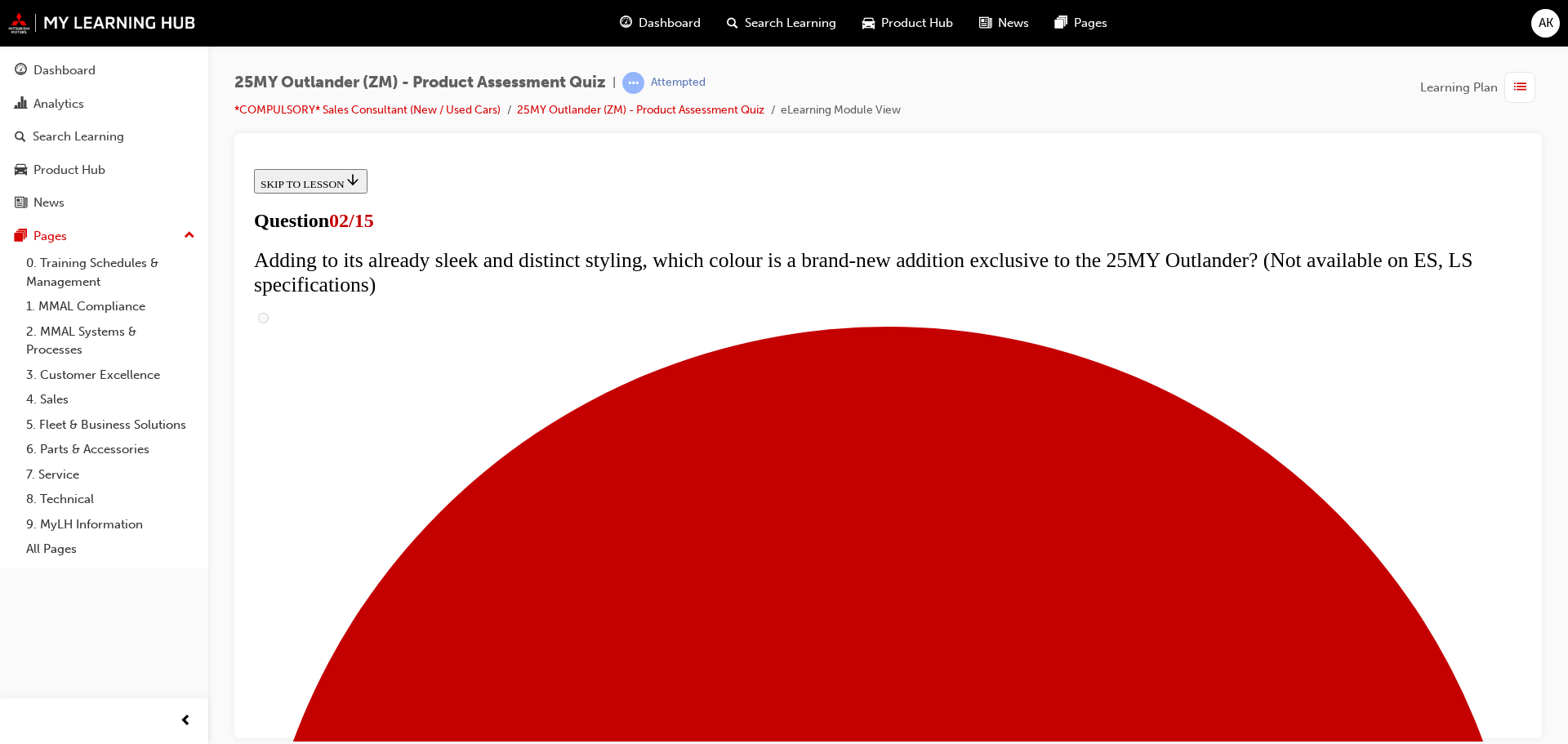
checkbox input "true"
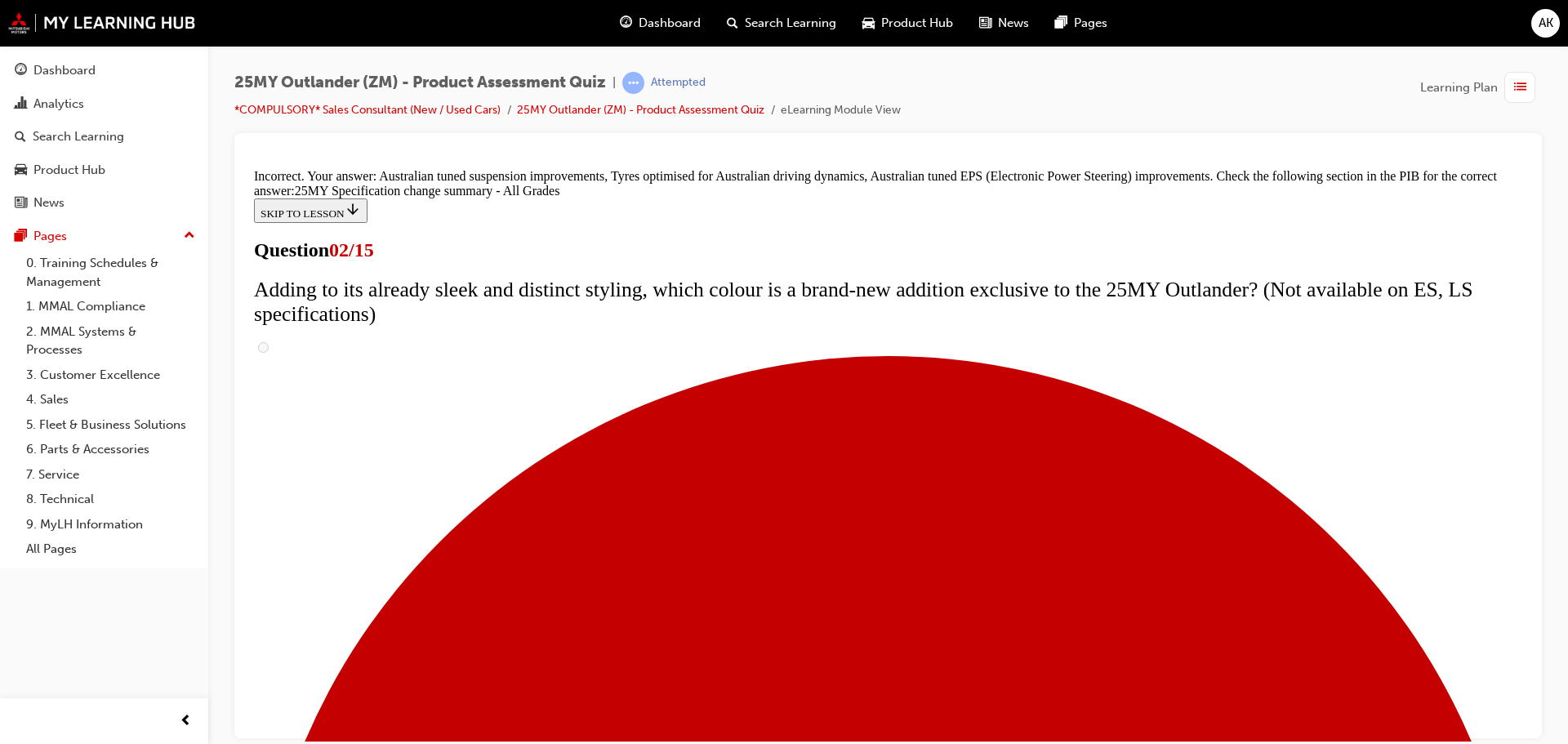
scroll to position [559, 0]
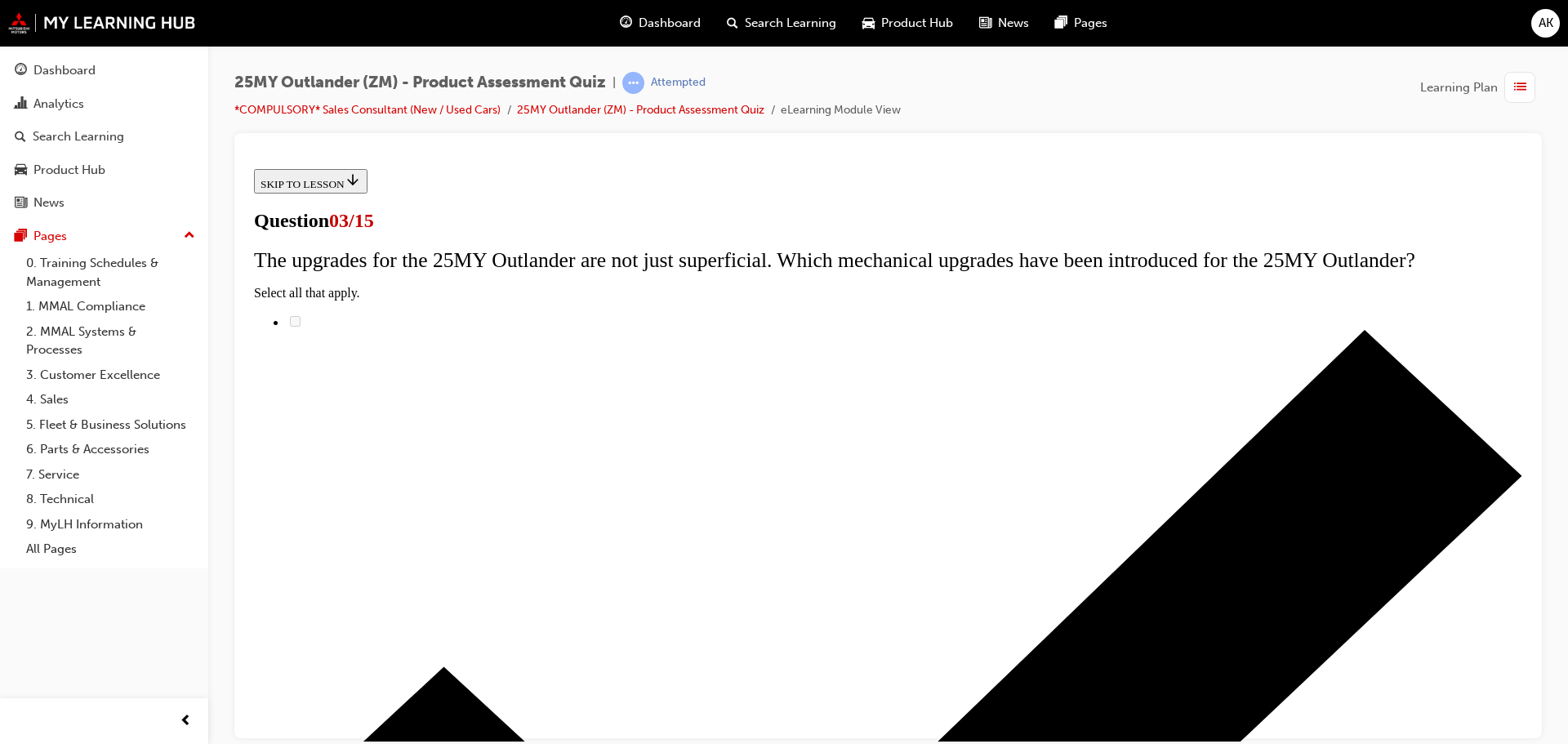
scroll to position [81, 0]
radio input "true"
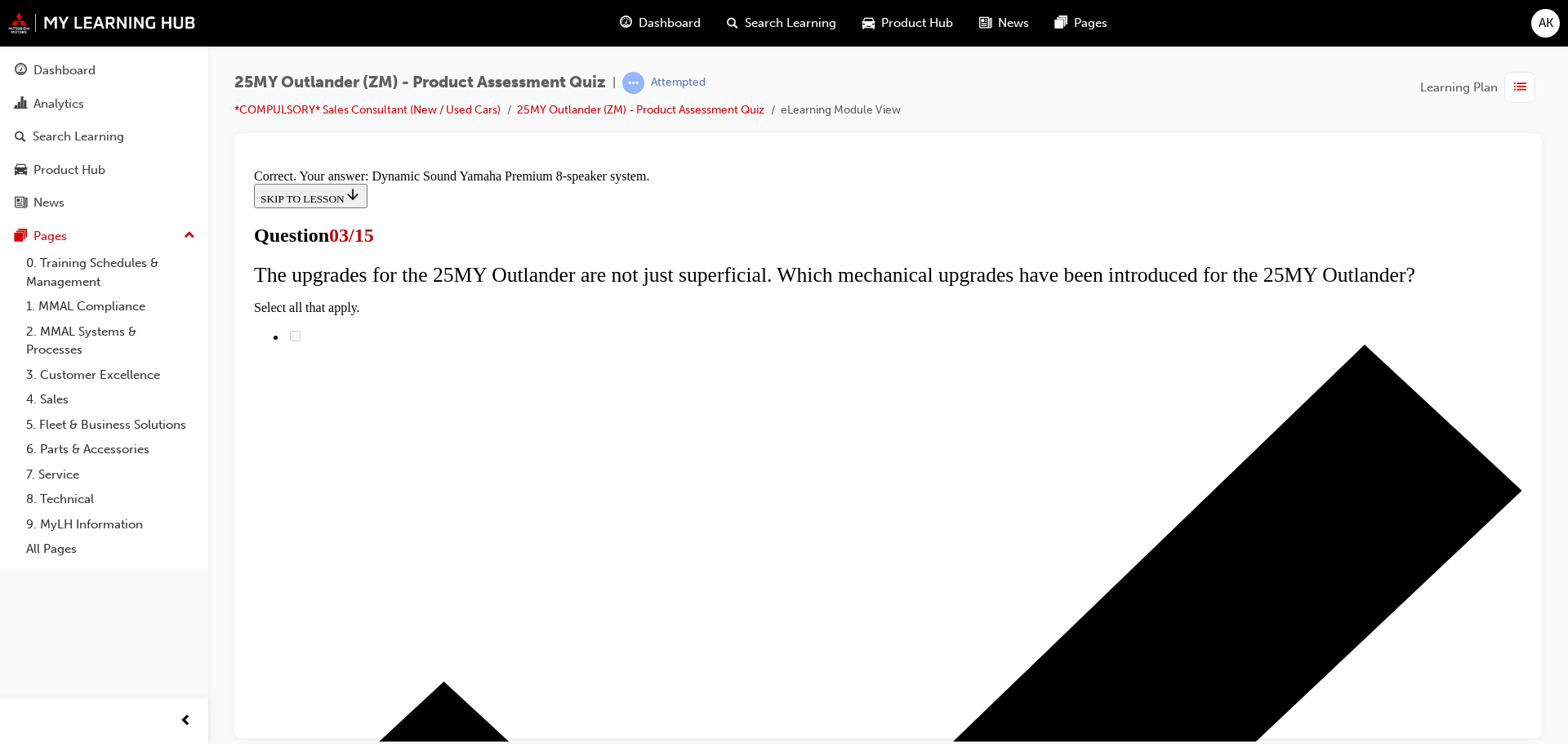
scroll to position [272, 0]
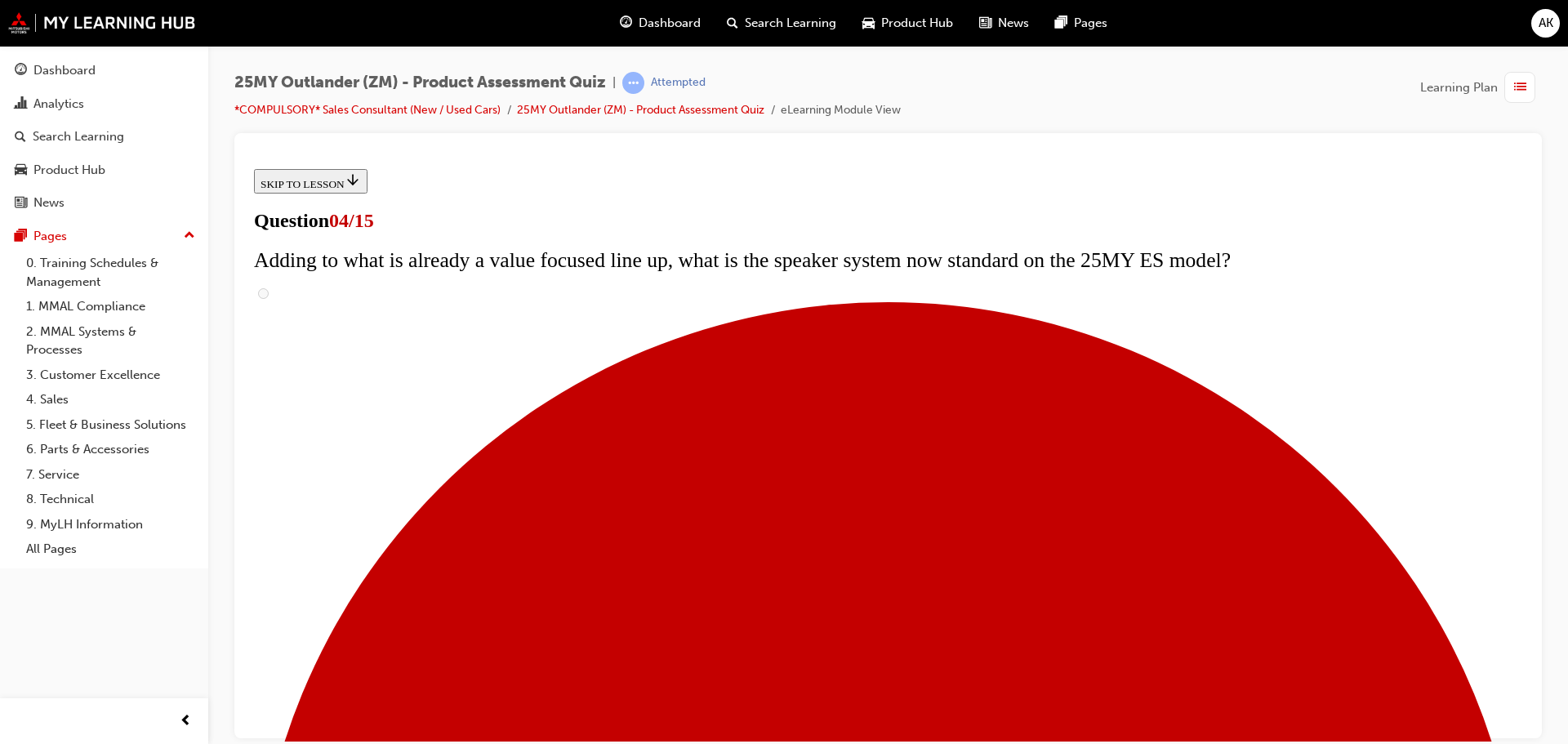
scroll to position [81, 0]
checkbox input "true"
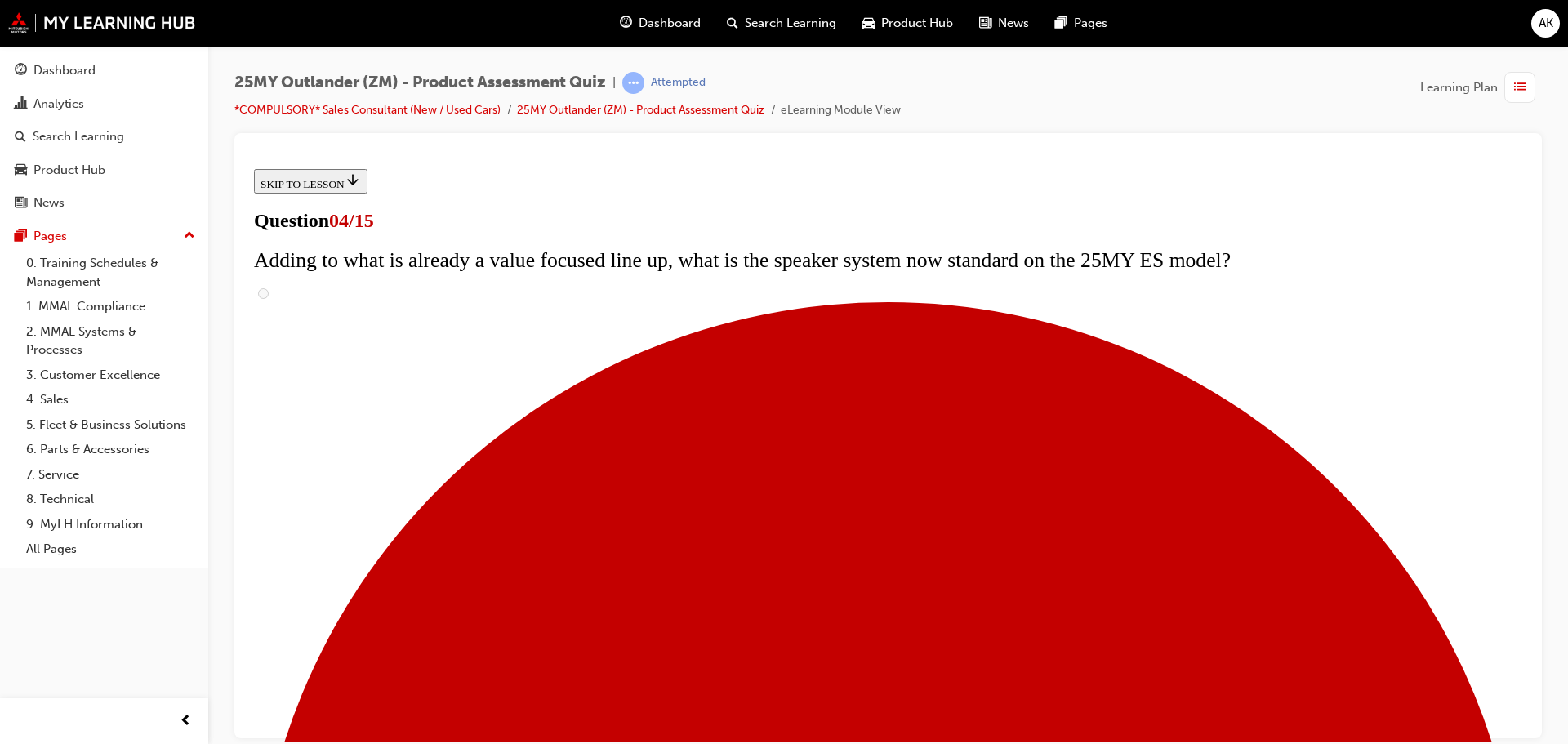
checkbox input "true"
drag, startPoint x: 1153, startPoint y: 341, endPoint x: 608, endPoint y: 332, distance: 545.1
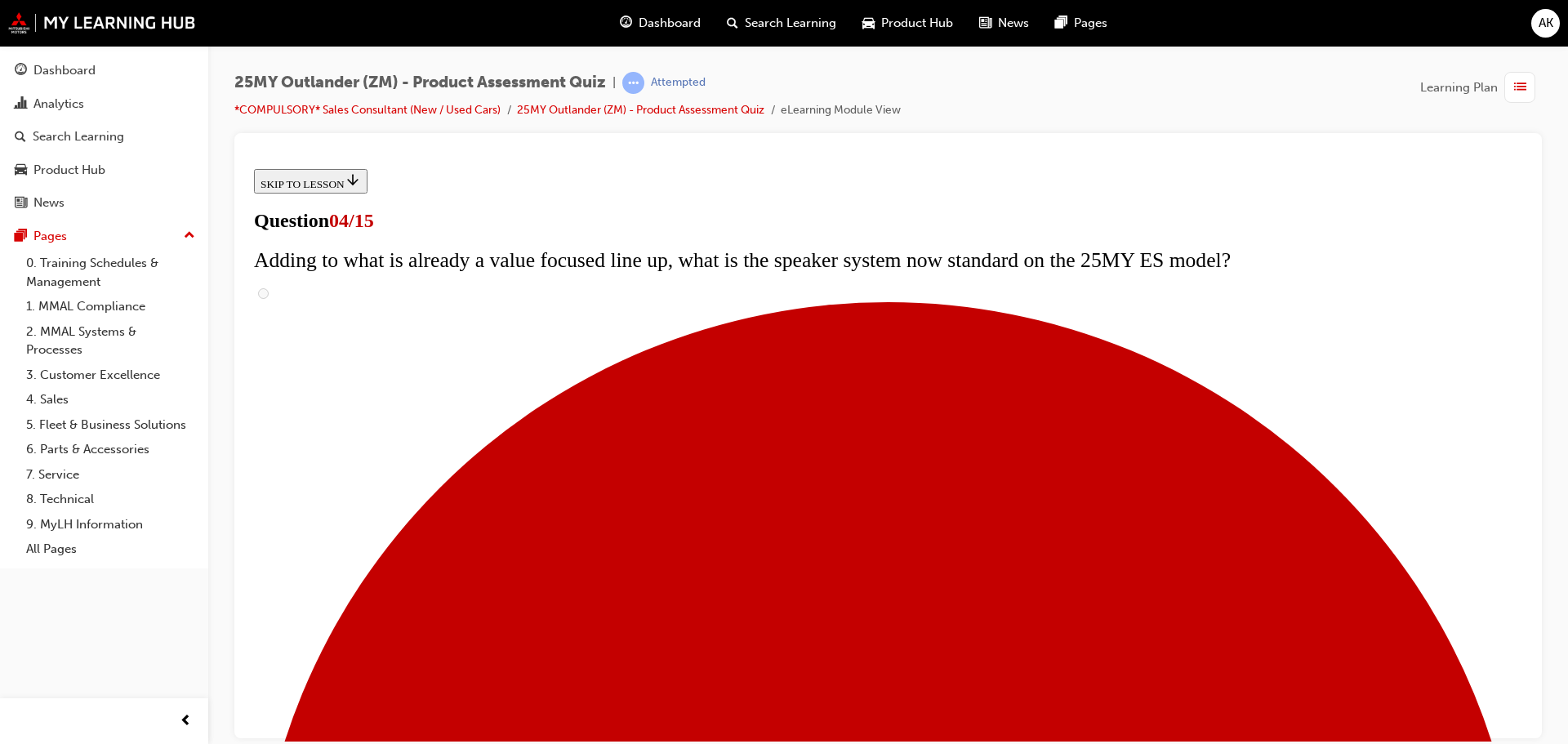
copy span "The Exceed and Exceed Tourer reach new heights of luxury and class. Which upgra…"
checkbox input "true"
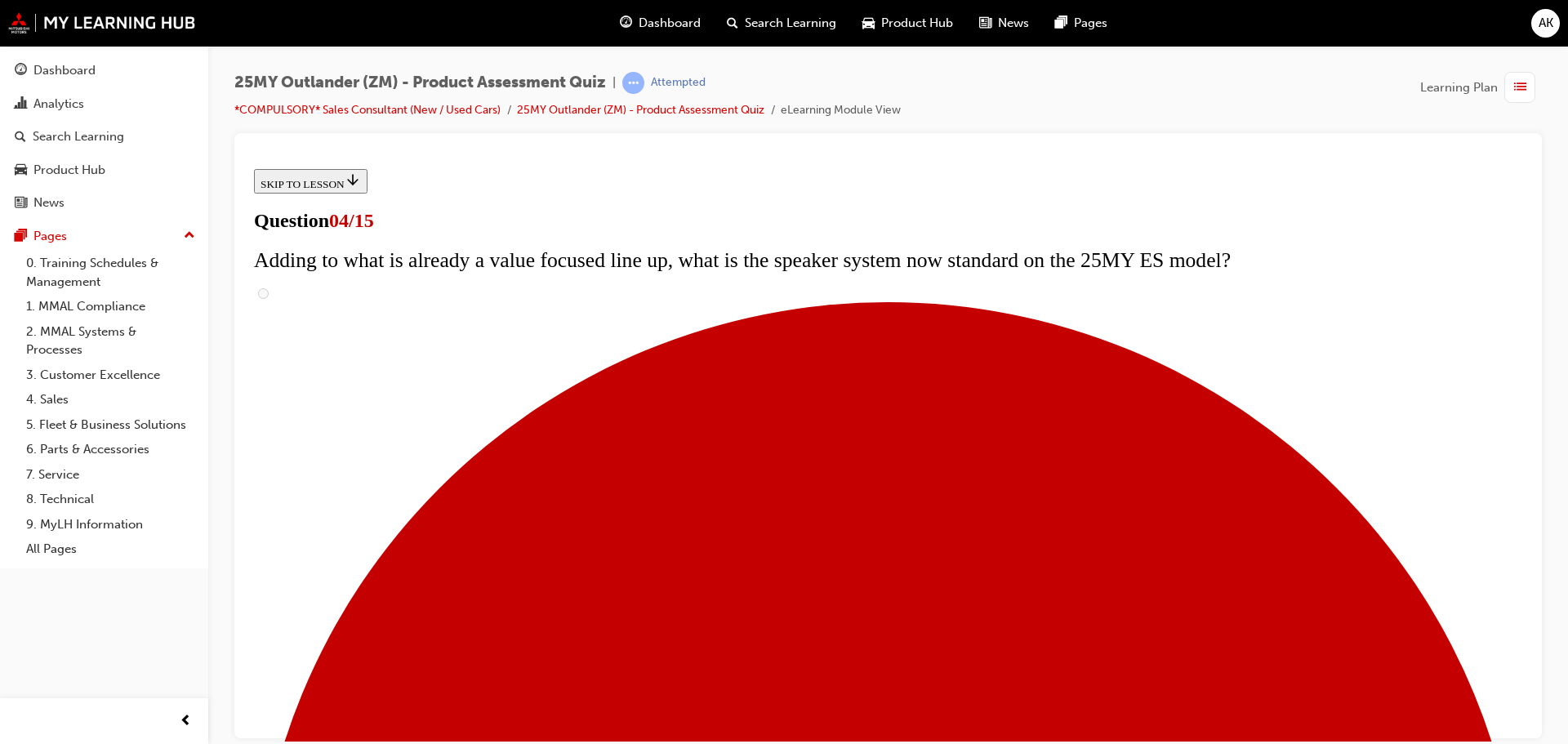
scroll to position [327, 0]
checkbox input "true"
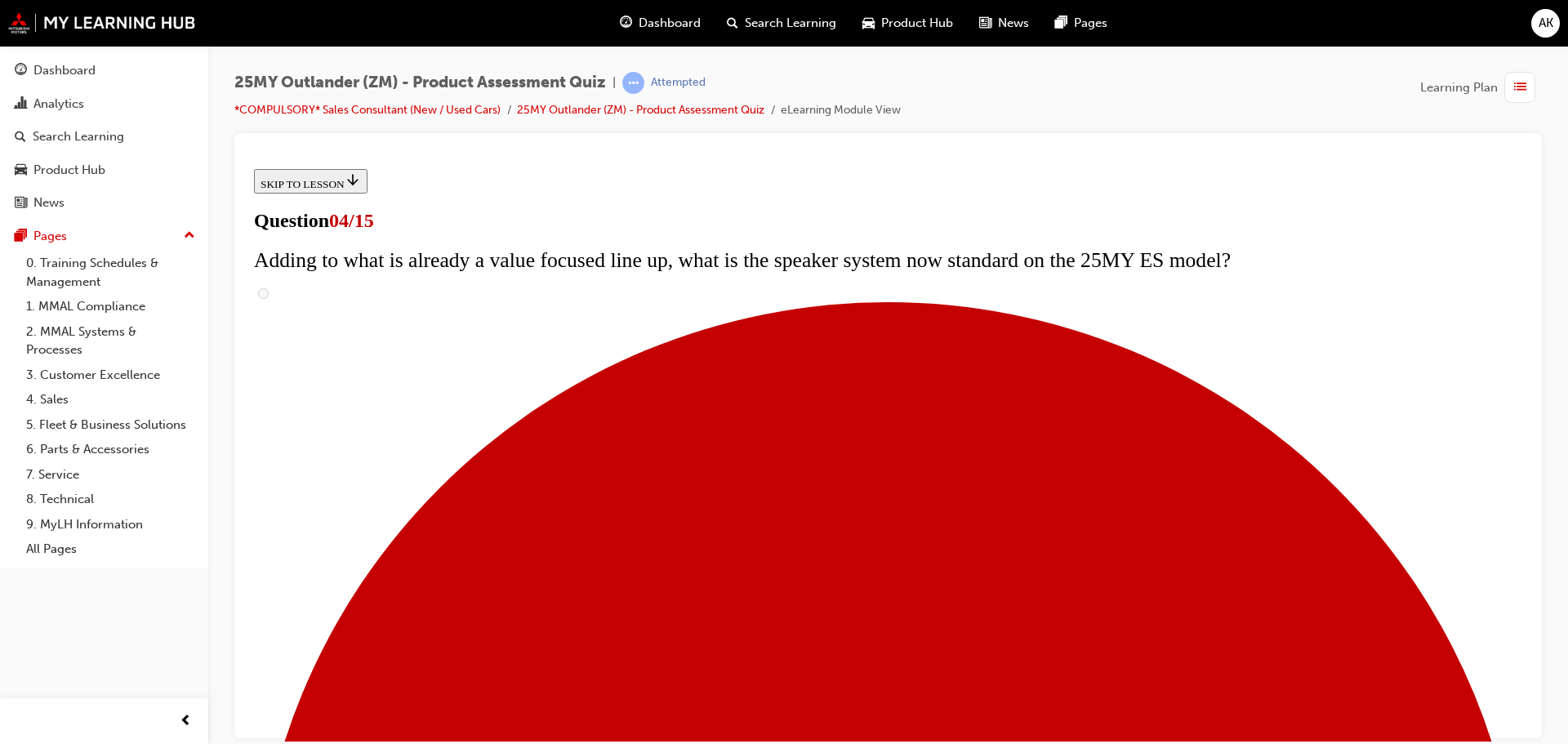
checkbox input "true"
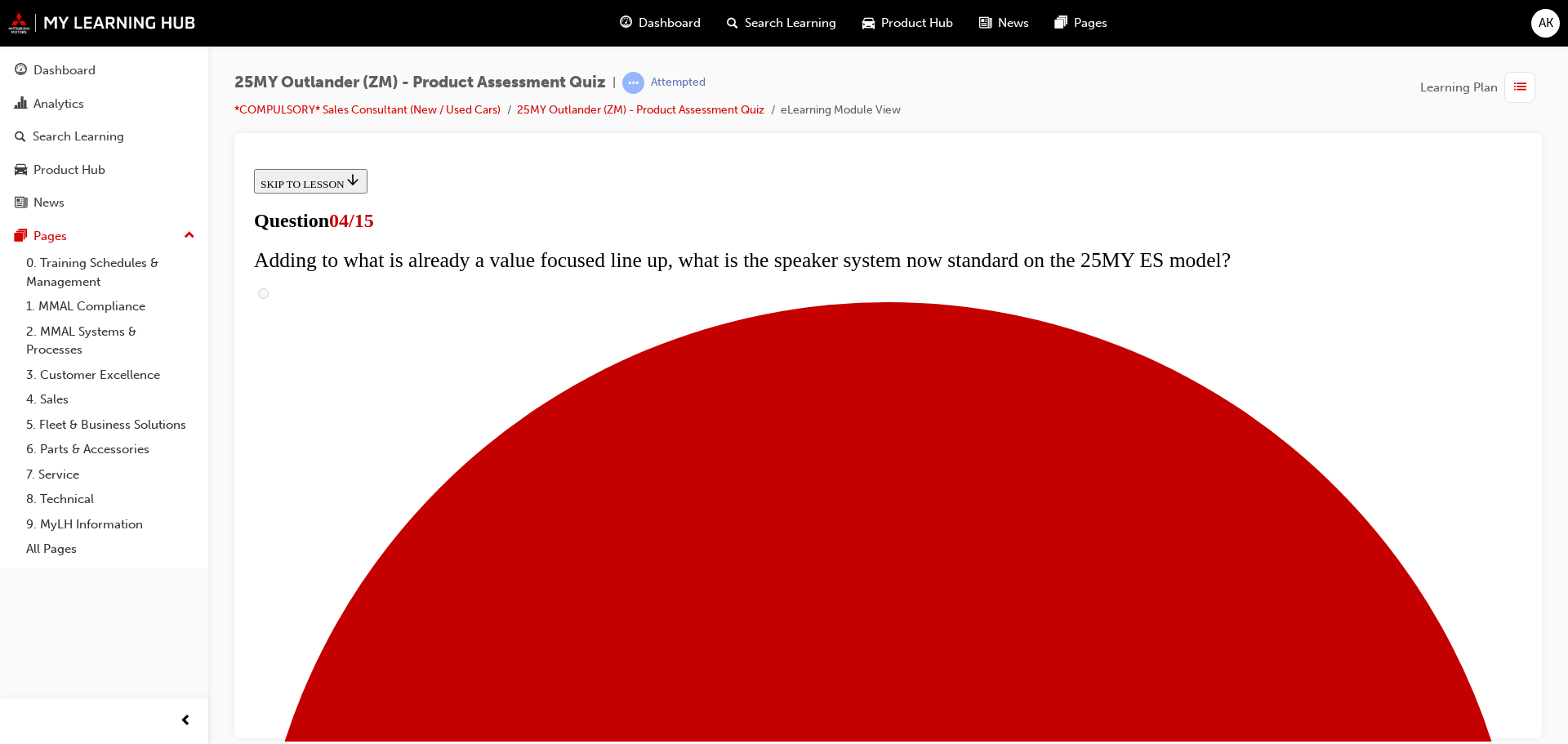
checkbox input "true"
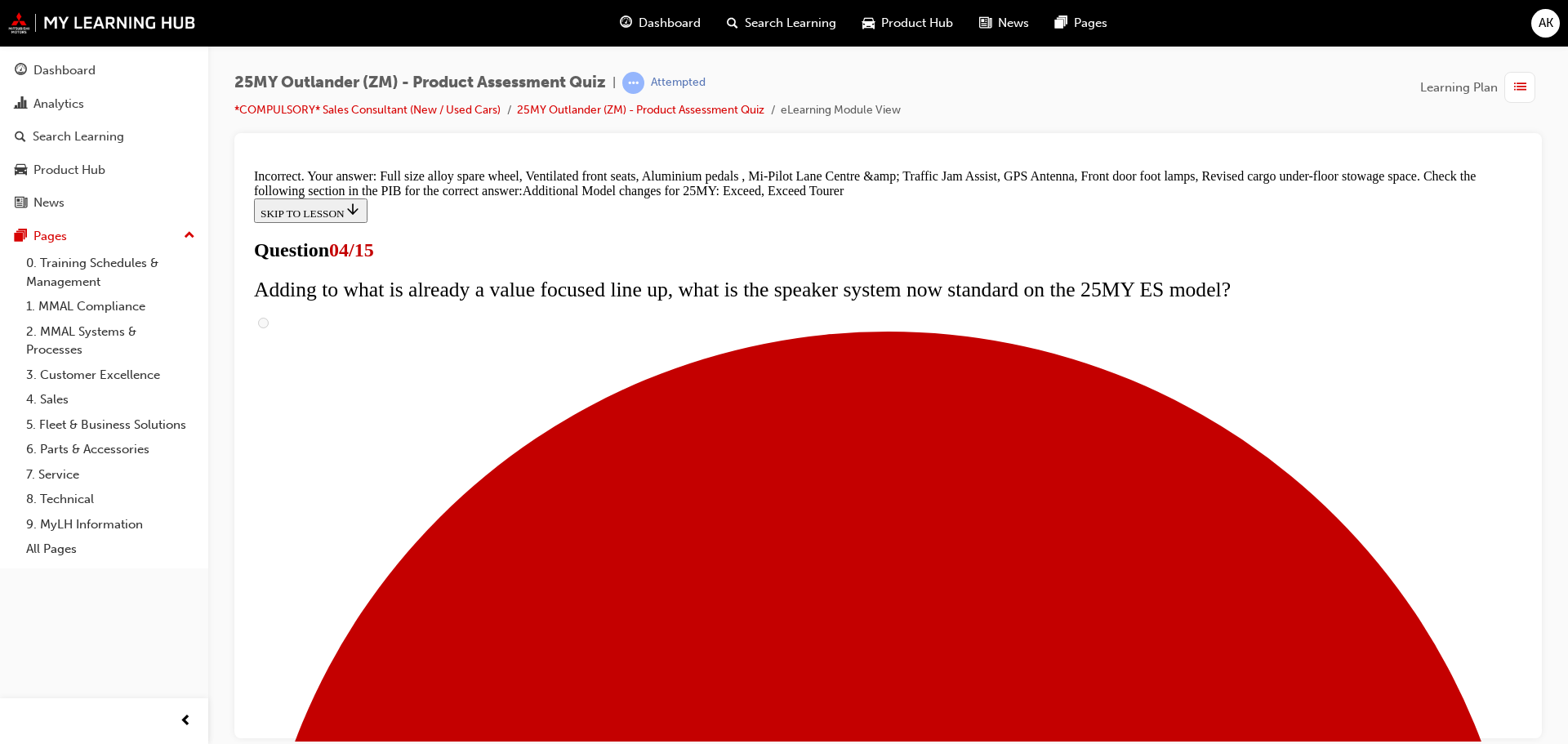
scroll to position [625, 0]
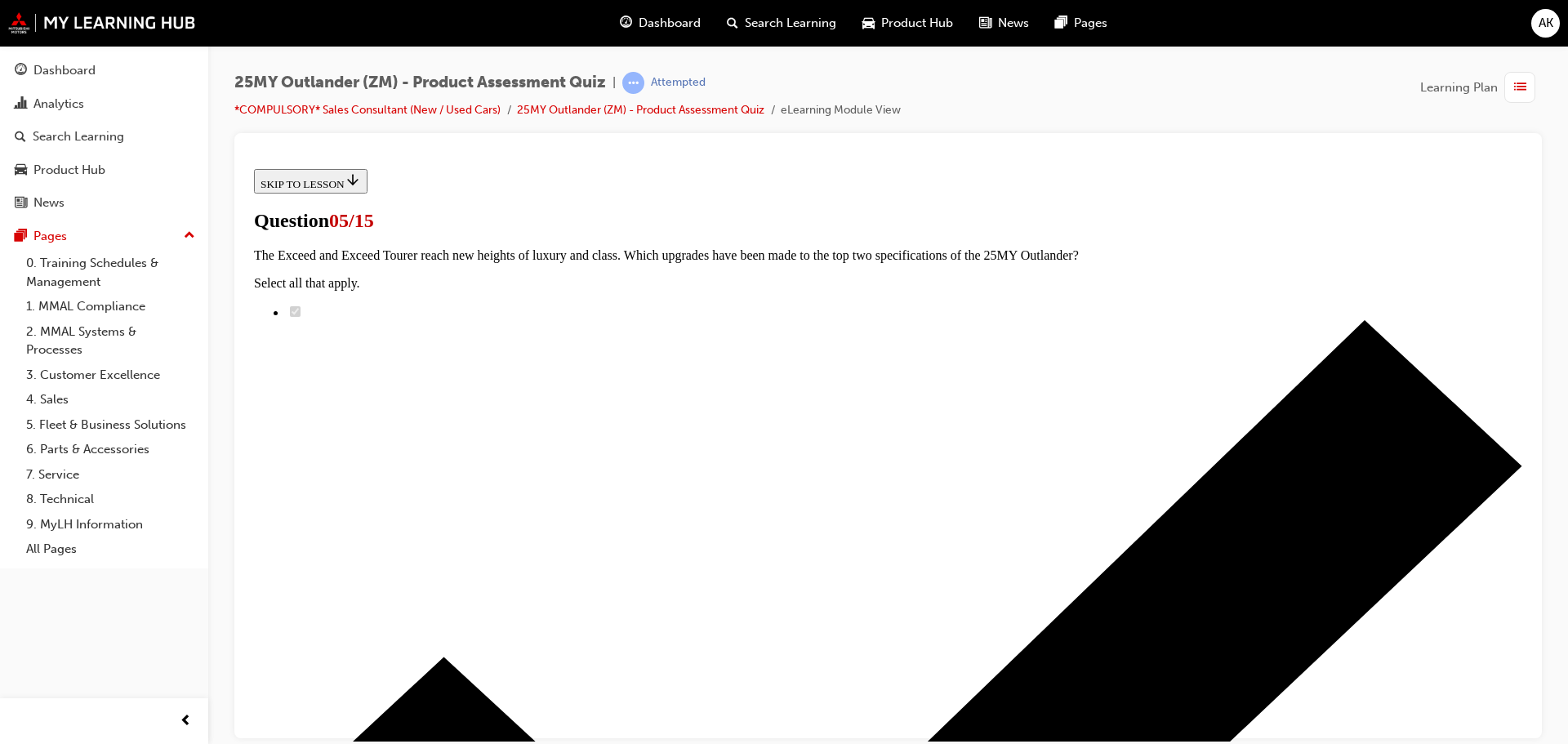
scroll to position [0, 0]
radio input "true"
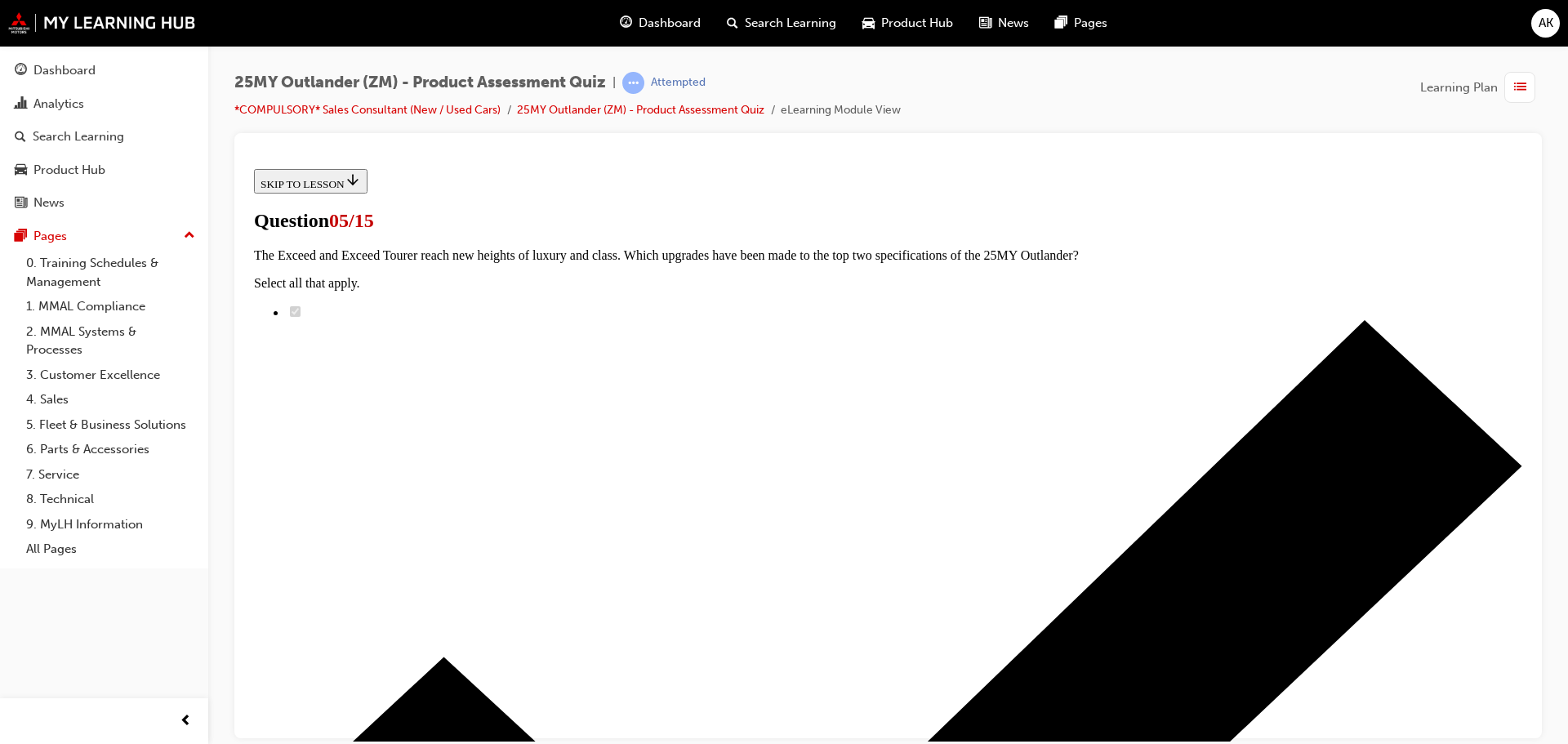
radio input "true"
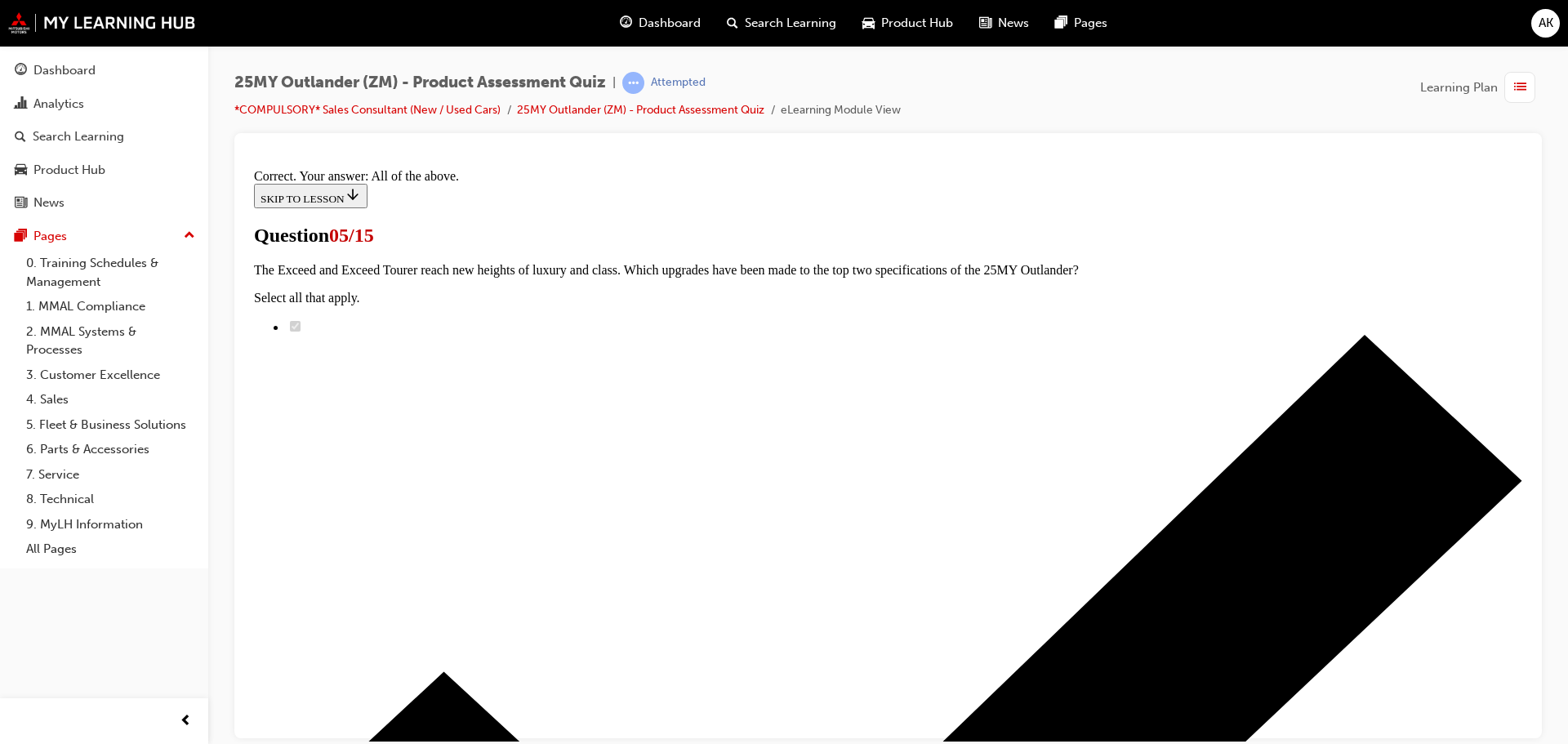
scroll to position [404, 0]
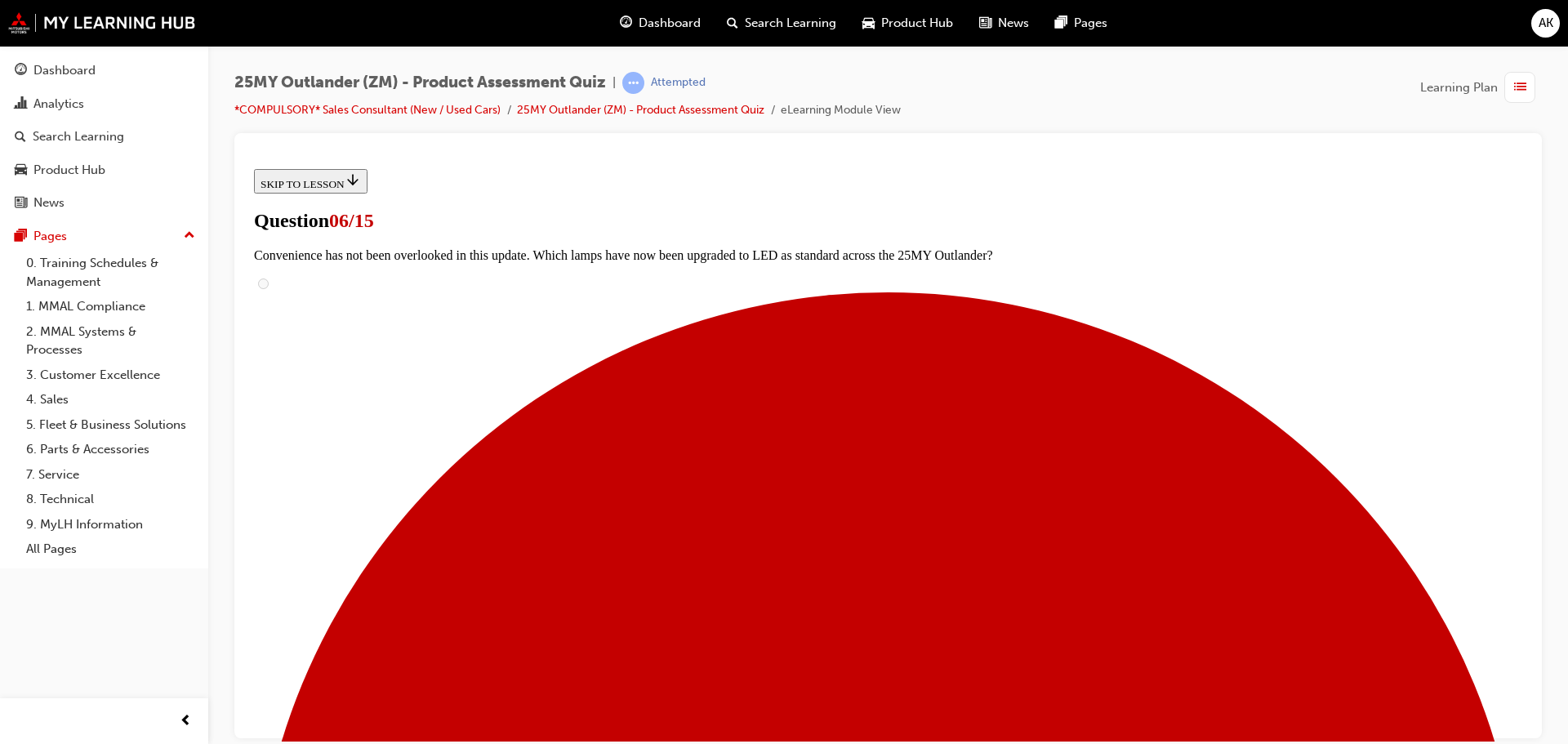
scroll to position [490, 0]
radio input "true"
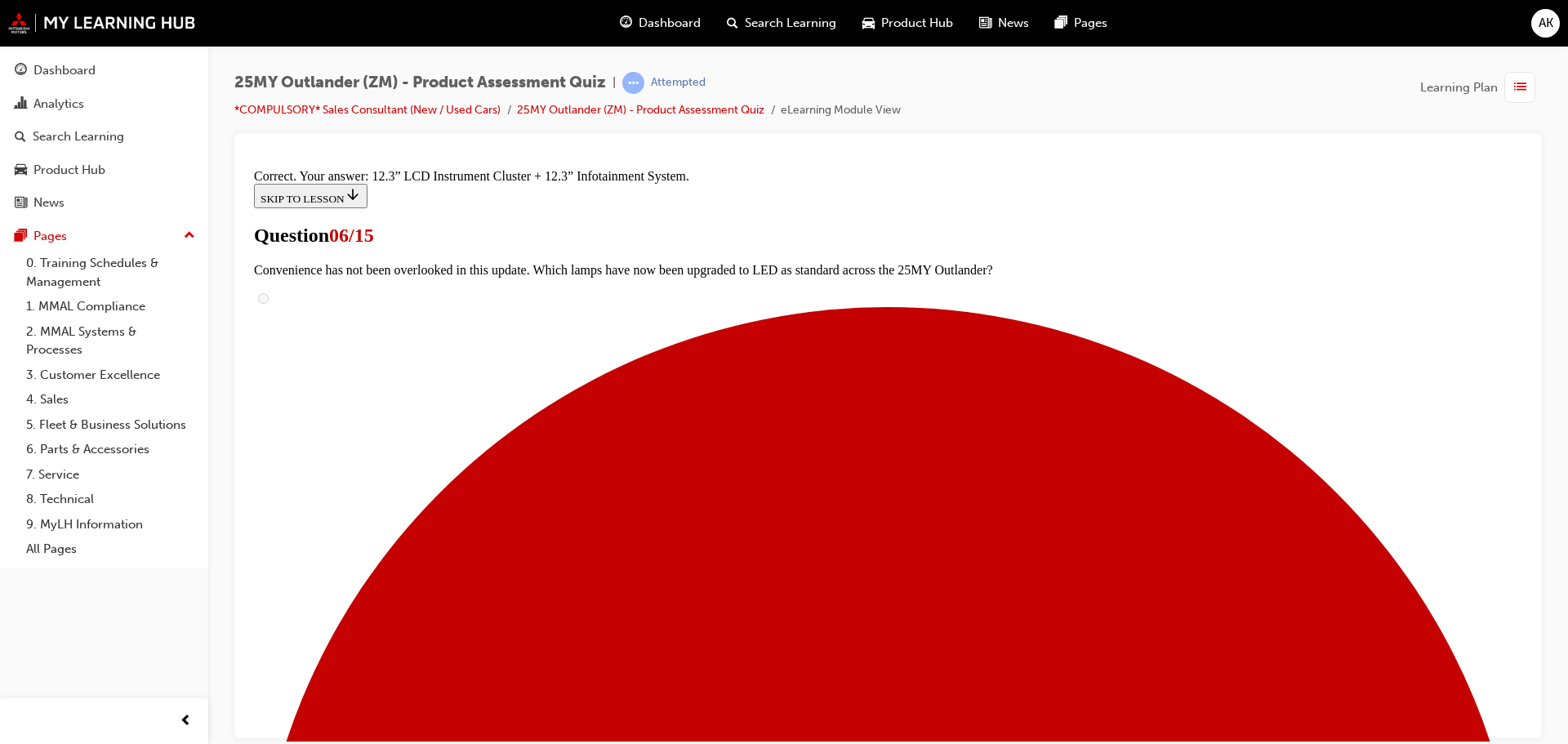
scroll to position [558, 0]
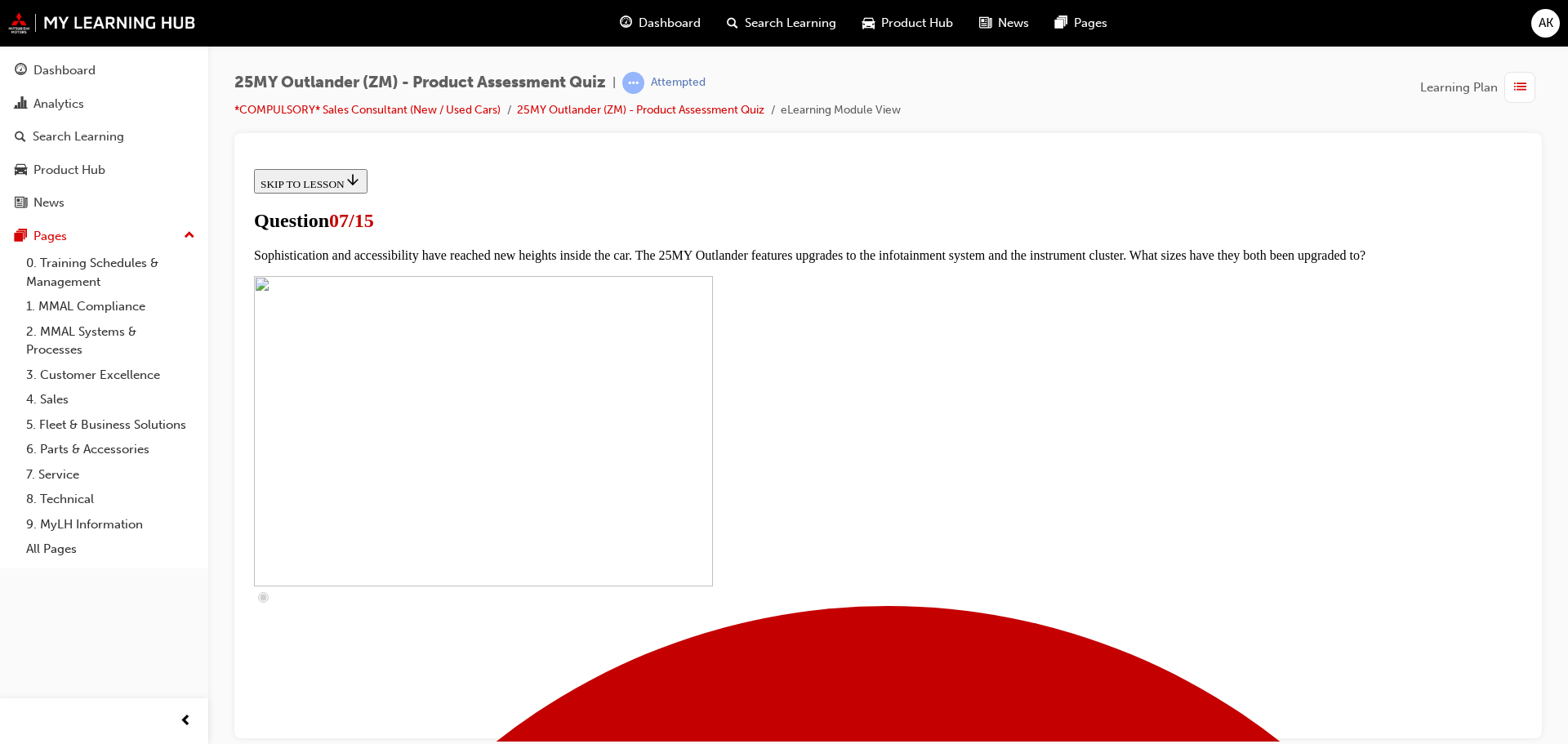
scroll to position [408, 0]
checkbox input "true"
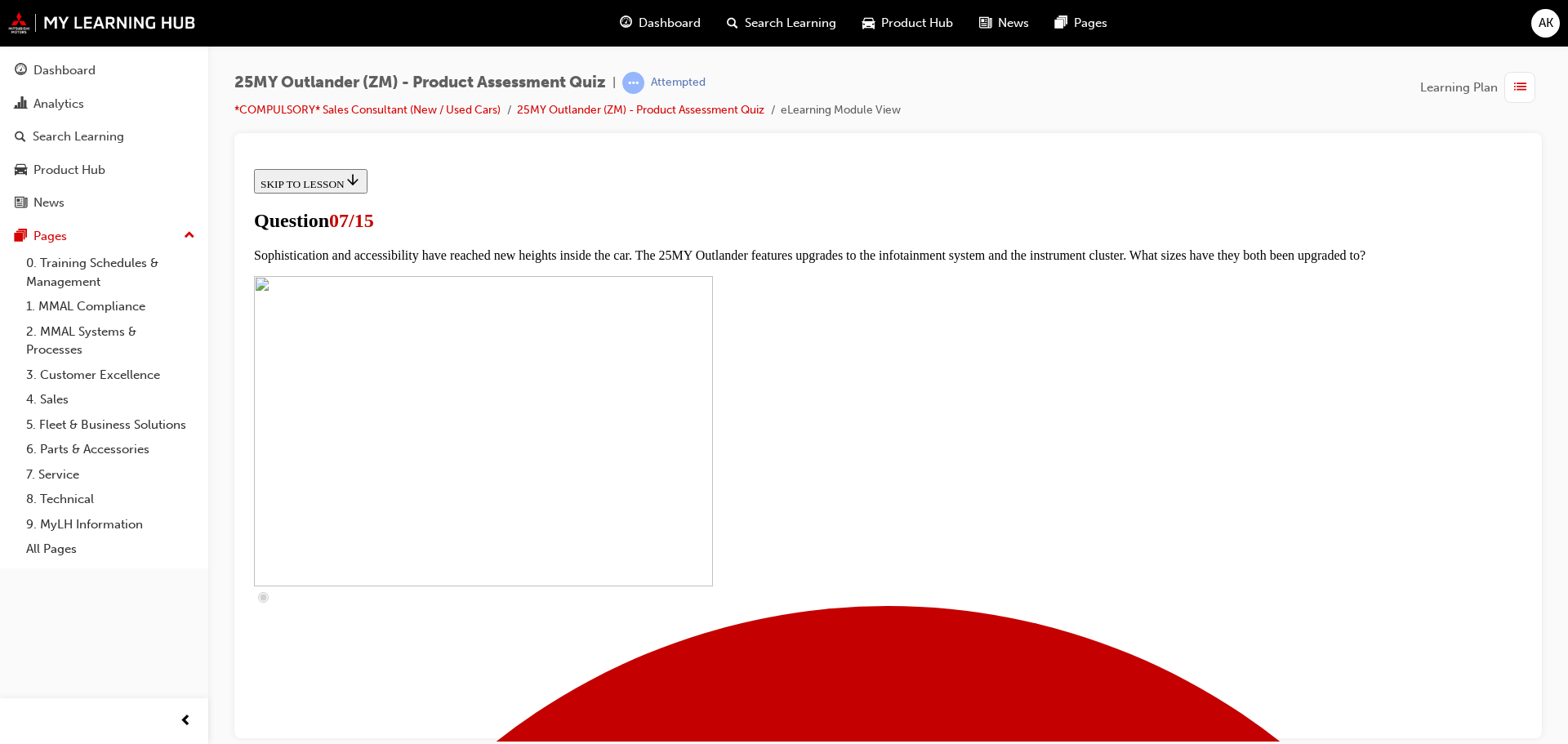
checkbox input "true"
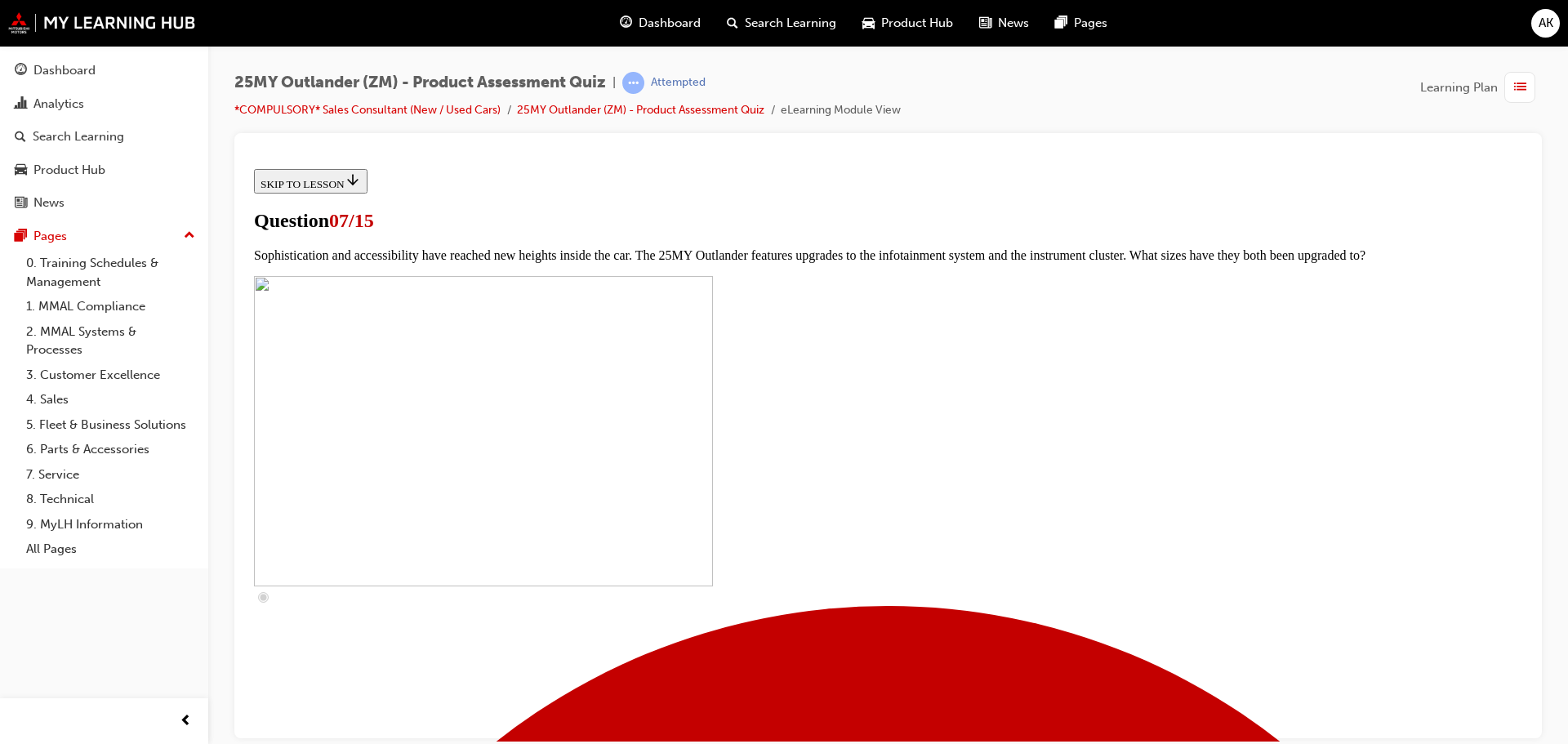
checkbox input "true"
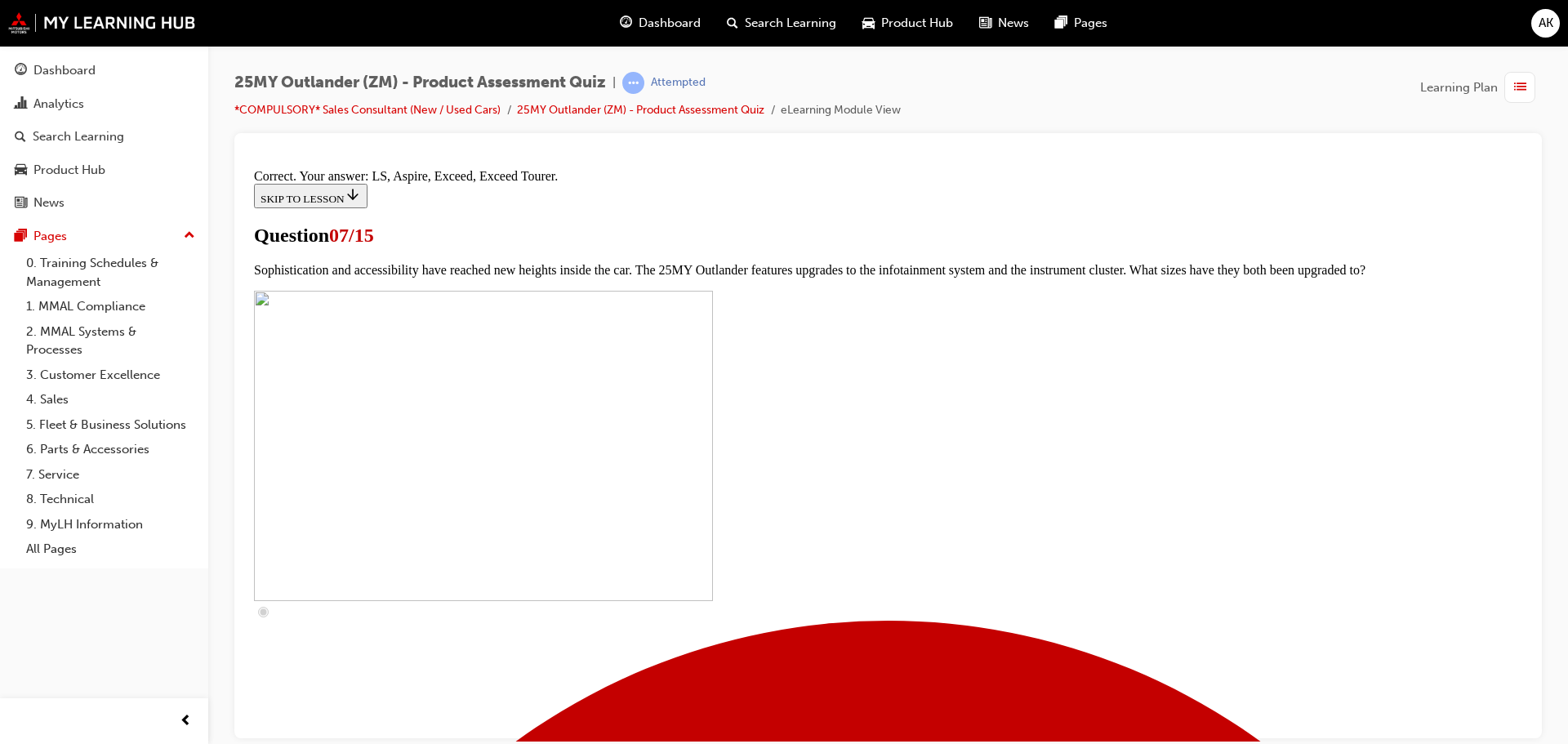
scroll to position [744, 0]
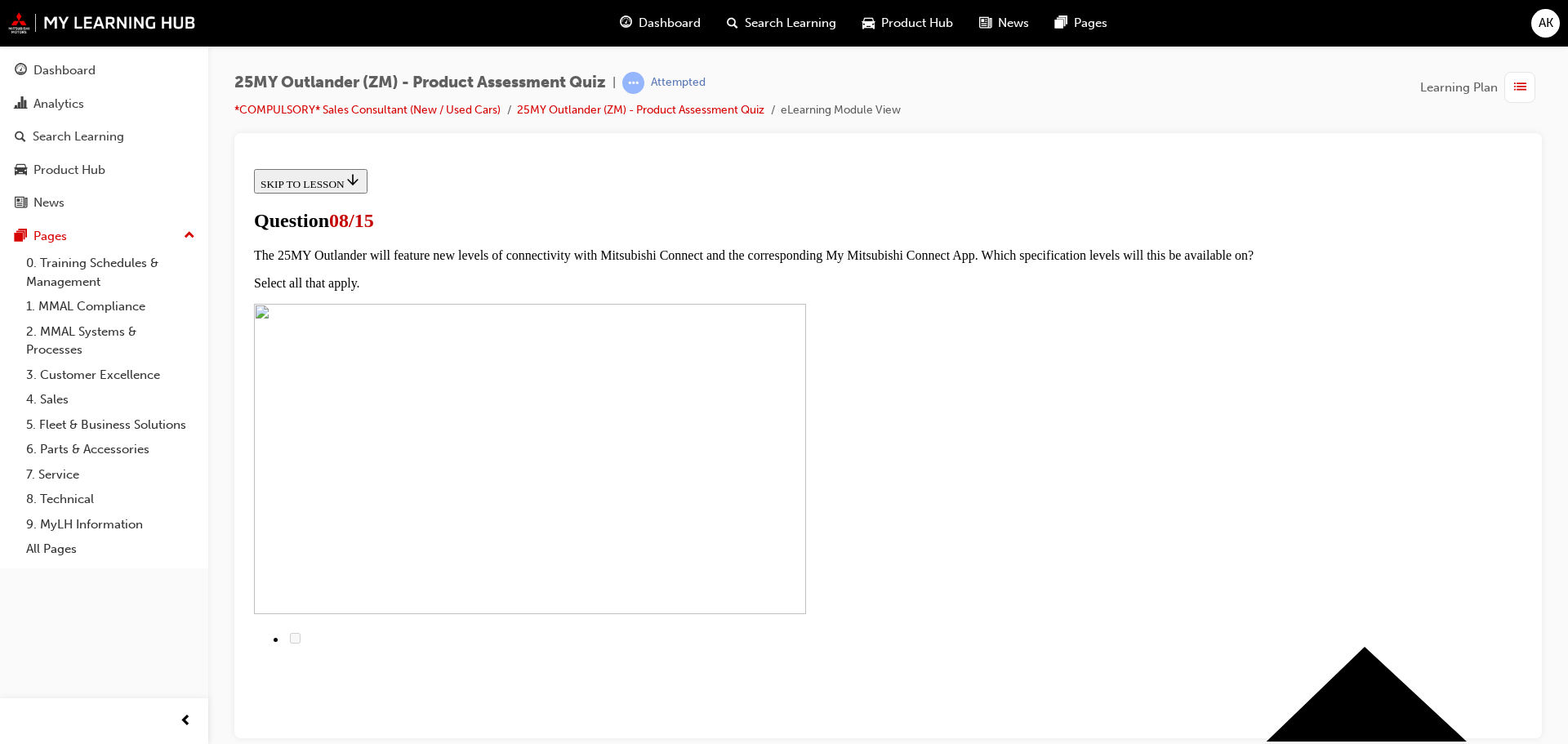
scroll to position [0, 0]
radio input "true"
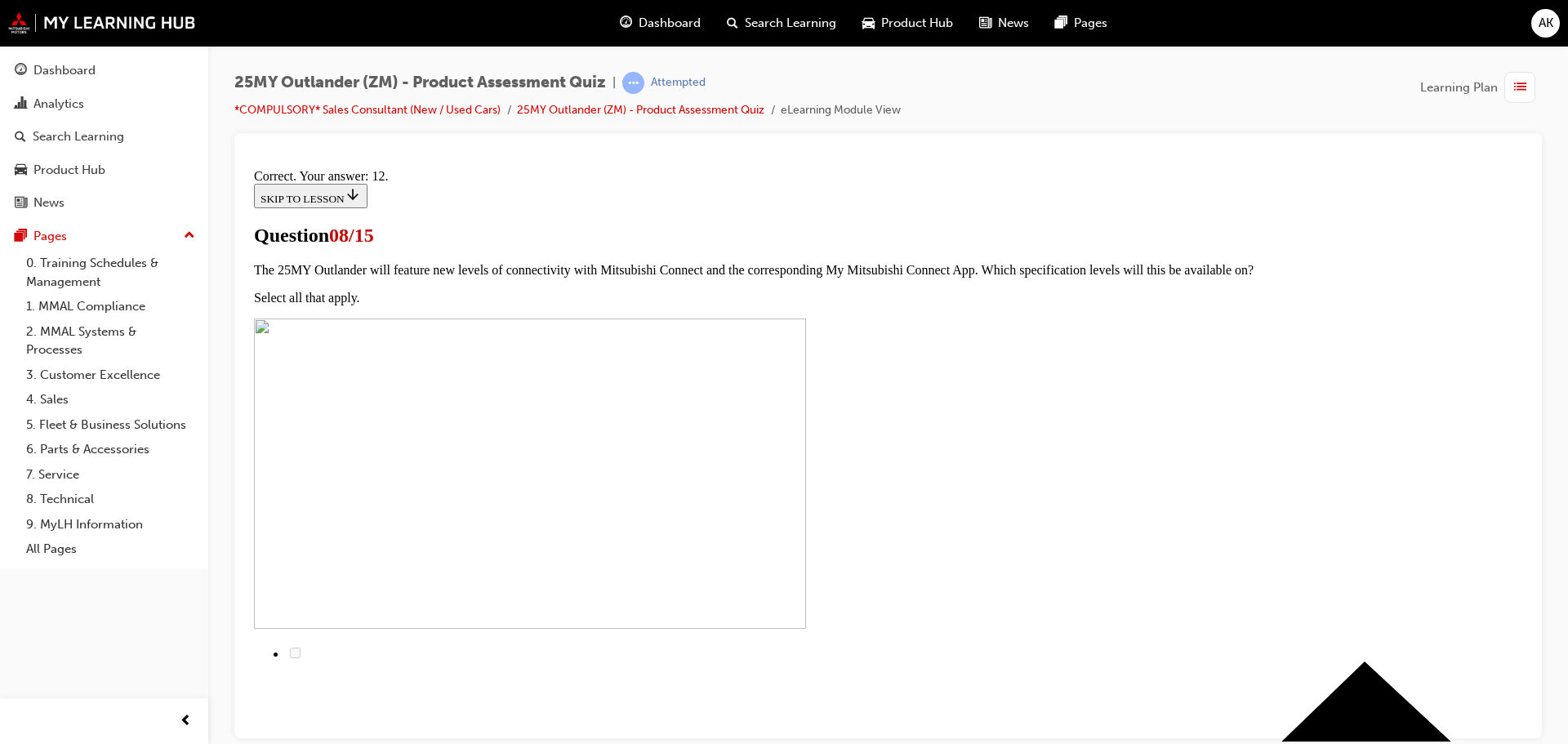
scroll to position [272, 0]
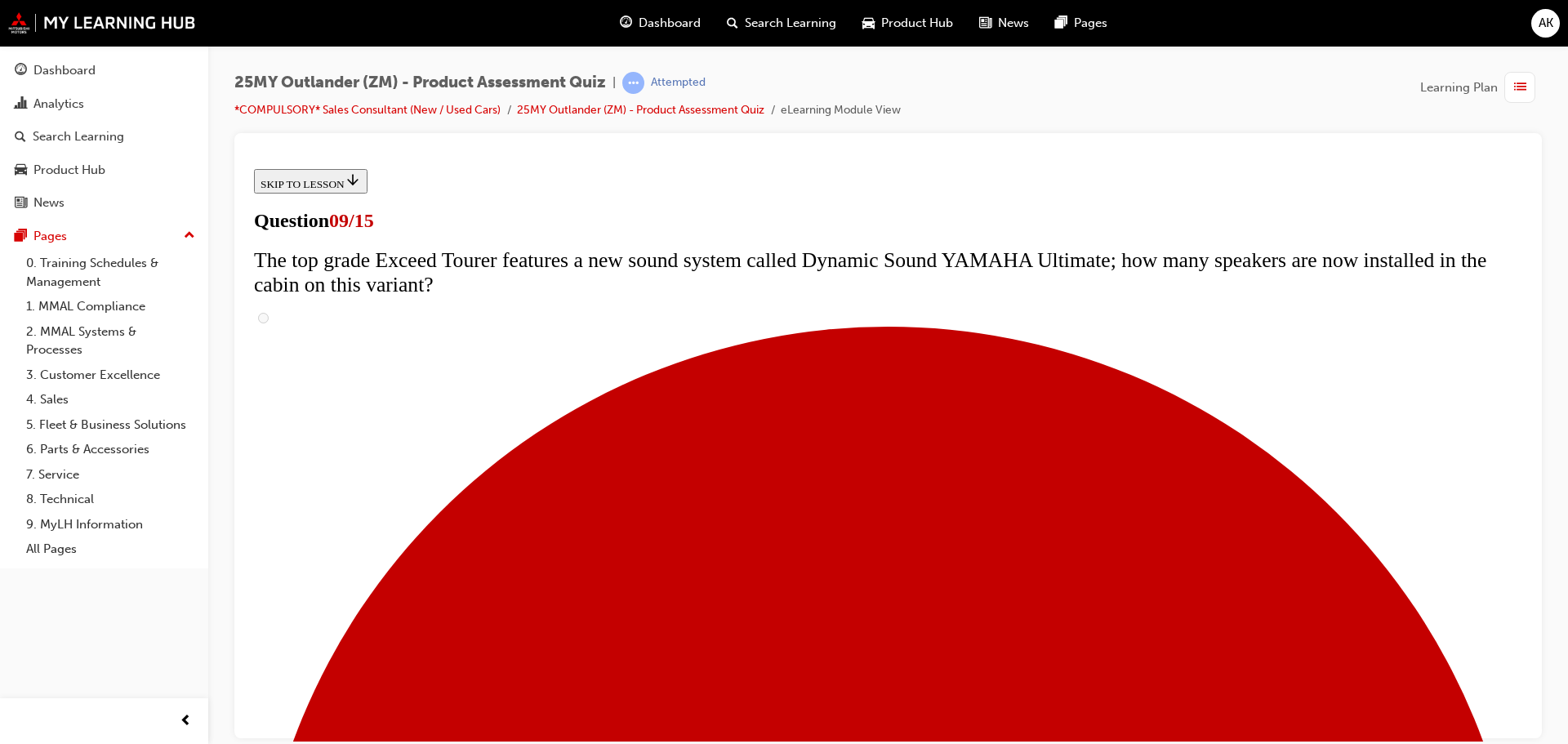
scroll to position [653, 0]
radio input "true"
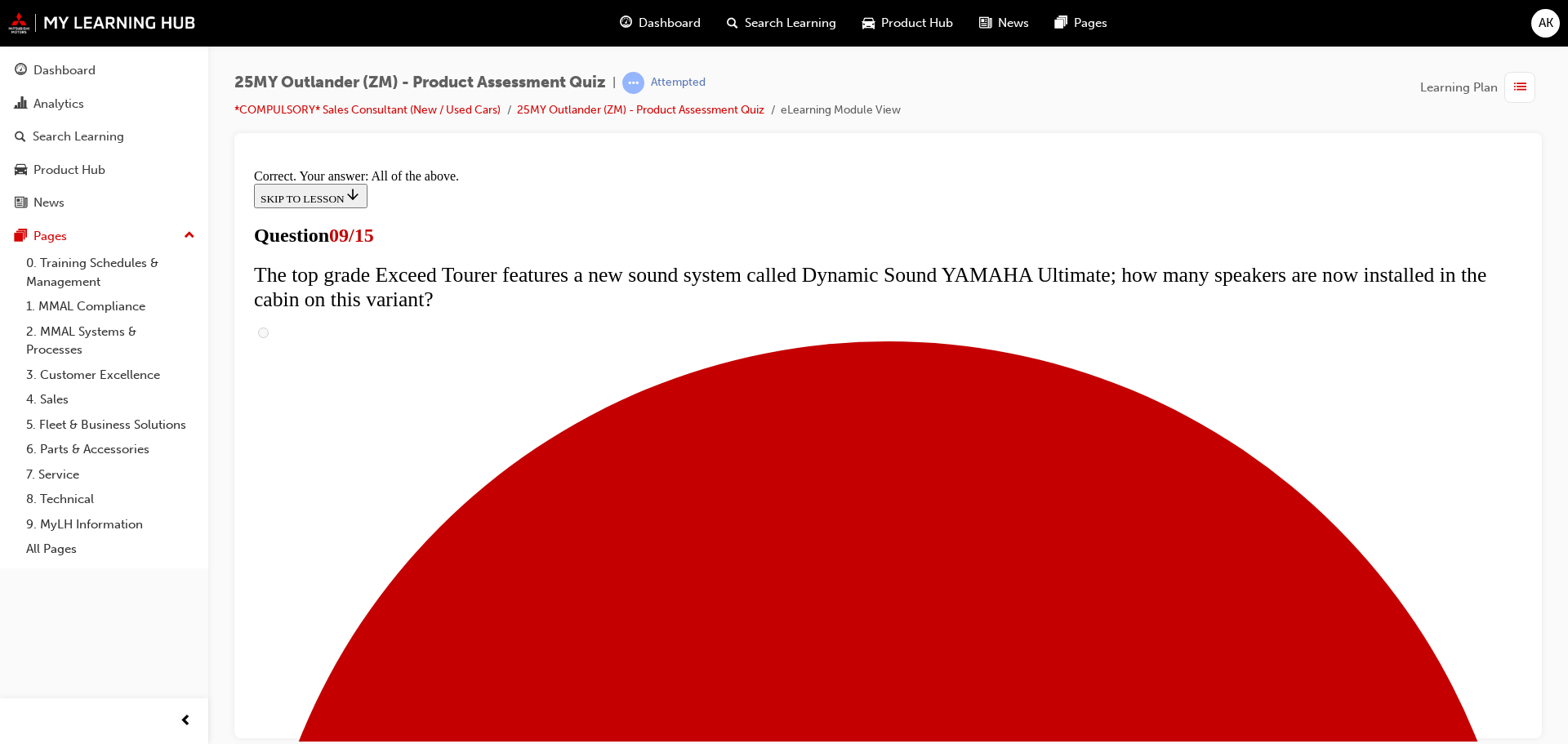
scroll to position [856, 0]
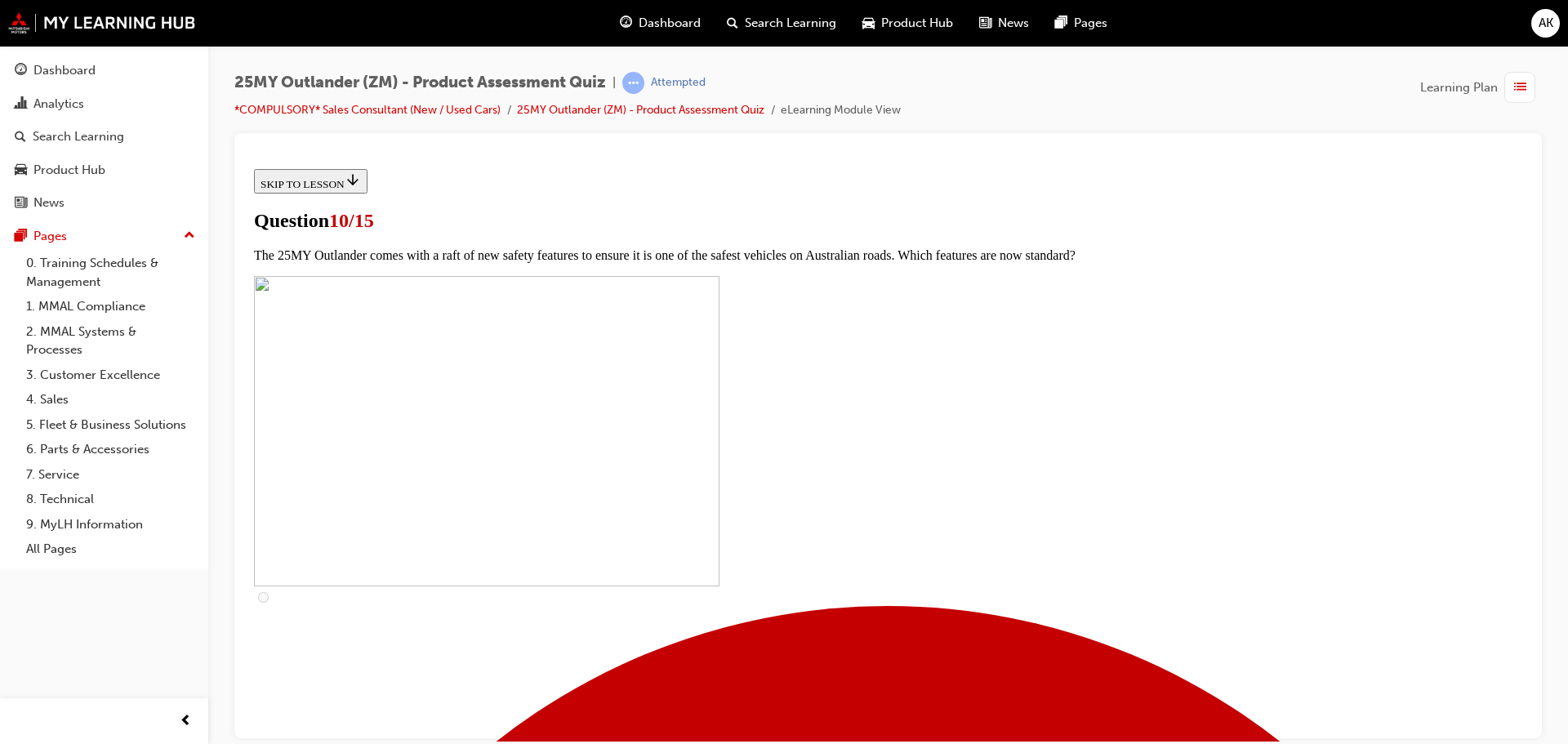
scroll to position [163, 0]
checkbox input "true"
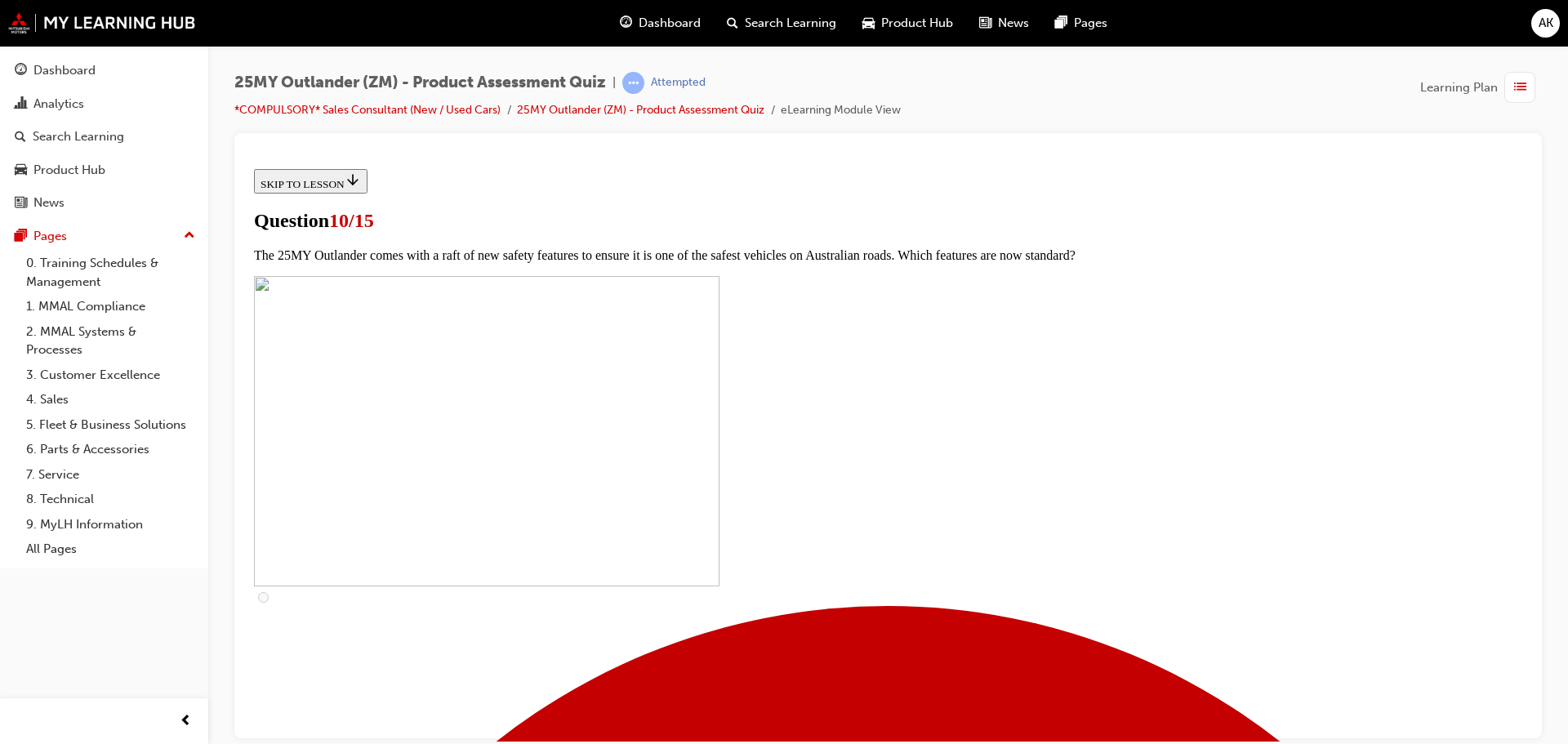
checkbox input "true"
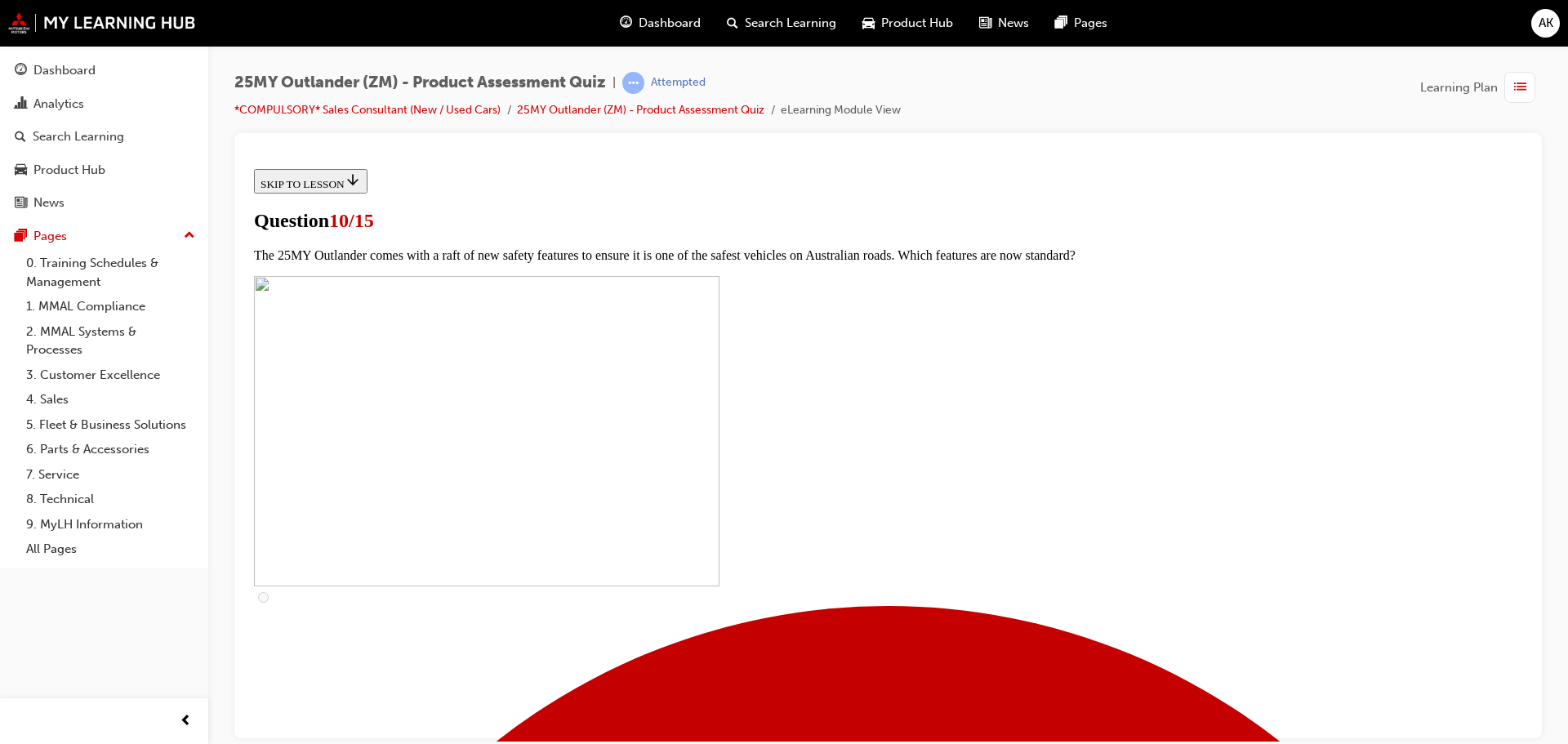
checkbox input "true"
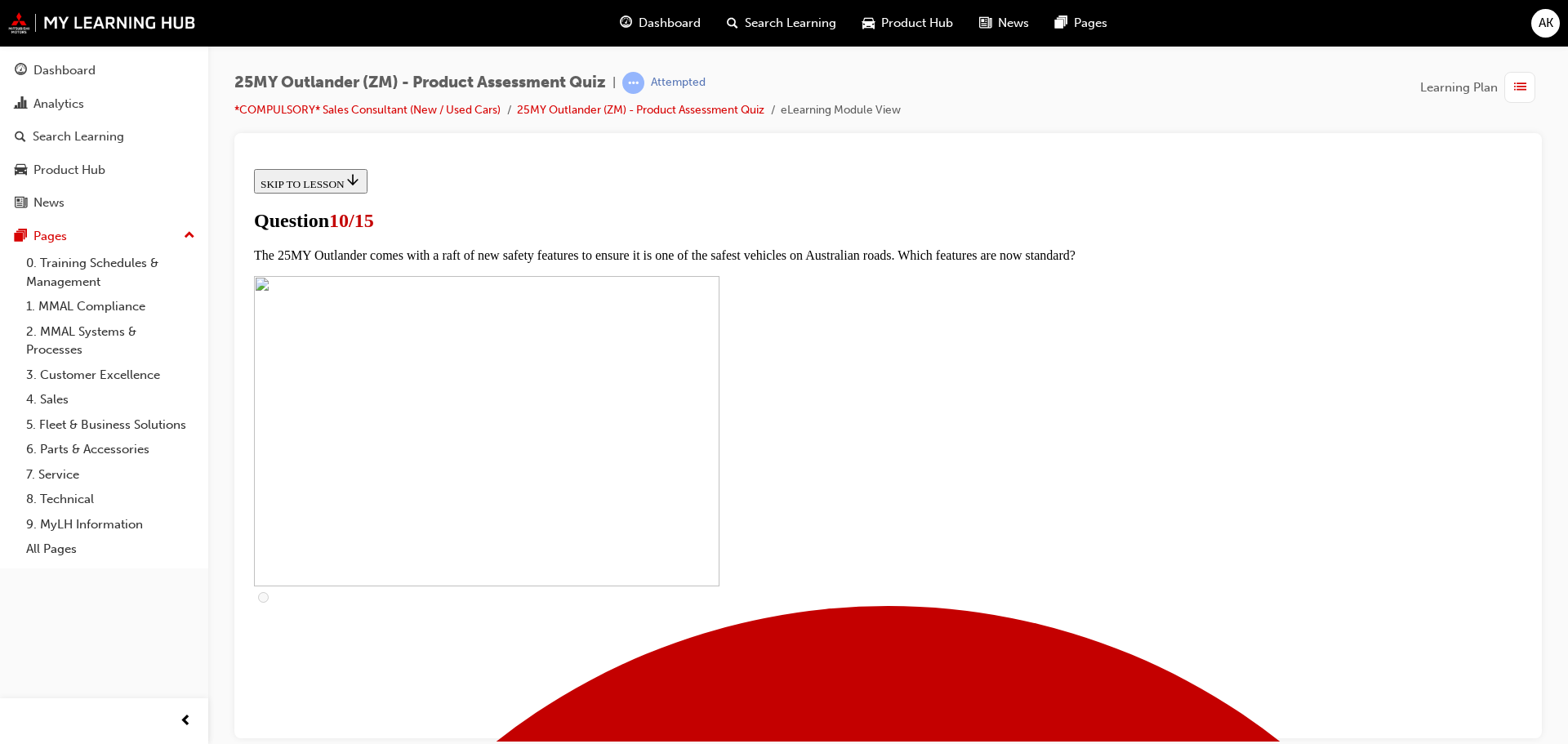
checkbox input "true"
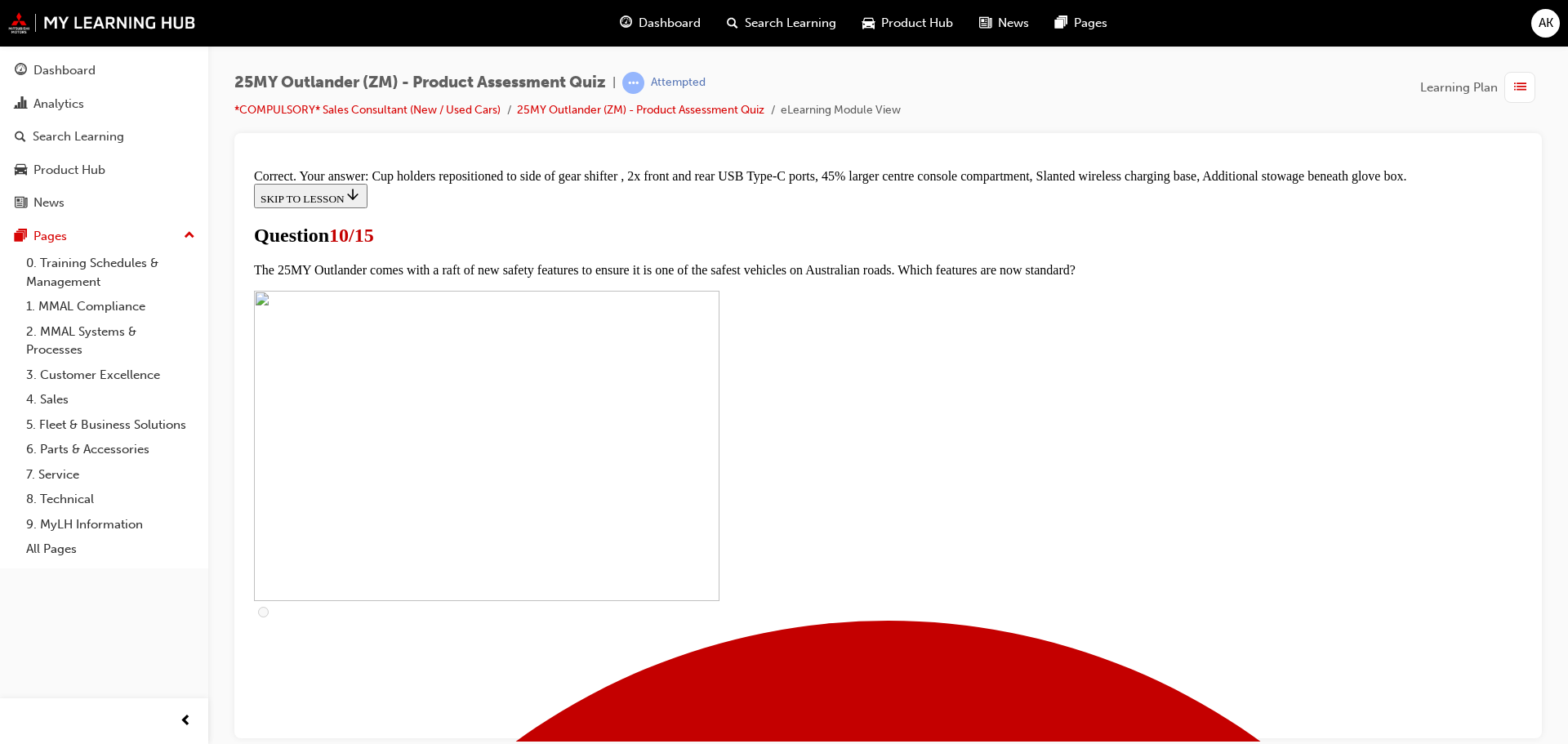
scroll to position [703, 0]
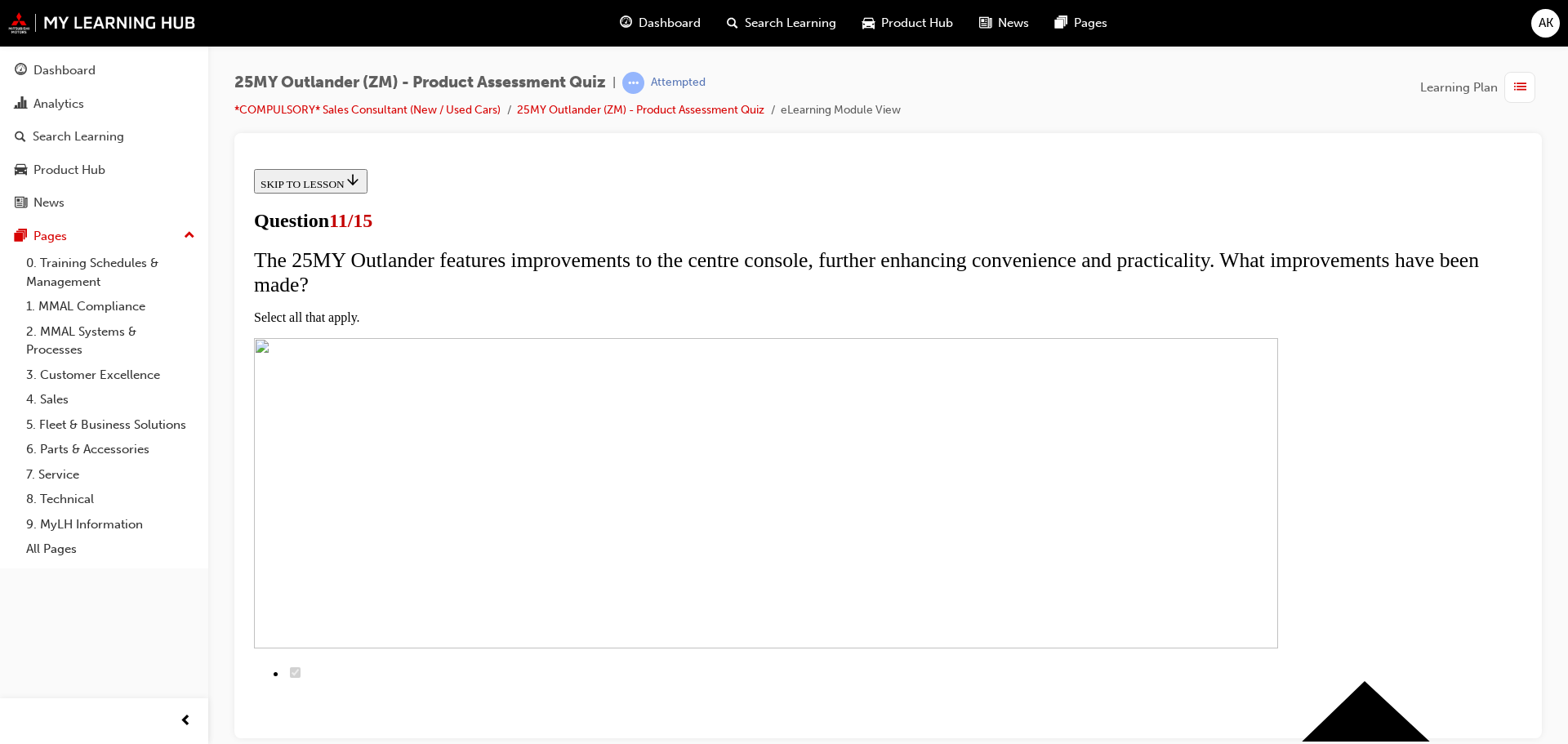
scroll to position [163, 0]
checkbox input "true"
drag, startPoint x: 636, startPoint y: 648, endPoint x: 654, endPoint y: 620, distance: 33.3
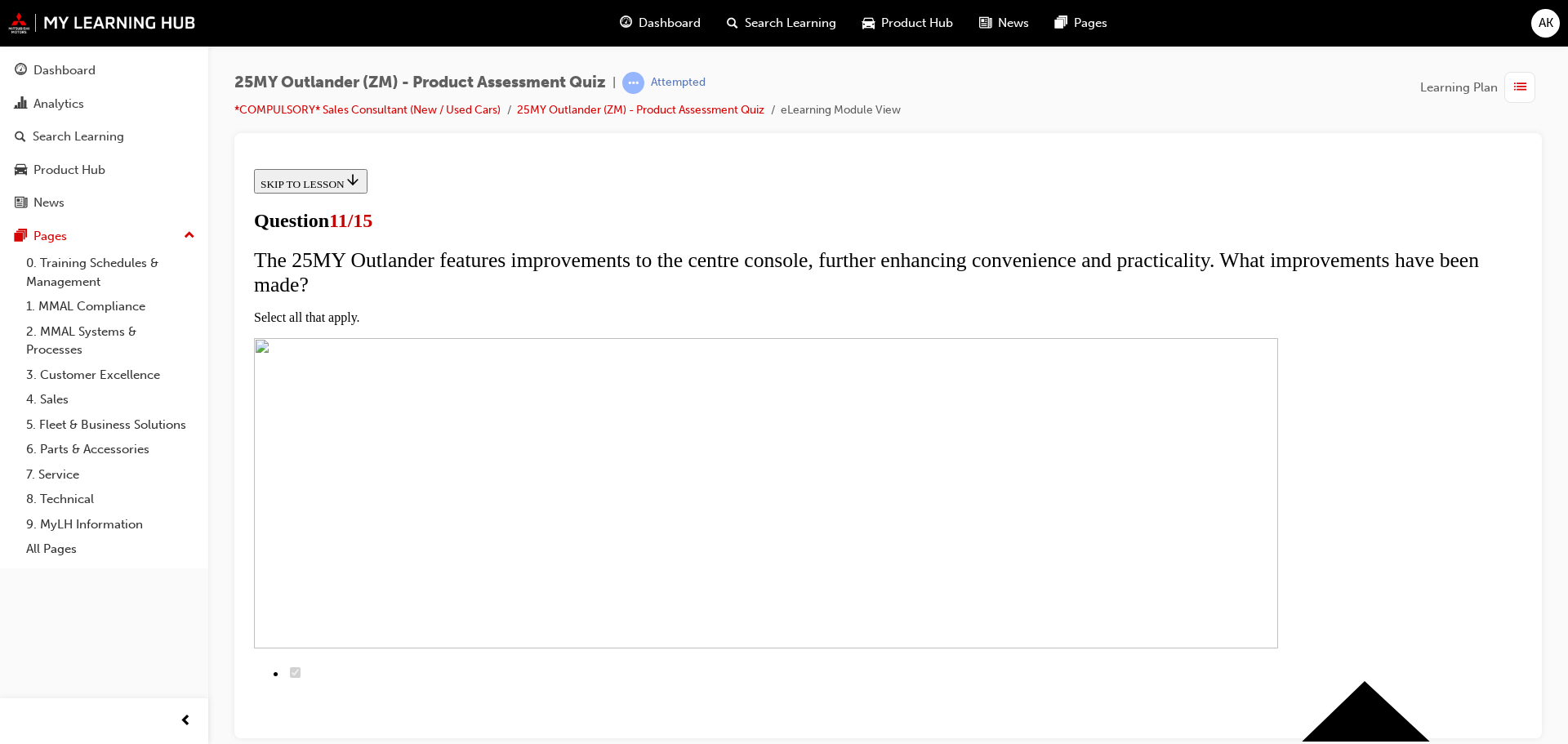
checkbox input "true"
drag, startPoint x: 636, startPoint y: 520, endPoint x: 654, endPoint y: 519, distance: 18.0
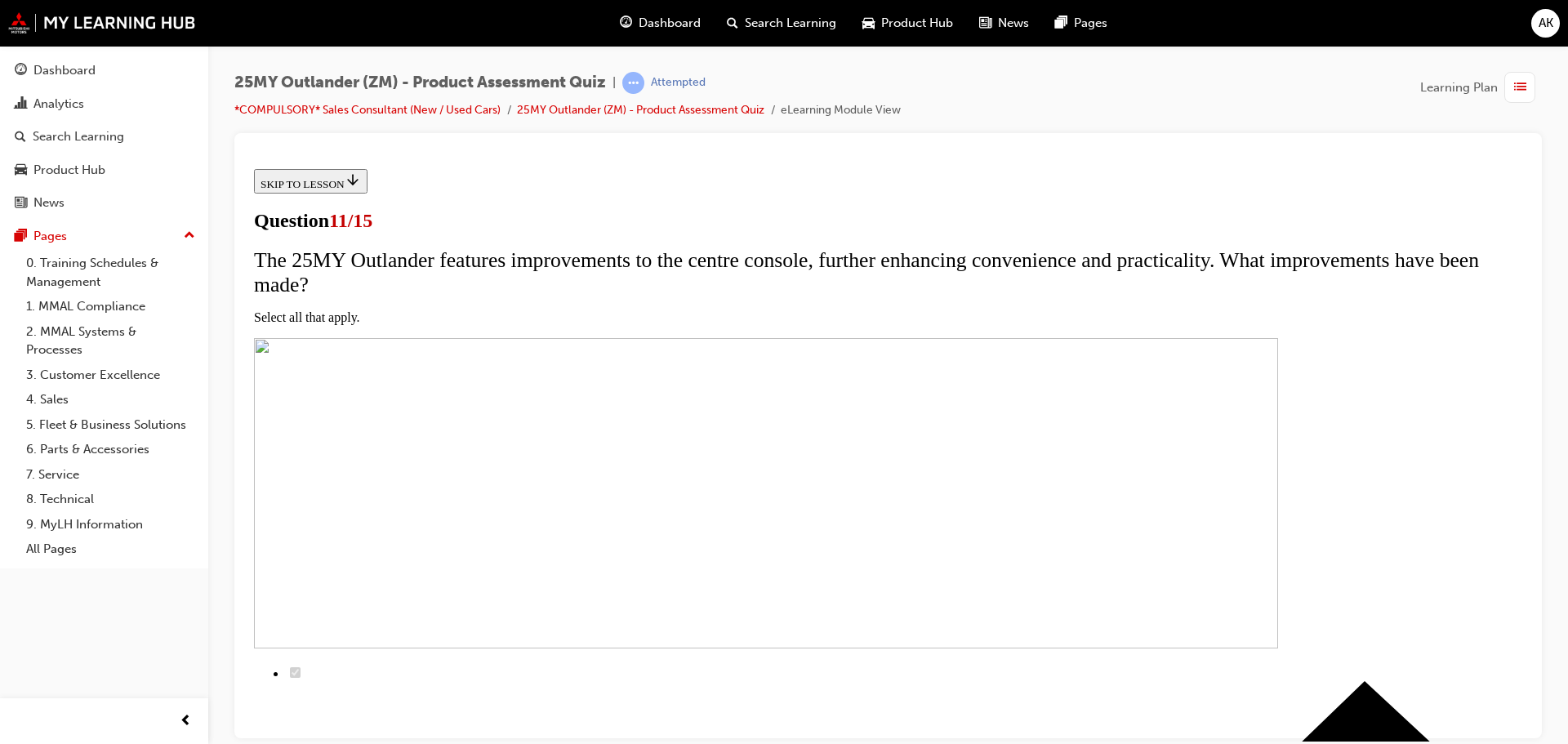
checkbox input "true"
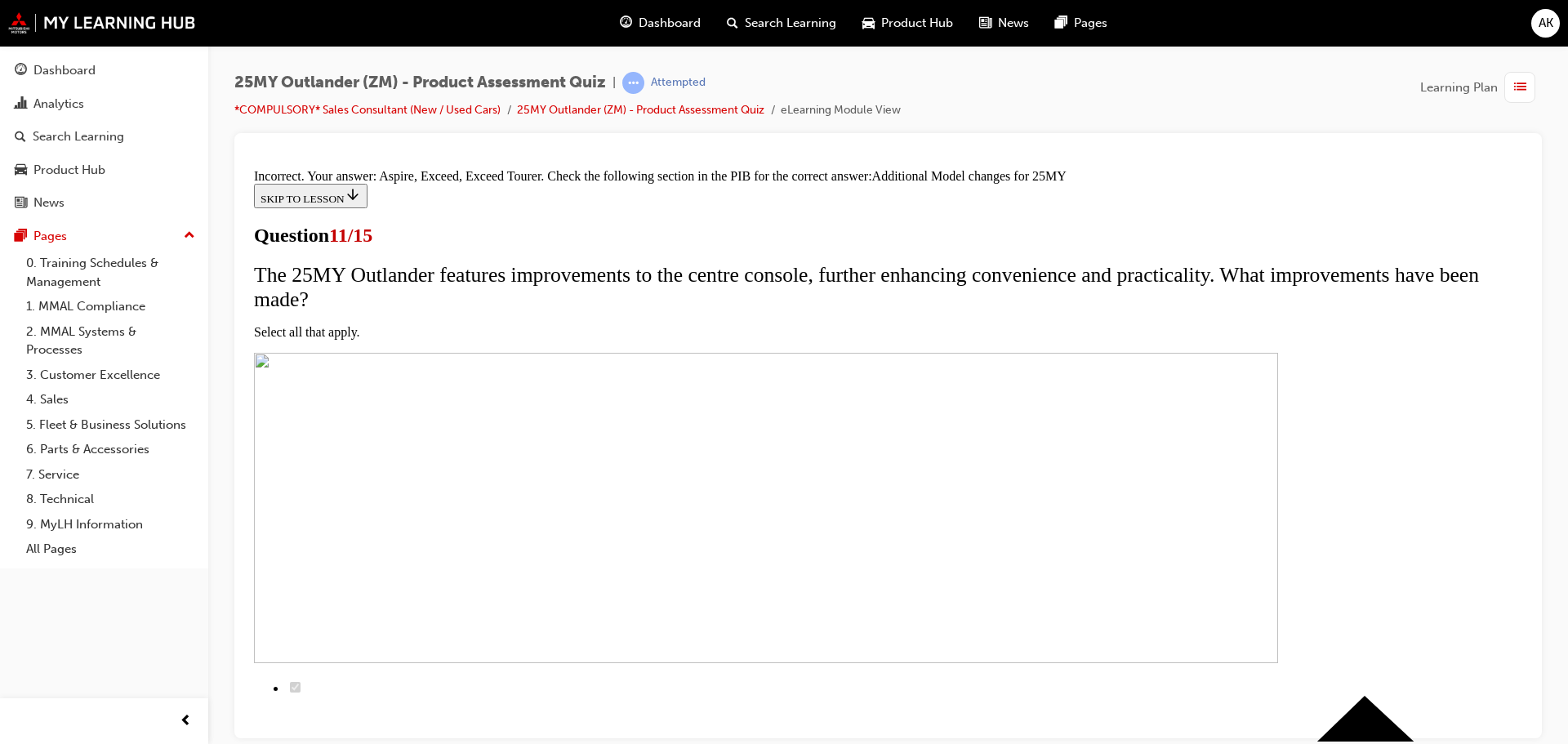
scroll to position [494, 0]
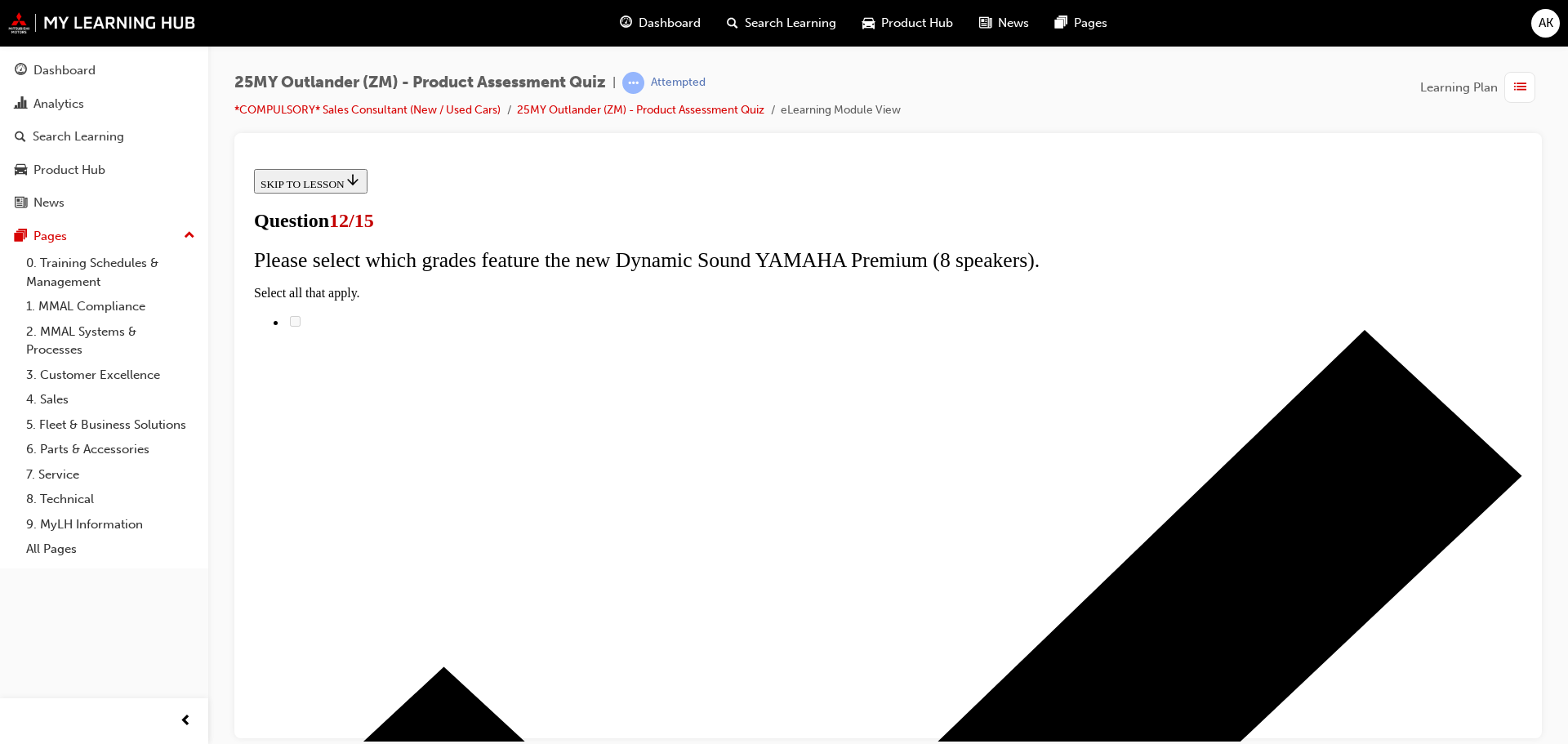
scroll to position [129, 0]
radio input "true"
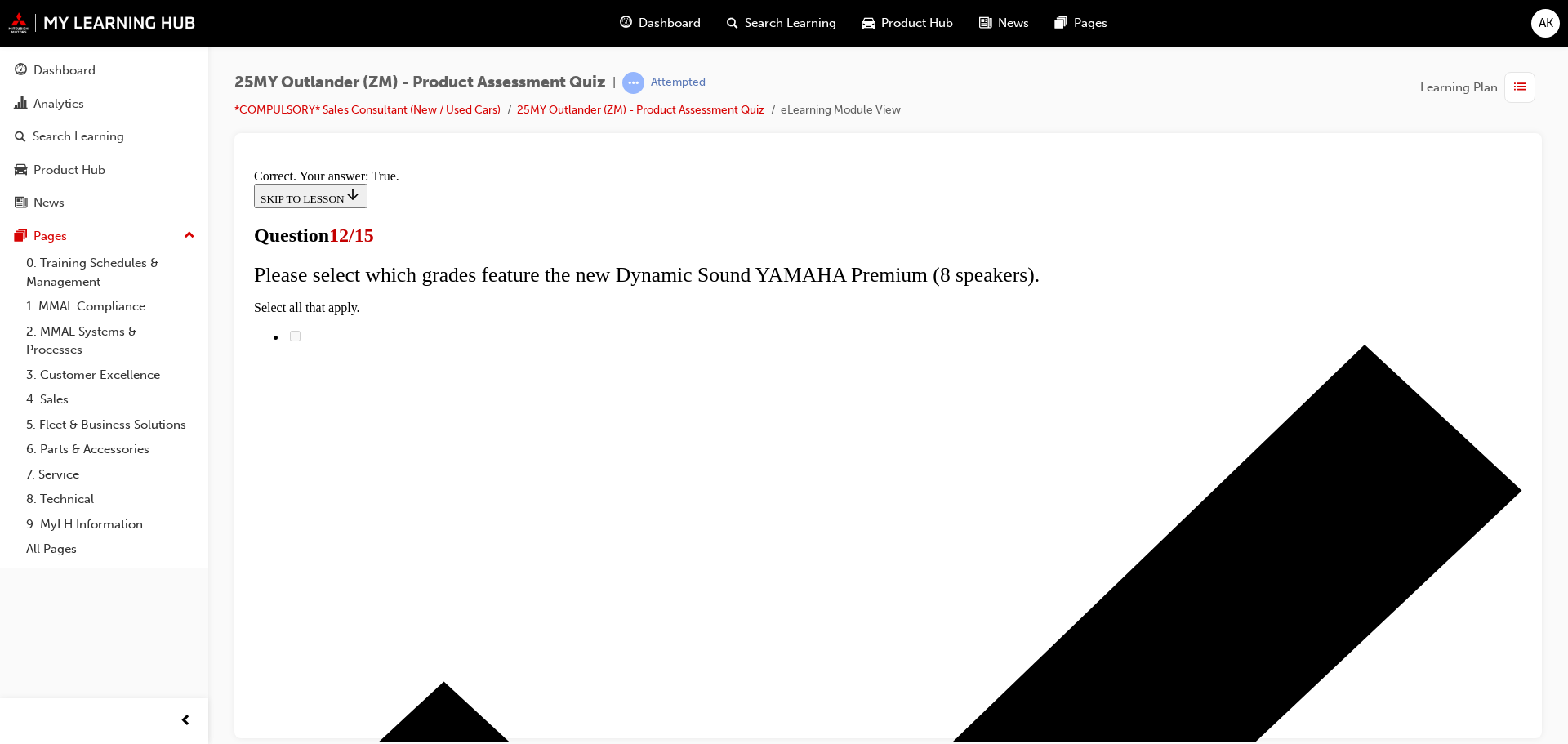
scroll to position [197, 0]
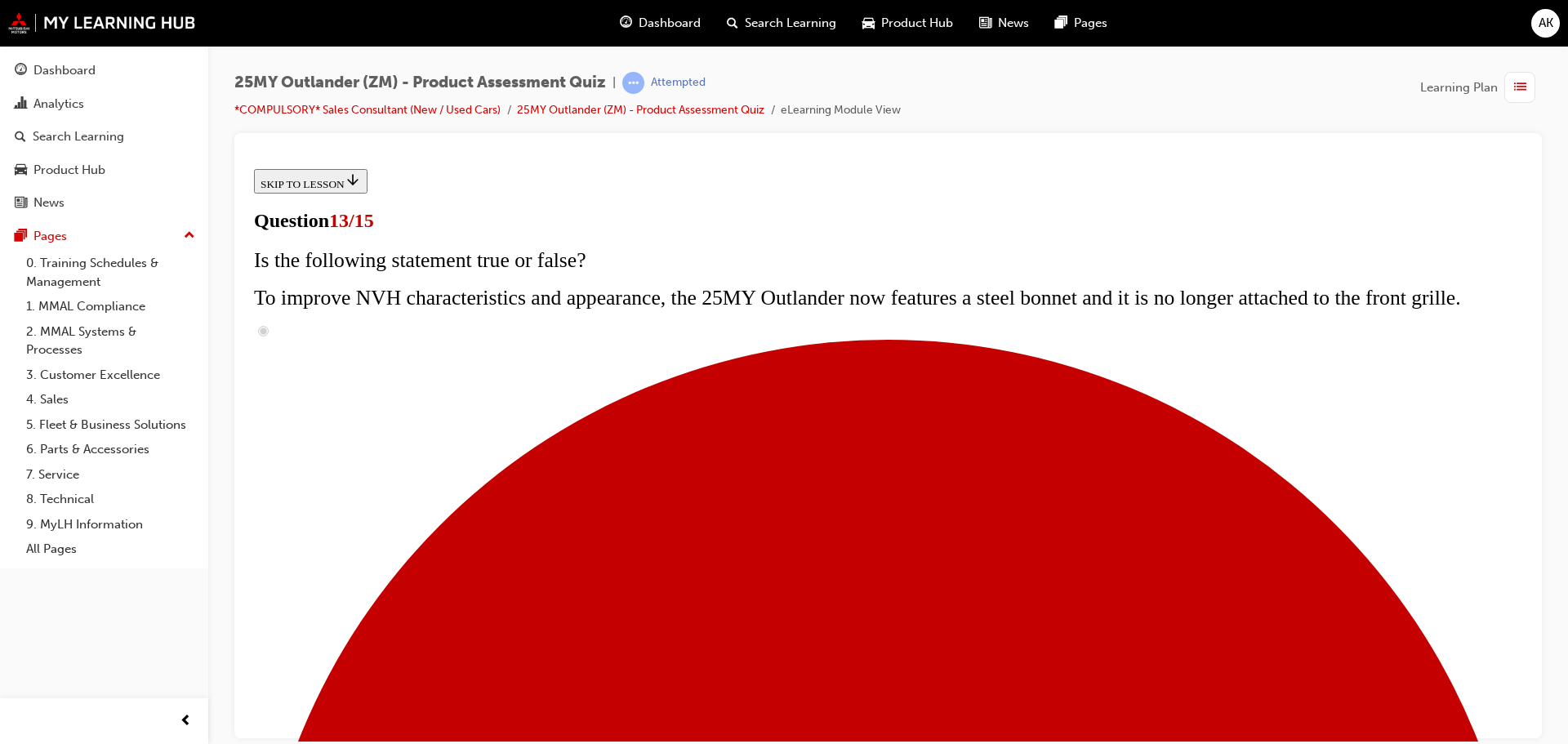
scroll to position [245, 0]
radio input "true"
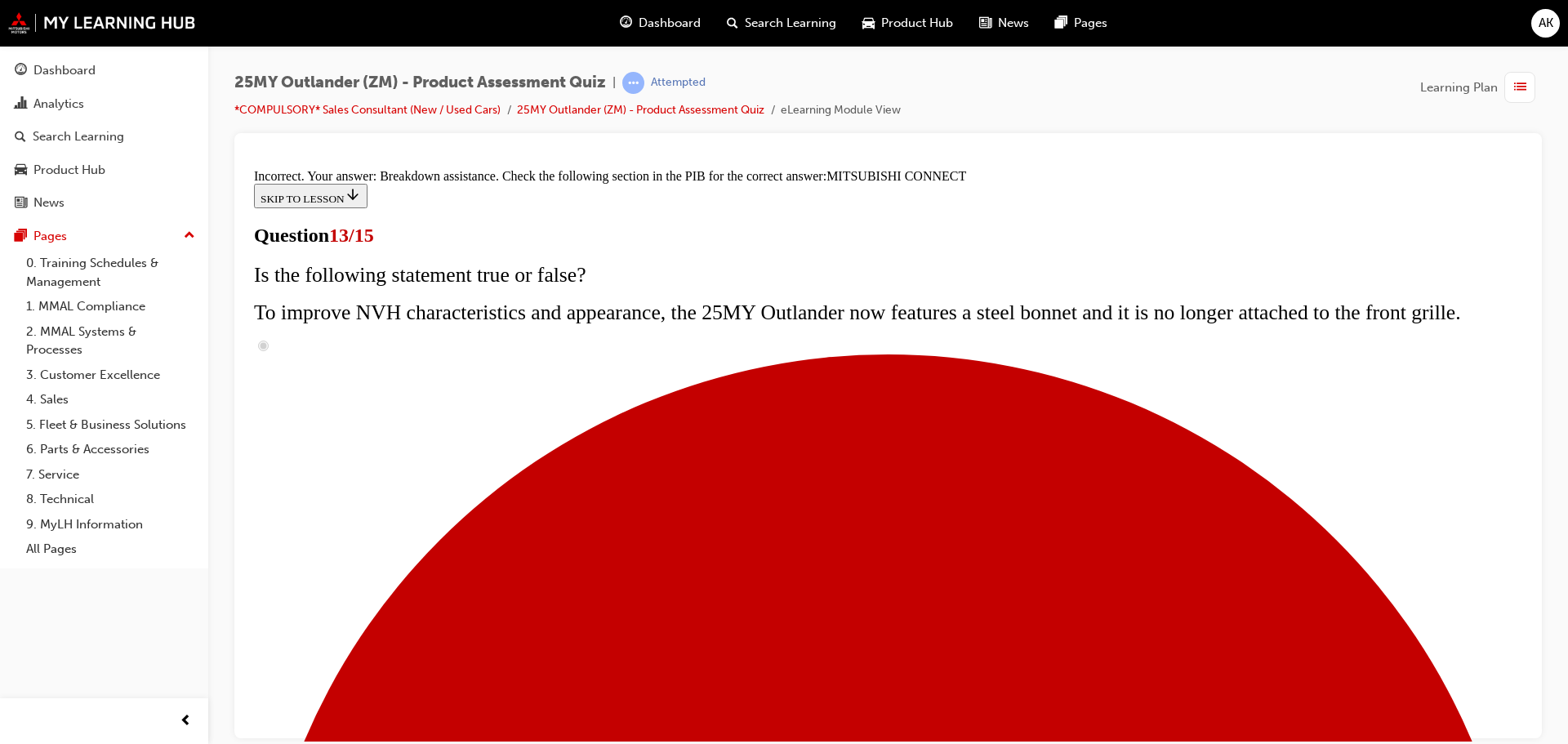
scroll to position [531, 0]
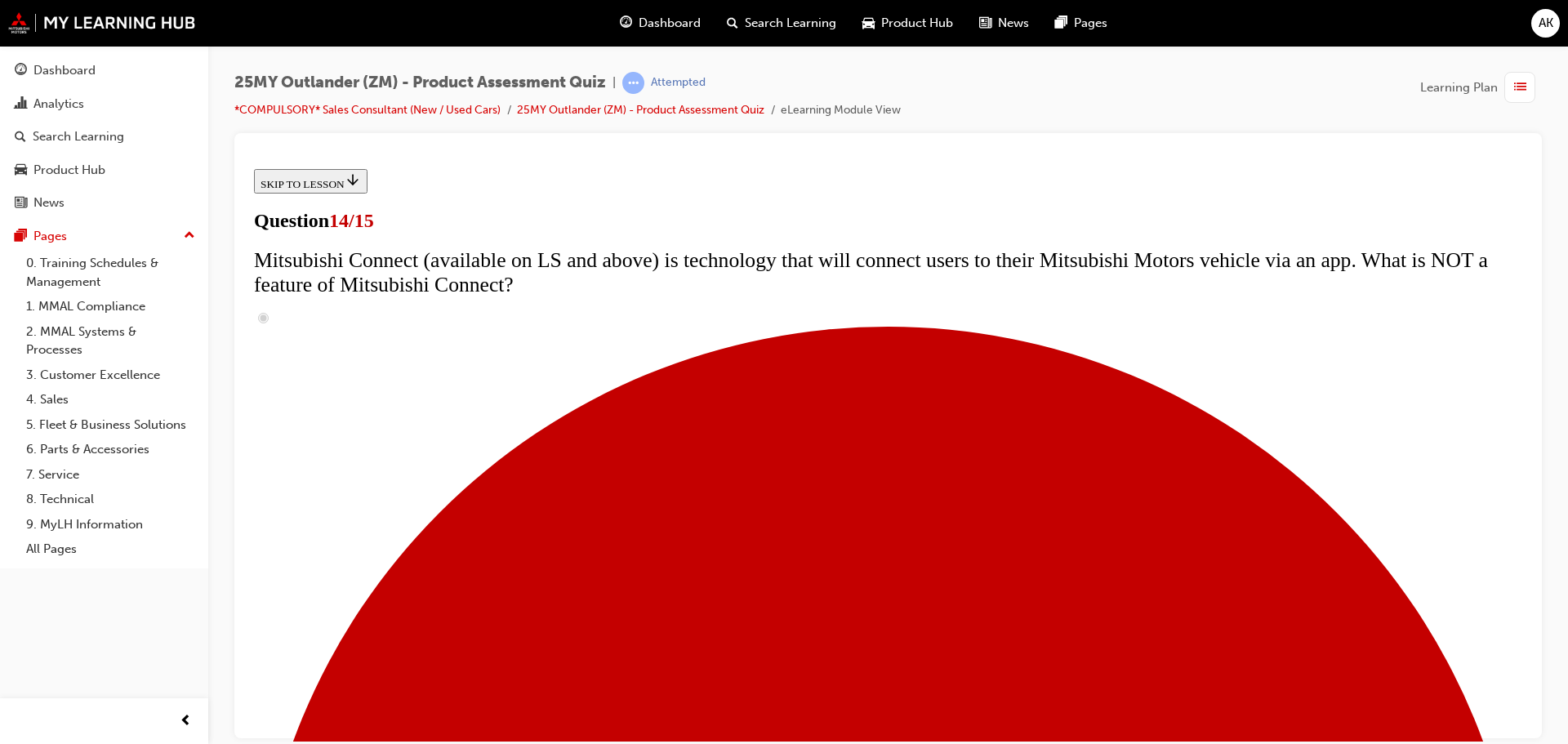
scroll to position [490, 0]
radio input "true"
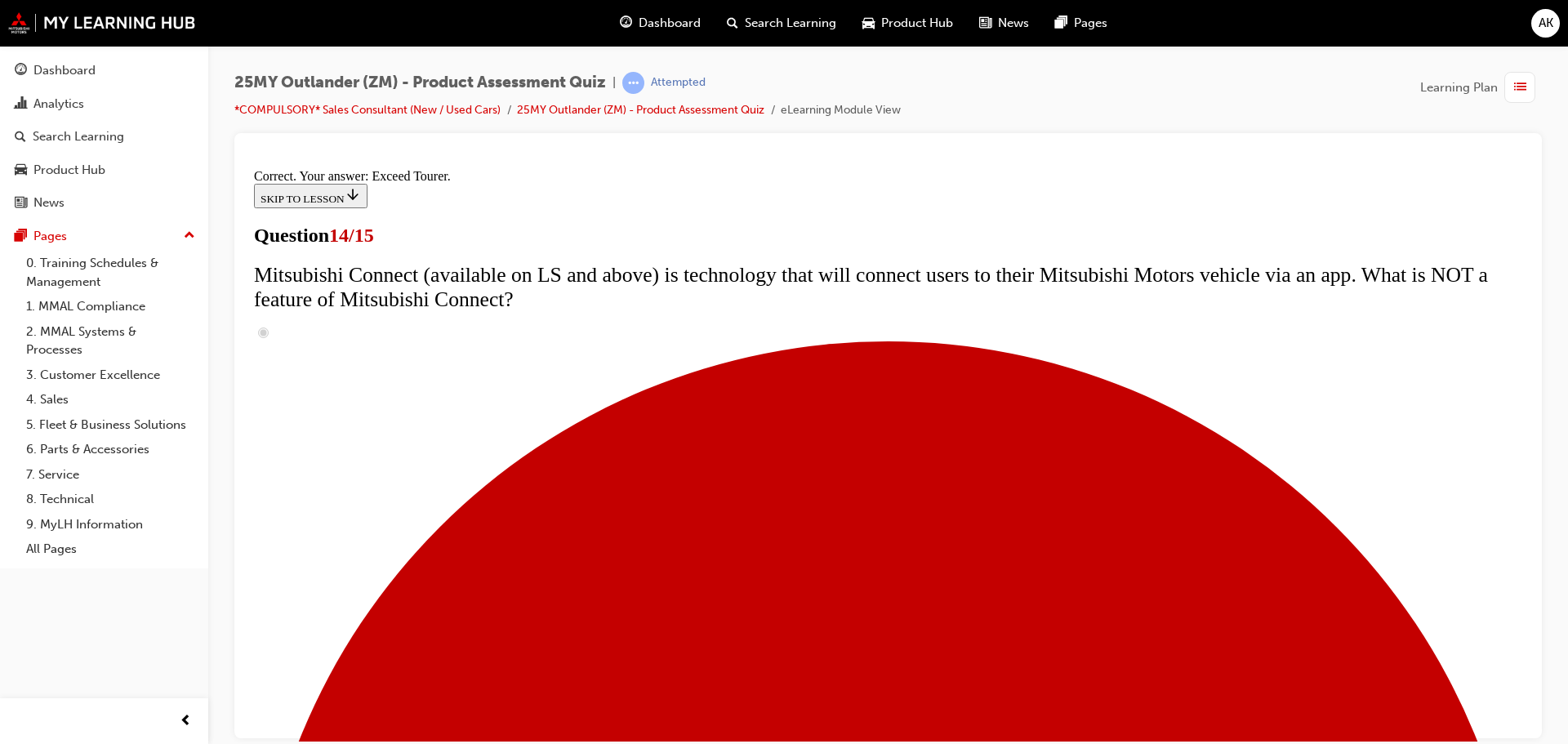
scroll to position [688, 0]
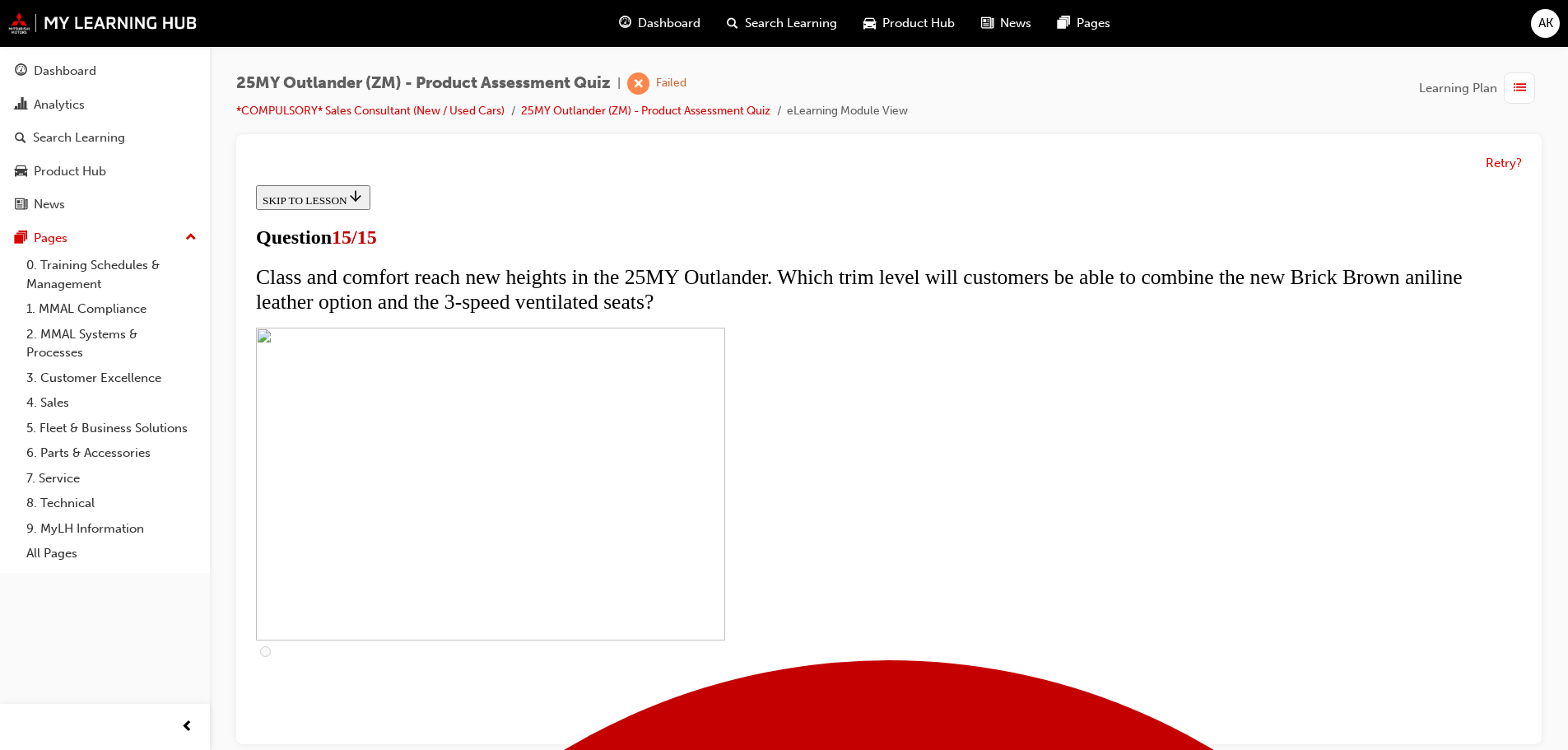
scroll to position [276, 0]
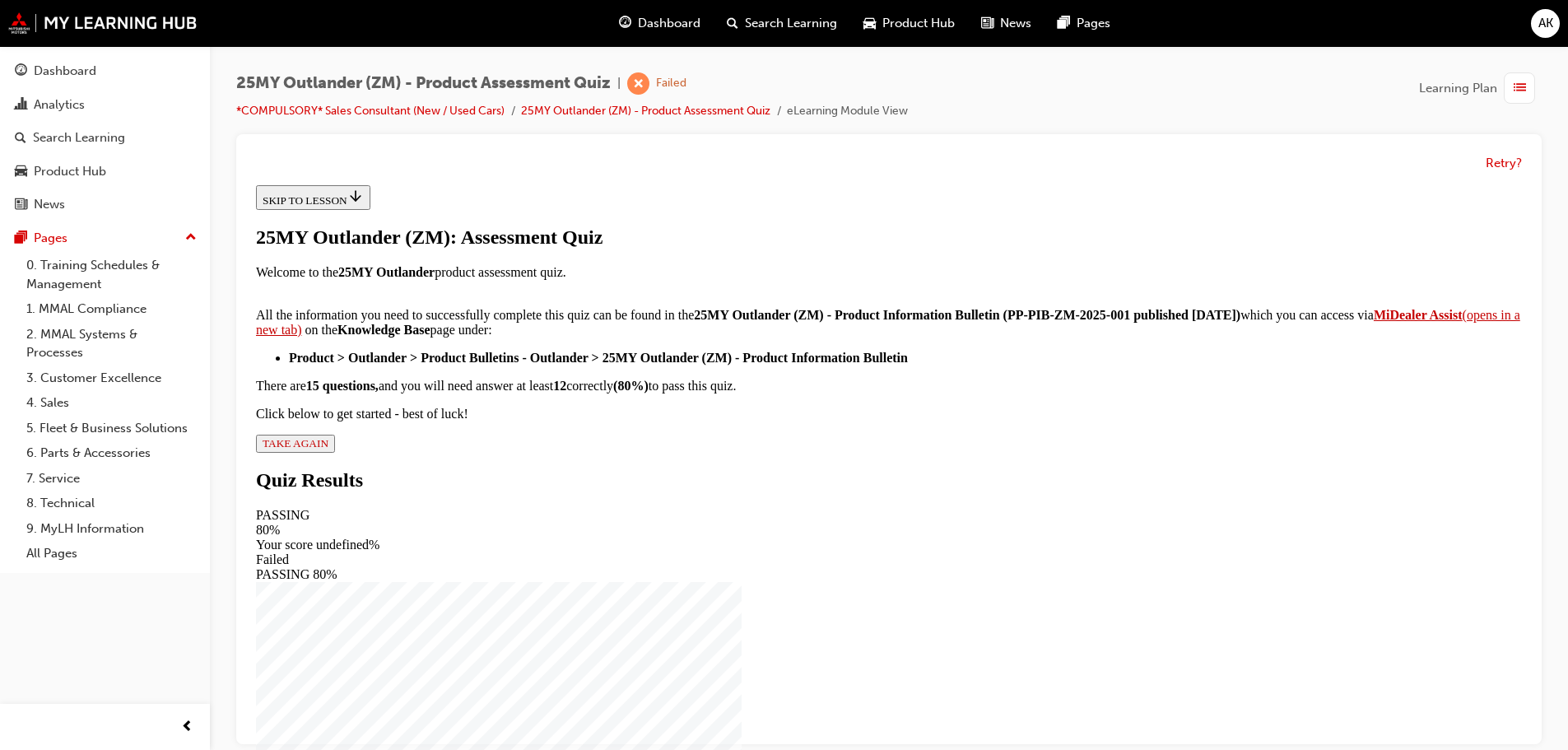
scroll to position [274, 0]
click at [651, 453] on div "25MY Outlander (ZM): Assessment Quiz Welcome to the 25MY Outlander product asse…" at bounding box center [889, 339] width 1266 height 226
click at [329, 449] on span "TAKE AGAIN" at bounding box center [296, 443] width 66 height 13
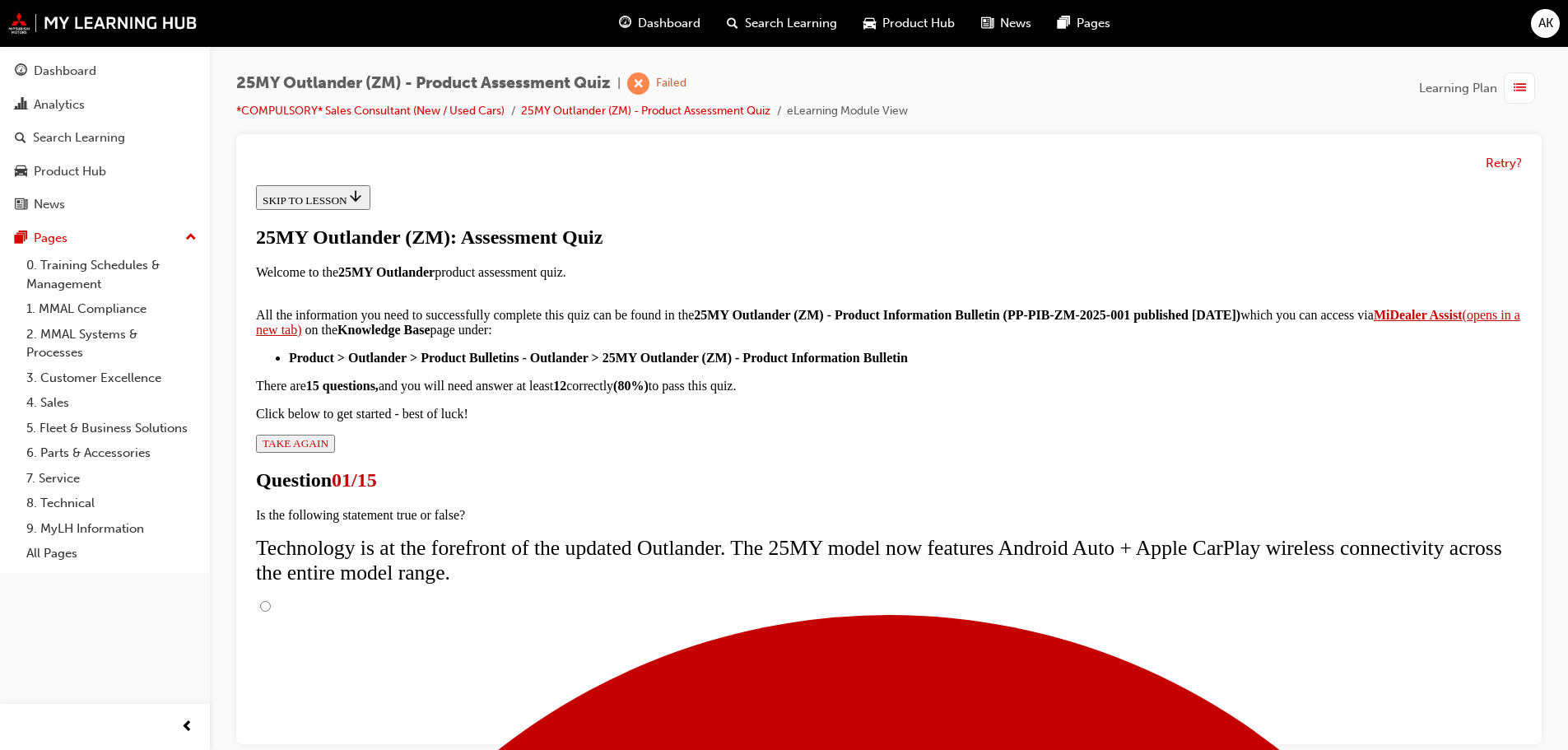
scroll to position [147, 0]
click at [271, 600] on input "True" at bounding box center [266, 606] width 11 height 11
radio input "true"
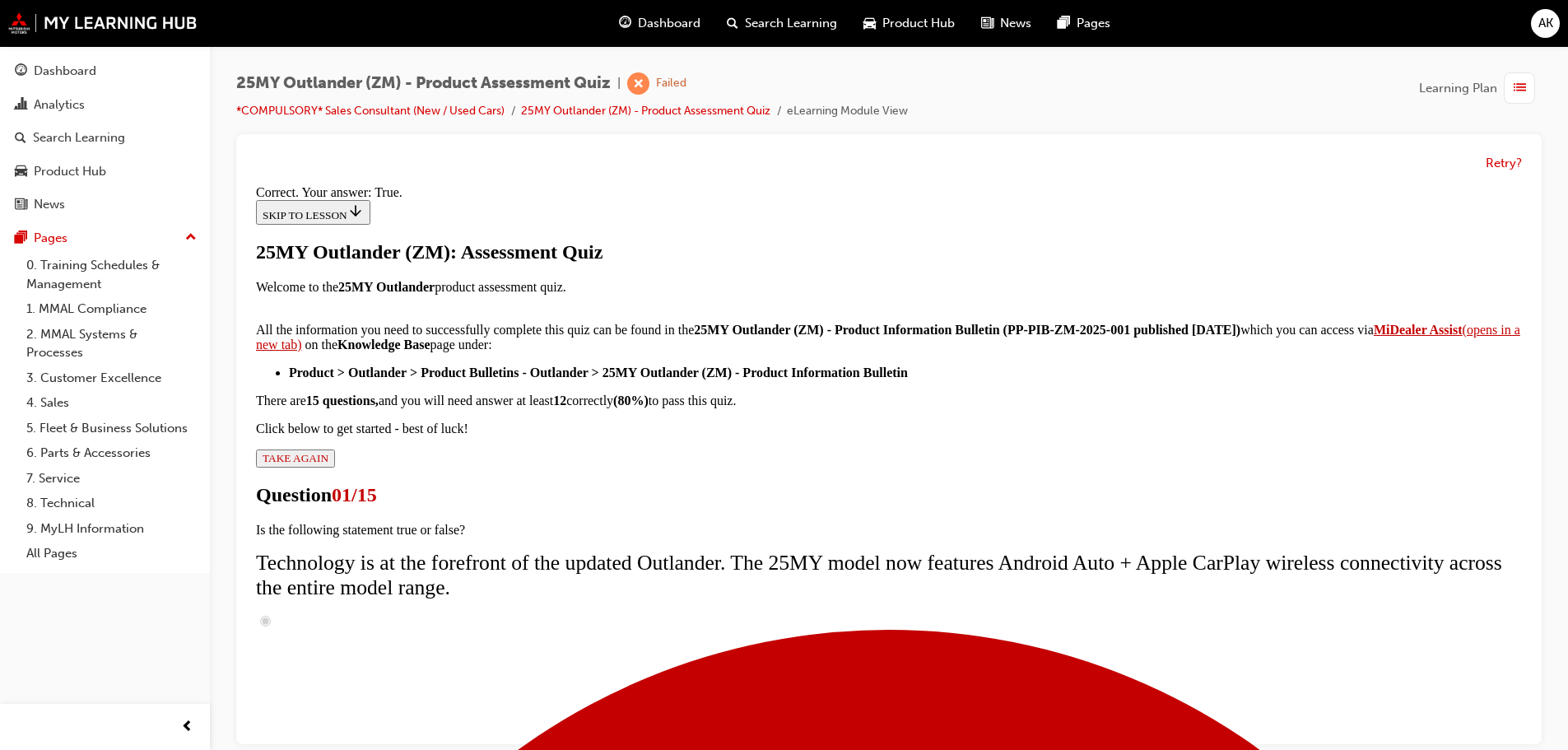
scroll to position [199, 0]
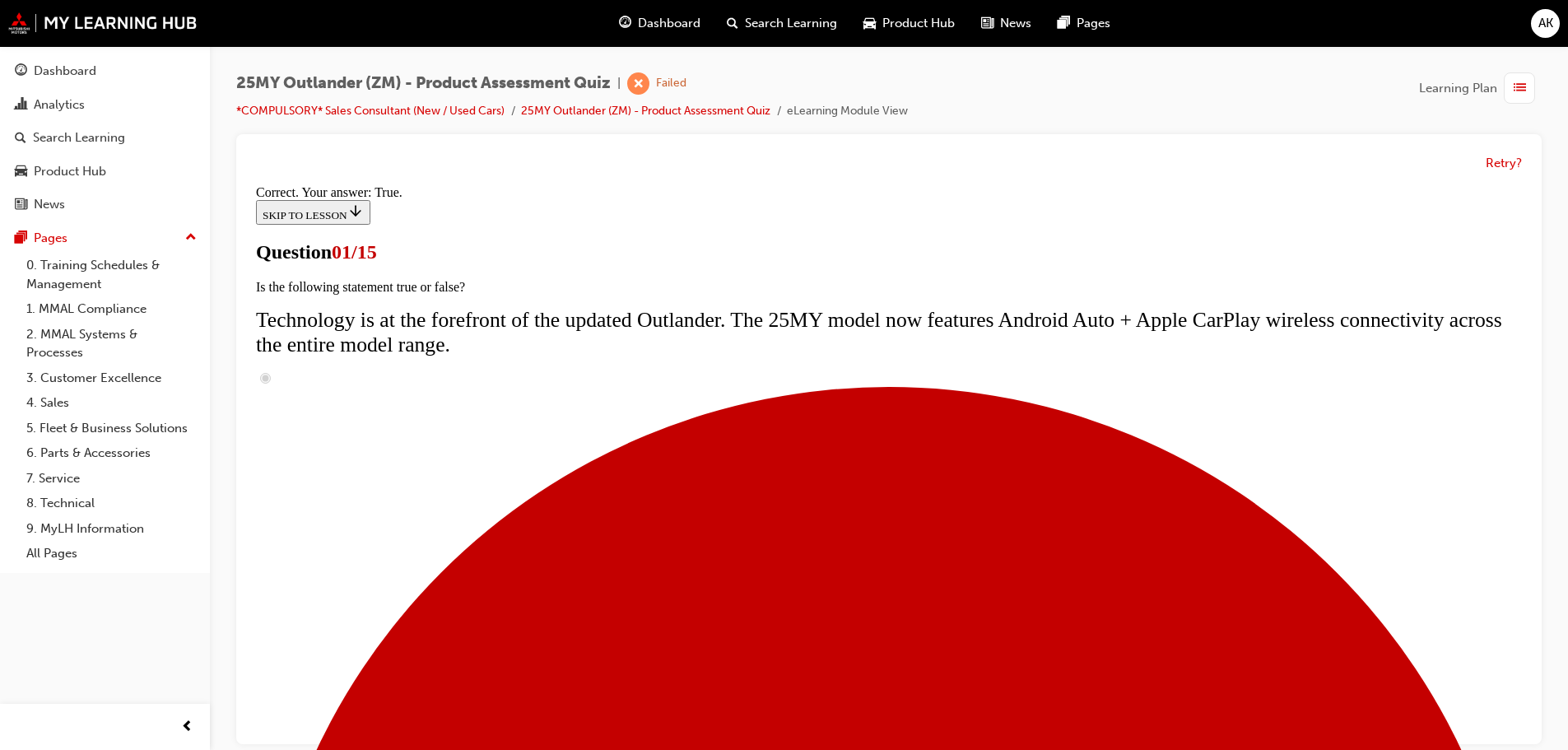
scroll to position [82, 0]
radio input "true"
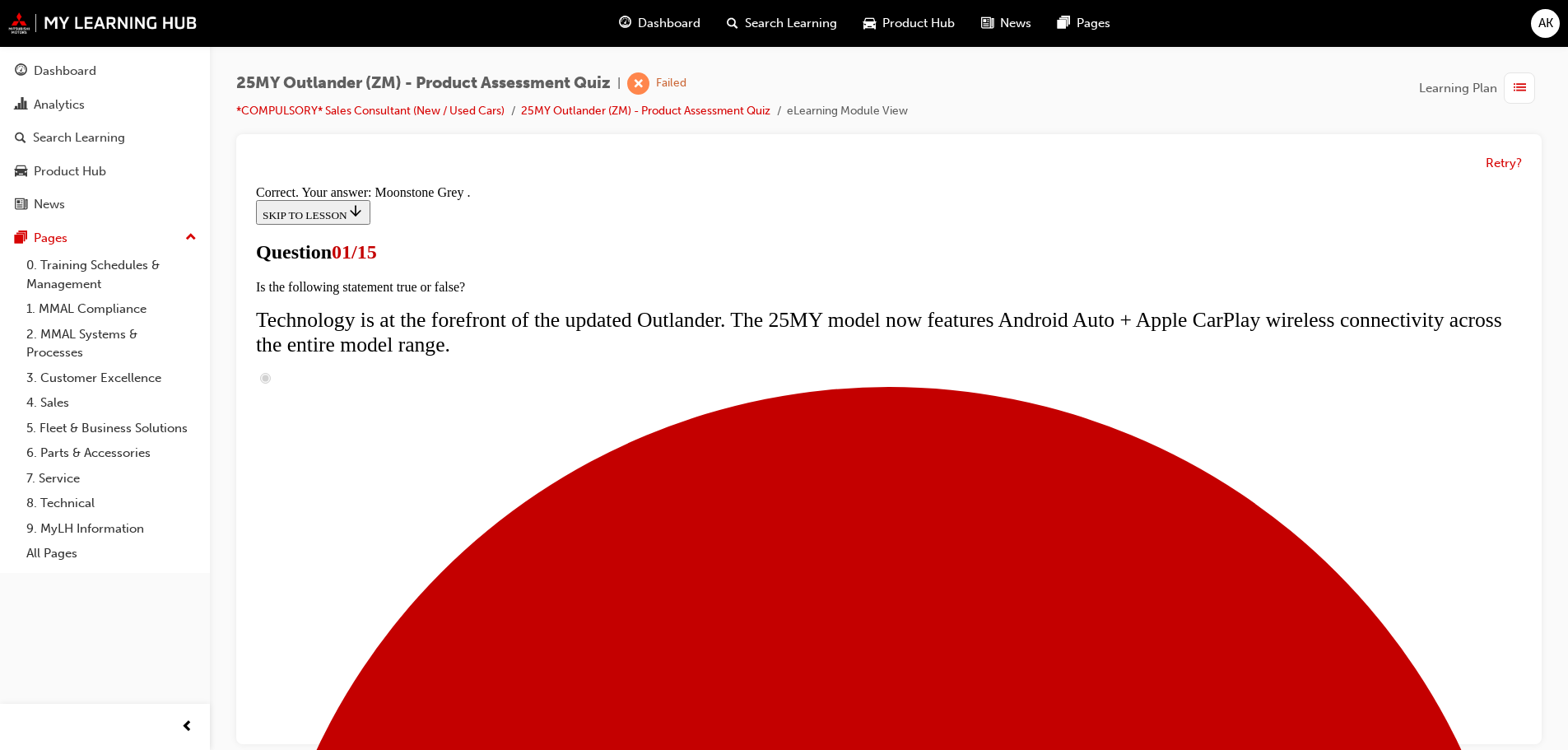
scroll to position [407, 0]
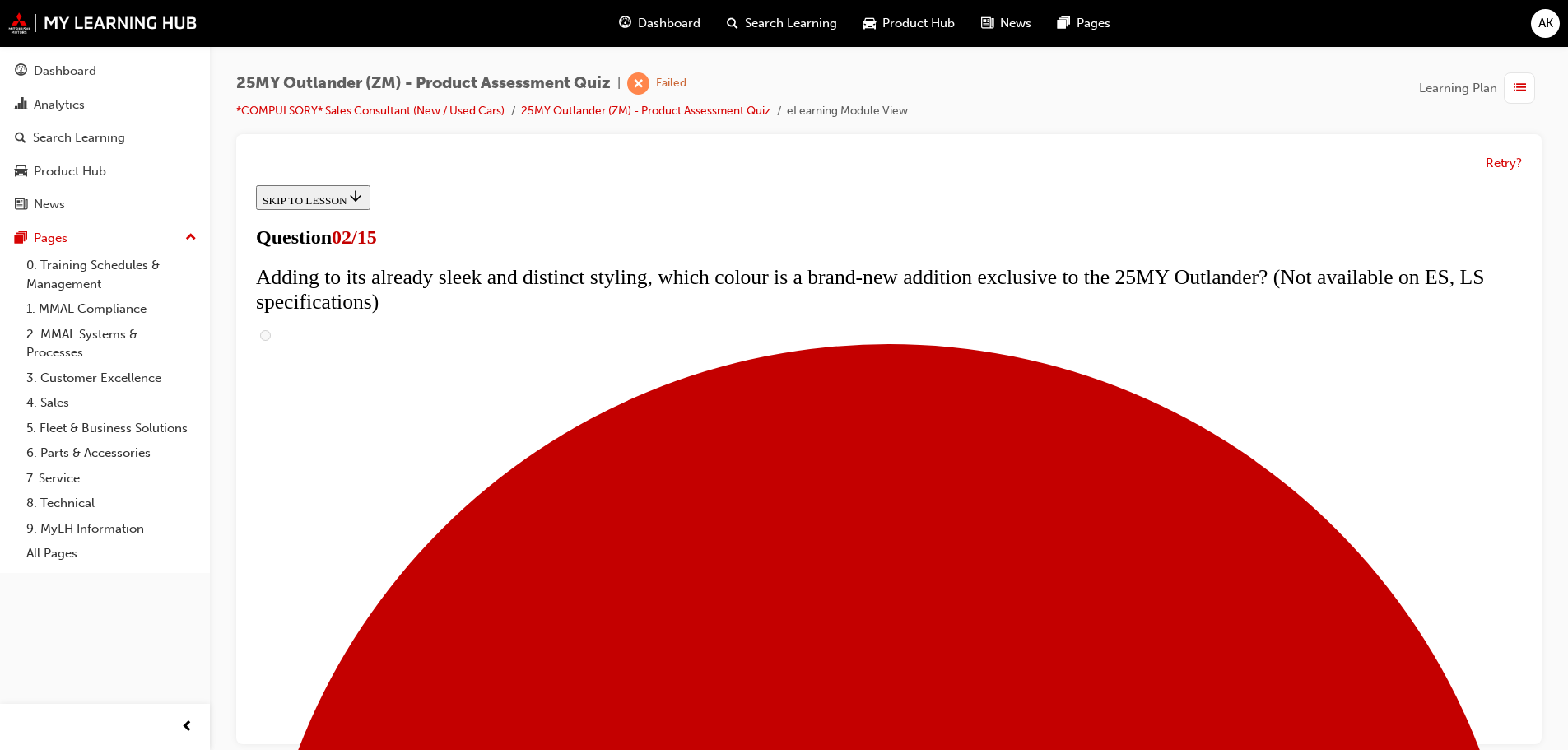
checkbox input "true"
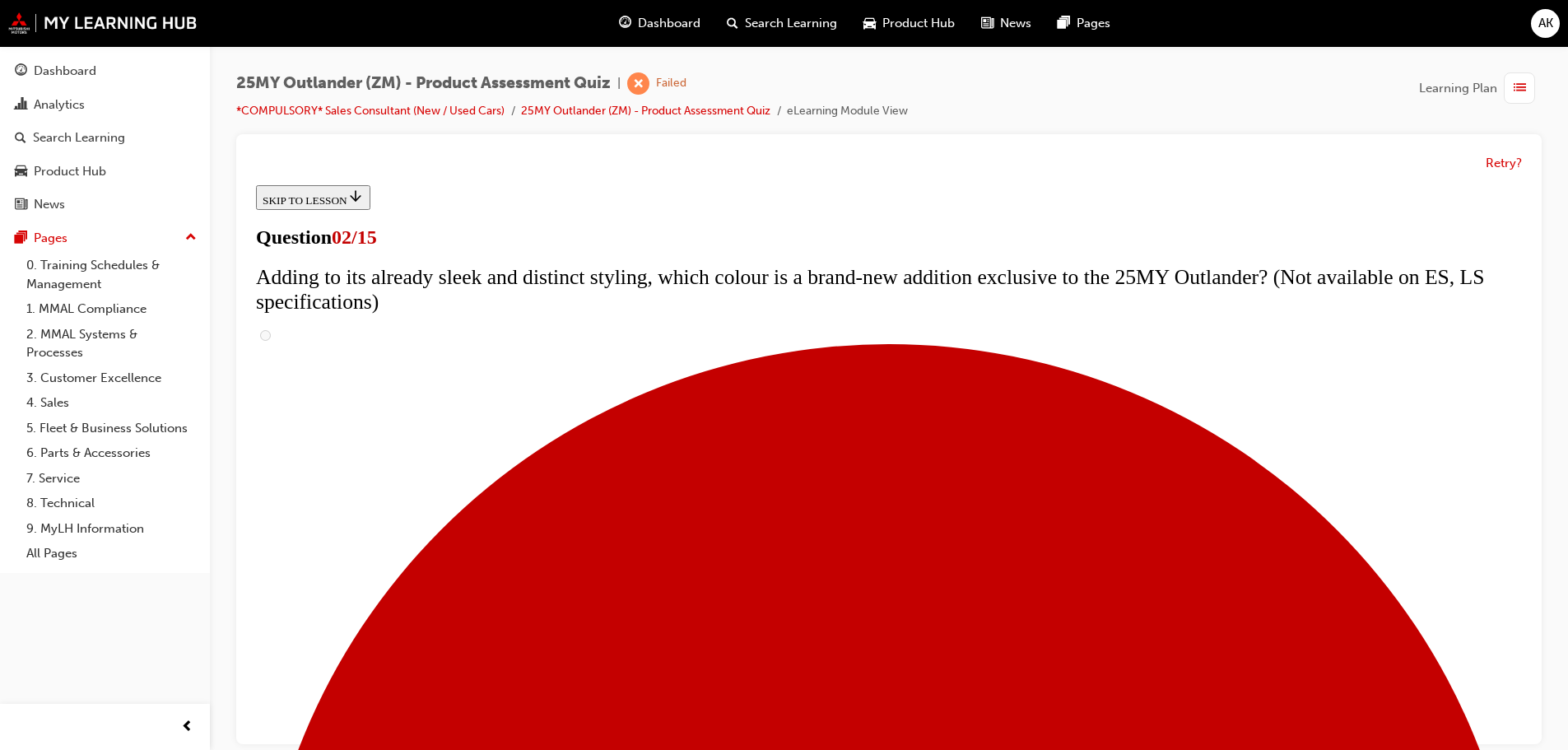
checkbox input "true"
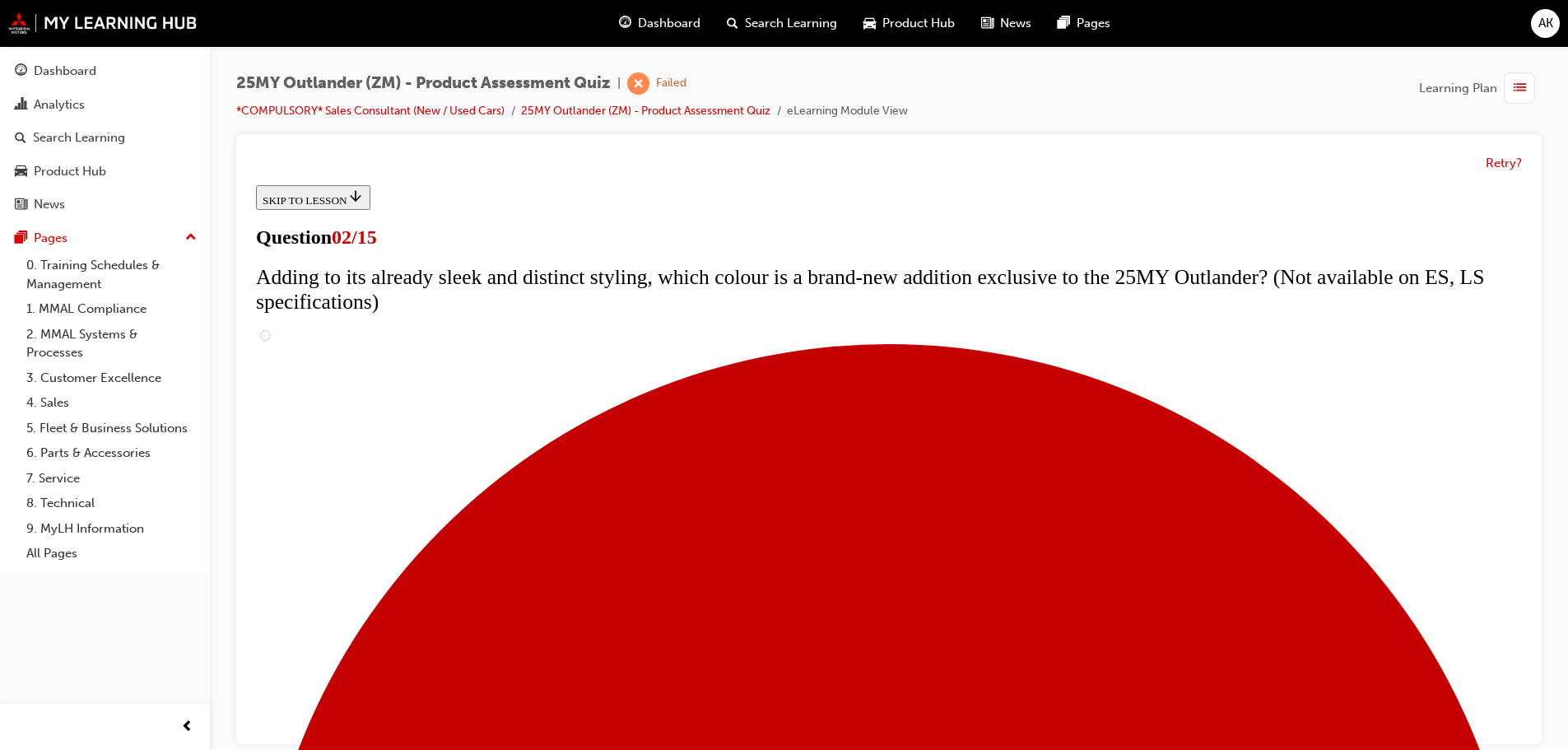
scroll to position [411, 0]
checkbox input "true"
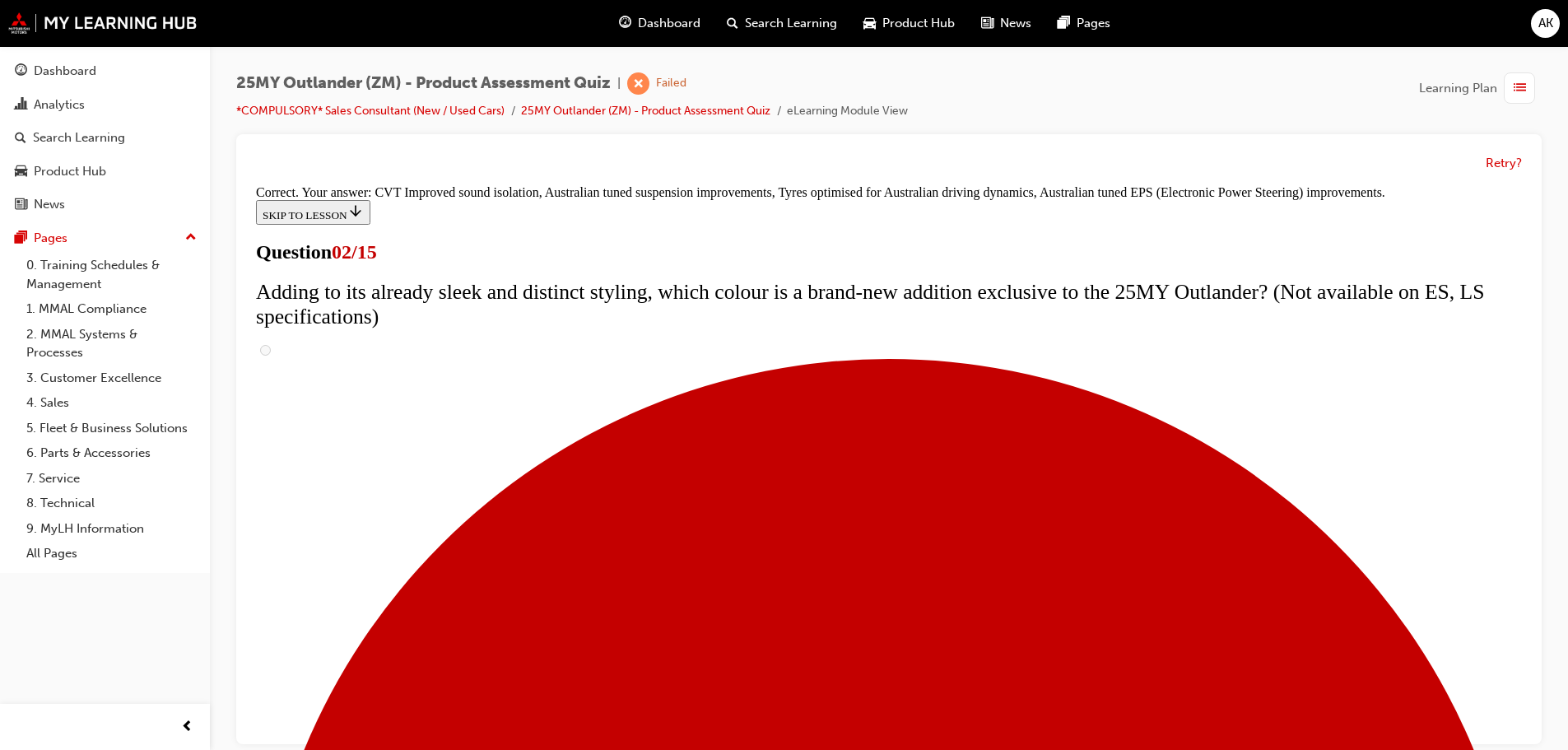
scroll to position [463, 0]
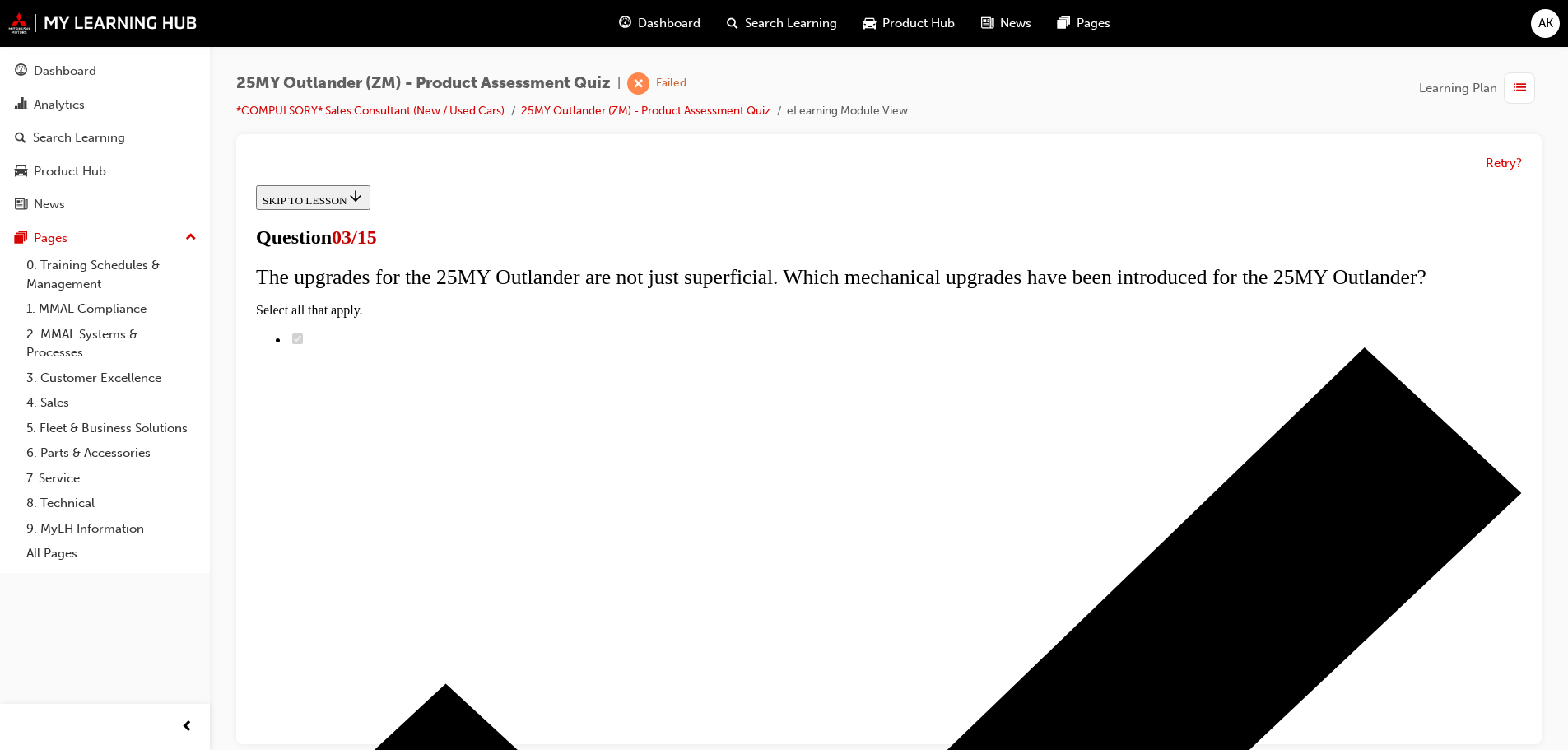
scroll to position [82, 0]
radio input "true"
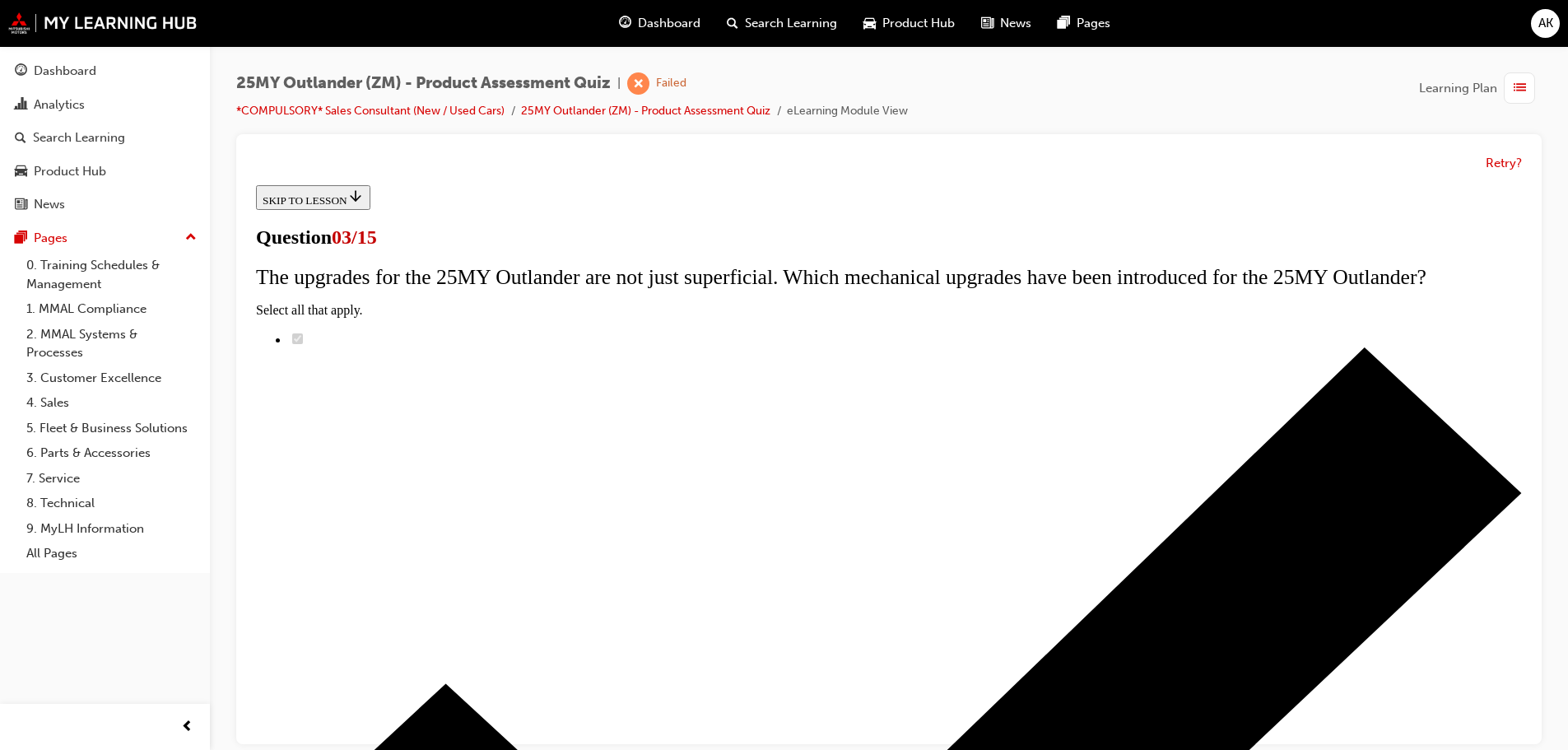
radio input "true"
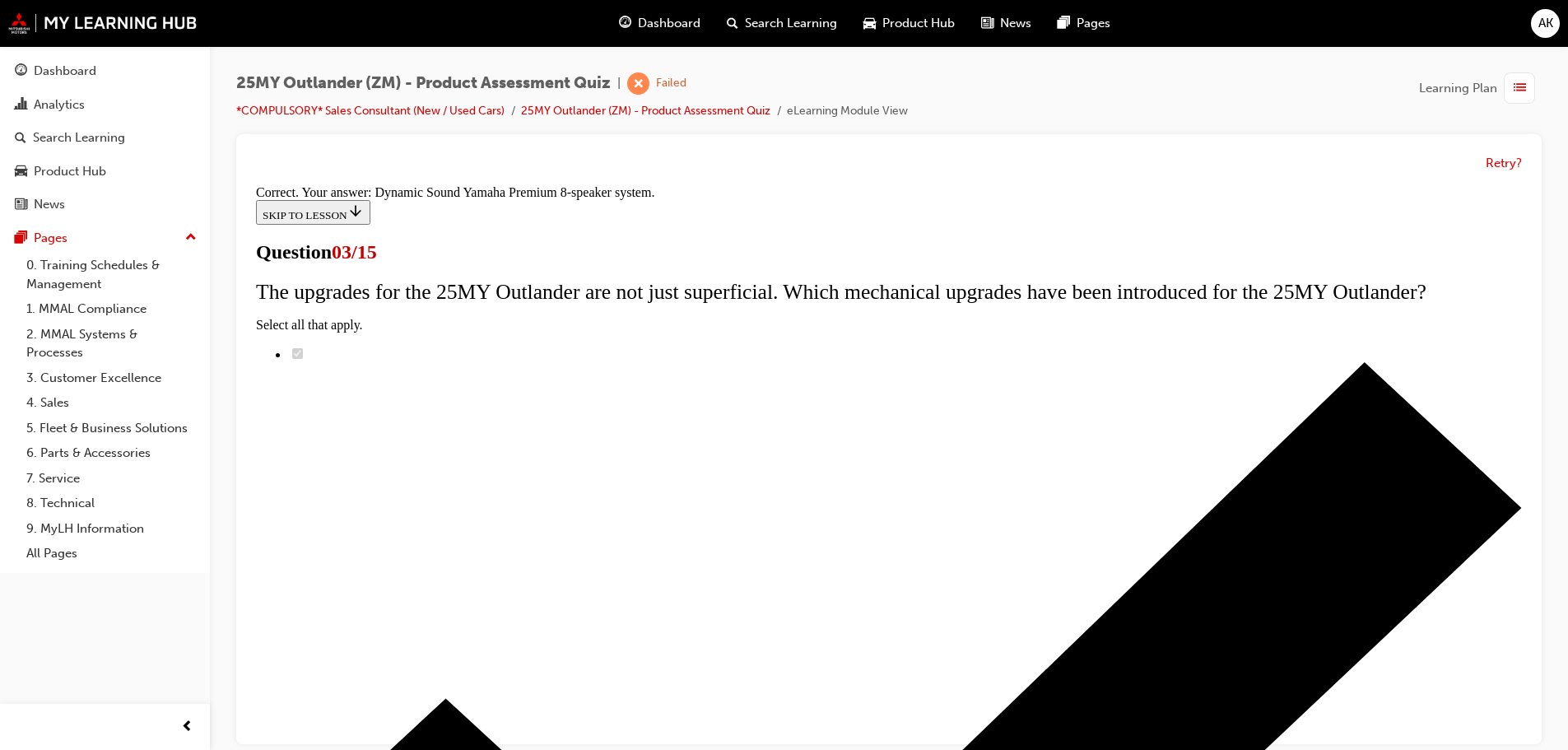
scroll to position [275, 0]
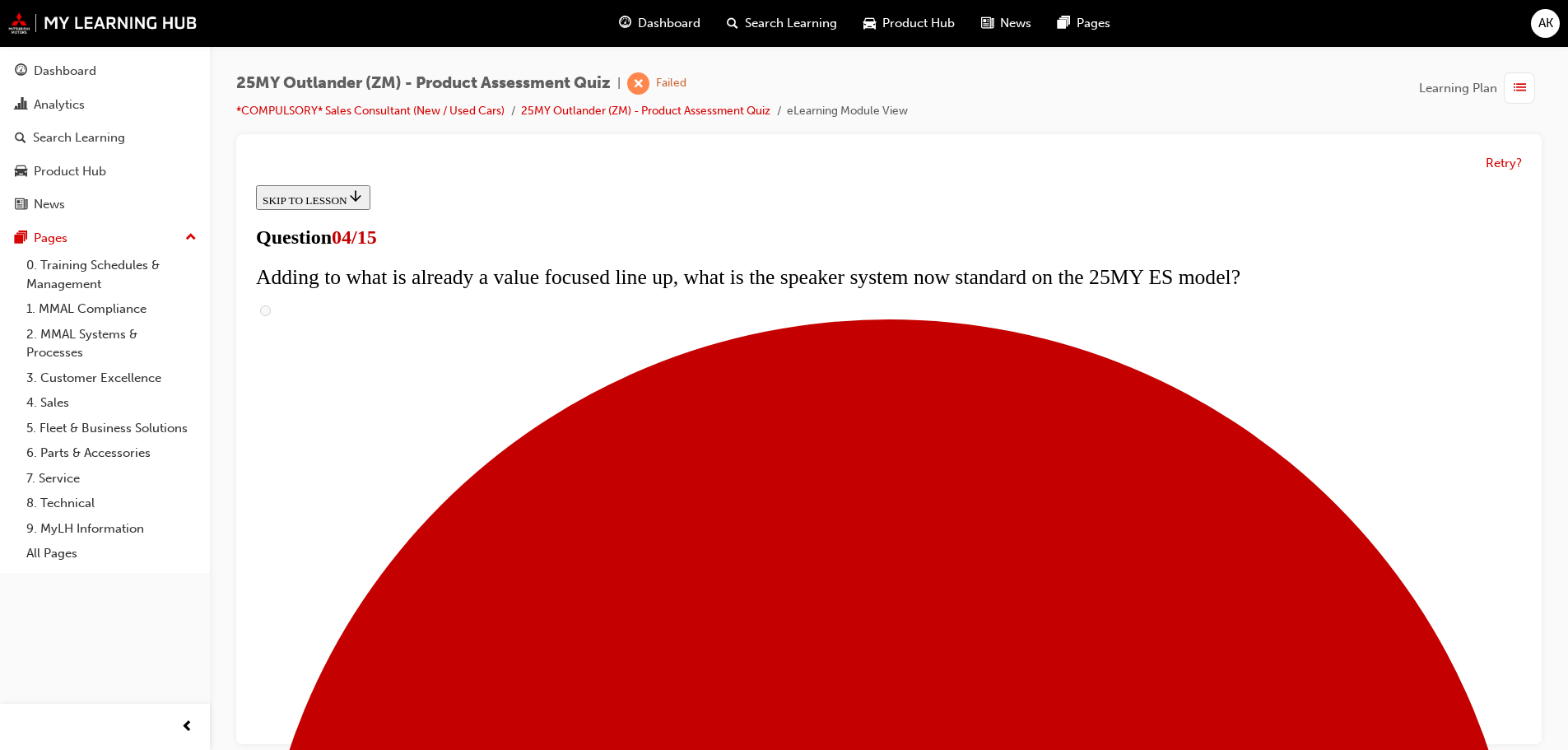
scroll to position [164, 0]
checkbox input "true"
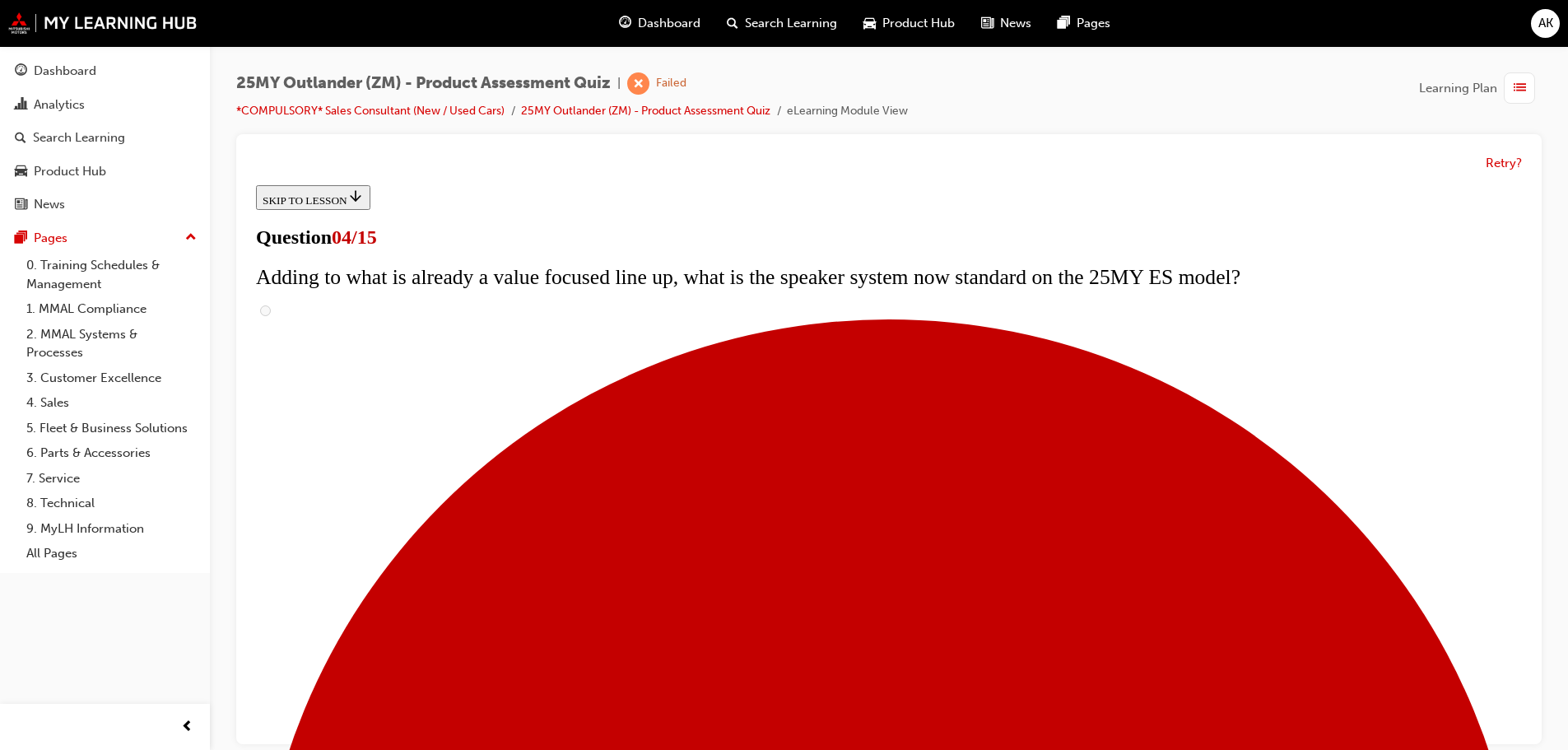
checkbox input "true"
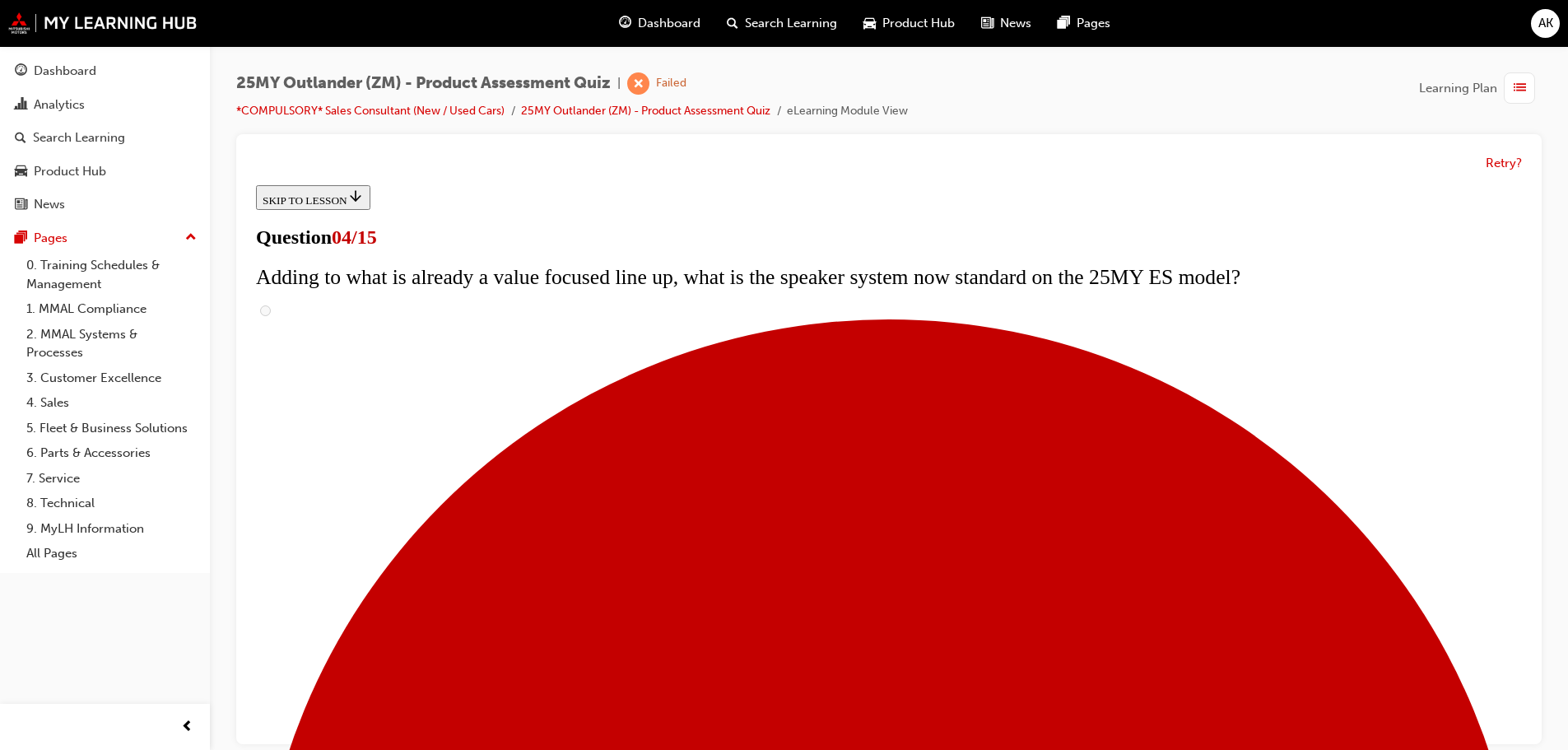
checkbox input "true"
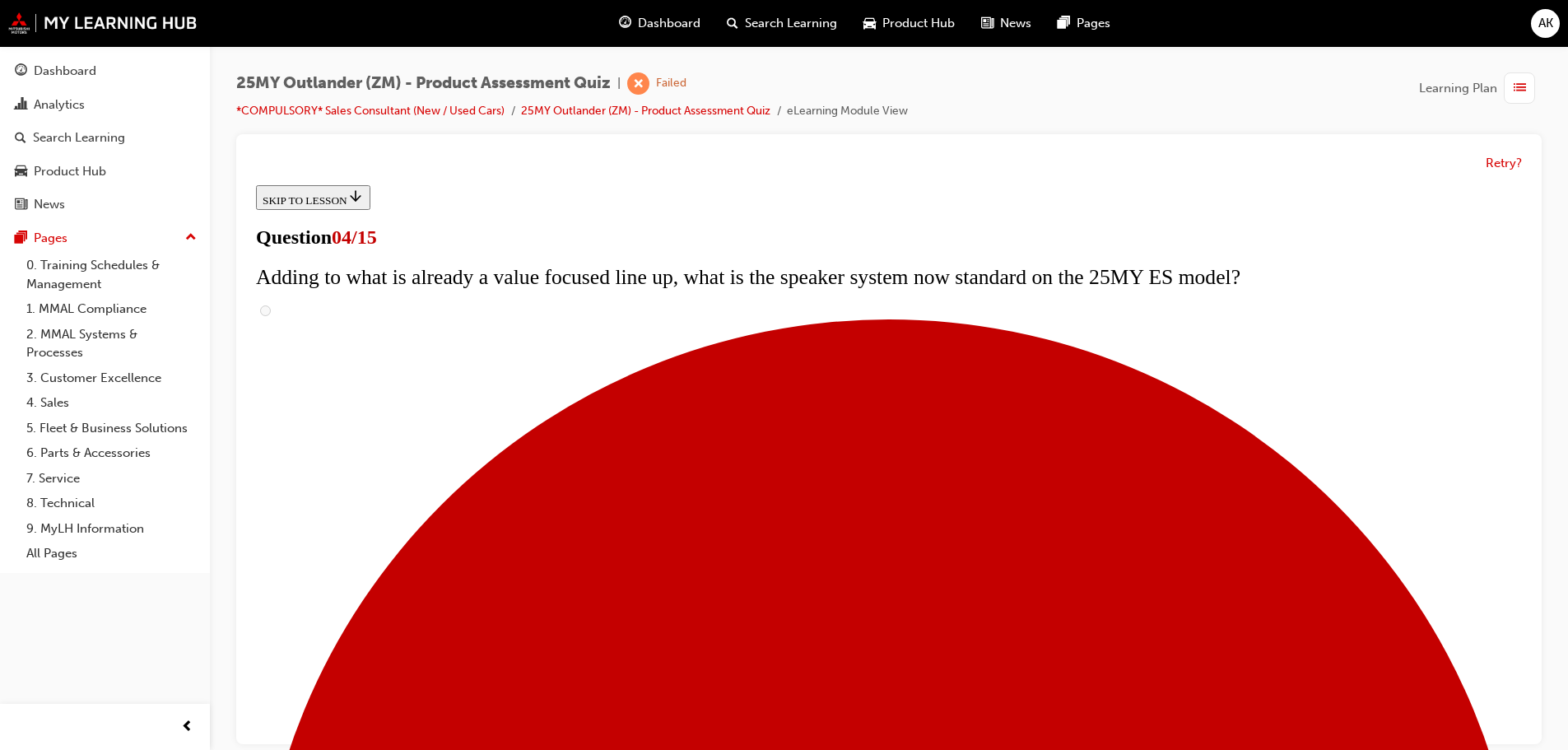
checkbox input "true"
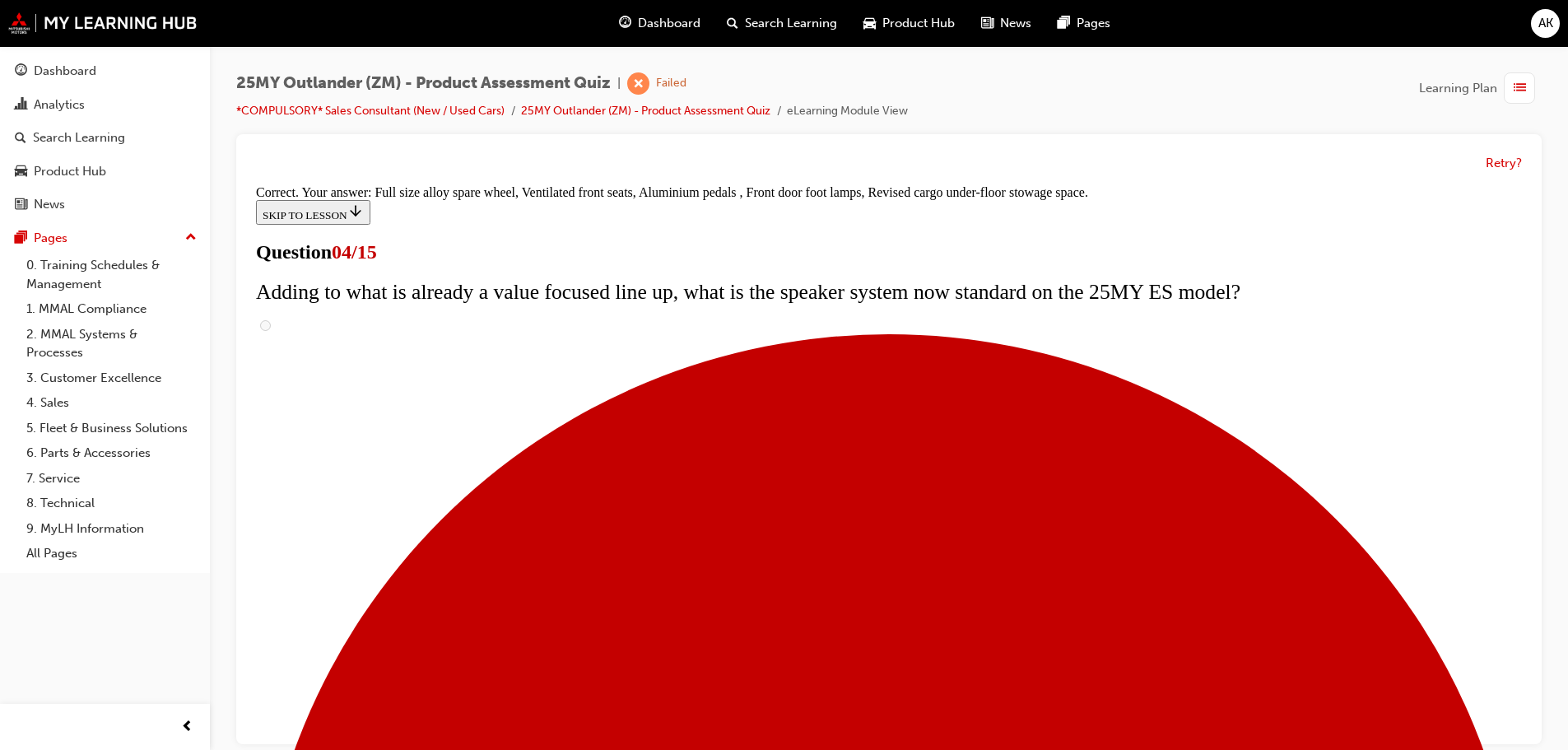
scroll to position [528, 0]
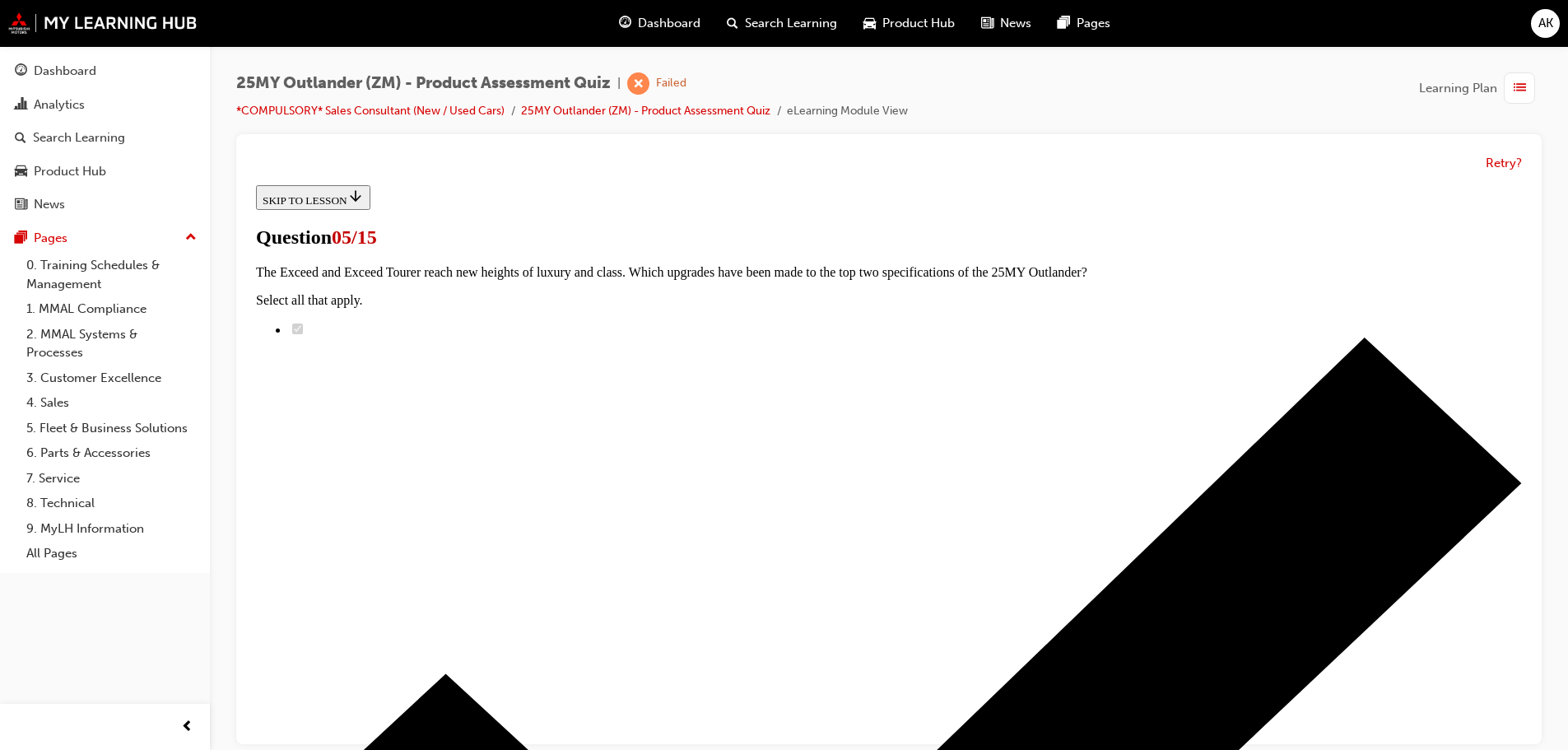
scroll to position [164, 0]
radio input "true"
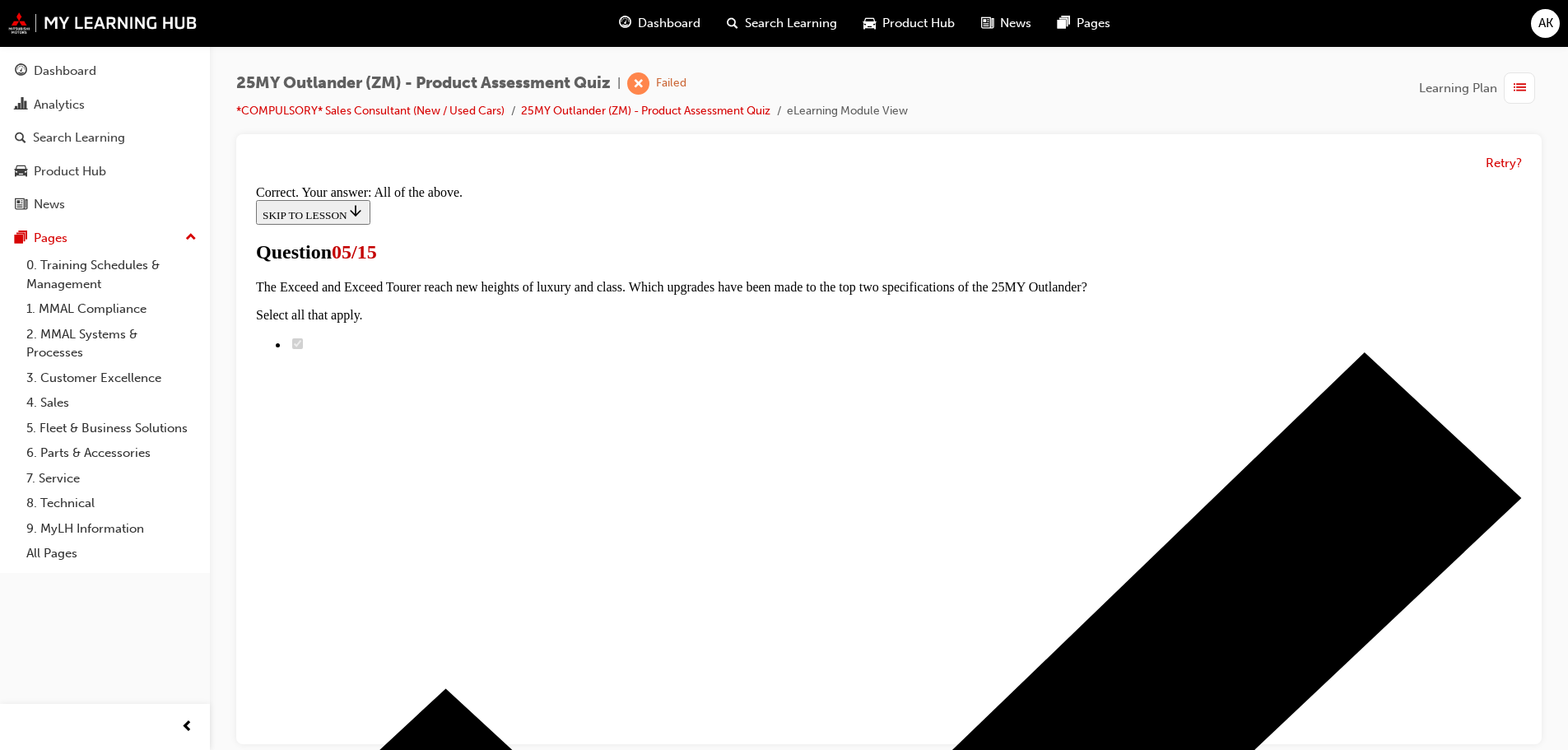
scroll to position [407, 0]
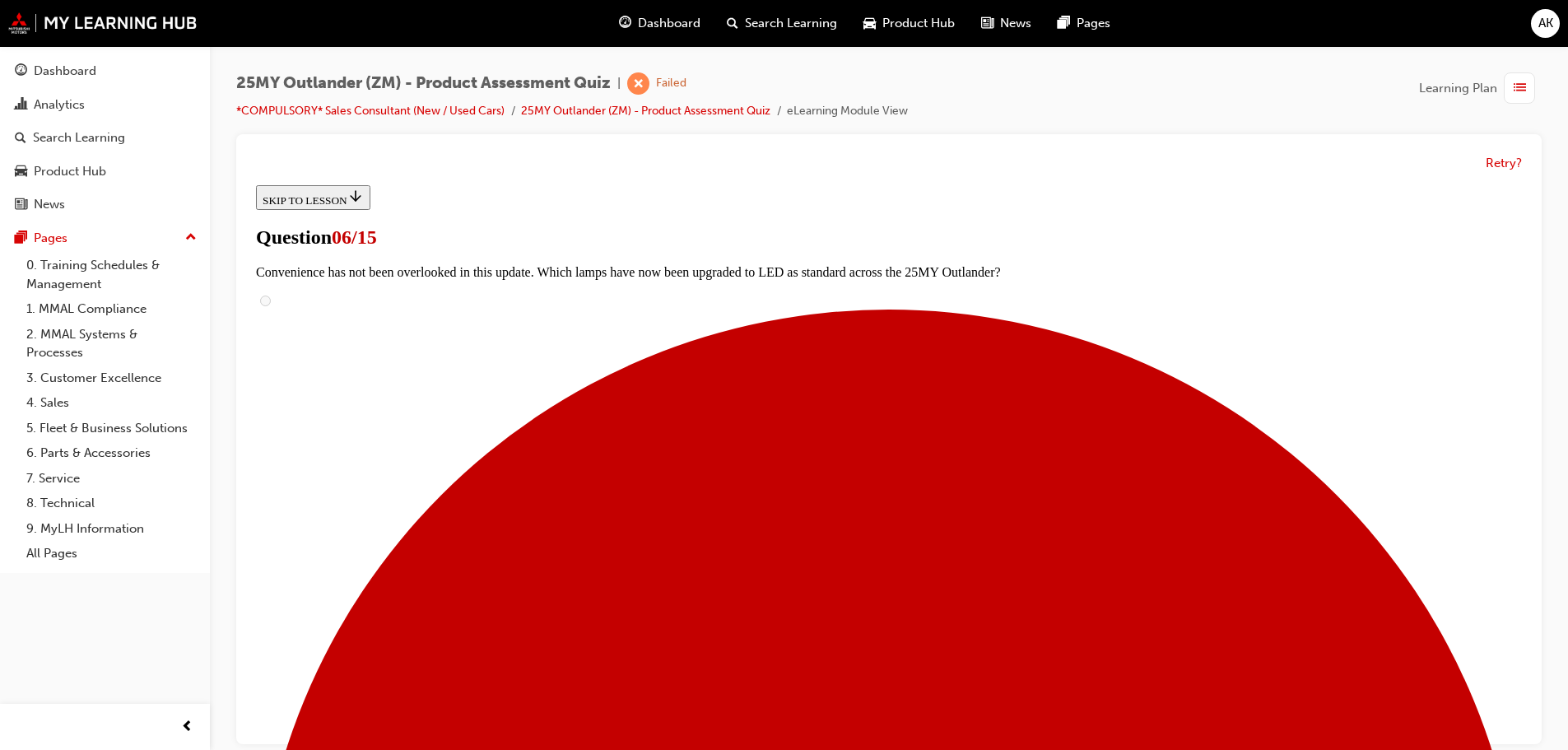
scroll to position [329, 0]
radio input "true"
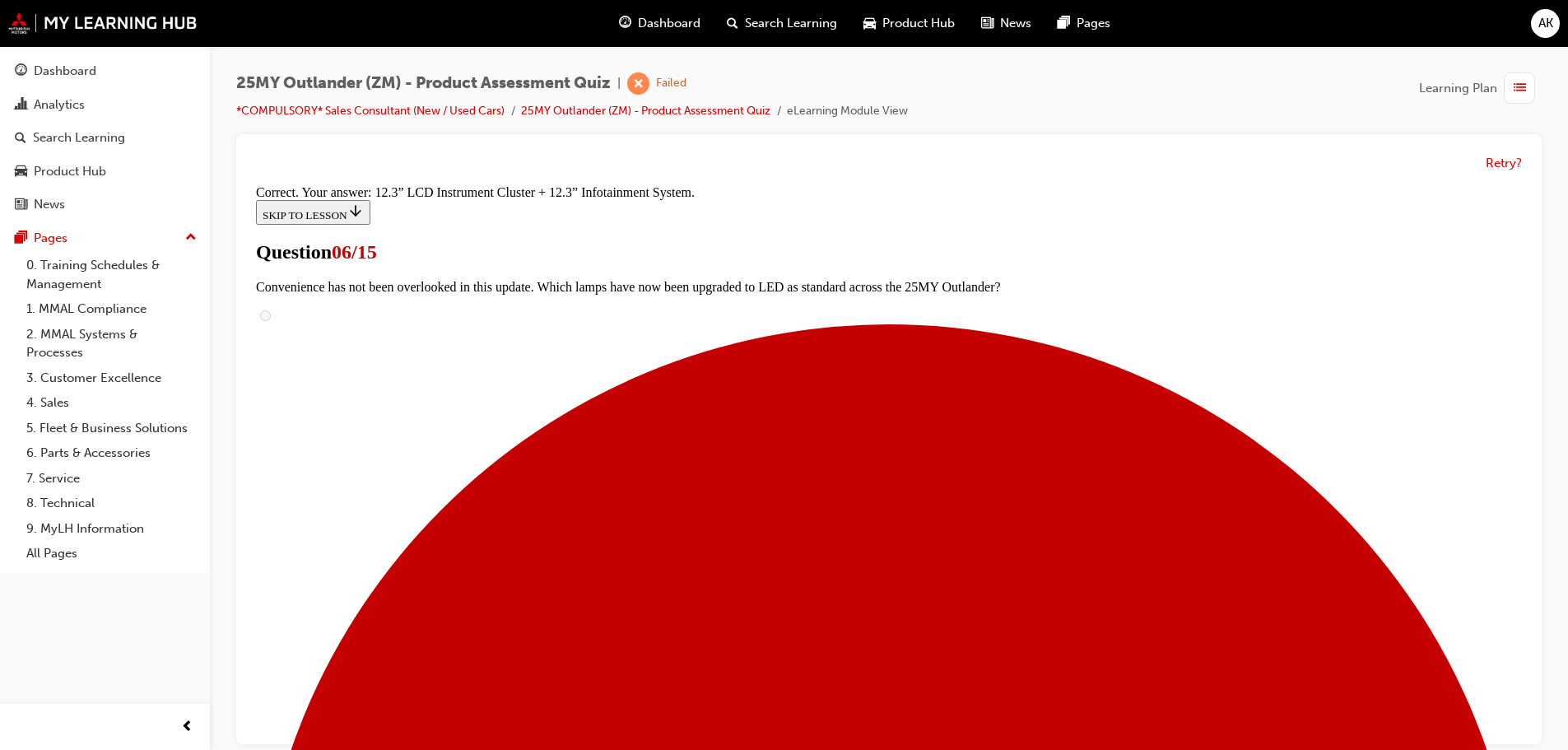
scroll to position [562, 0]
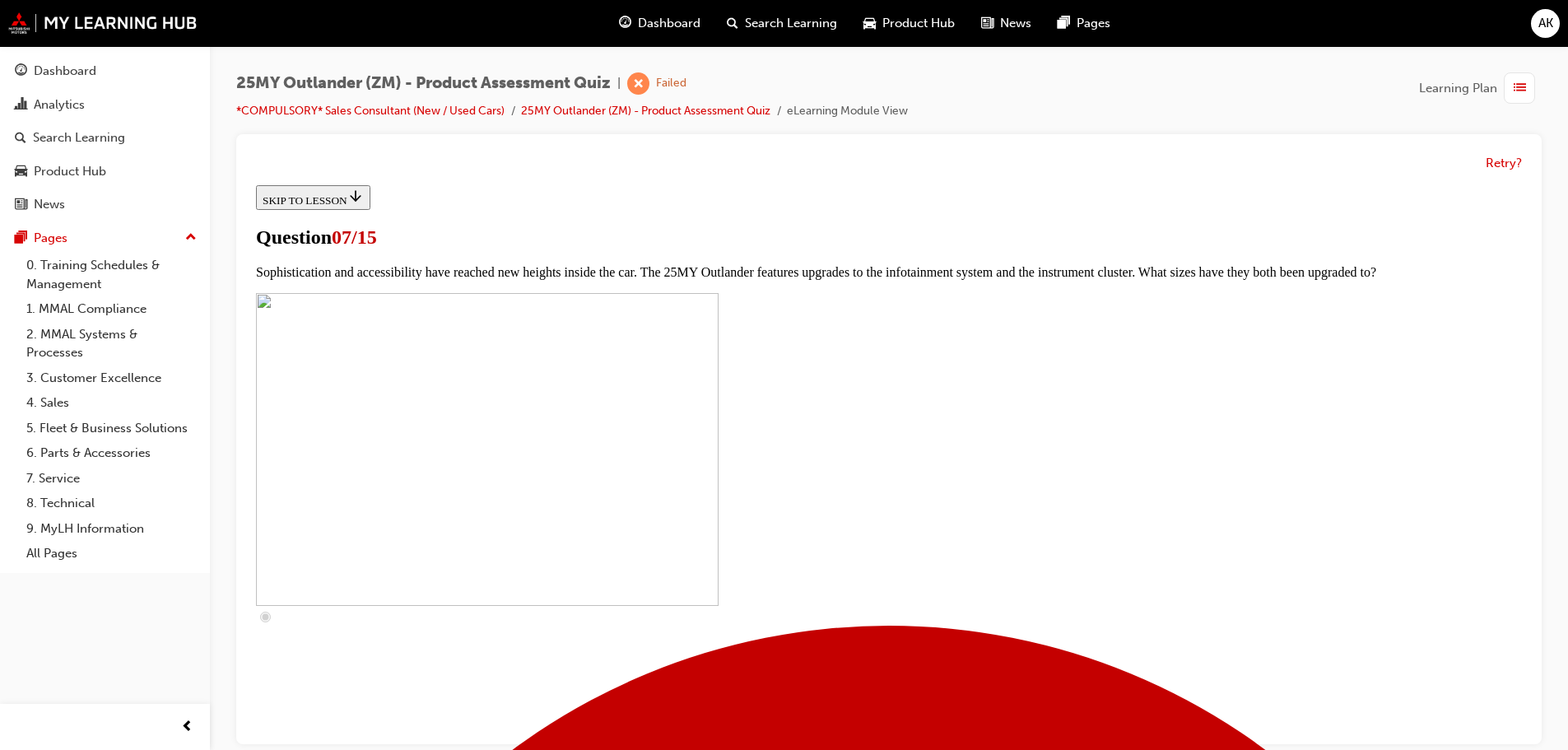
scroll to position [411, 0]
checkbox input "true"
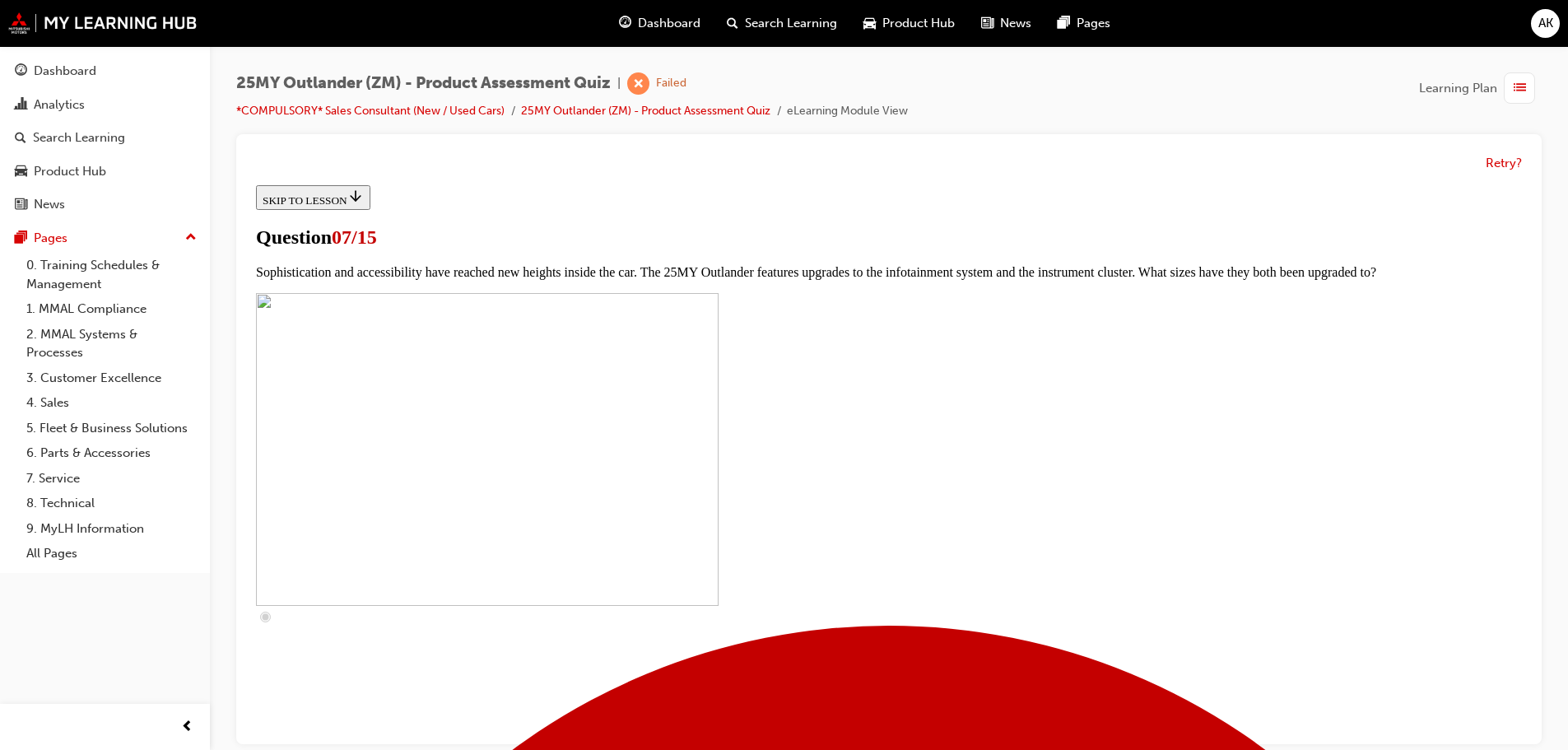
checkbox input "true"
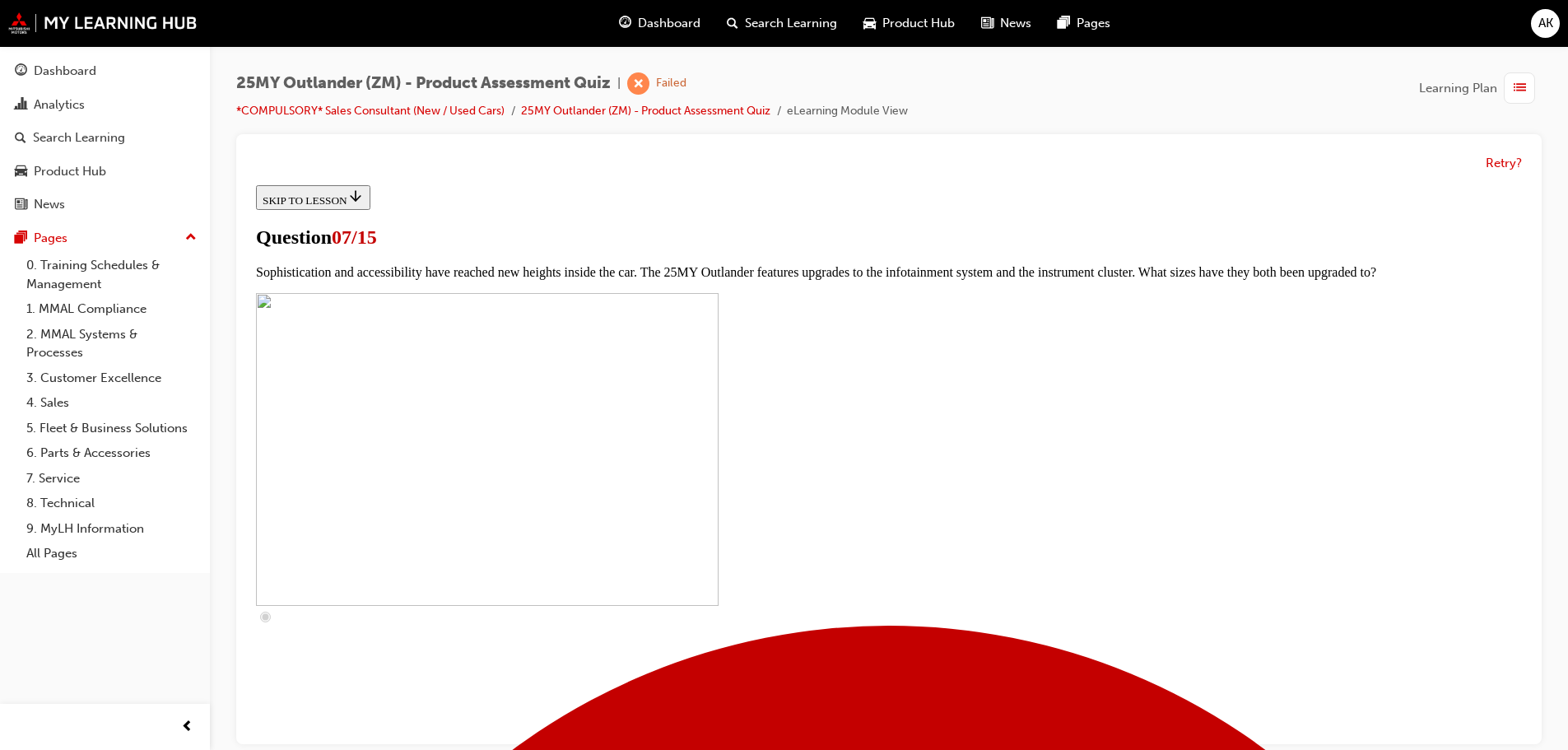
checkbox input "true"
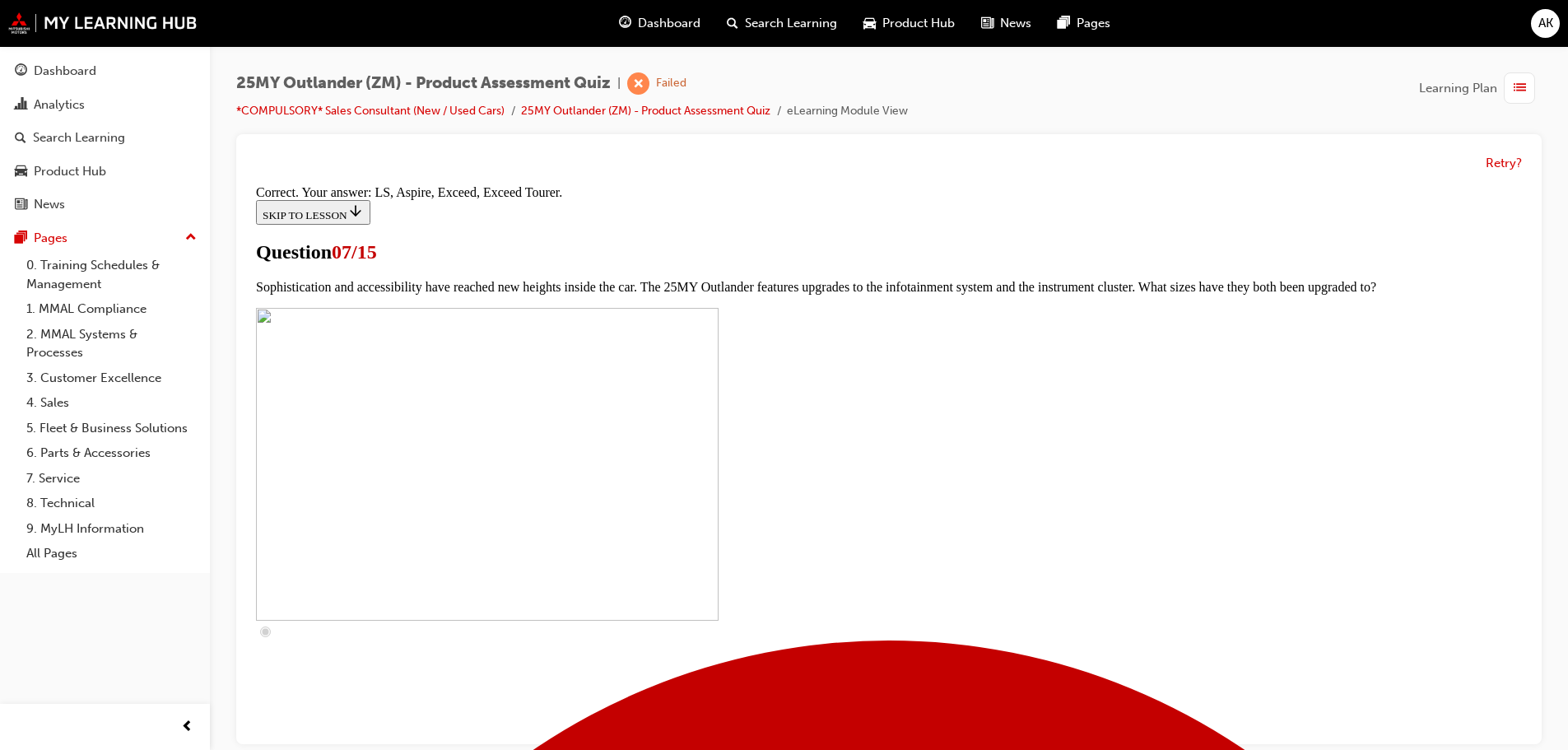
scroll to position [750, 0]
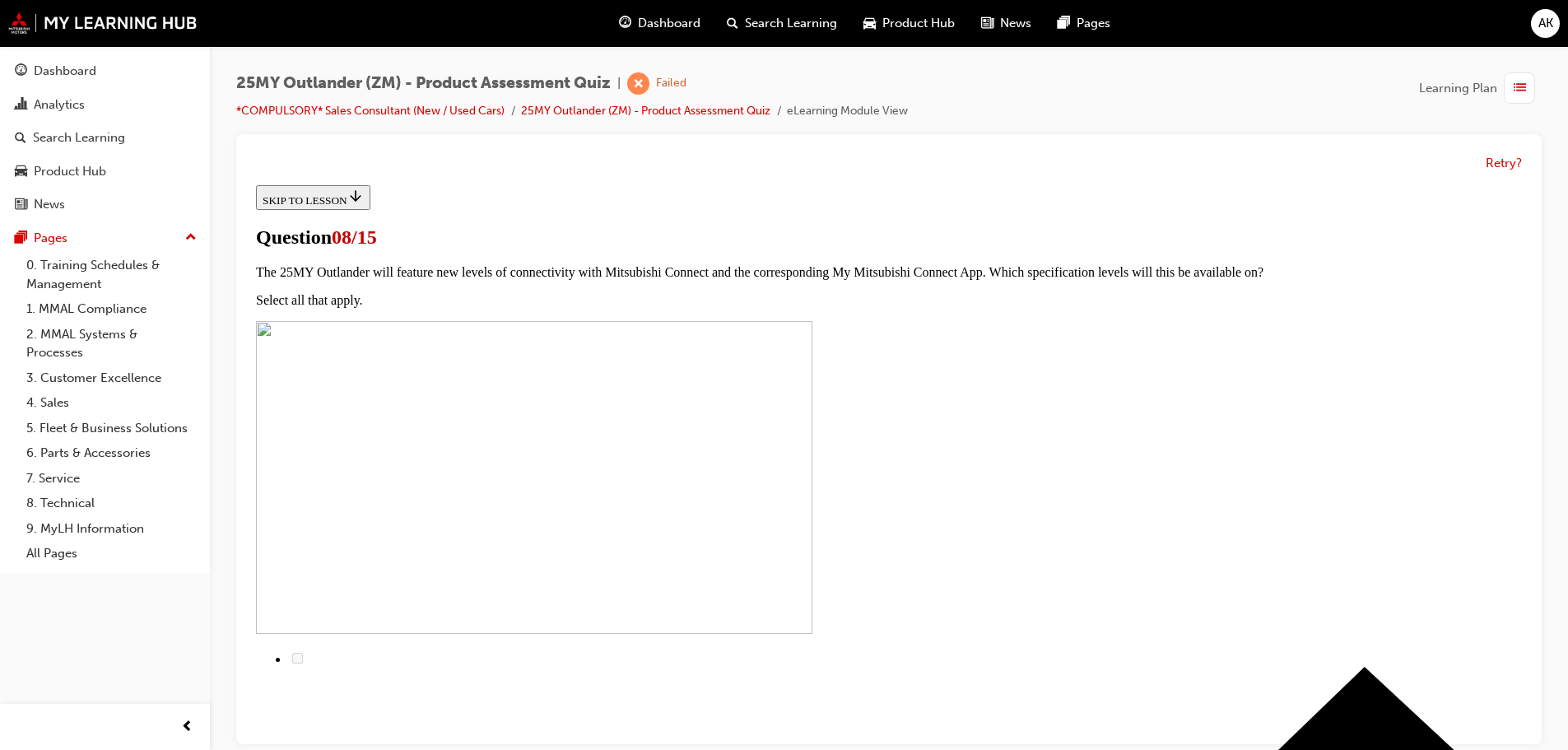
scroll to position [164, 0]
radio input "true"
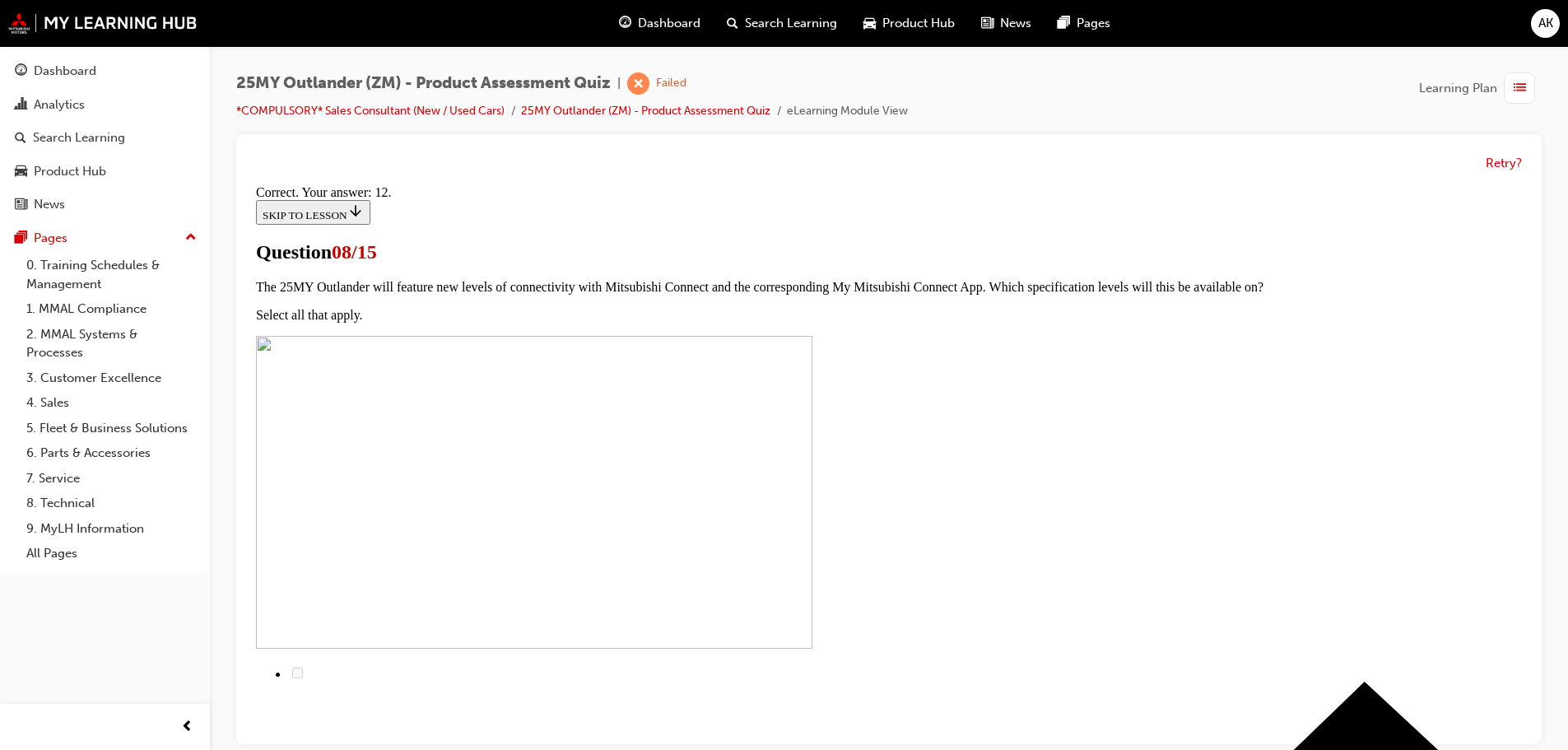
scroll to position [275, 0]
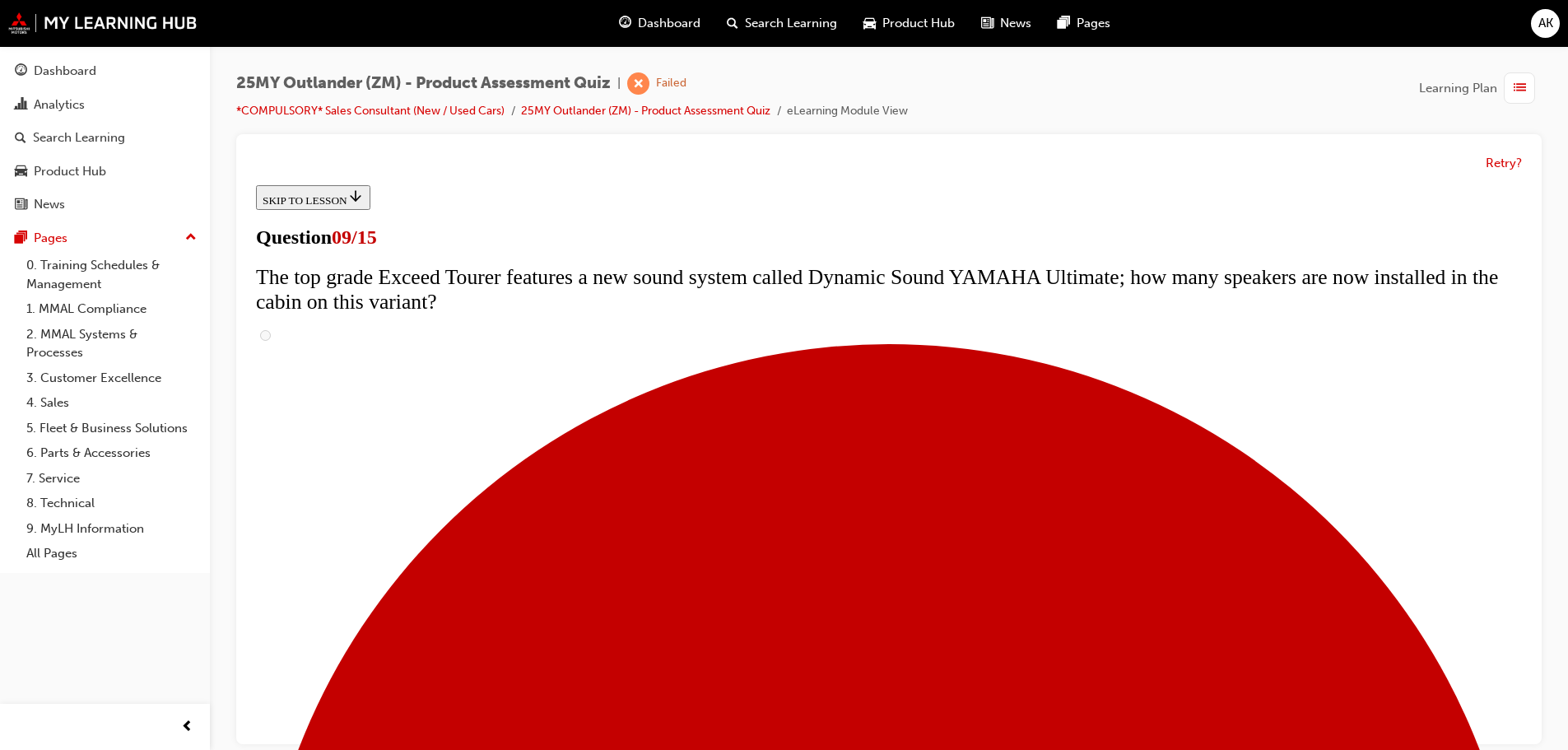
scroll to position [661, 0]
radio input "true"
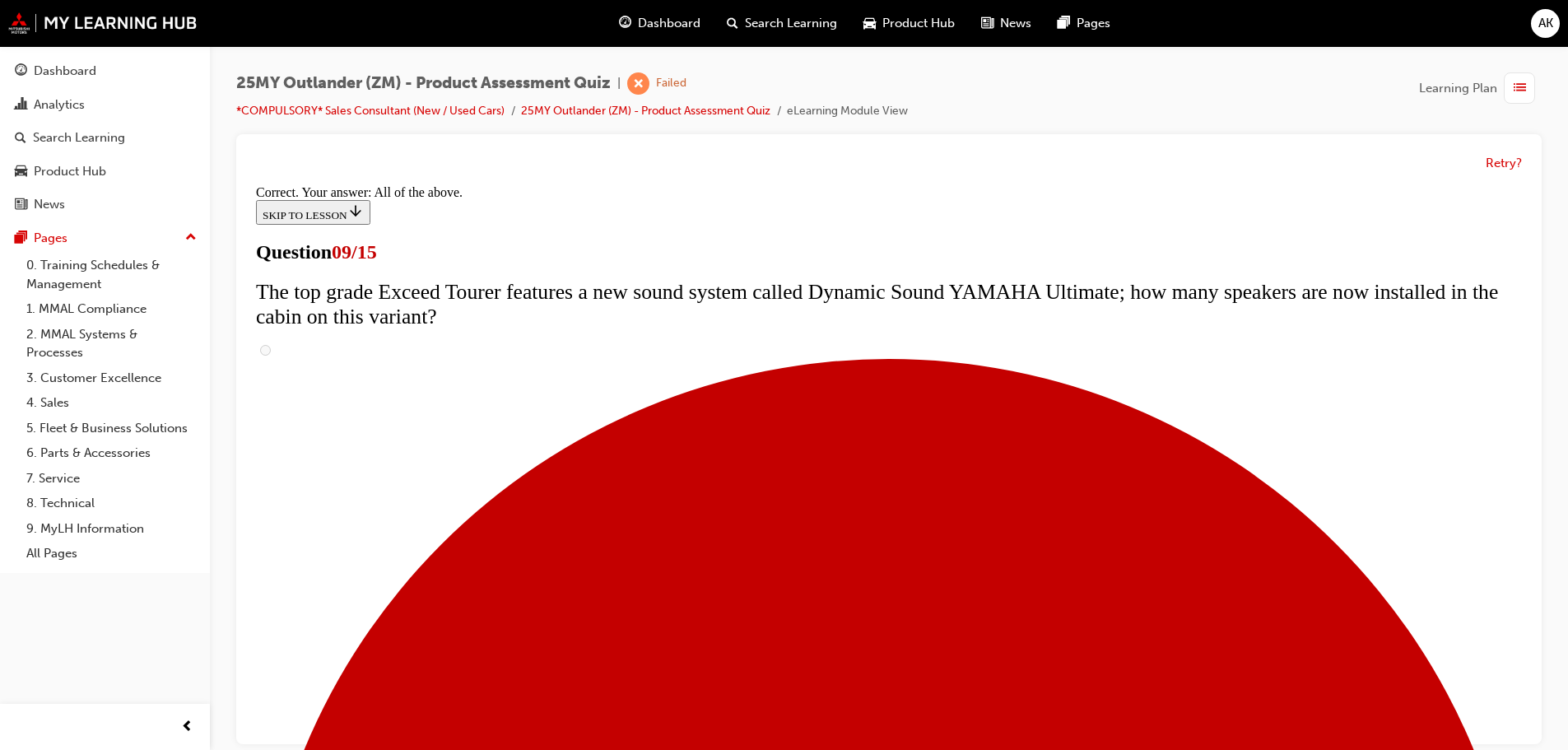
scroll to position [863, 0]
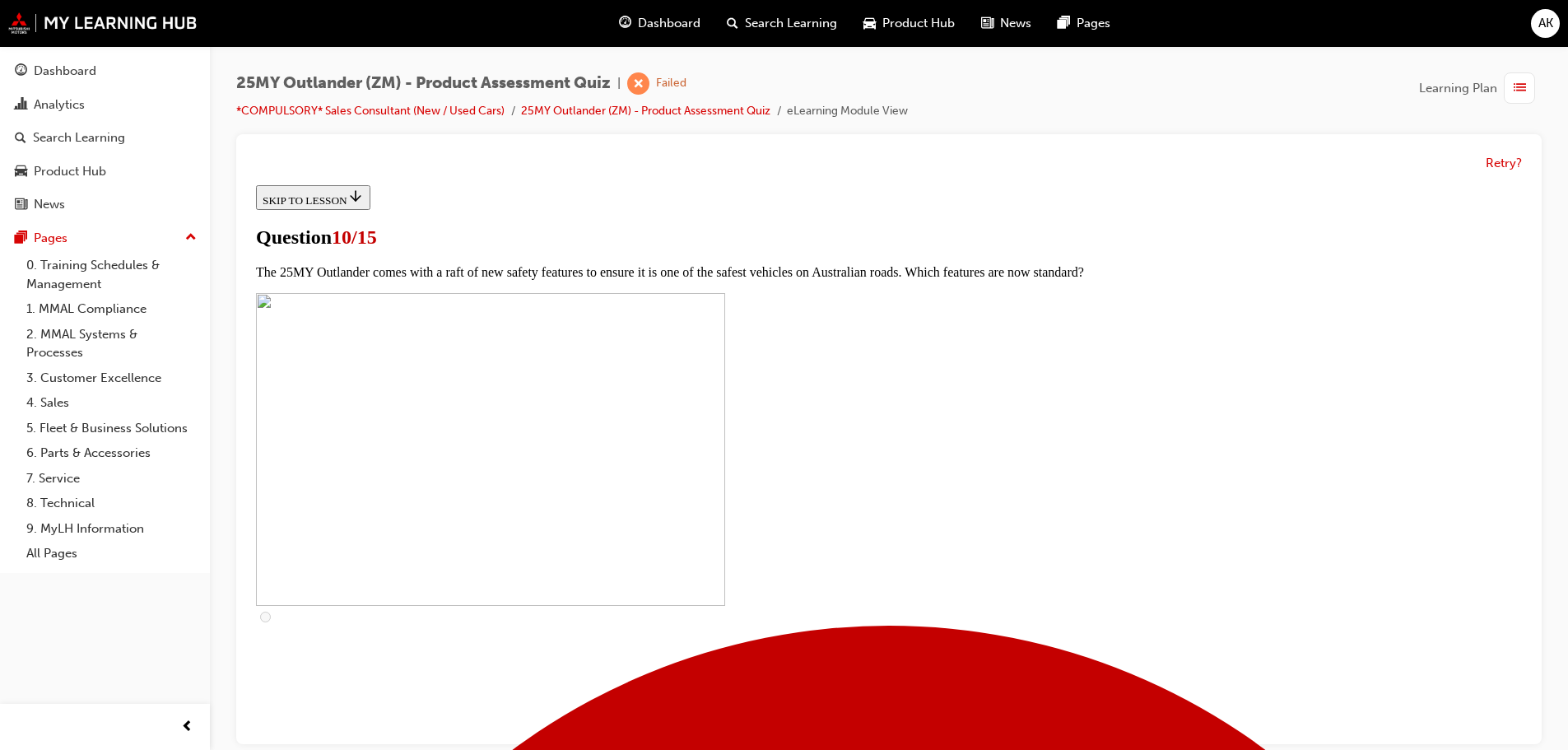
scroll to position [494, 0]
checkbox input "true"
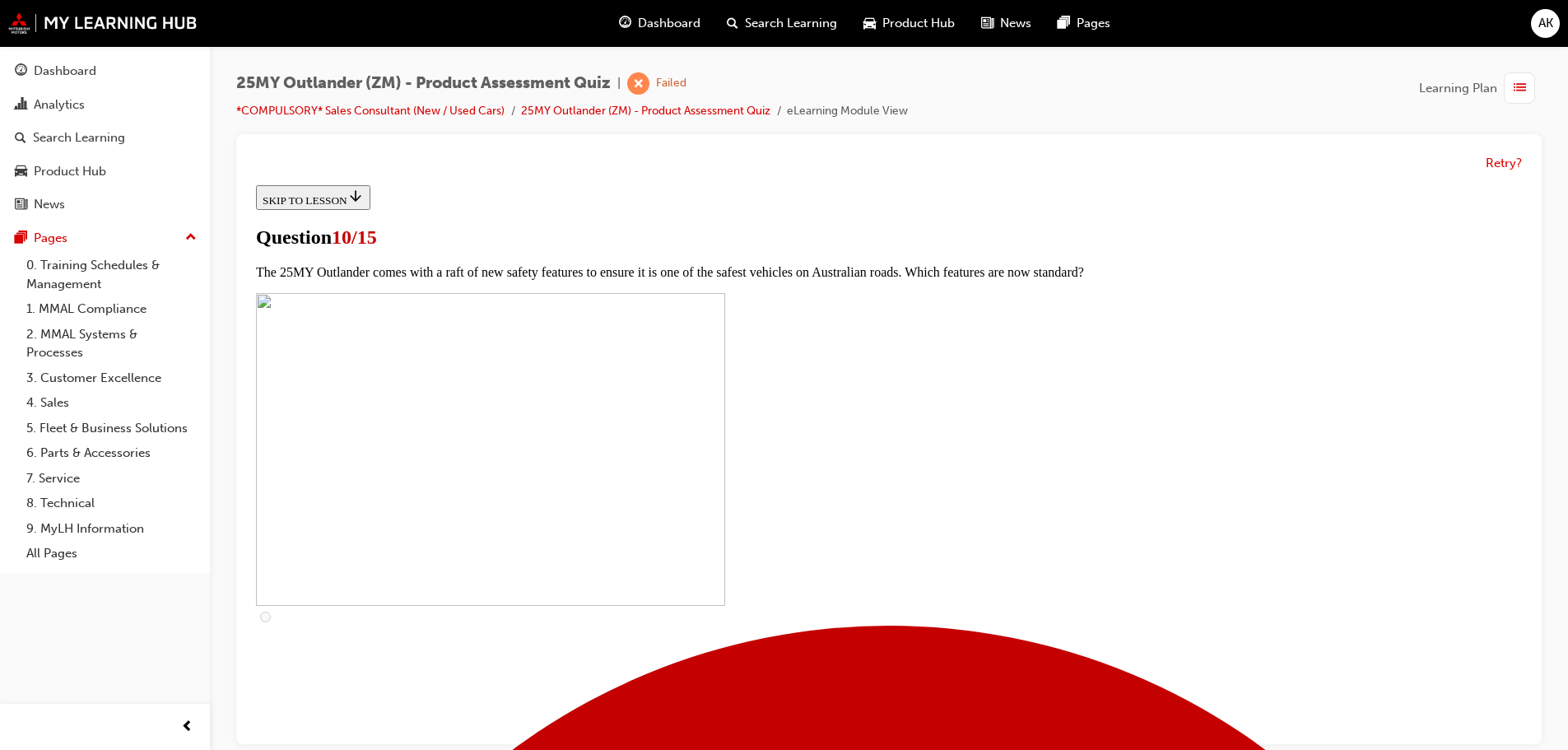
checkbox input "true"
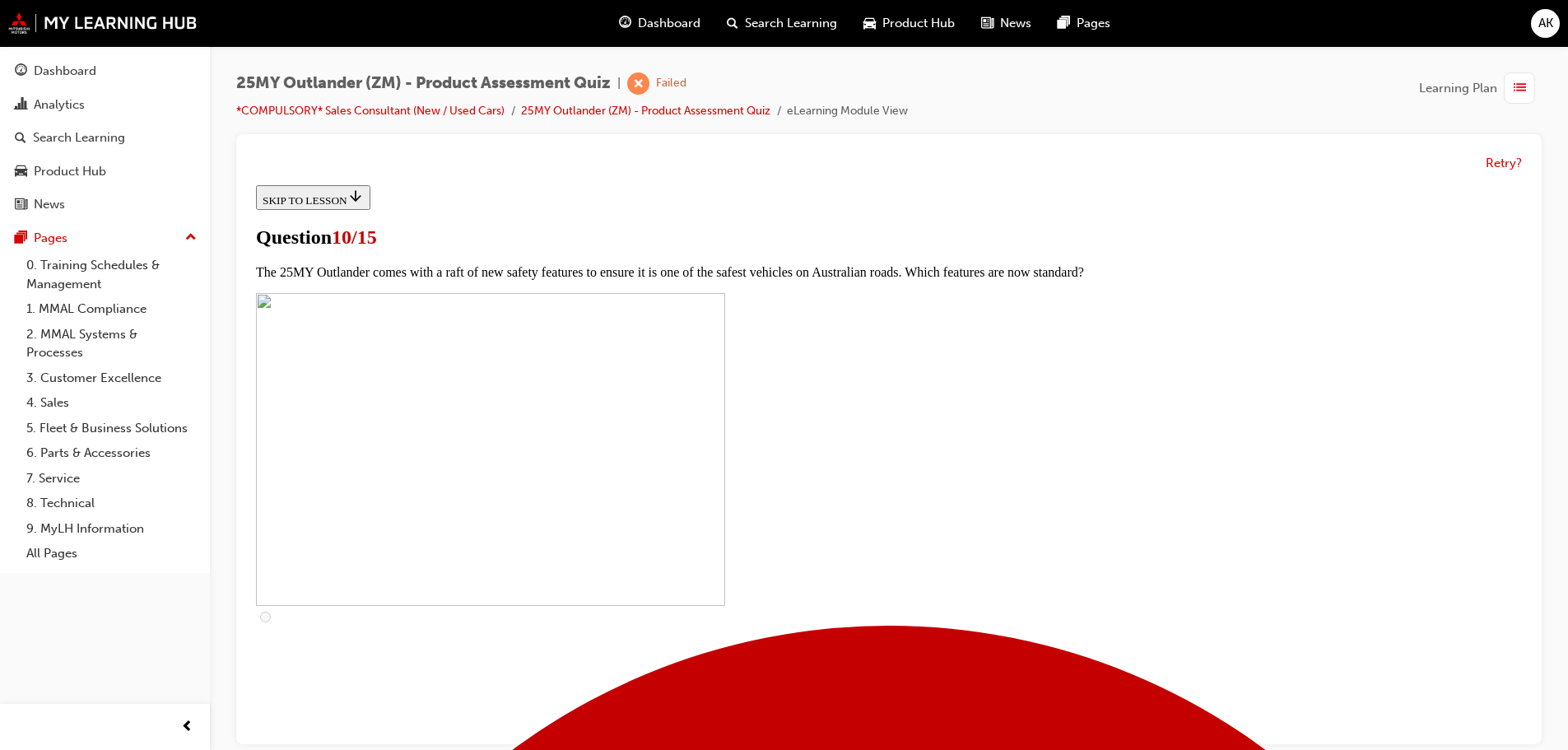
checkbox input "true"
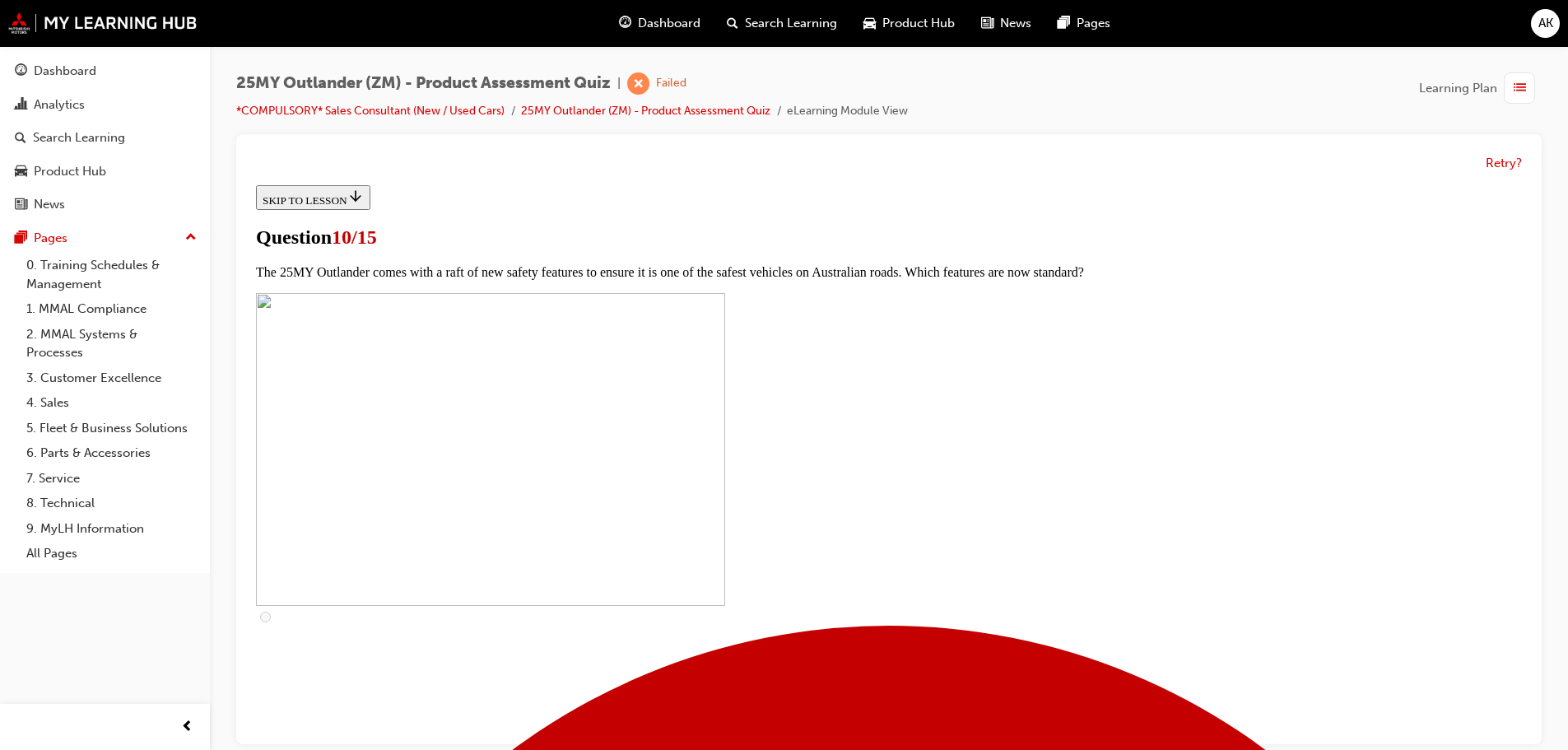
checkbox input "true"
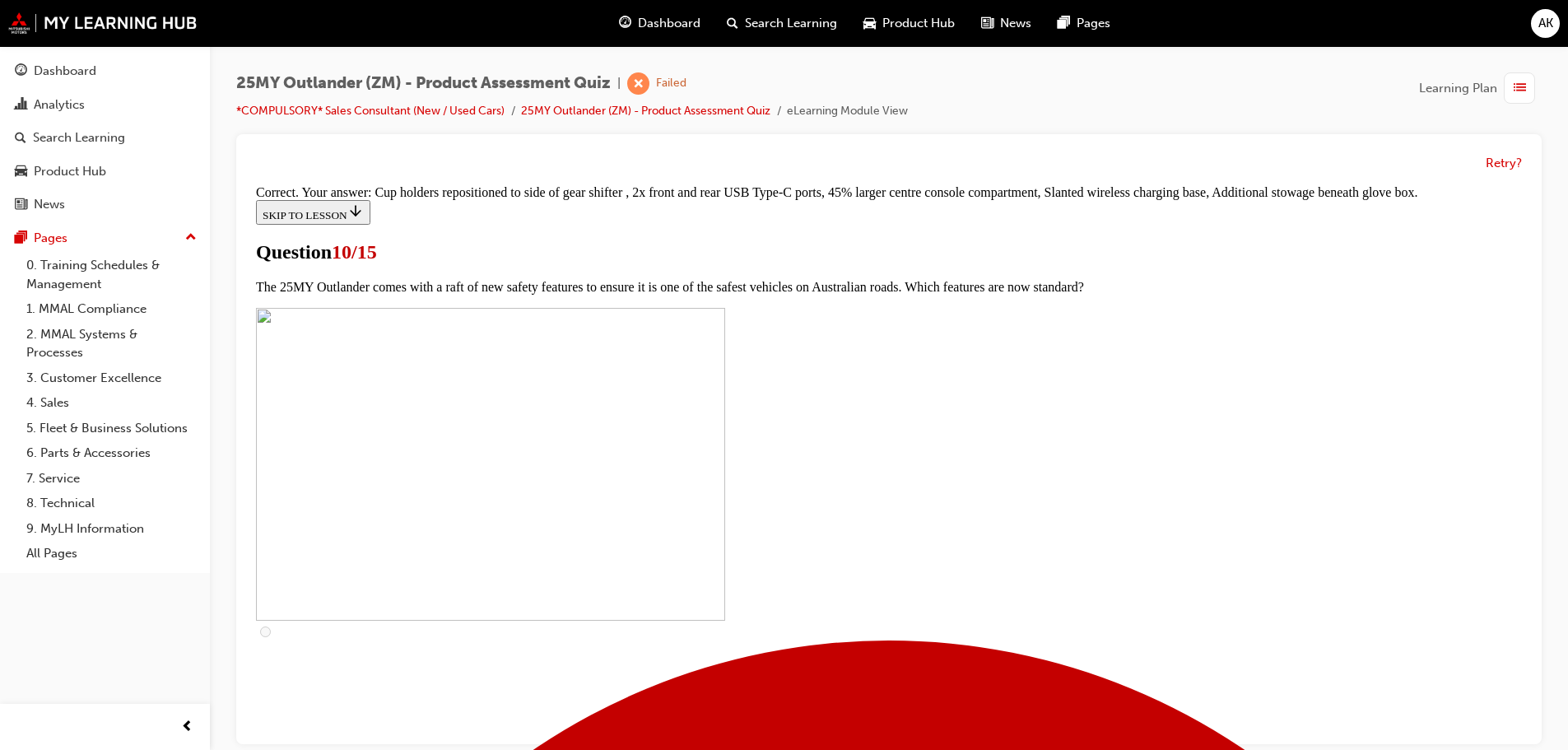
scroll to position [709, 0]
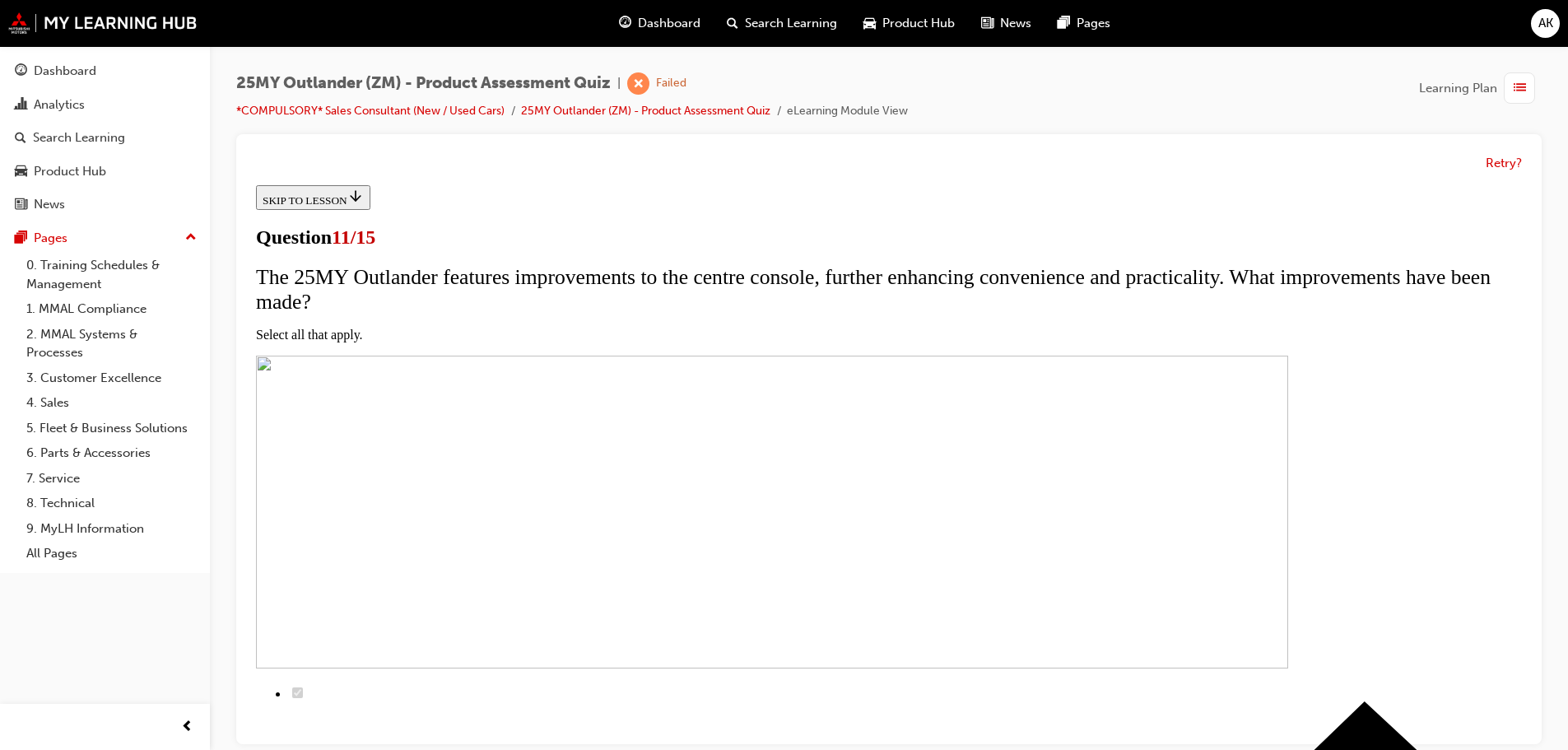
scroll to position [164, 0]
checkbox input "true"
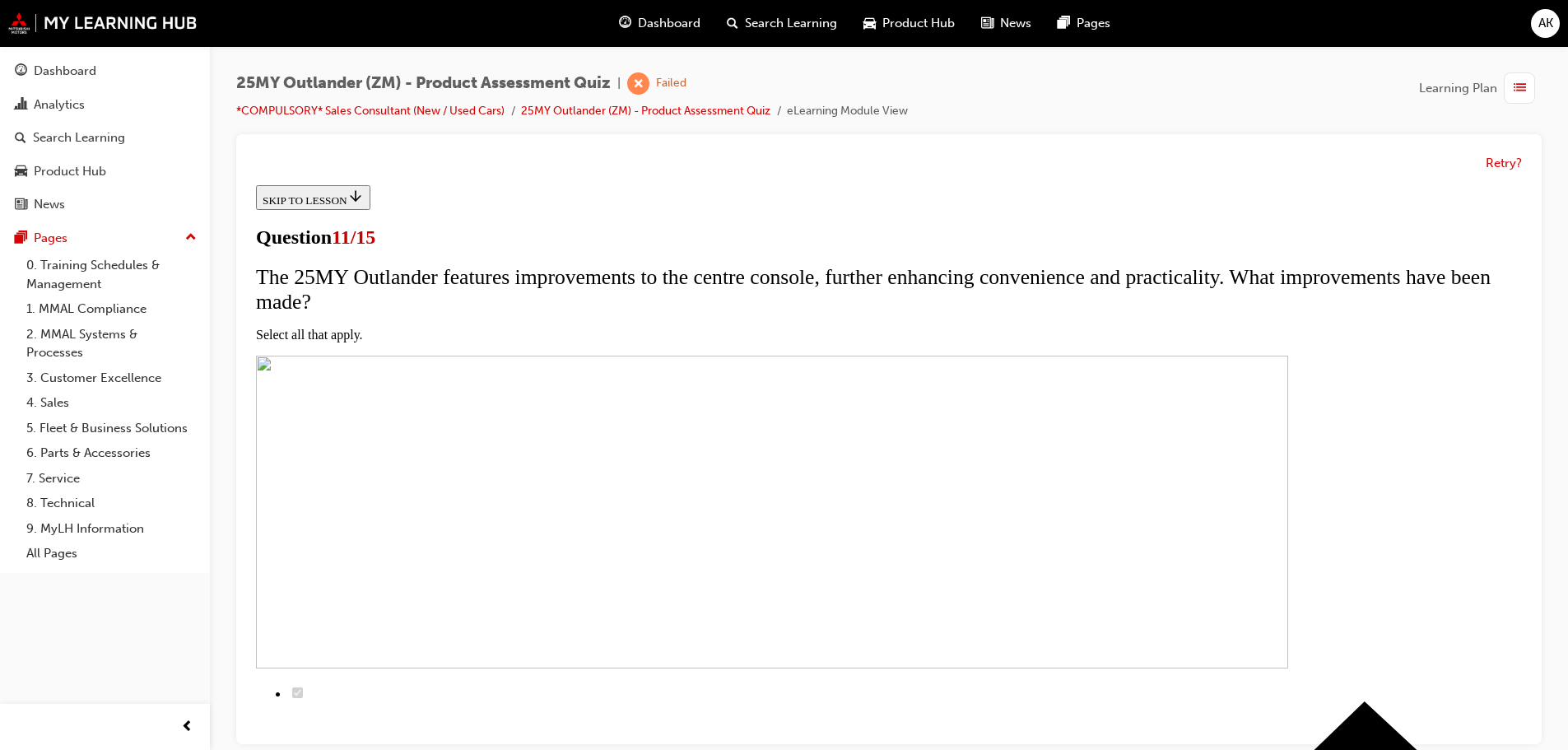
checkbox input "true"
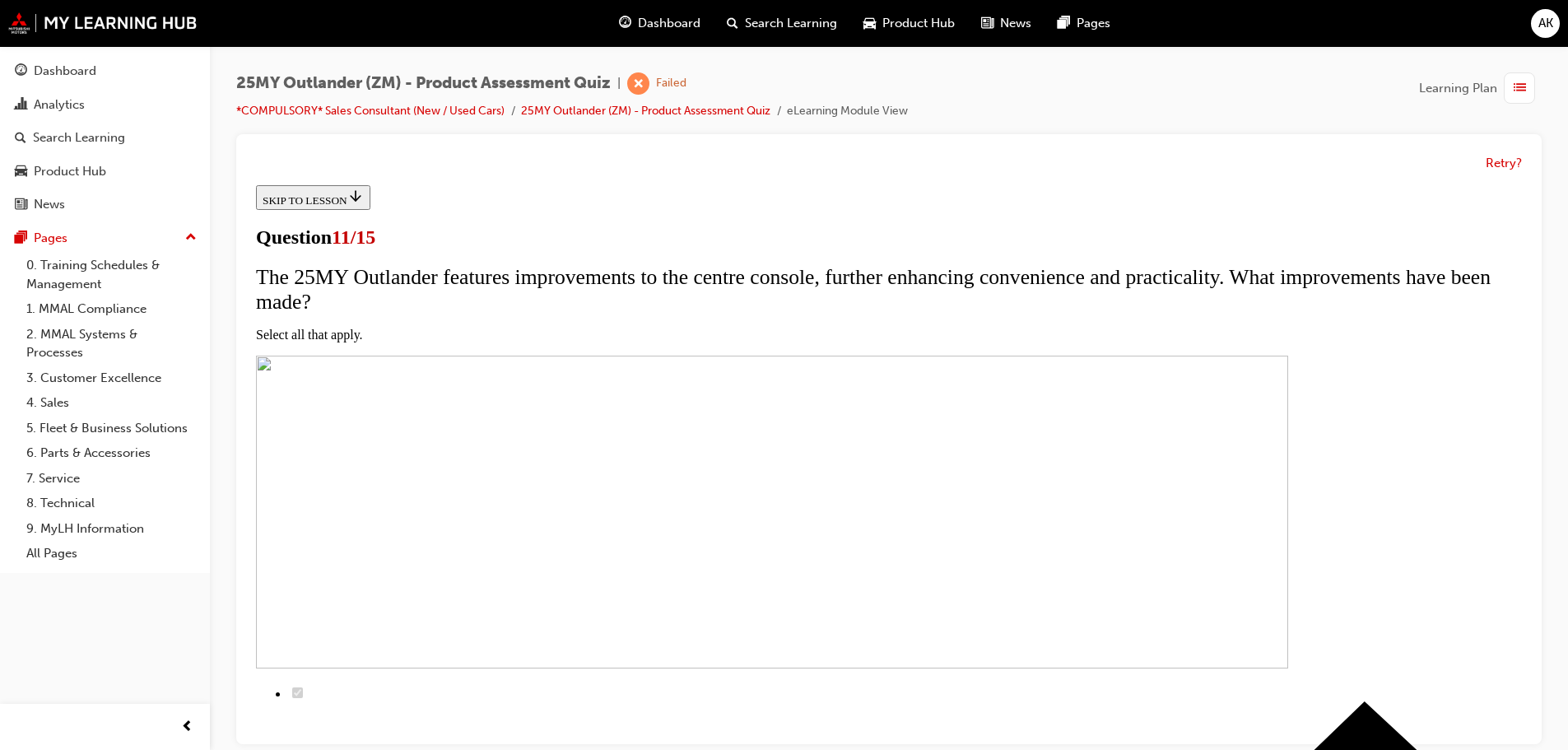
checkbox input "true"
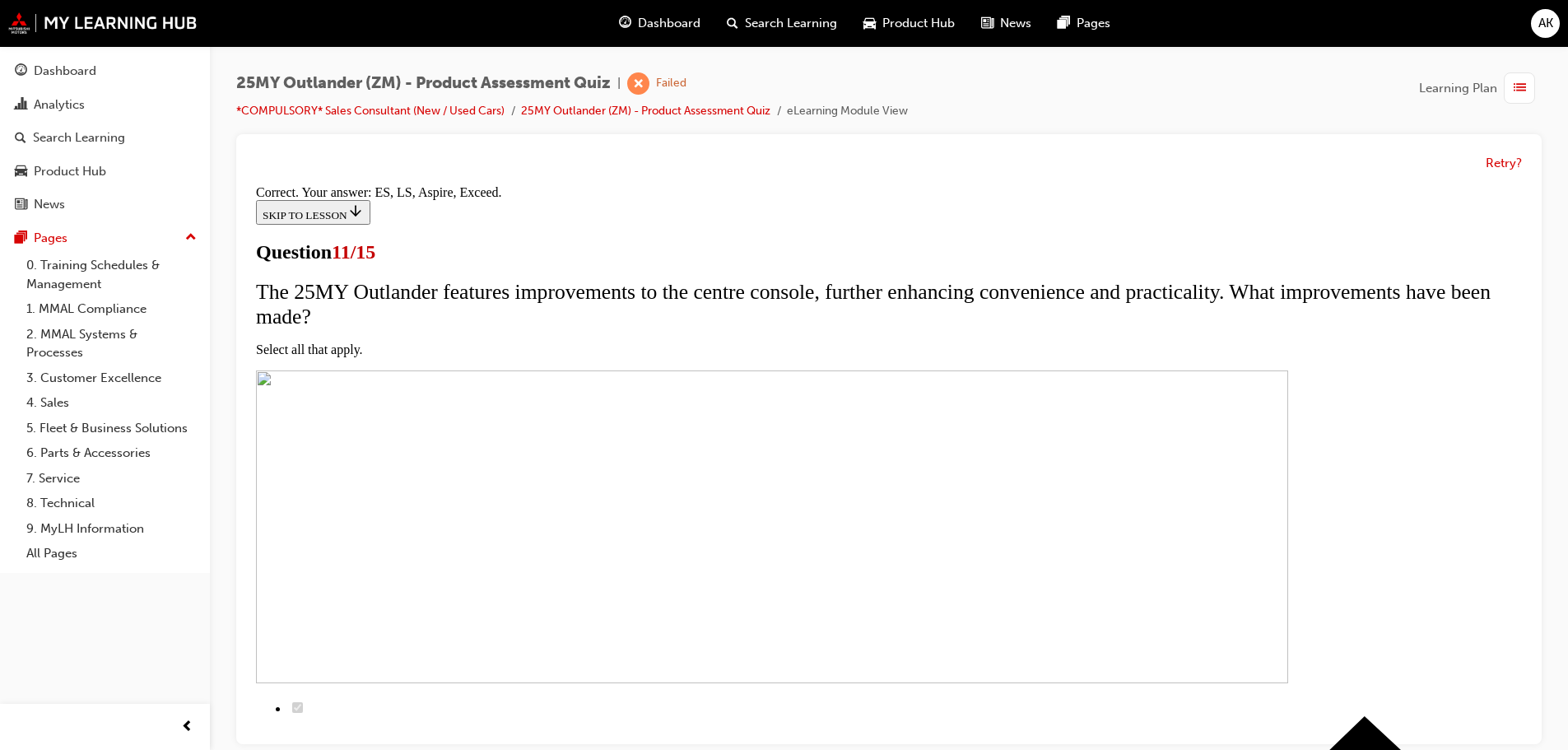
scroll to position [397, 0]
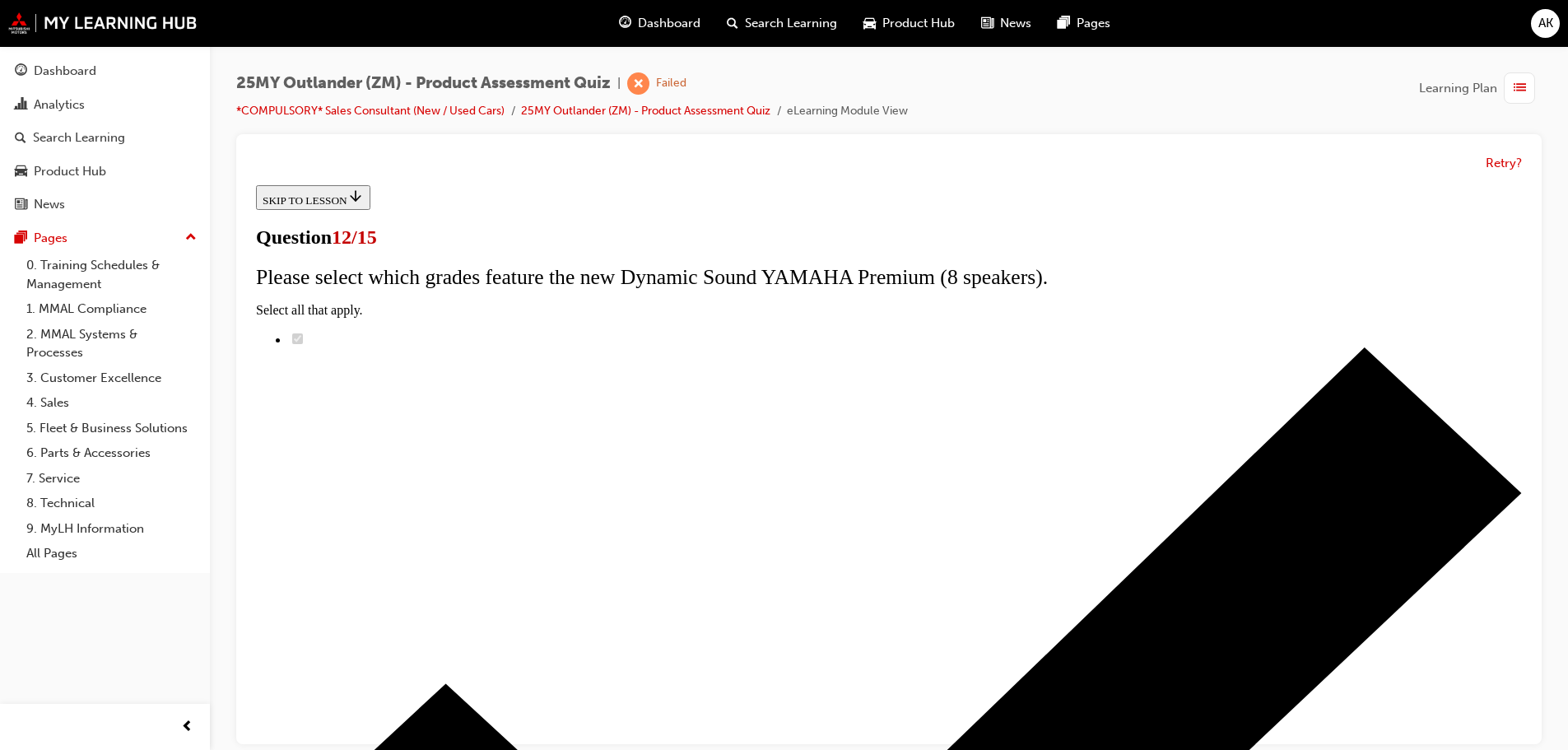
scroll to position [130, 0]
radio input "true"
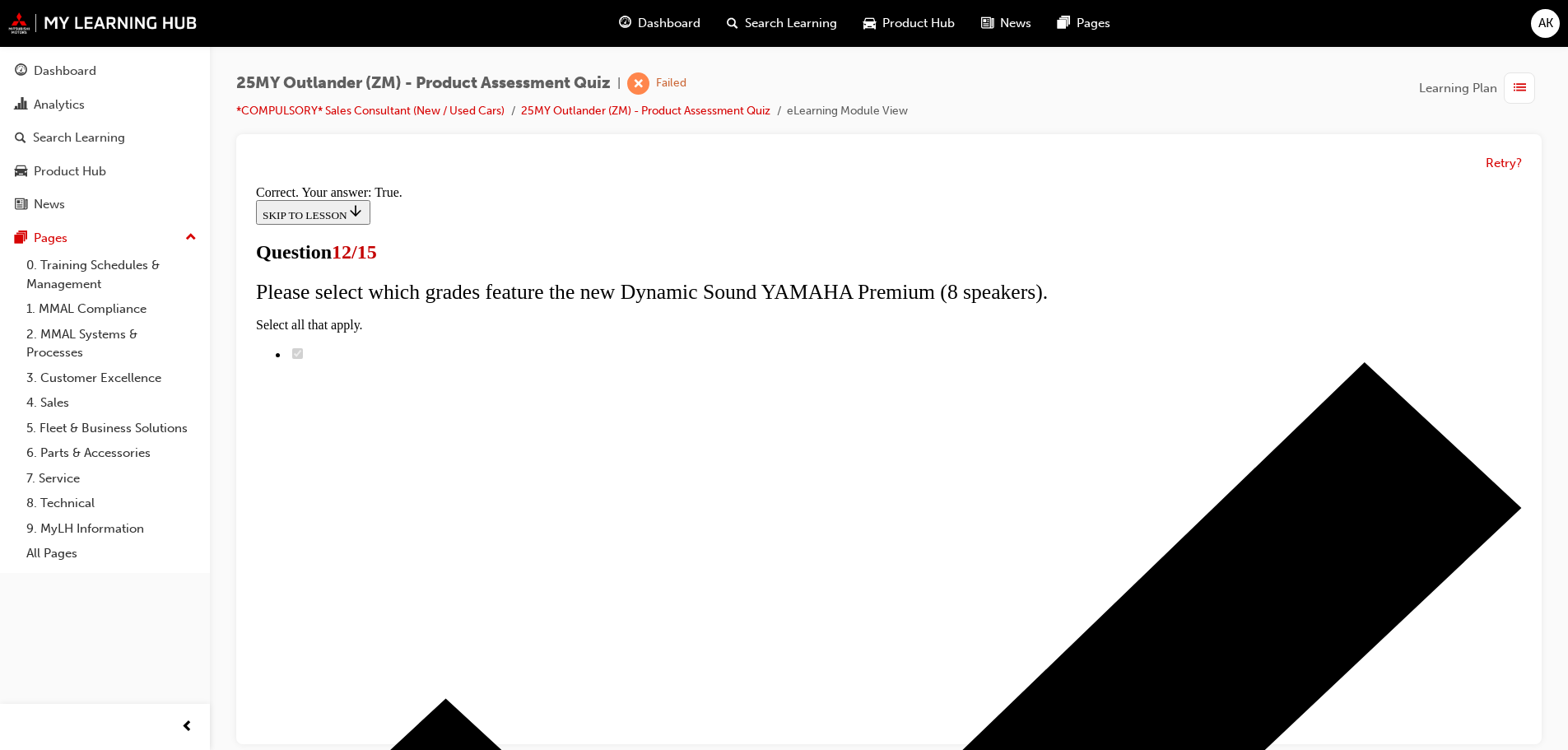
scroll to position [199, 0]
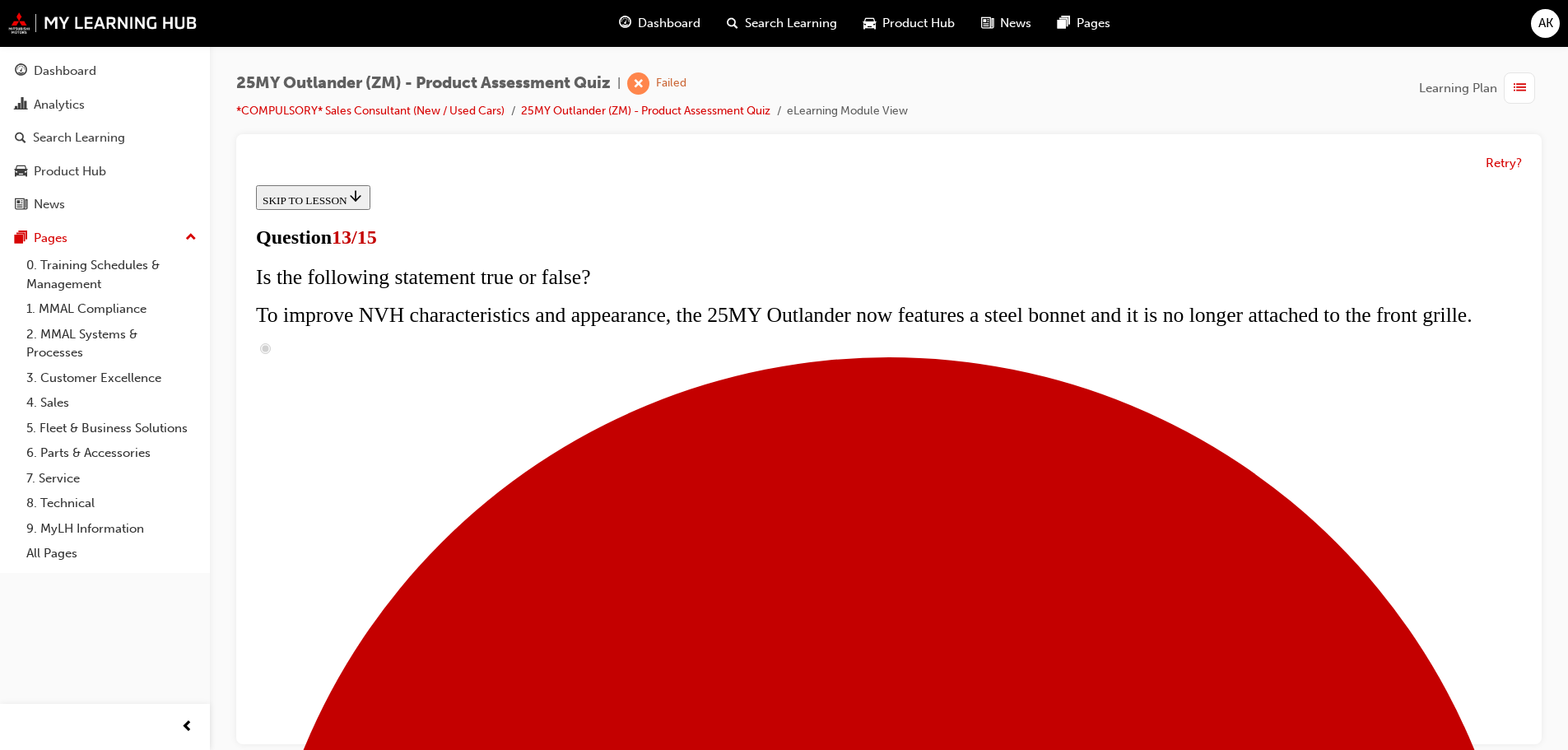
scroll to position [164, 0]
drag, startPoint x: 1237, startPoint y: 718, endPoint x: 583, endPoint y: 254, distance: 801.9
copy div "Mitsubishi Connect (available on LS and above) is technology that will connect …"
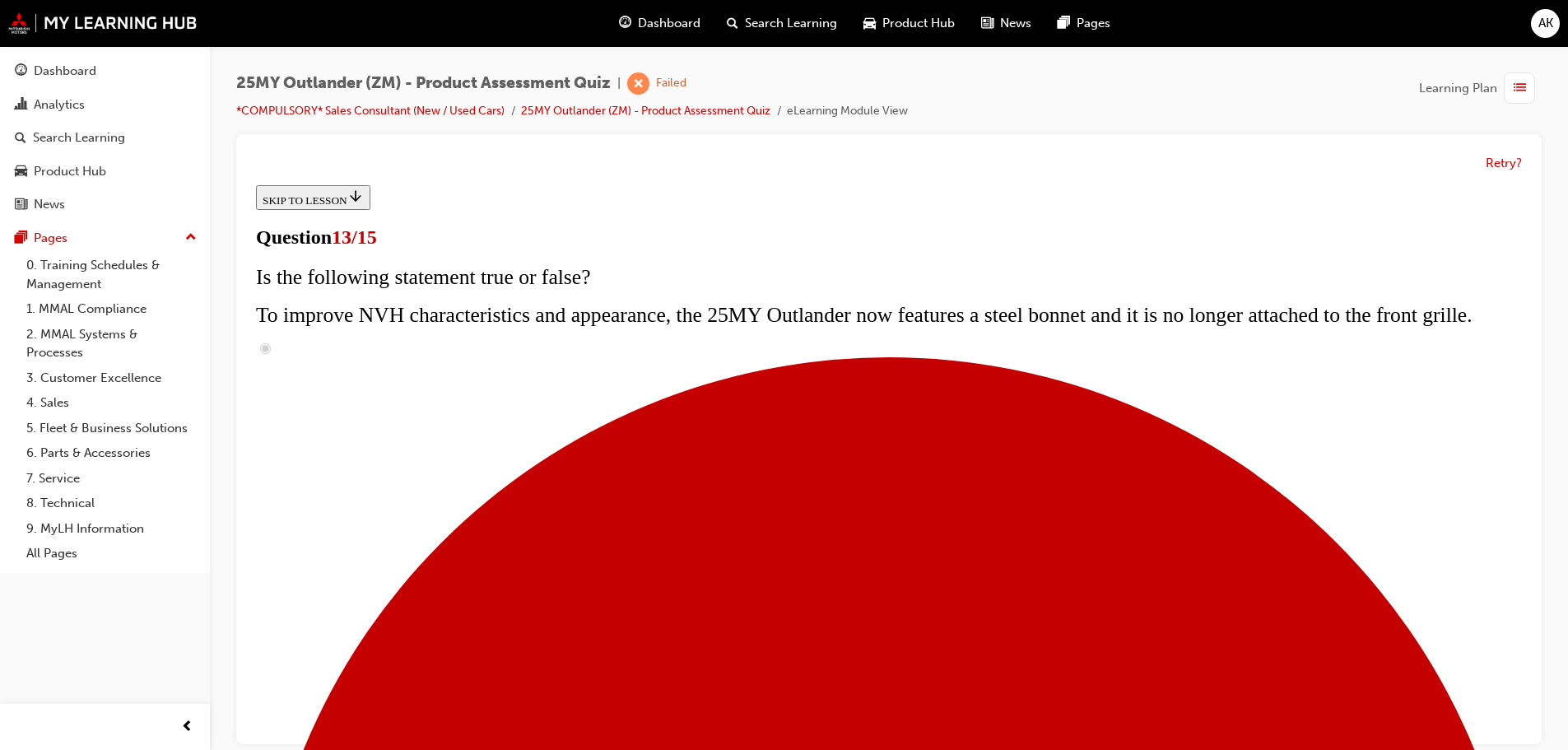
radio input "true"
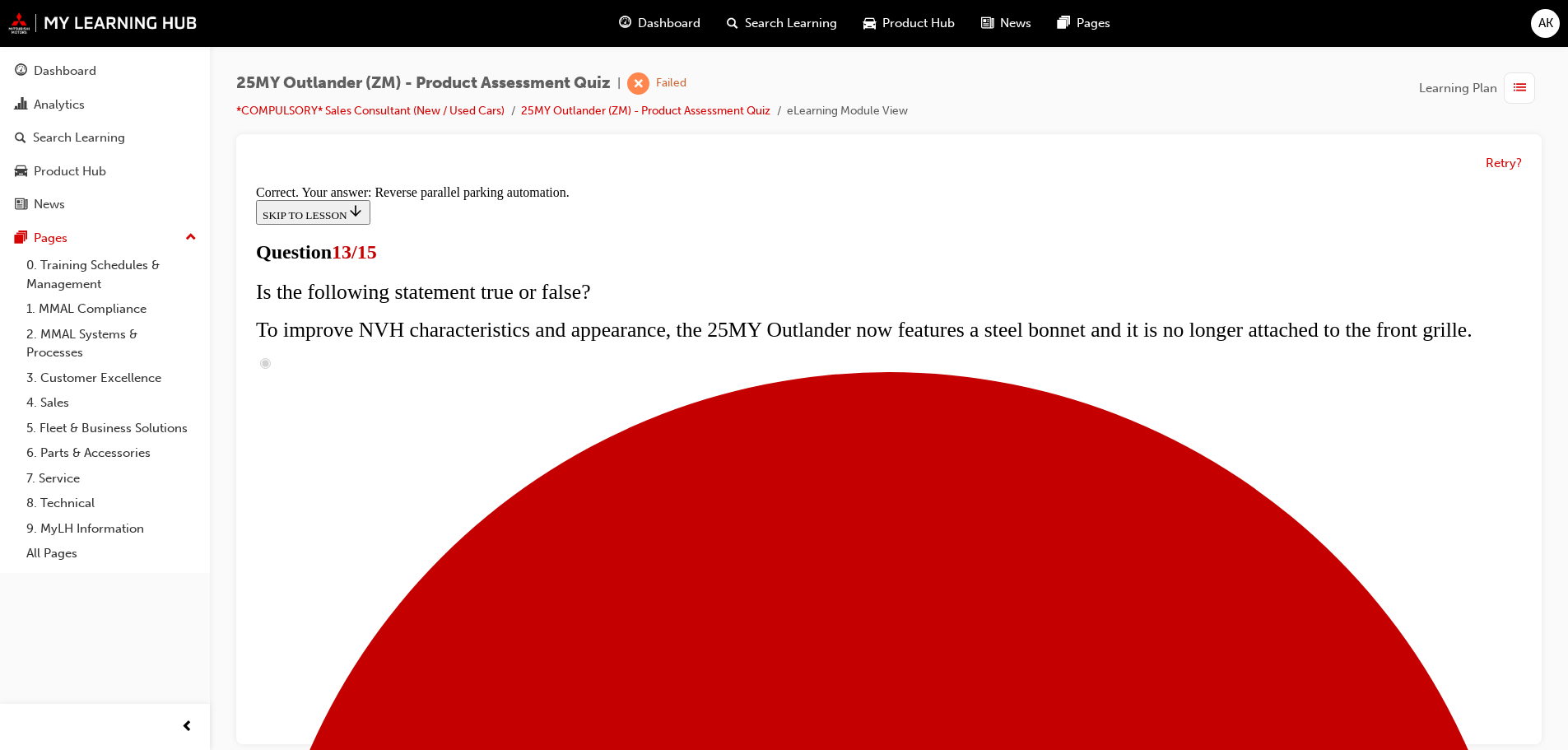
scroll to position [434, 0]
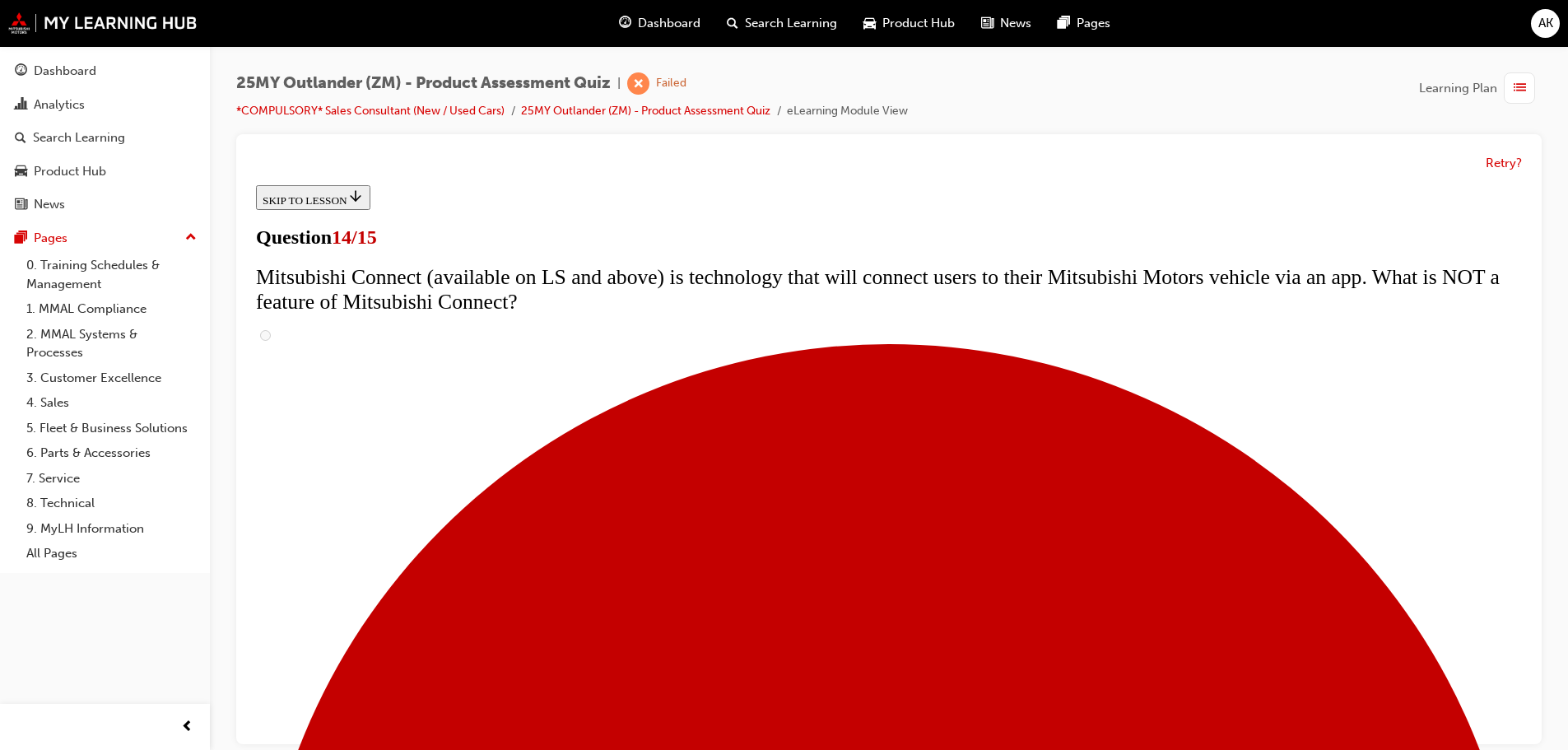
scroll to position [0, 0]
radio input "true"
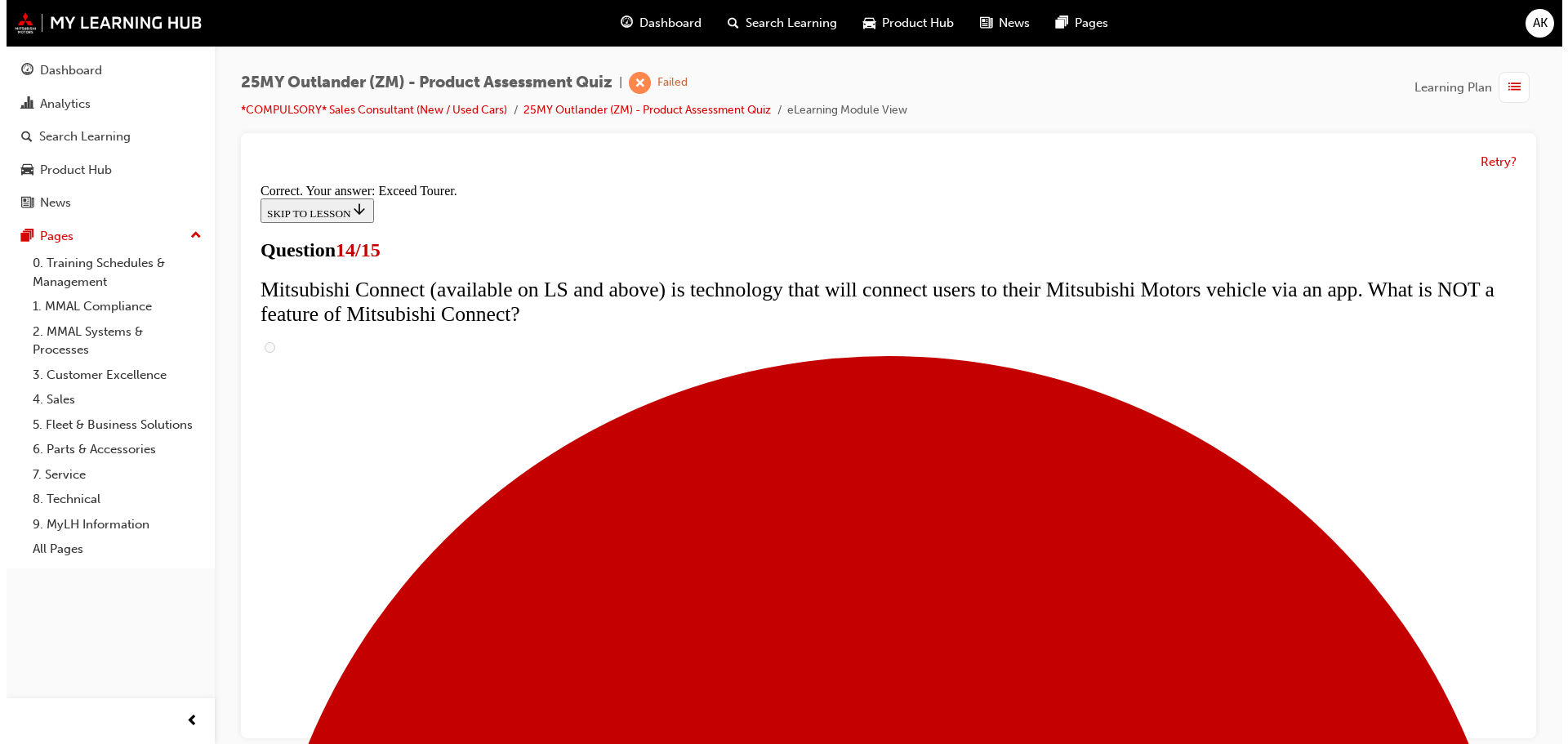
scroll to position [688, 0]
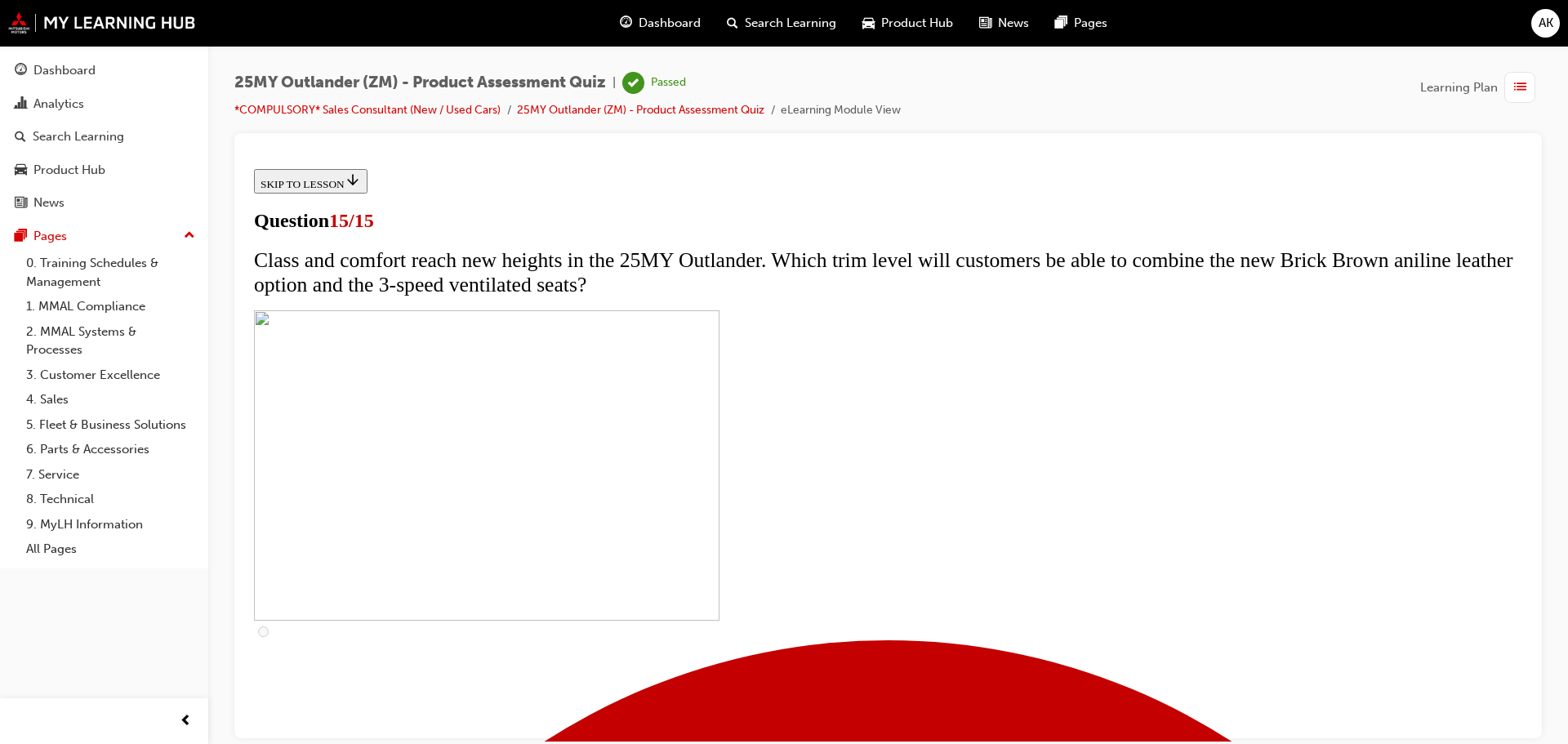
scroll to position [253, 0]
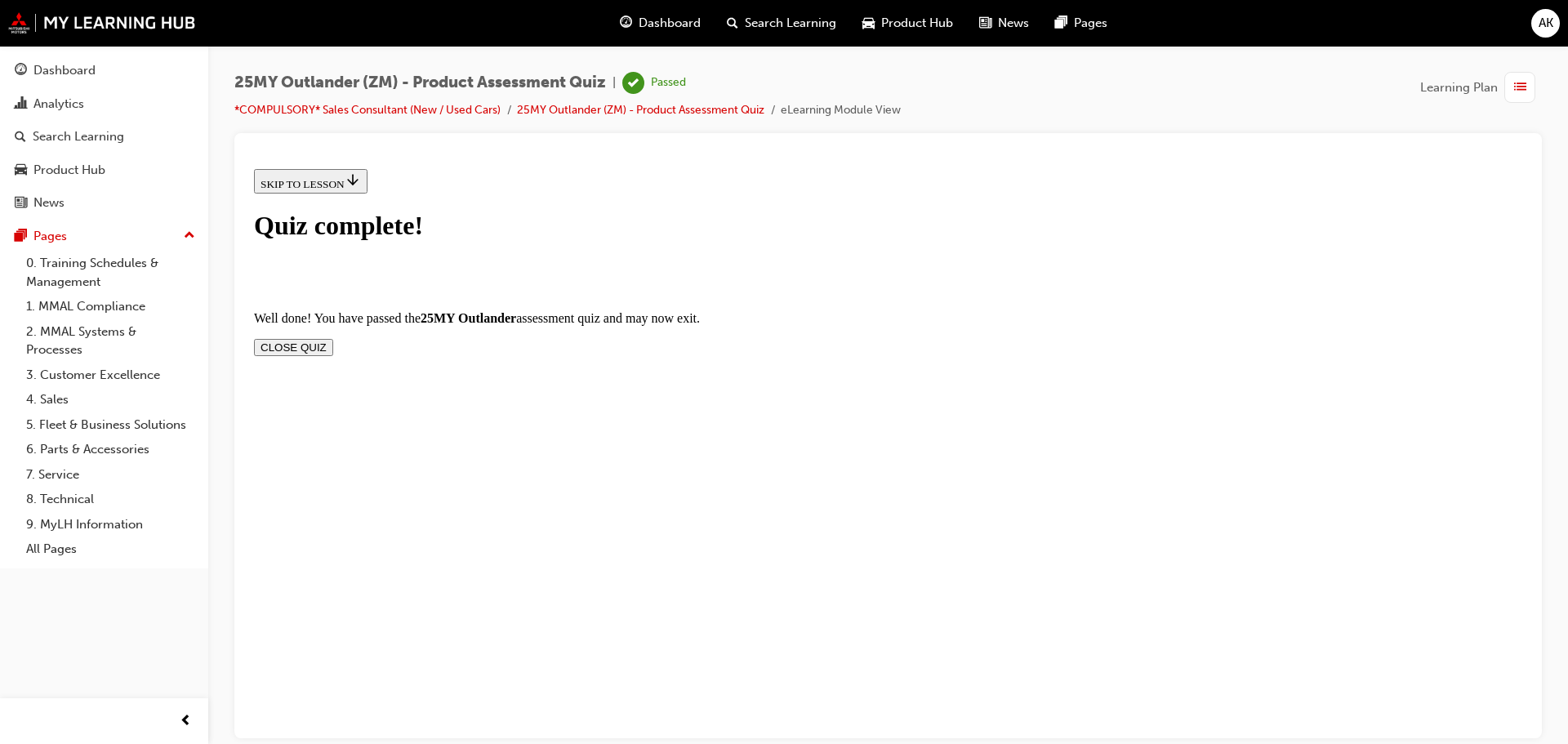
click at [333, 338] on button "CLOSE QUIZ" at bounding box center [293, 346] width 79 height 17
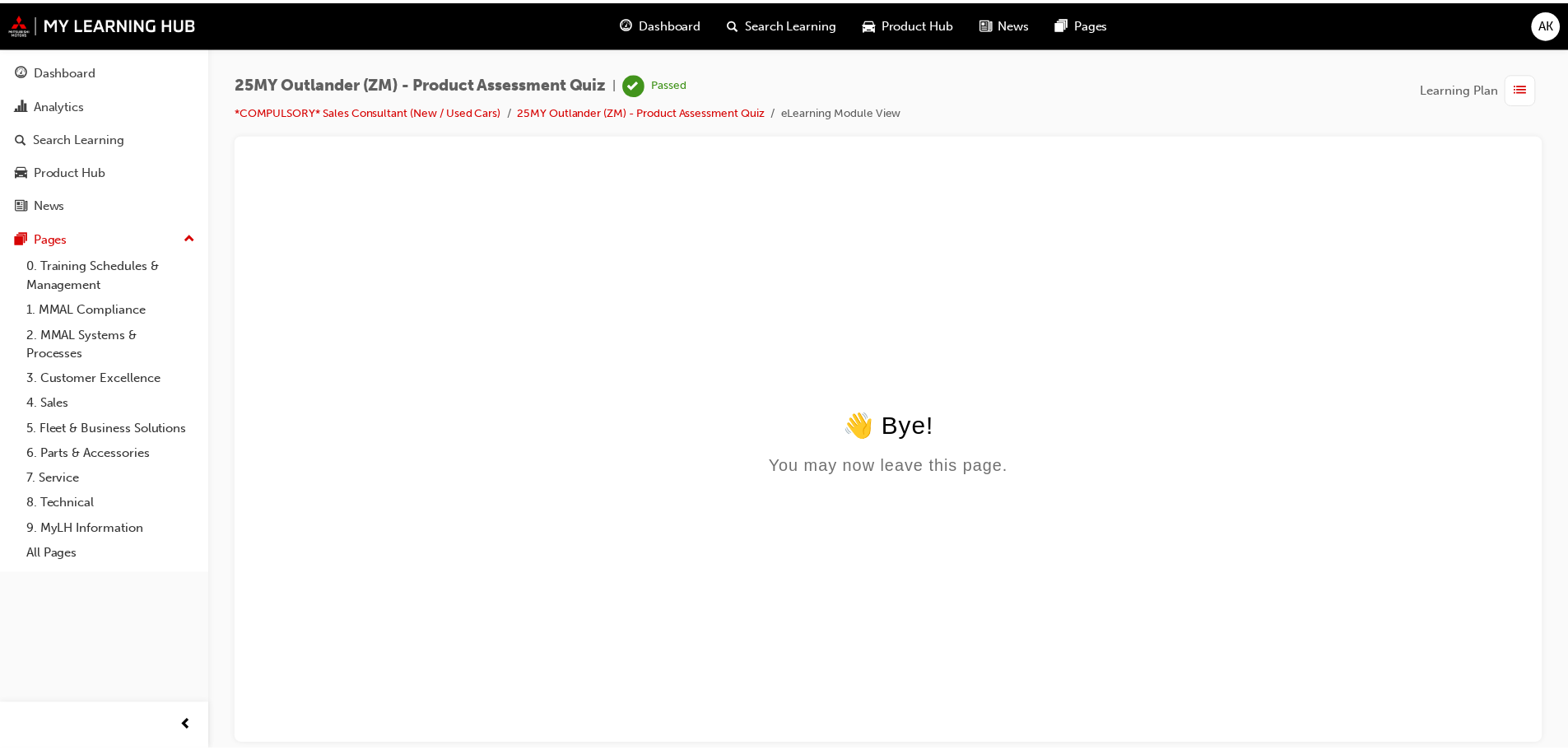
scroll to position [0, 0]
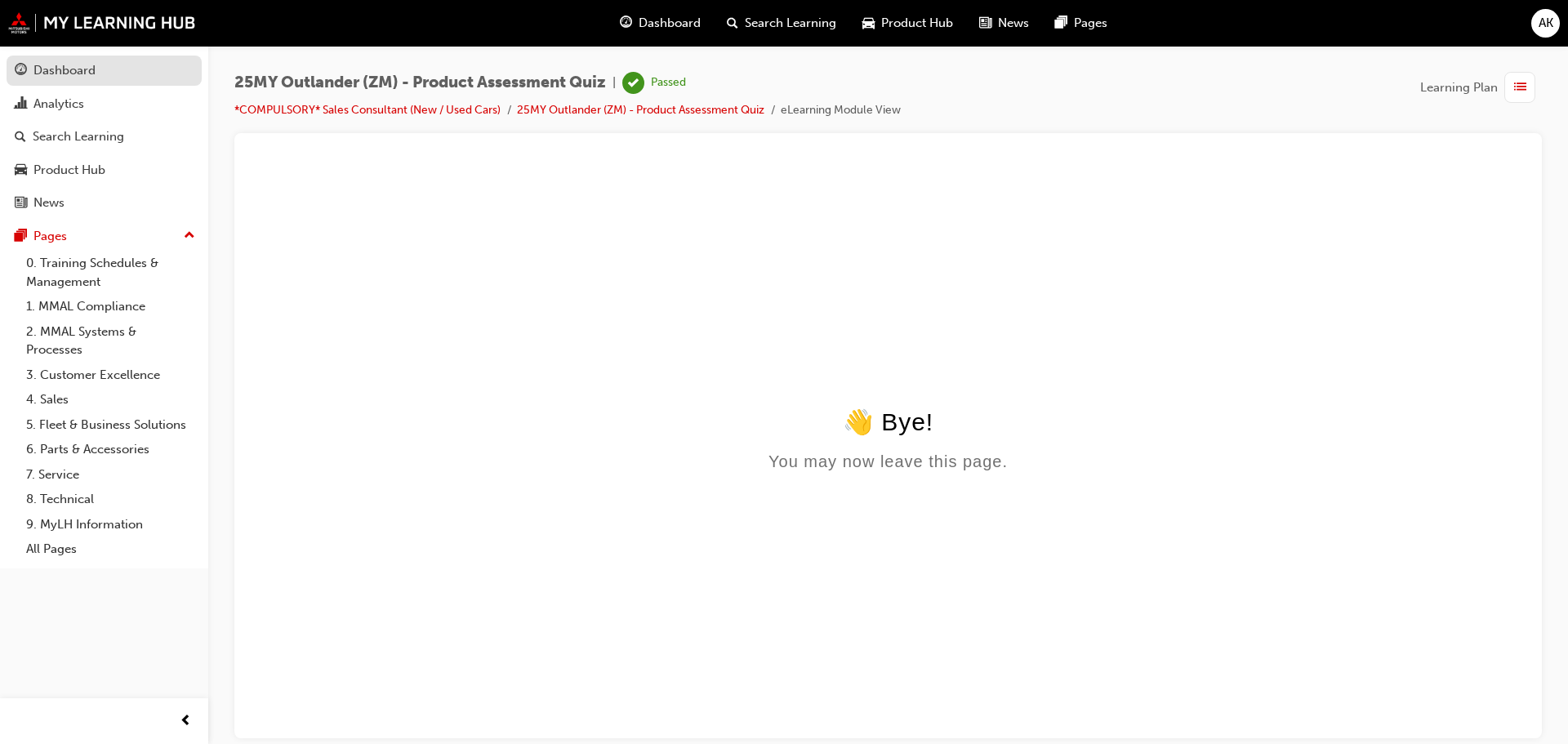
click at [88, 72] on div "Dashboard" at bounding box center [64, 71] width 62 height 19
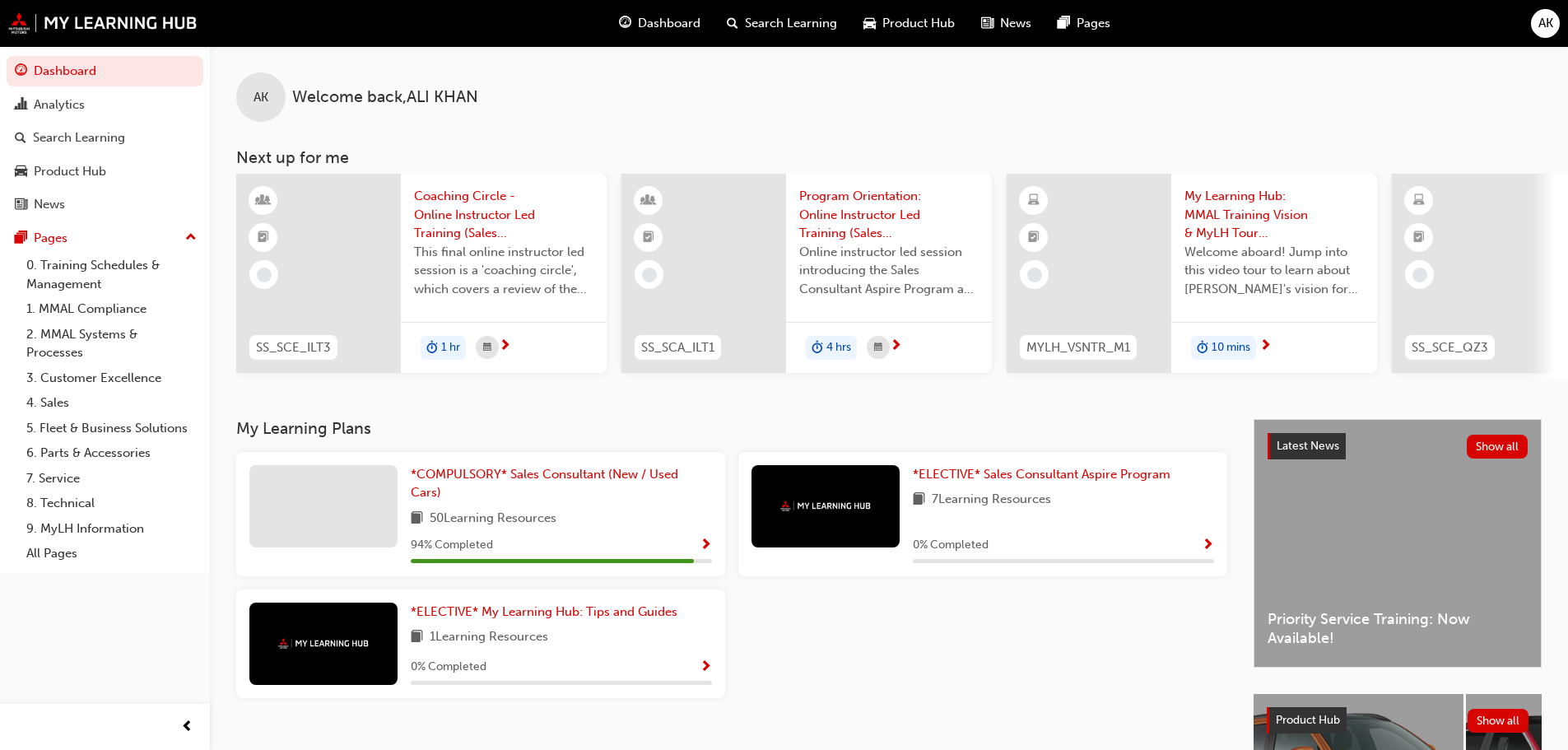
scroll to position [164, 0]
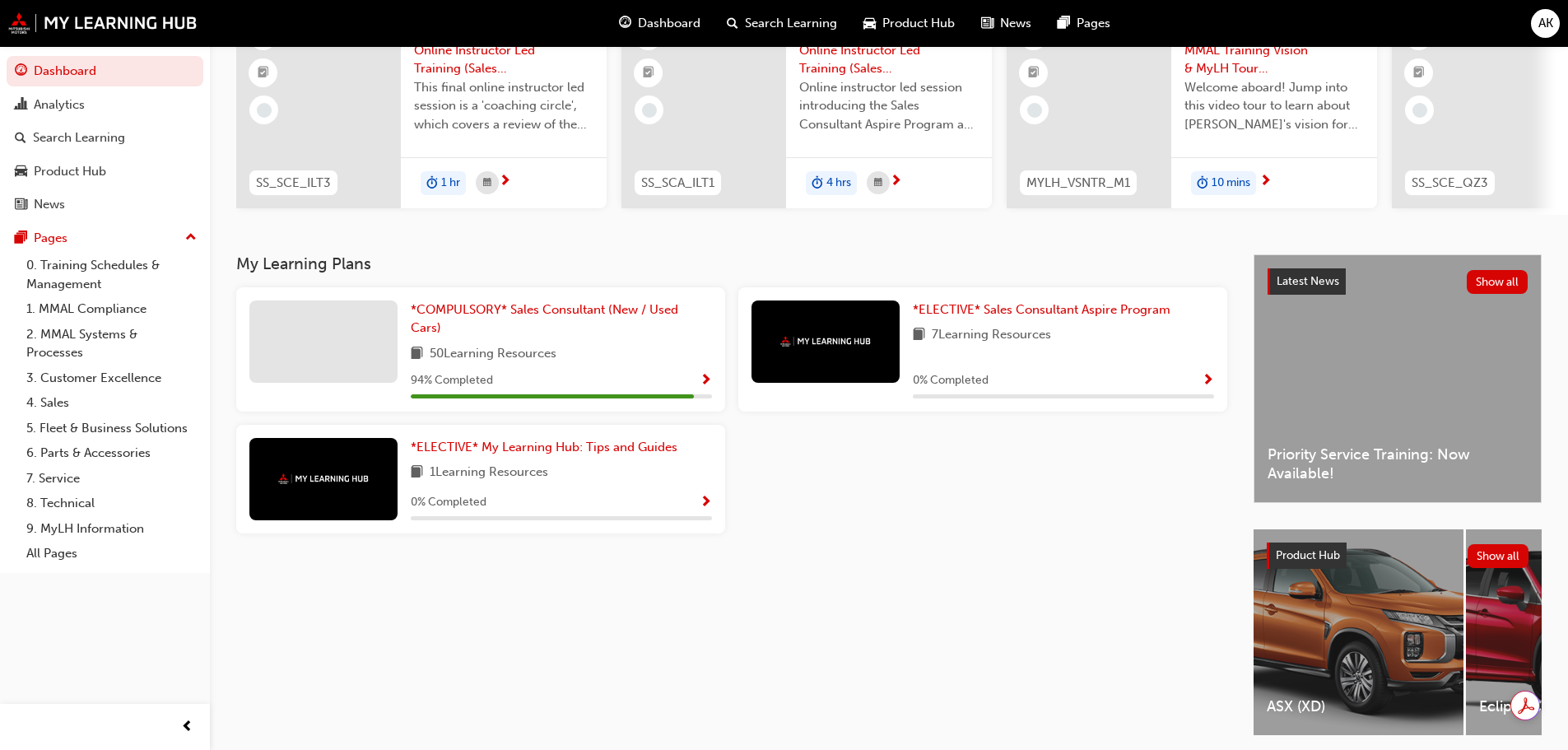
click at [709, 380] on span "Show Progress" at bounding box center [706, 380] width 13 height 15
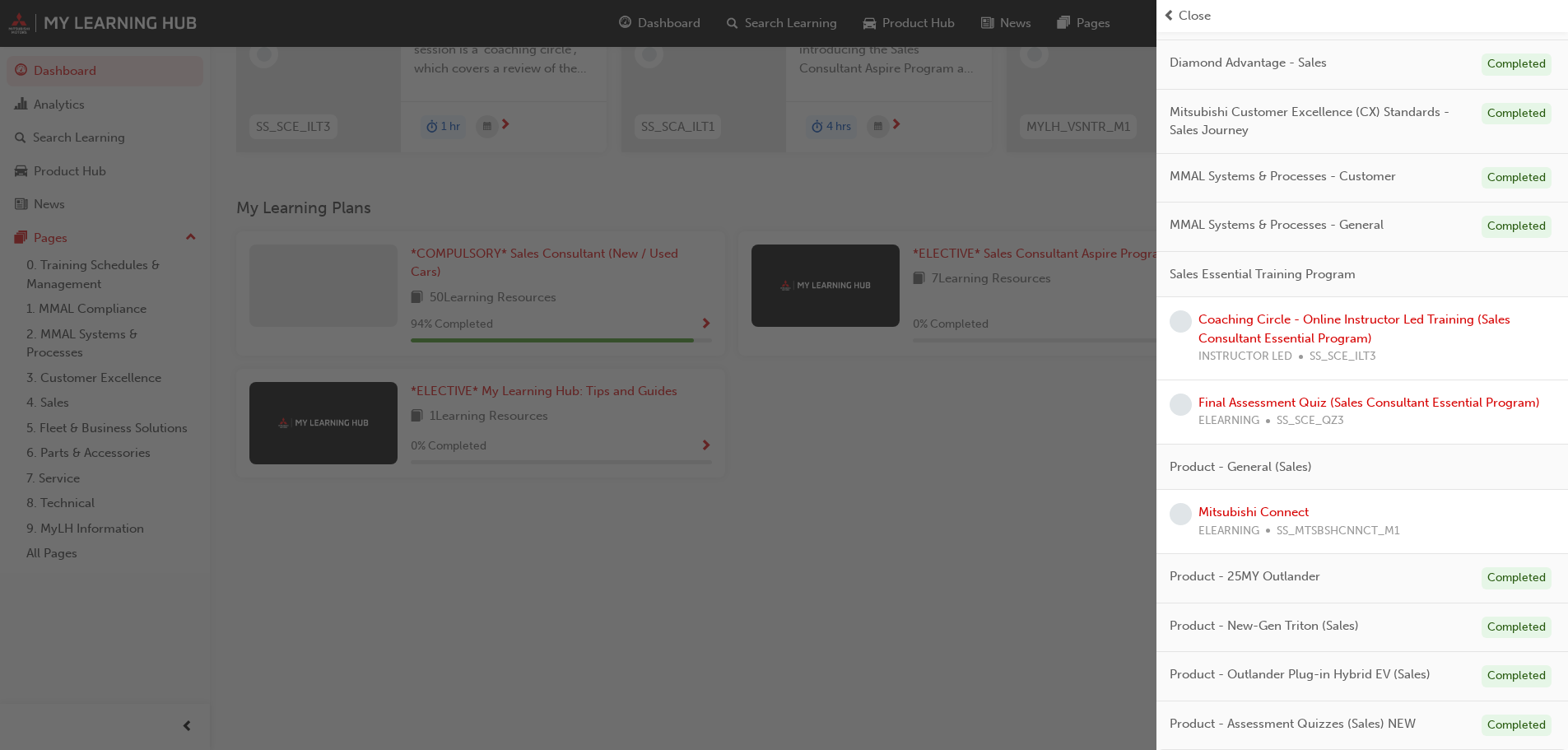
scroll to position [234, 0]
click at [825, 561] on div "button" at bounding box center [578, 375] width 1156 height 750
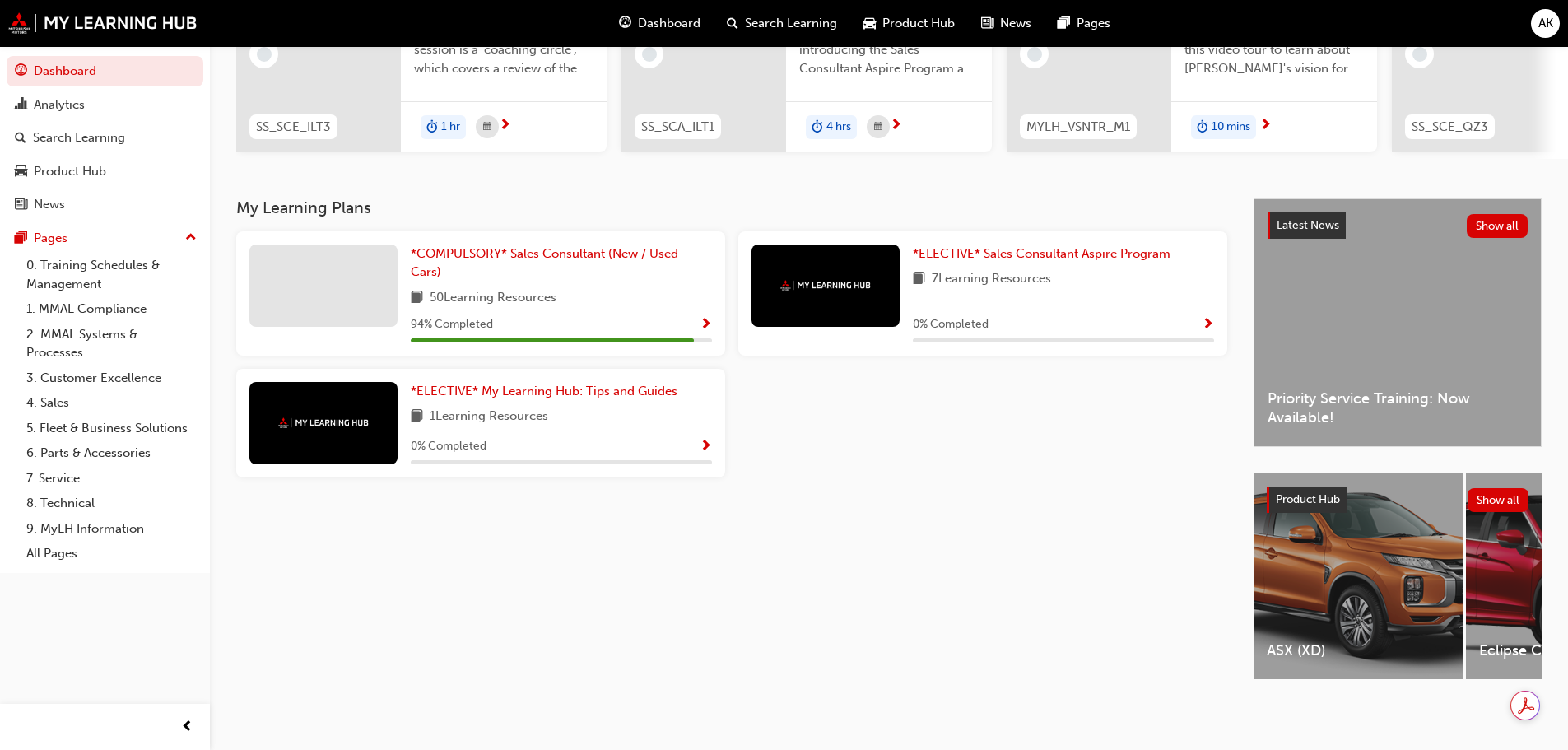
click at [705, 318] on span "Show Progress" at bounding box center [706, 325] width 13 height 15
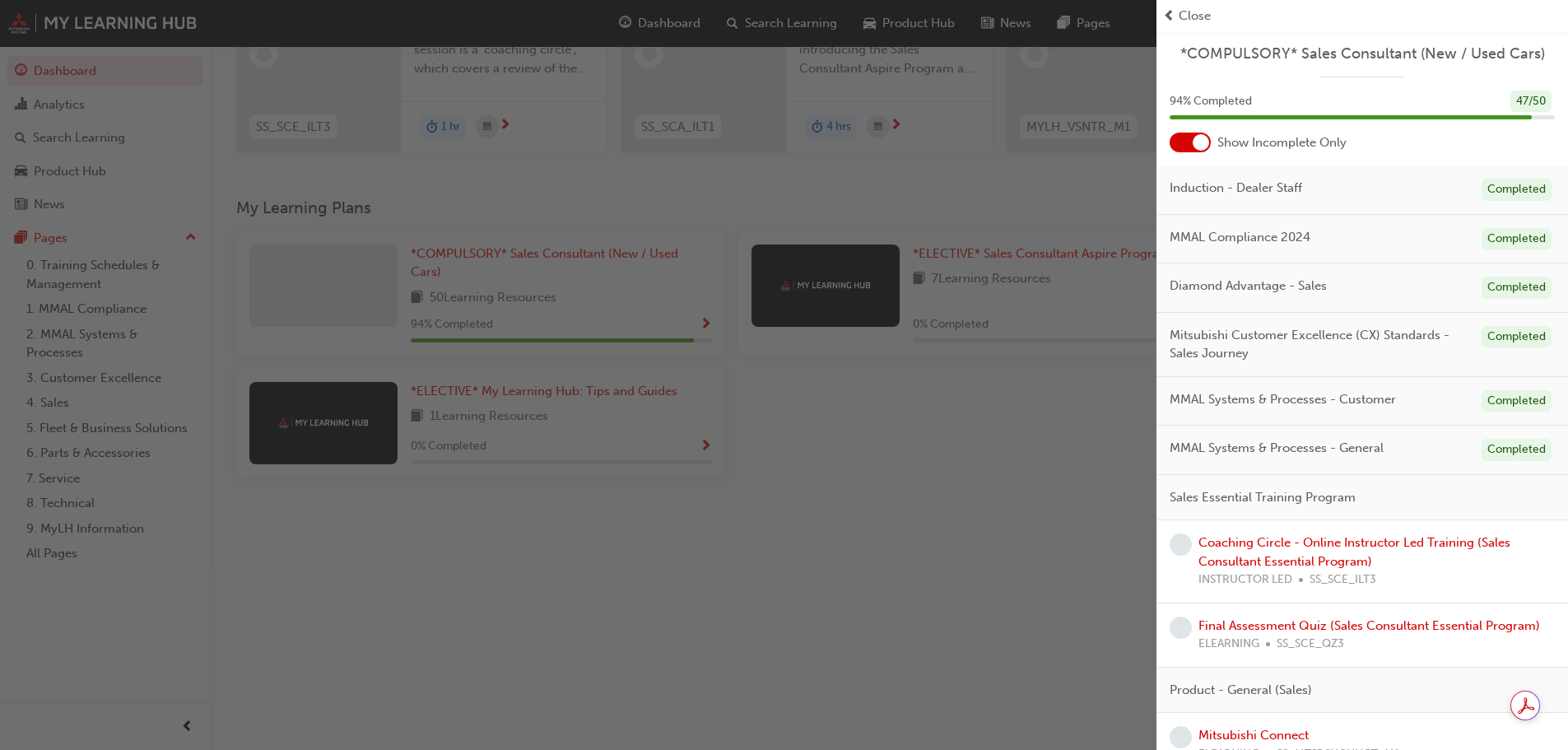
scroll to position [164, 0]
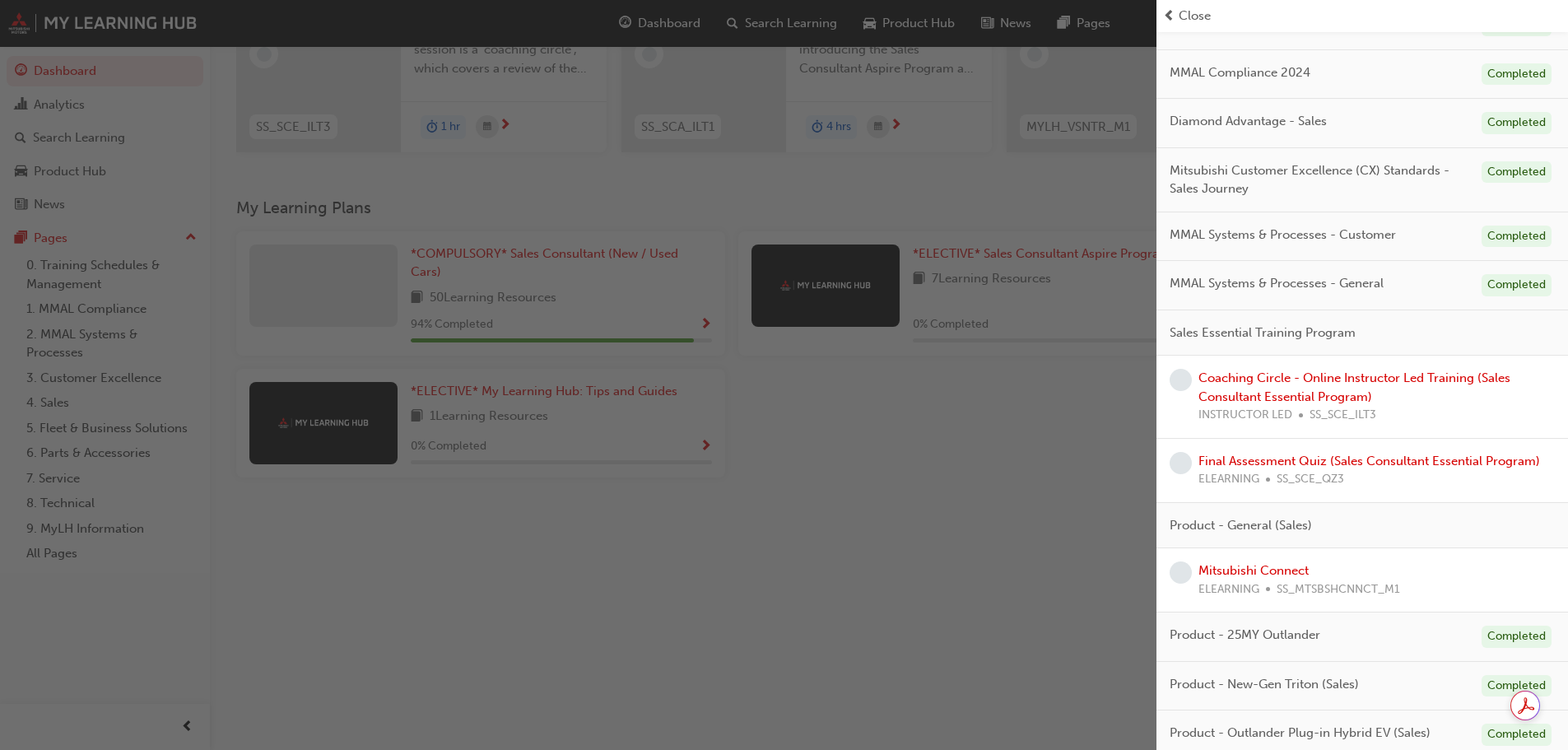
click at [1321, 386] on div "Coaching Circle - Online Instructor Led Training (Sales Consultant Essential Pr…" at bounding box center [1376, 396] width 357 height 56
click at [1319, 391] on link "Coaching Circle - Online Instructor Led Training (Sales Consultant Essential Pr…" at bounding box center [1354, 387] width 312 height 34
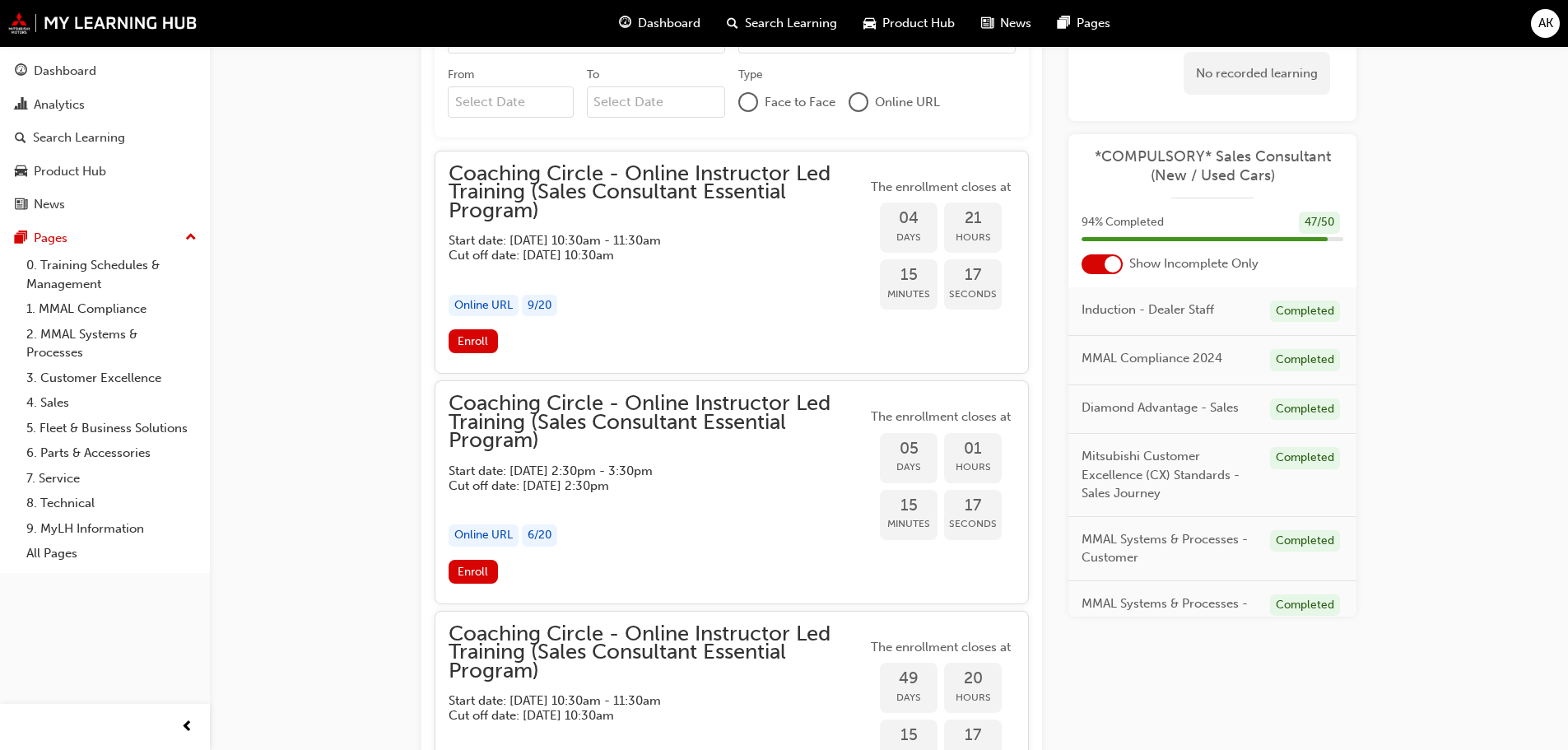
scroll to position [1355, 0]
